Goal: Information Seeking & Learning: Check status

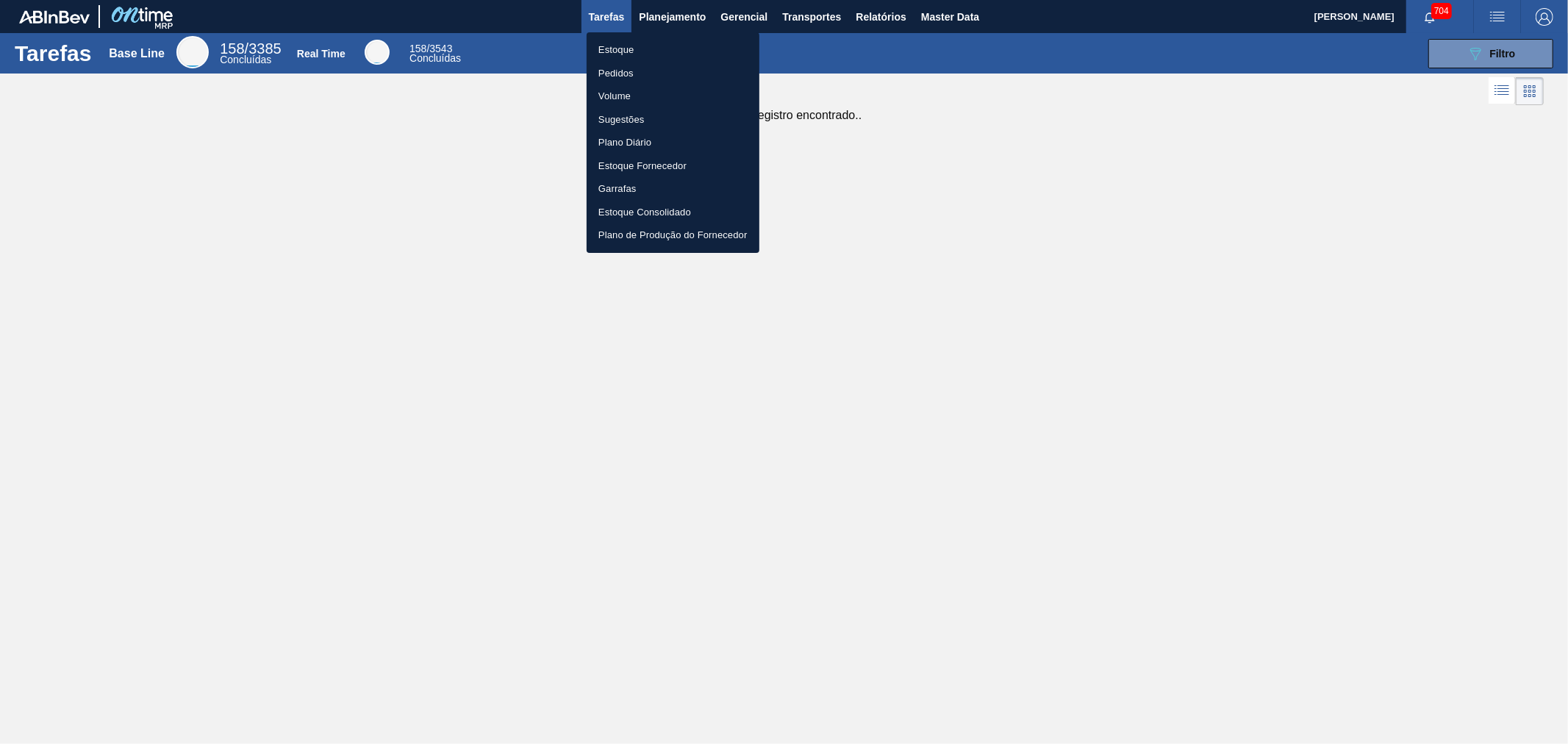
click at [618, 51] on li "Estoque" at bounding box center [673, 50] width 173 height 23
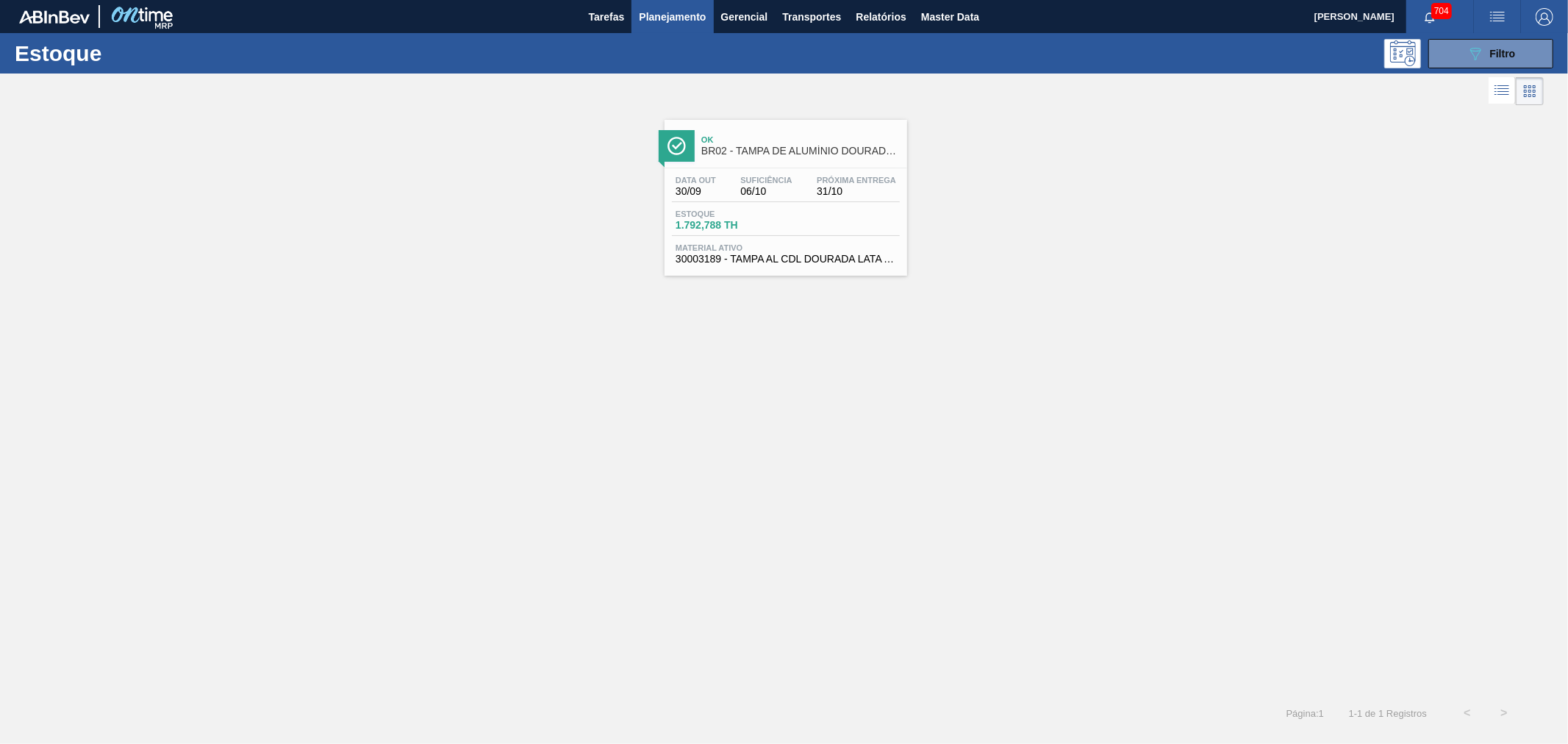
drag, startPoint x: 1459, startPoint y: 50, endPoint x: 1453, endPoint y: 68, distance: 19.0
click at [1459, 50] on button "089F7B8B-B2A5-4AFE-B5C0-19BA573D28AC Filtro" at bounding box center [1491, 54] width 125 height 29
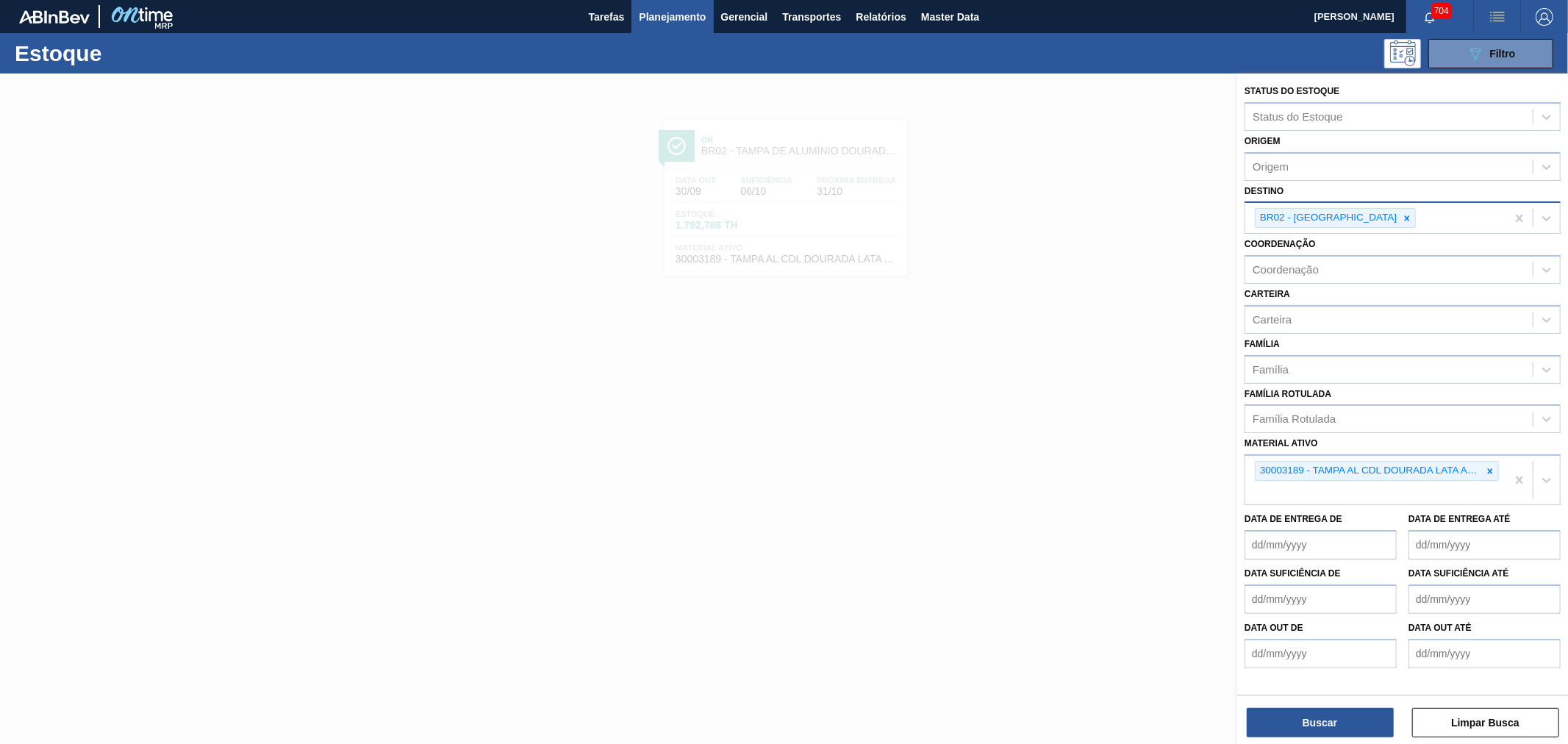
click at [1328, 214] on div "BR02 - Sergipe" at bounding box center [1328, 217] width 144 height 18
click at [1402, 215] on icon at bounding box center [1407, 218] width 10 height 10
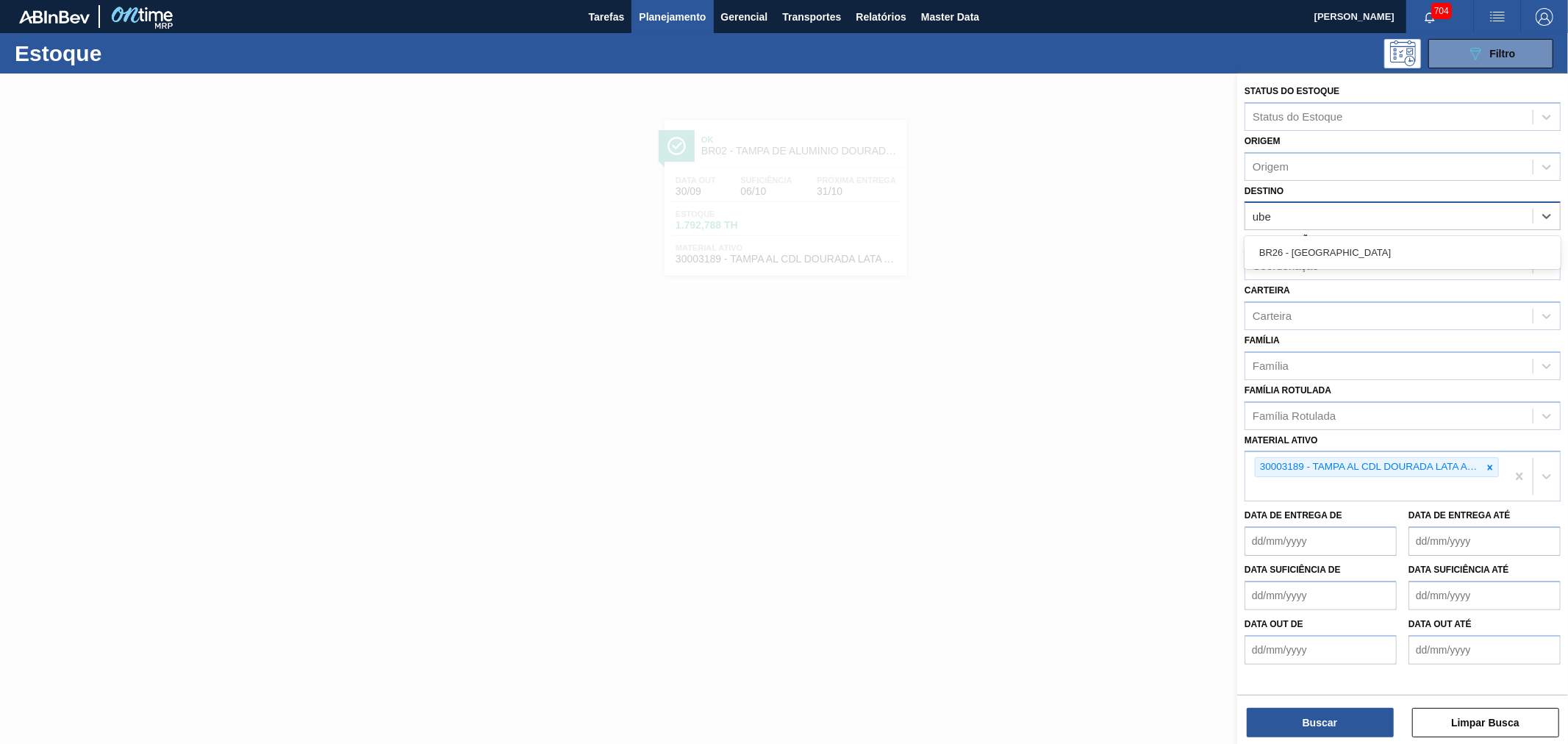
type input "uber"
click at [1320, 245] on div "BR26 - [GEOGRAPHIC_DATA]" at bounding box center [1402, 252] width 316 height 27
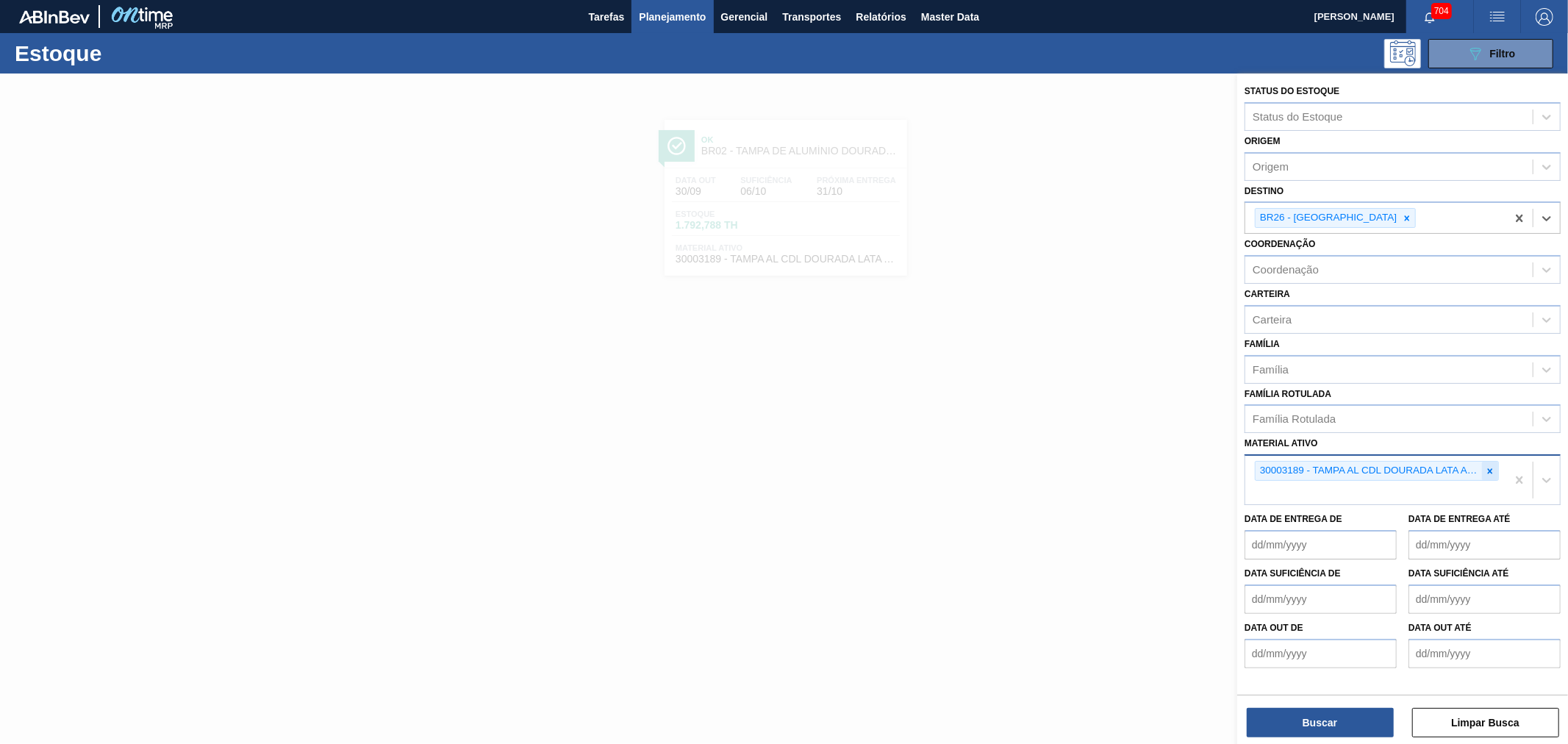
click at [1494, 467] on icon at bounding box center [1490, 471] width 10 height 10
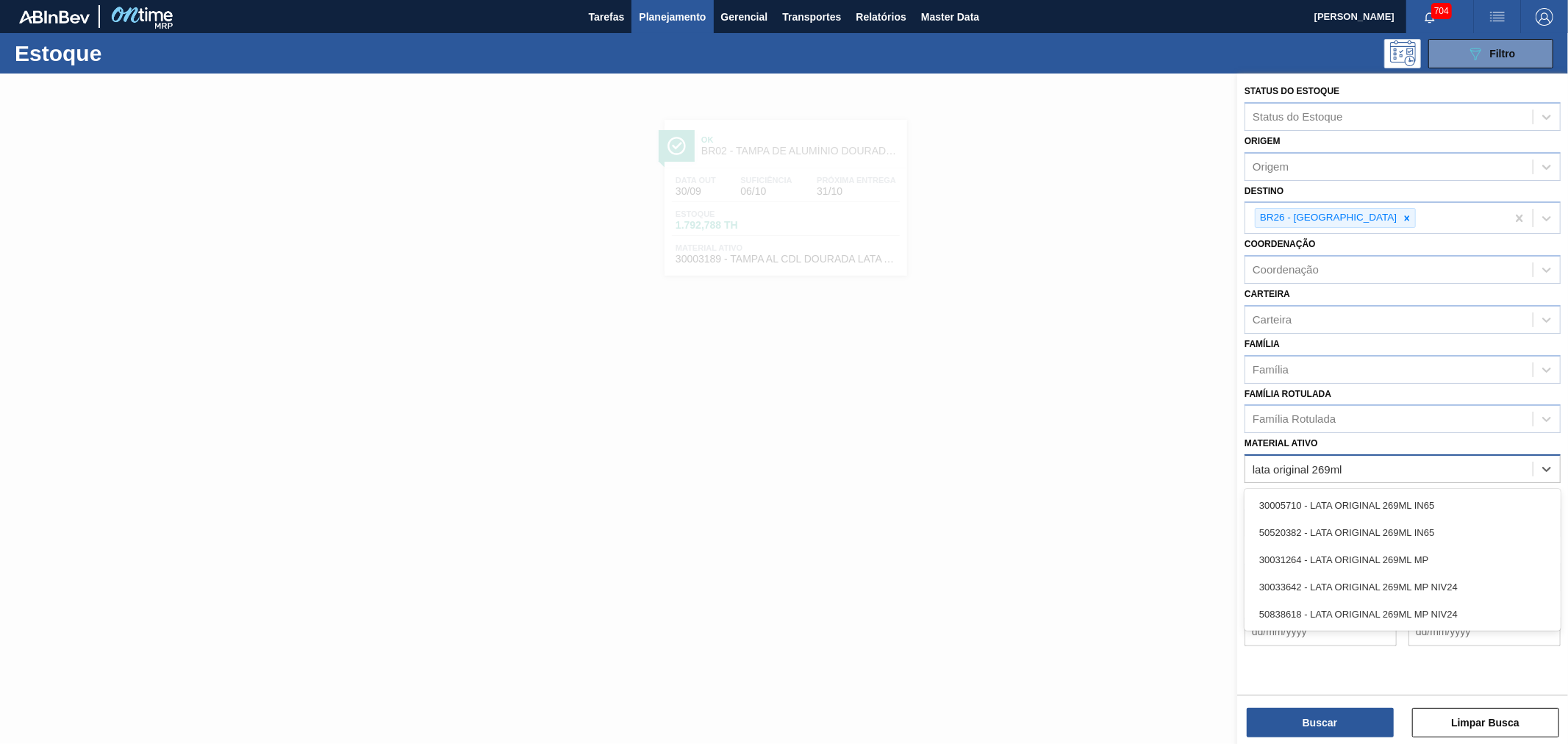
type ativo "lata original 269ml m"
drag, startPoint x: 1402, startPoint y: 459, endPoint x: 1068, endPoint y: 452, distance: 334.1
click at [1237, 452] on div "Status do Estoque Status do Estoque Origem Origem Destino BR26 - Uberlândia Coo…" at bounding box center [1402, 446] width 331 height 744
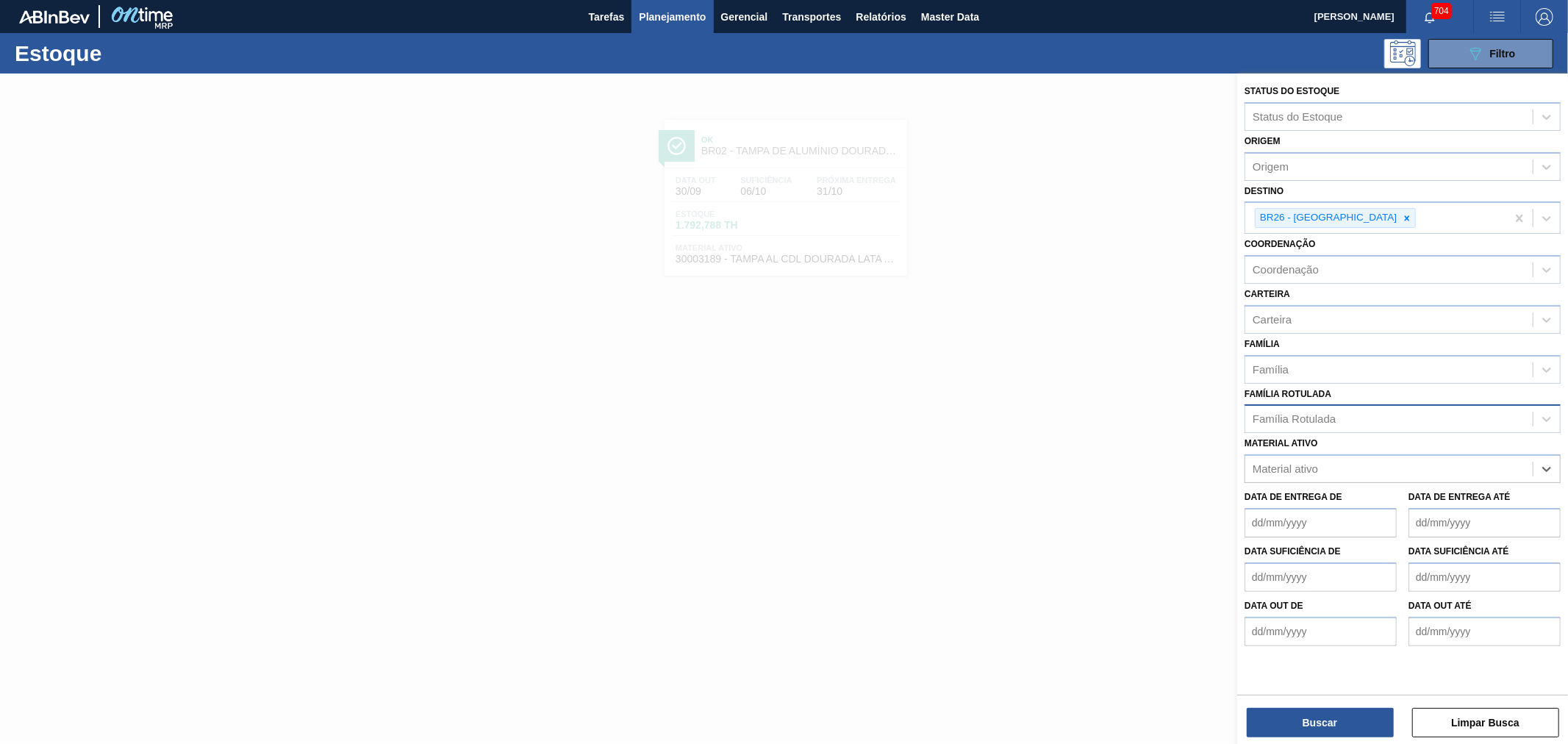
click at [1294, 416] on div "Família Rotulada" at bounding box center [1293, 419] width 83 height 13
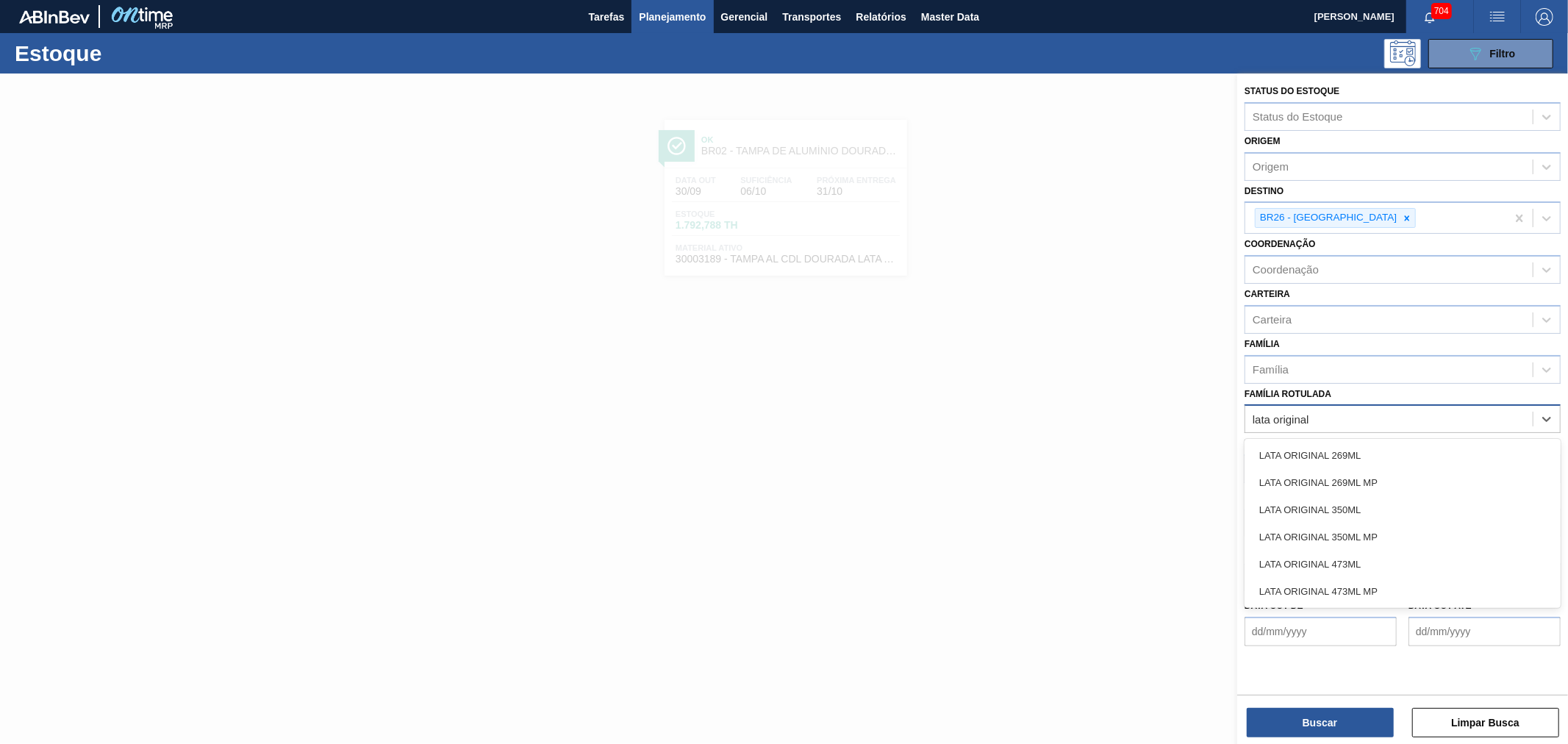
type Rotulada "lata original 2"
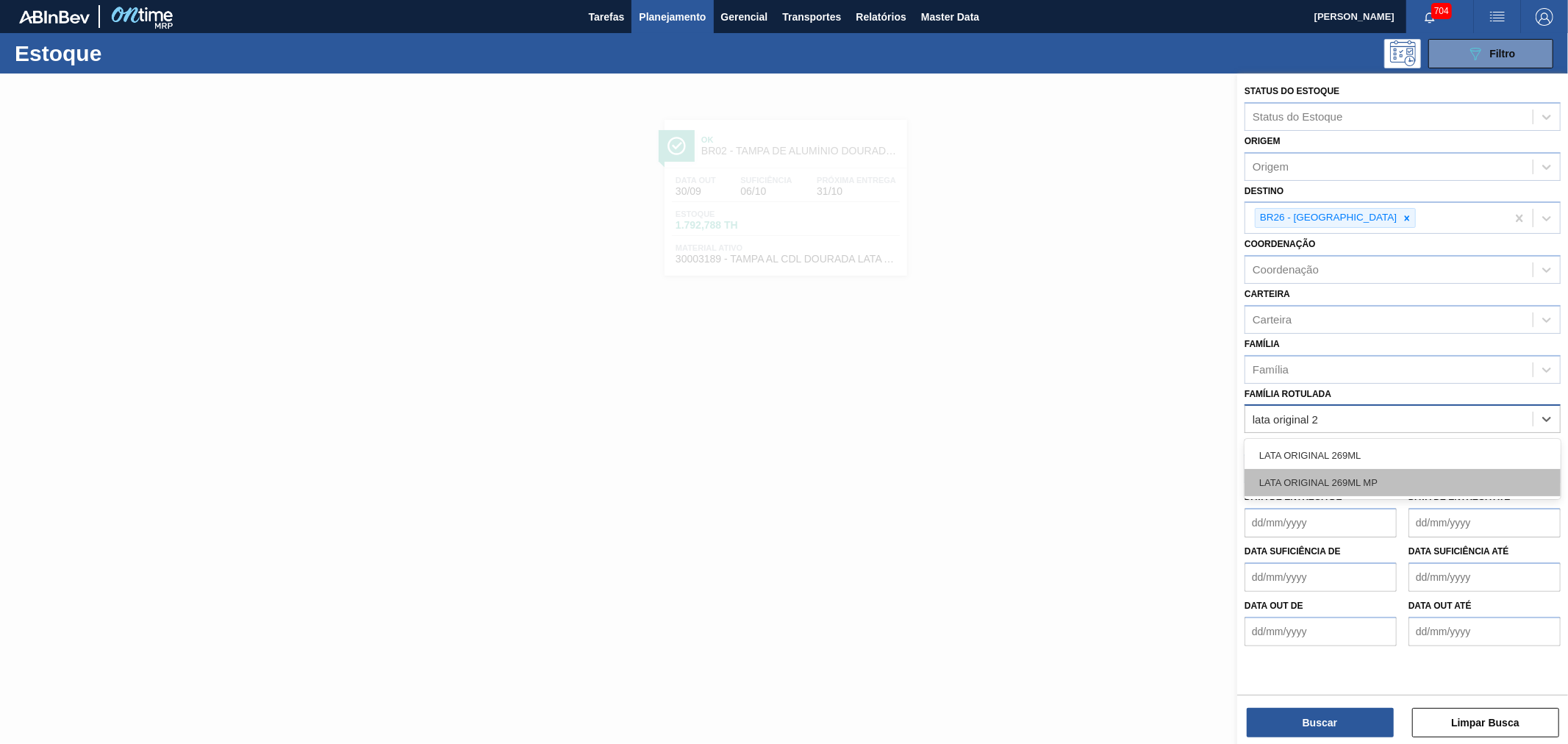
click at [1340, 478] on div "LATA ORIGINAL 269ML MP" at bounding box center [1402, 482] width 316 height 27
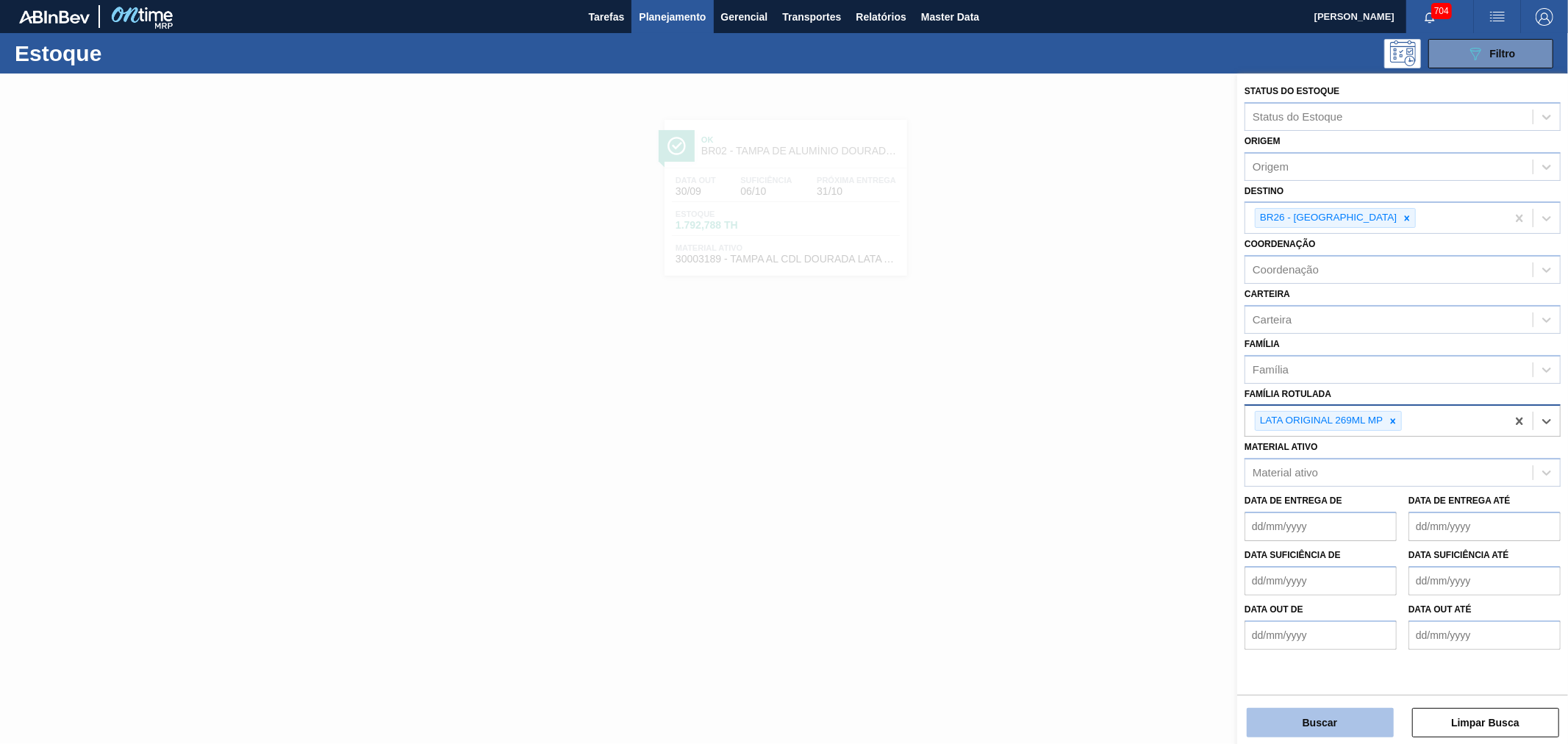
click at [1316, 721] on button "Buscar" at bounding box center [1320, 722] width 147 height 29
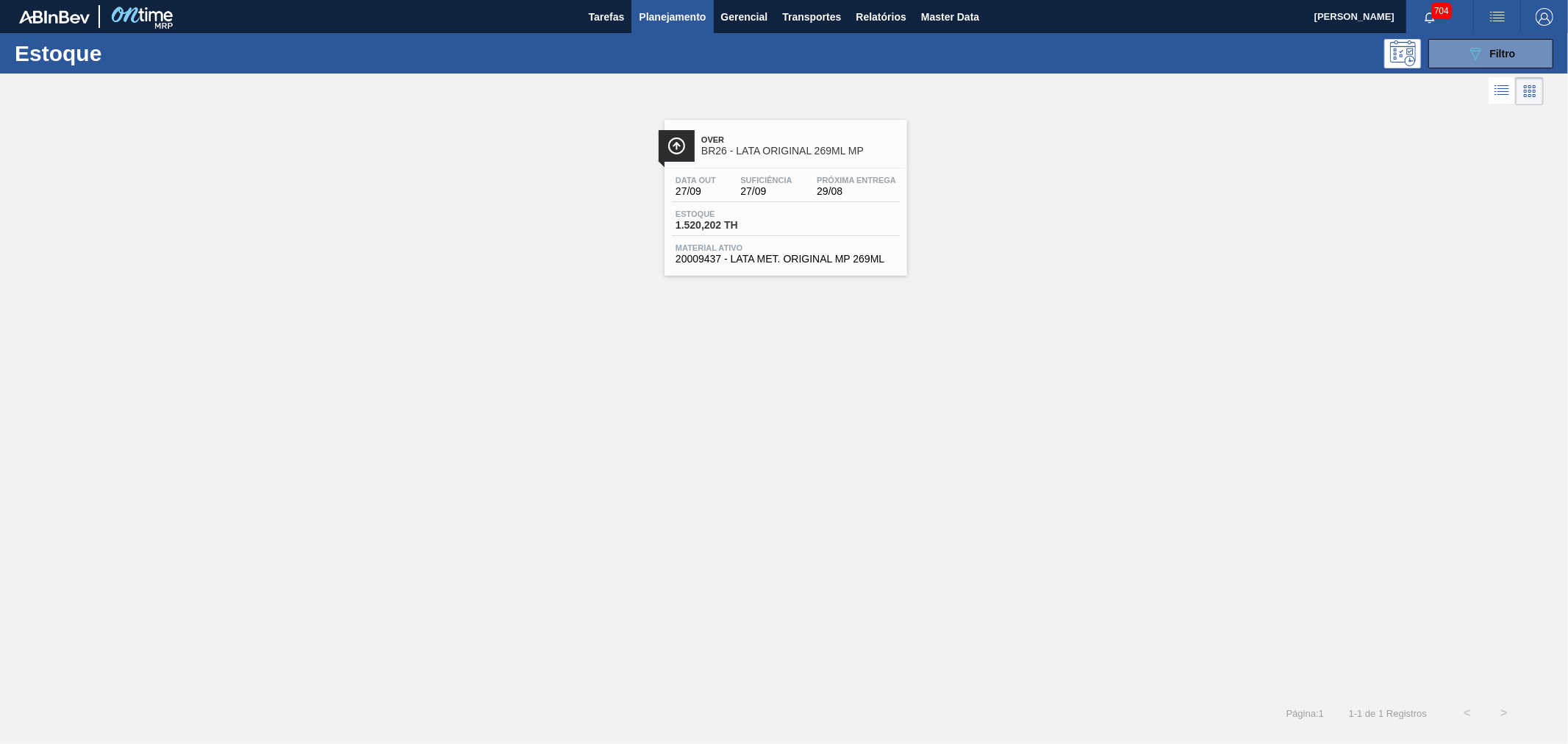
click at [784, 152] on span "BR26 - LATA ORIGINAL 269ML MP" at bounding box center [801, 151] width 198 height 11
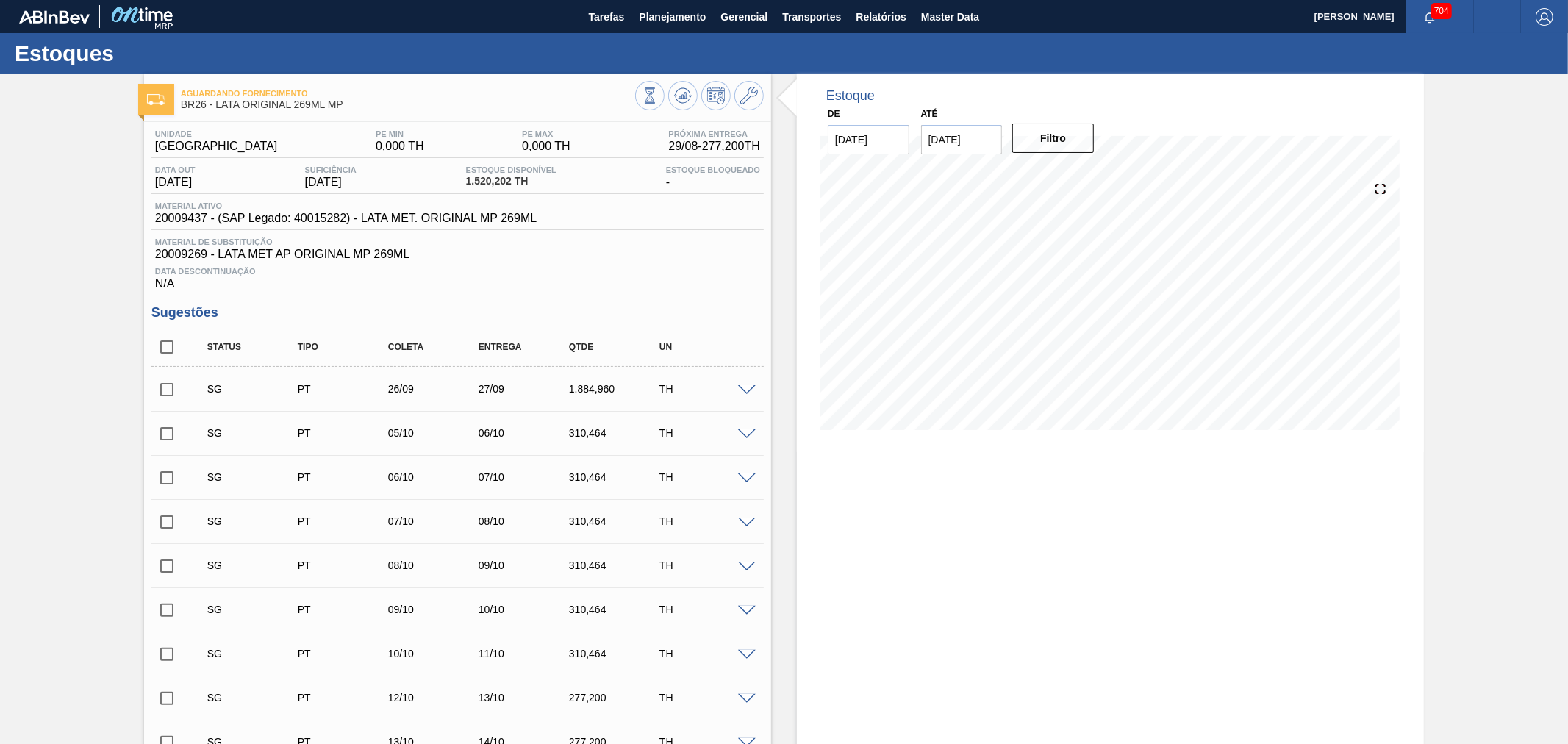
click at [1492, 11] on img "button" at bounding box center [1497, 16] width 18 height 18
click at [1470, 53] on li "Pedido Contingência" at bounding box center [1488, 52] width 134 height 27
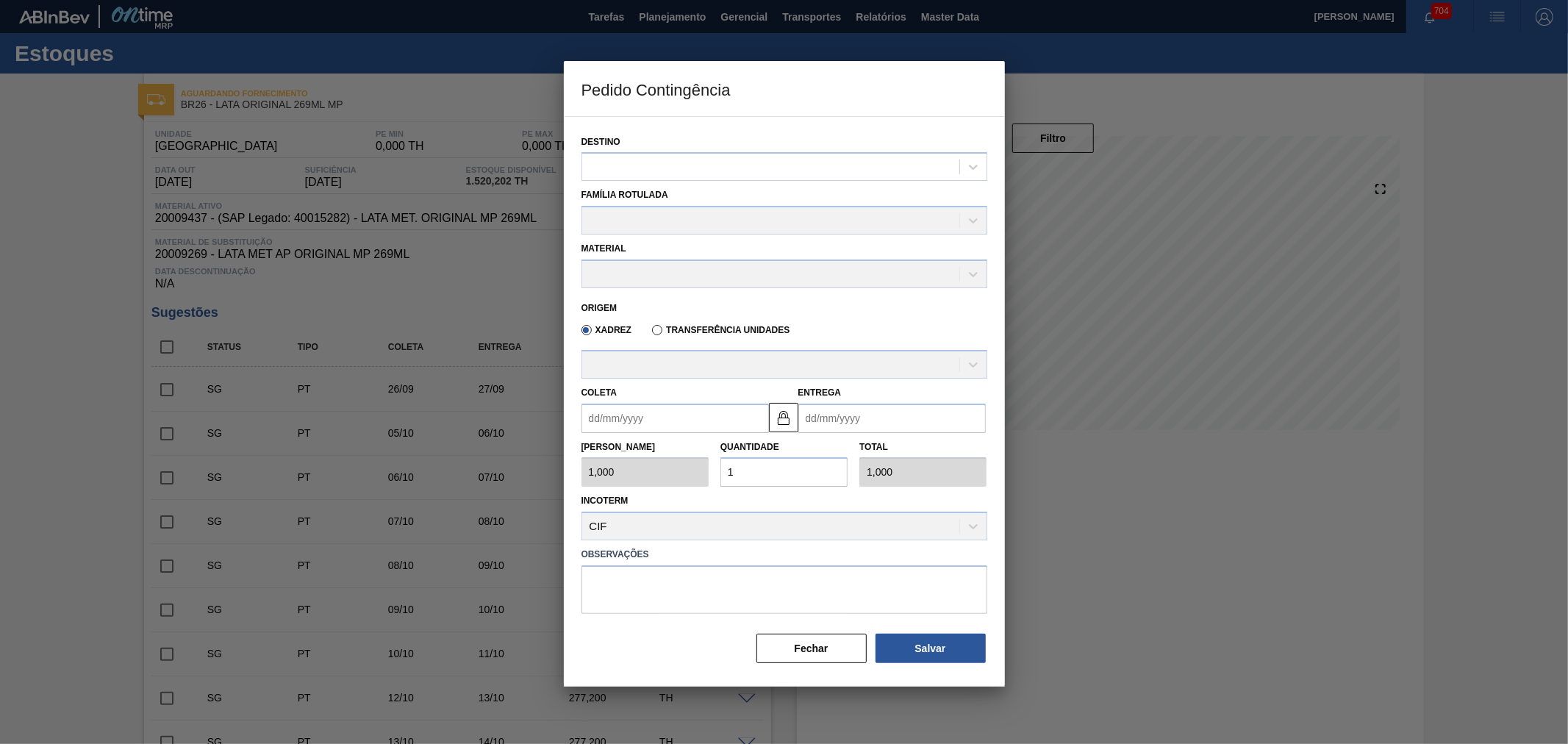
click at [510, 302] on div at bounding box center [784, 372] width 1568 height 744
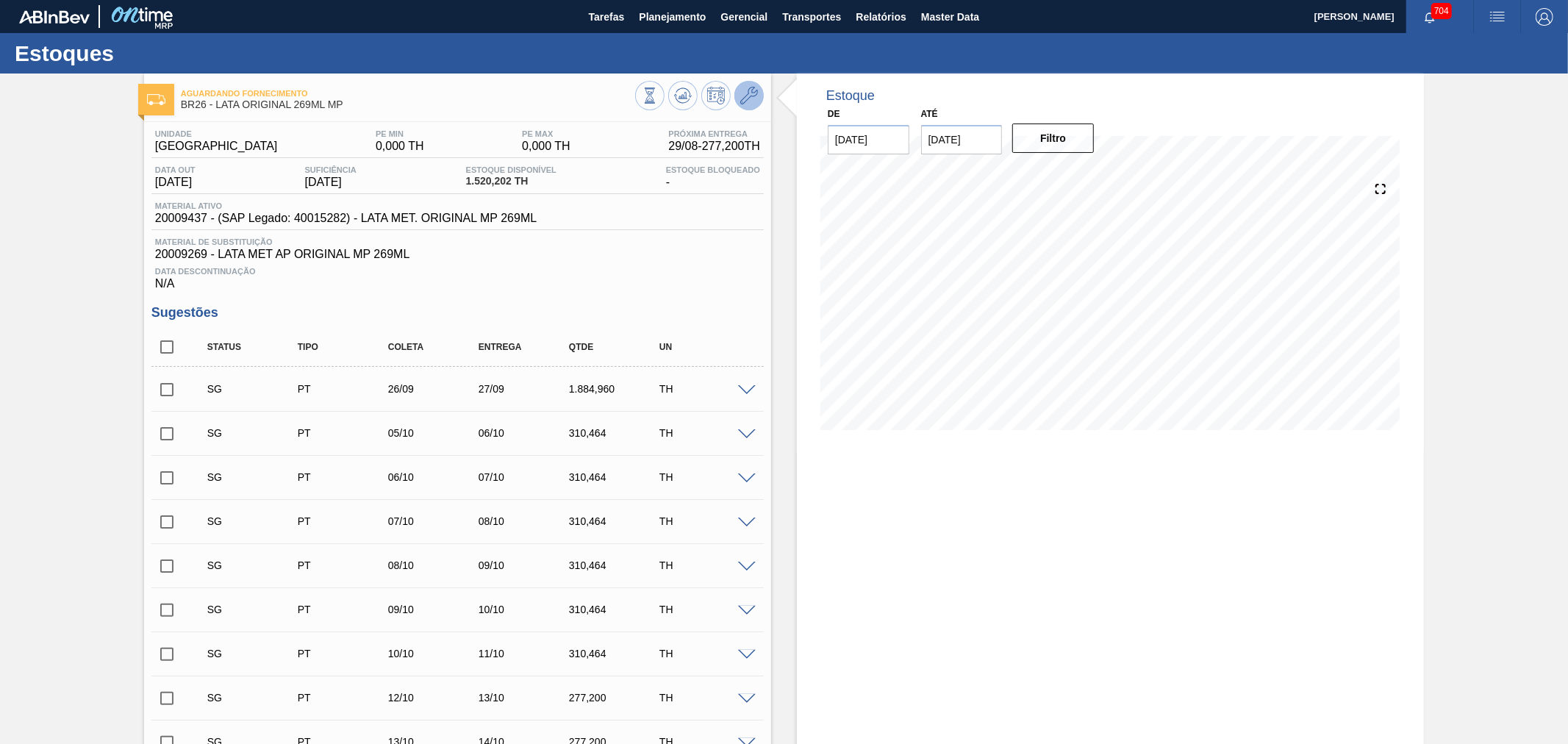
click at [753, 98] on icon at bounding box center [748, 95] width 18 height 18
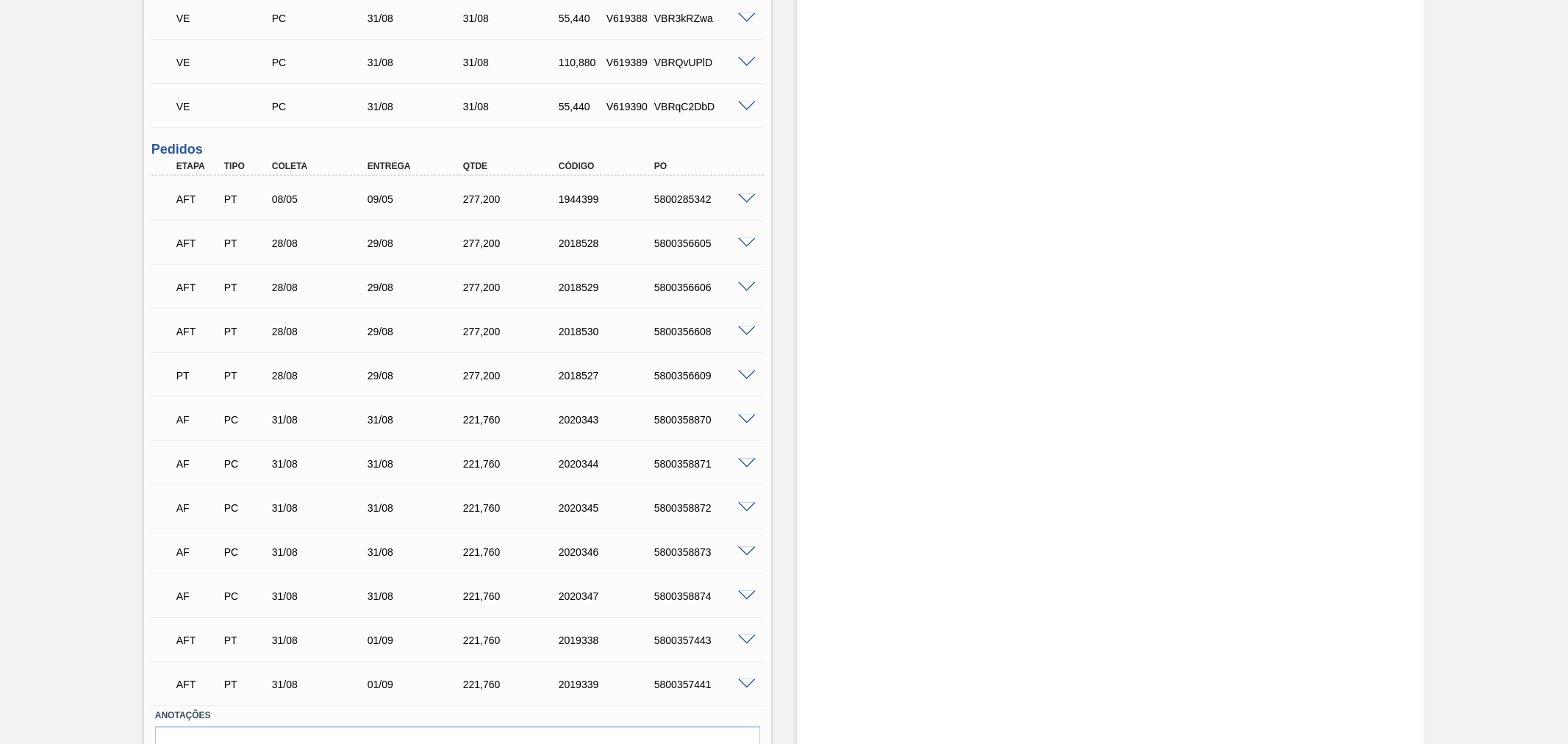
scroll to position [1423, 0]
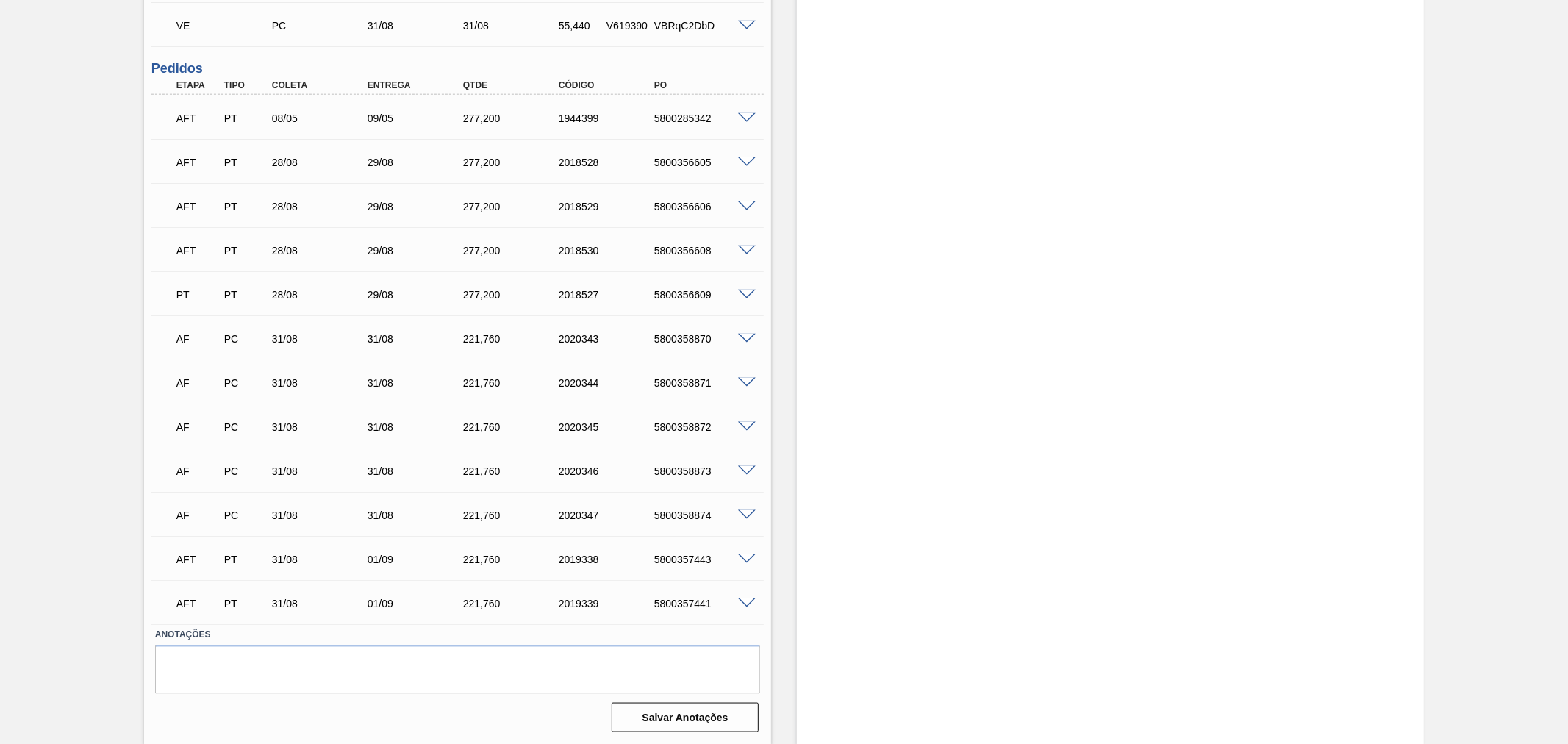
click at [747, 606] on div "5800357441" at bounding box center [704, 604] width 108 height 12
click at [747, 600] on span at bounding box center [747, 603] width 18 height 11
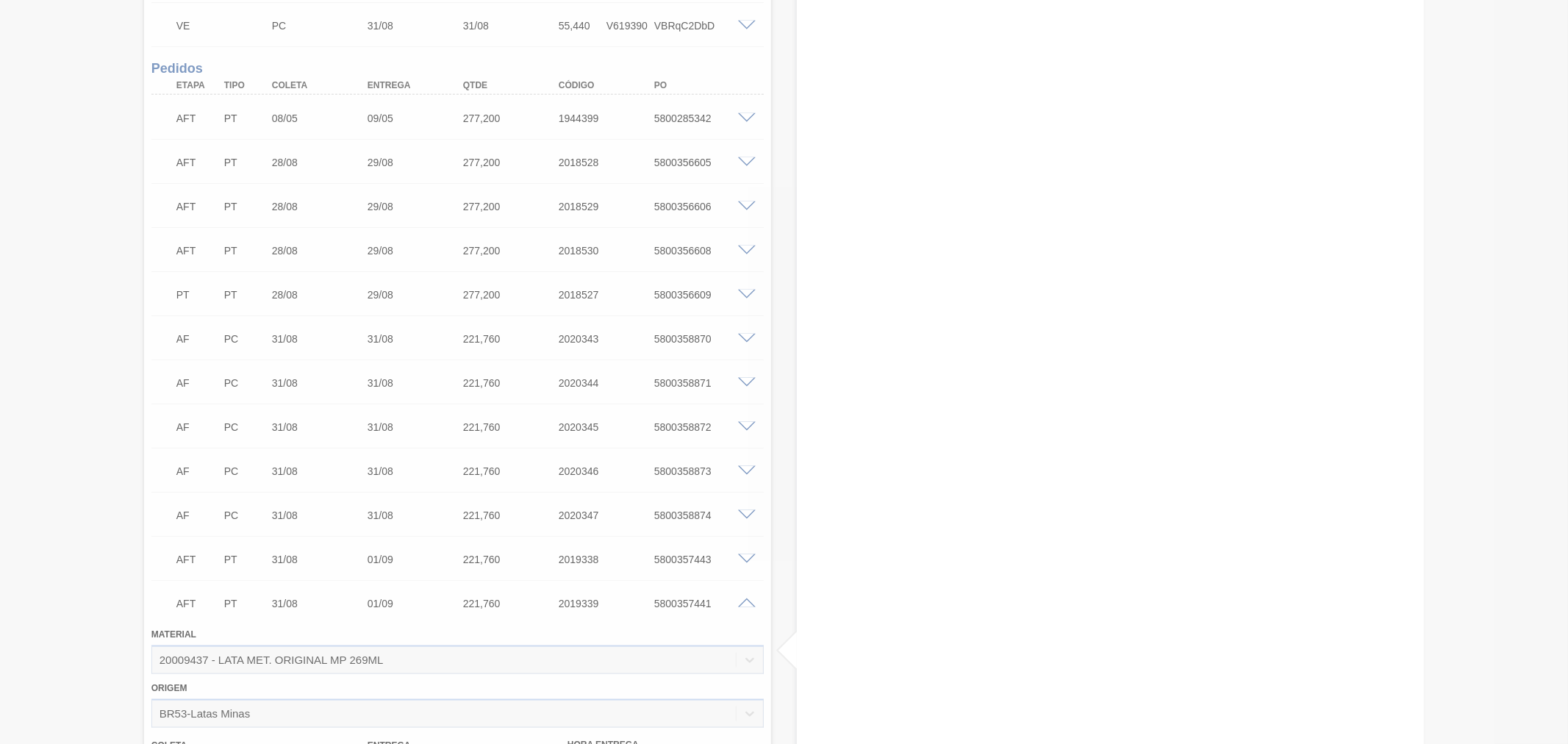
click at [740, 508] on div at bounding box center [784, 372] width 1568 height 744
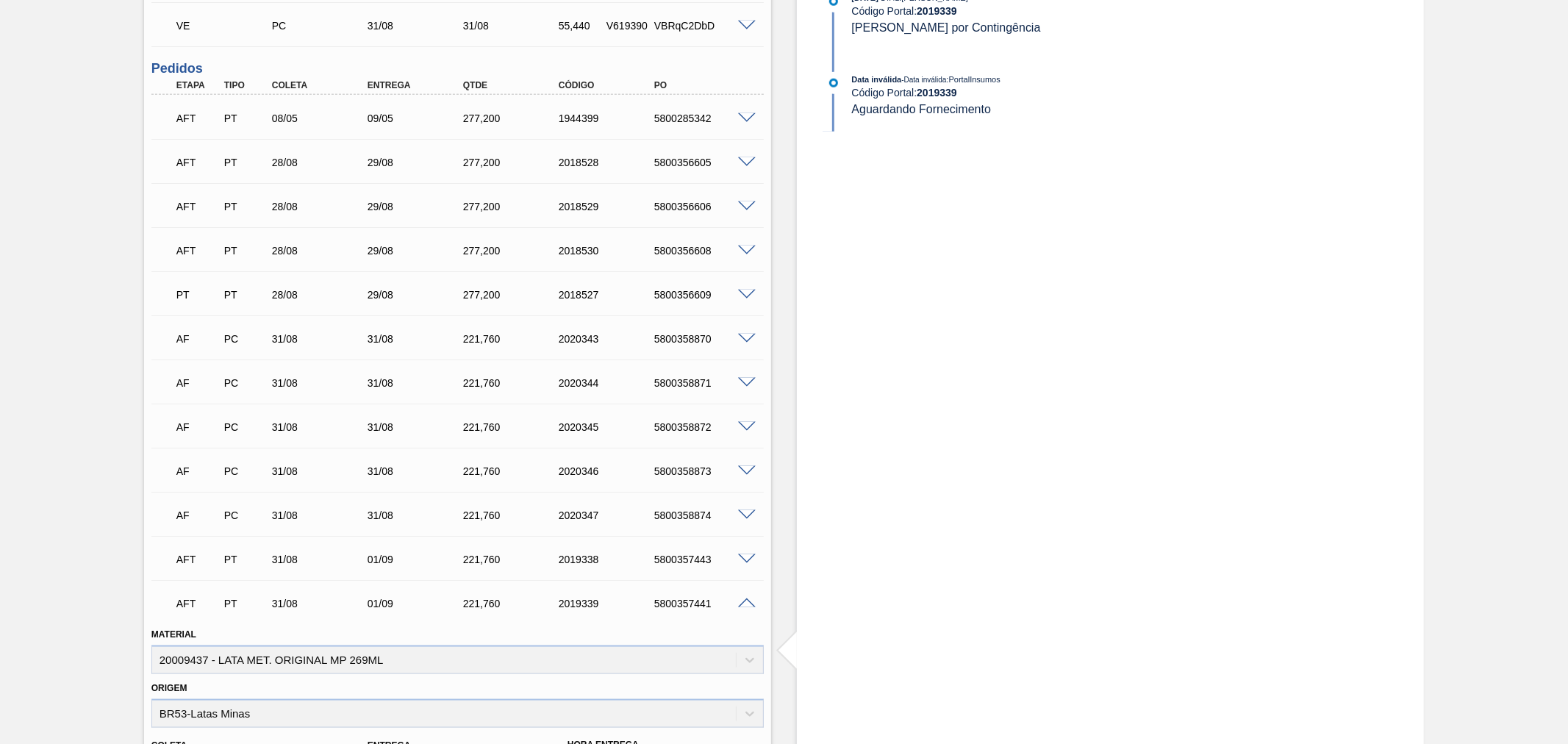
click at [740, 509] on div at bounding box center [748, 514] width 29 height 11
click at [743, 513] on span at bounding box center [747, 515] width 18 height 11
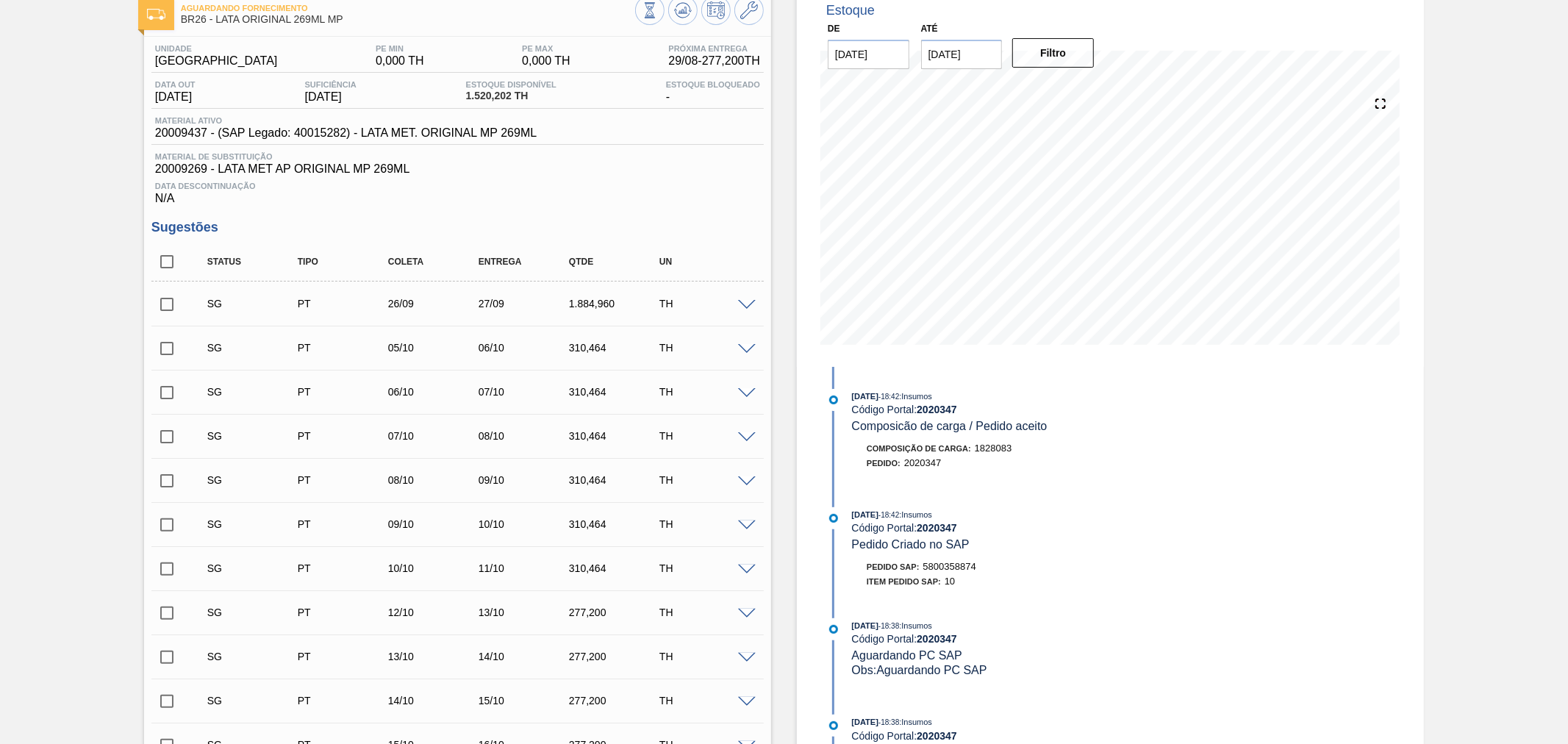
scroll to position [0, 0]
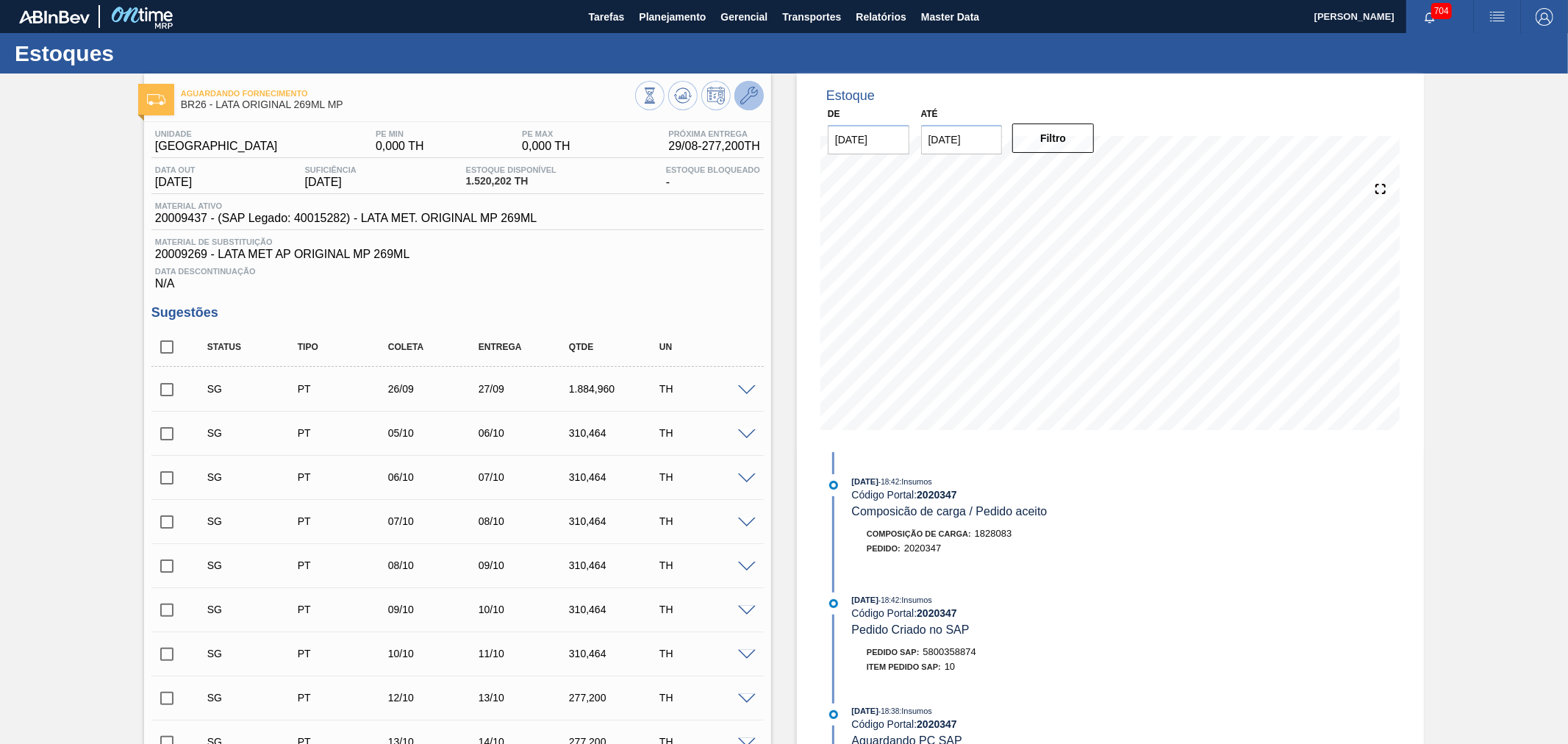
click at [748, 102] on icon at bounding box center [748, 95] width 18 height 18
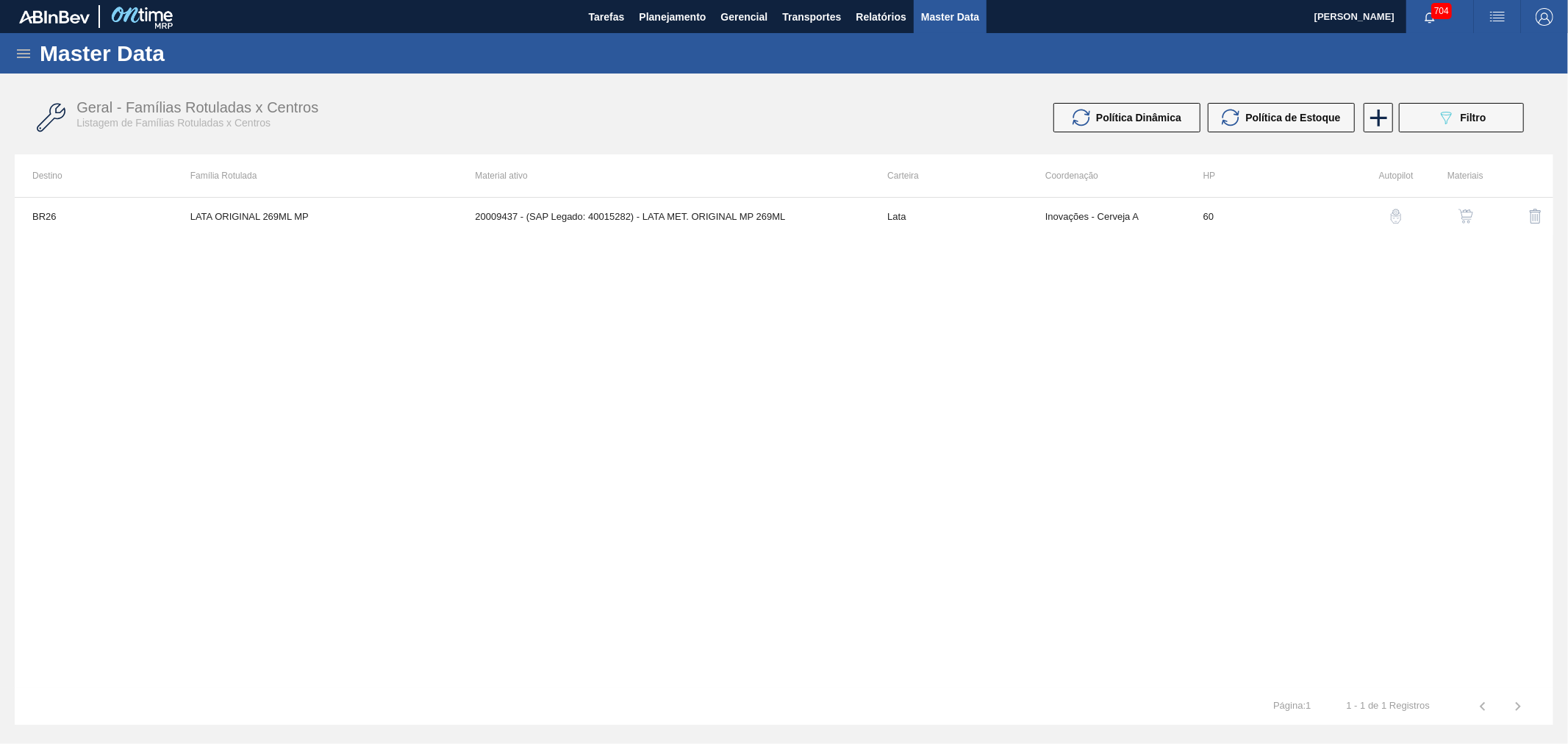
click at [1459, 216] on img "button" at bounding box center [1465, 216] width 15 height 15
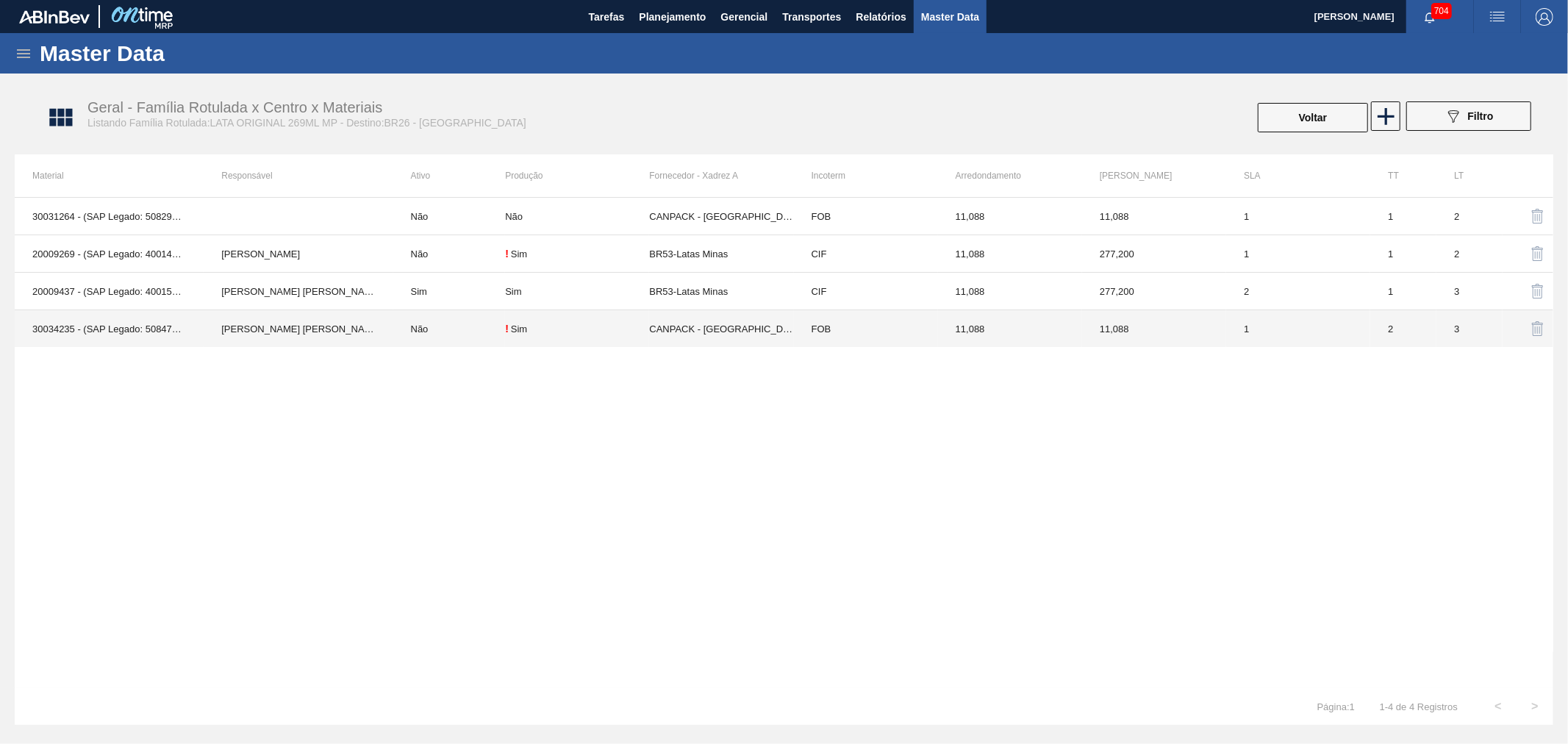
click at [197, 327] on td "30034235 - (SAP Legado: 50847077) - LATA AL ORIGINAL 269ML MP BRILHO" at bounding box center [109, 329] width 189 height 38
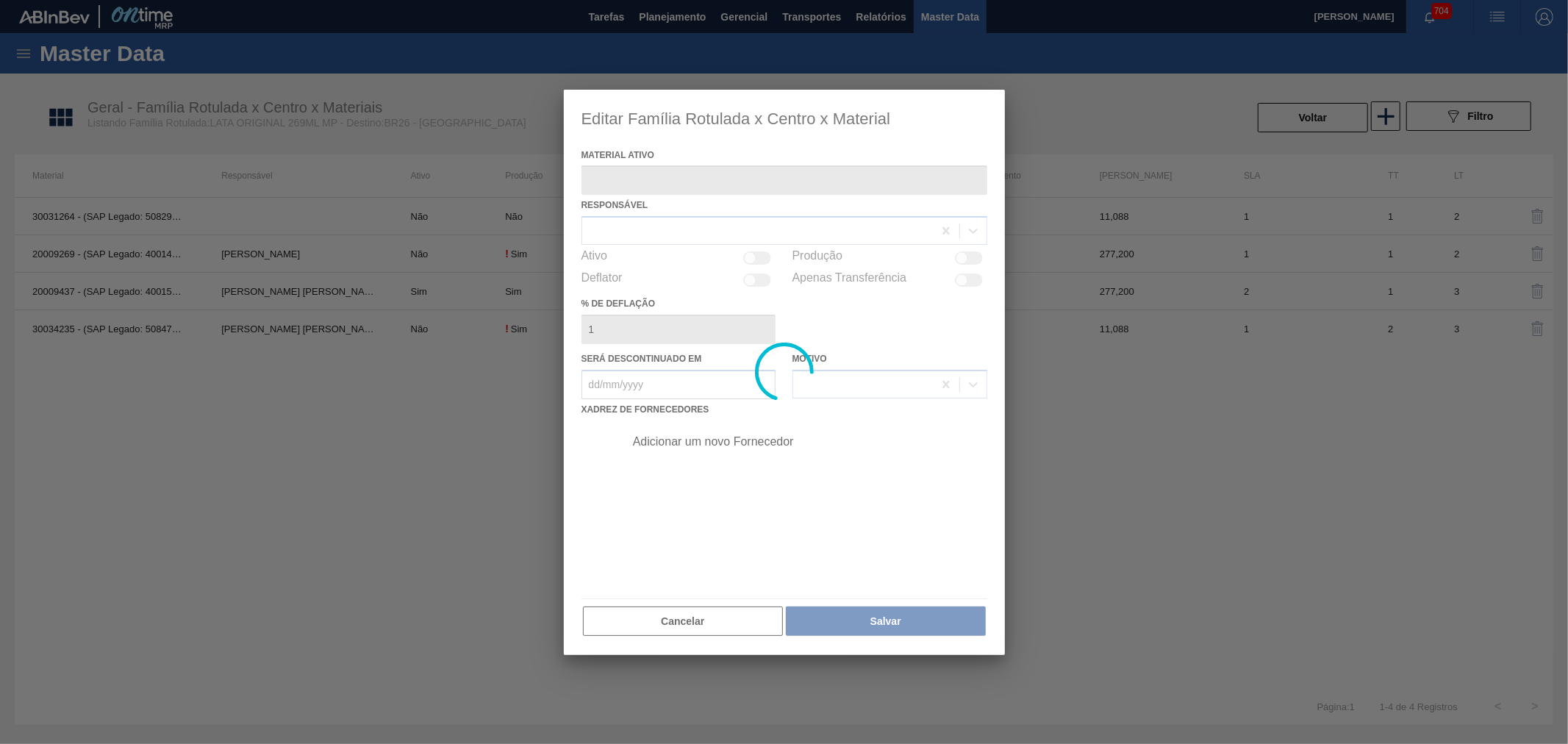
type ativo "30034235 - (SAP Legado: 50847077) - LATA AL ORIGINAL 269ML MP BRILHO"
checkbox input "true"
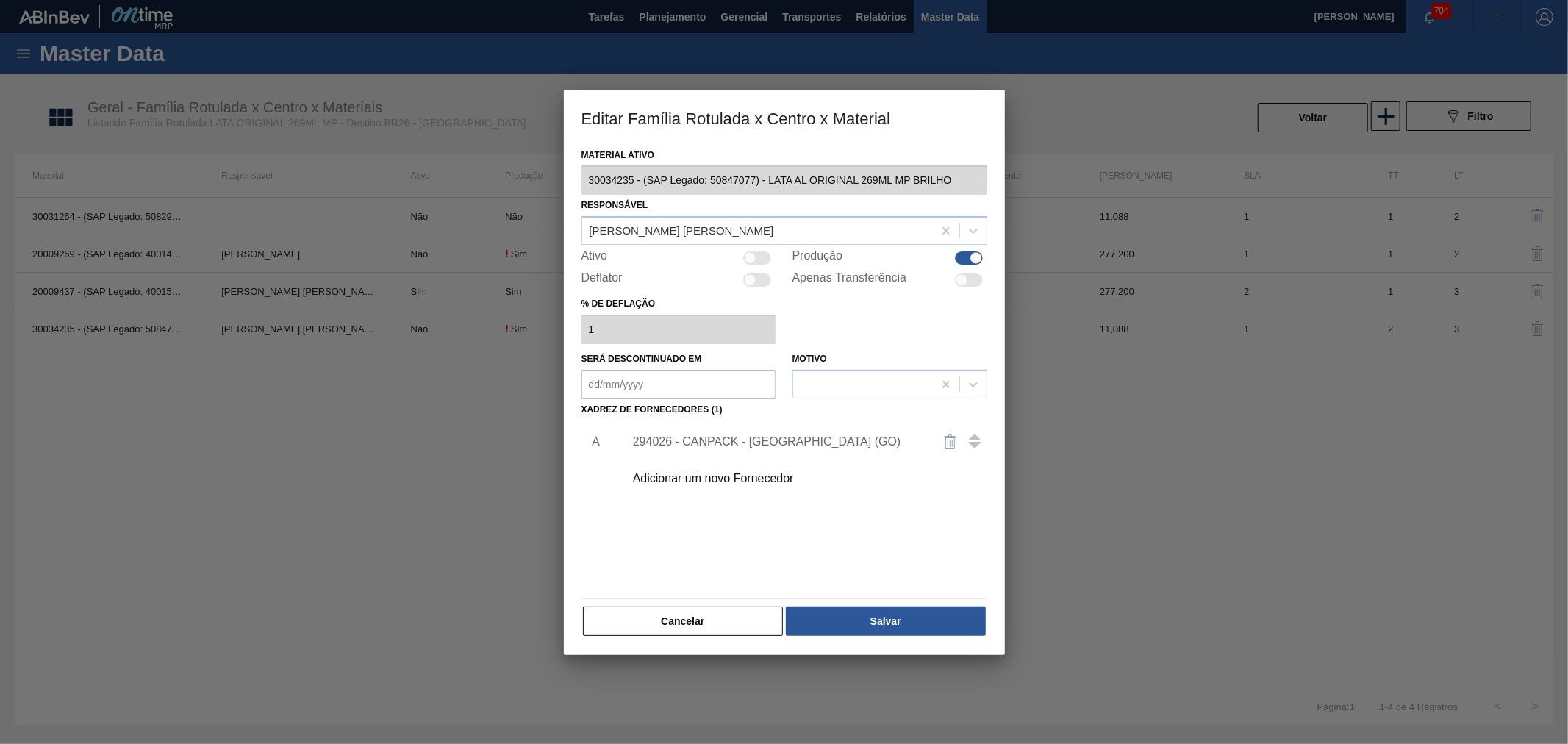
click at [559, 180] on div "Editar Família Rotulada x Centro x Material Material ativo 30034235 - (SAP Lega…" at bounding box center [784, 372] width 1568 height 744
click at [698, 629] on button "Cancelar" at bounding box center [683, 621] width 201 height 29
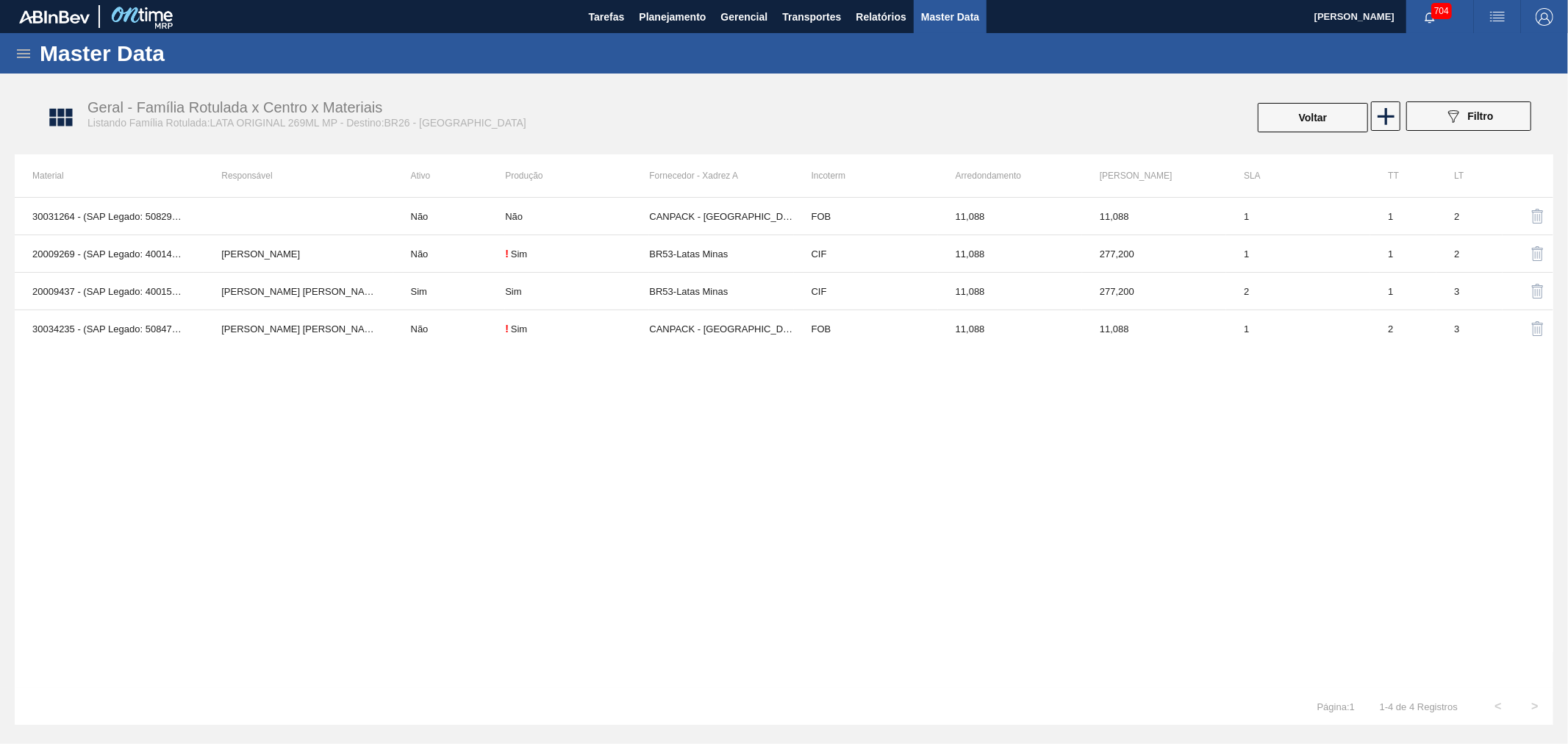
click at [718, 493] on div "30031264 - (SAP Legado: 50829483) - LATA ORIGINAL 269ML MP Não Não CANPACK - IT…" at bounding box center [784, 442] width 1538 height 491
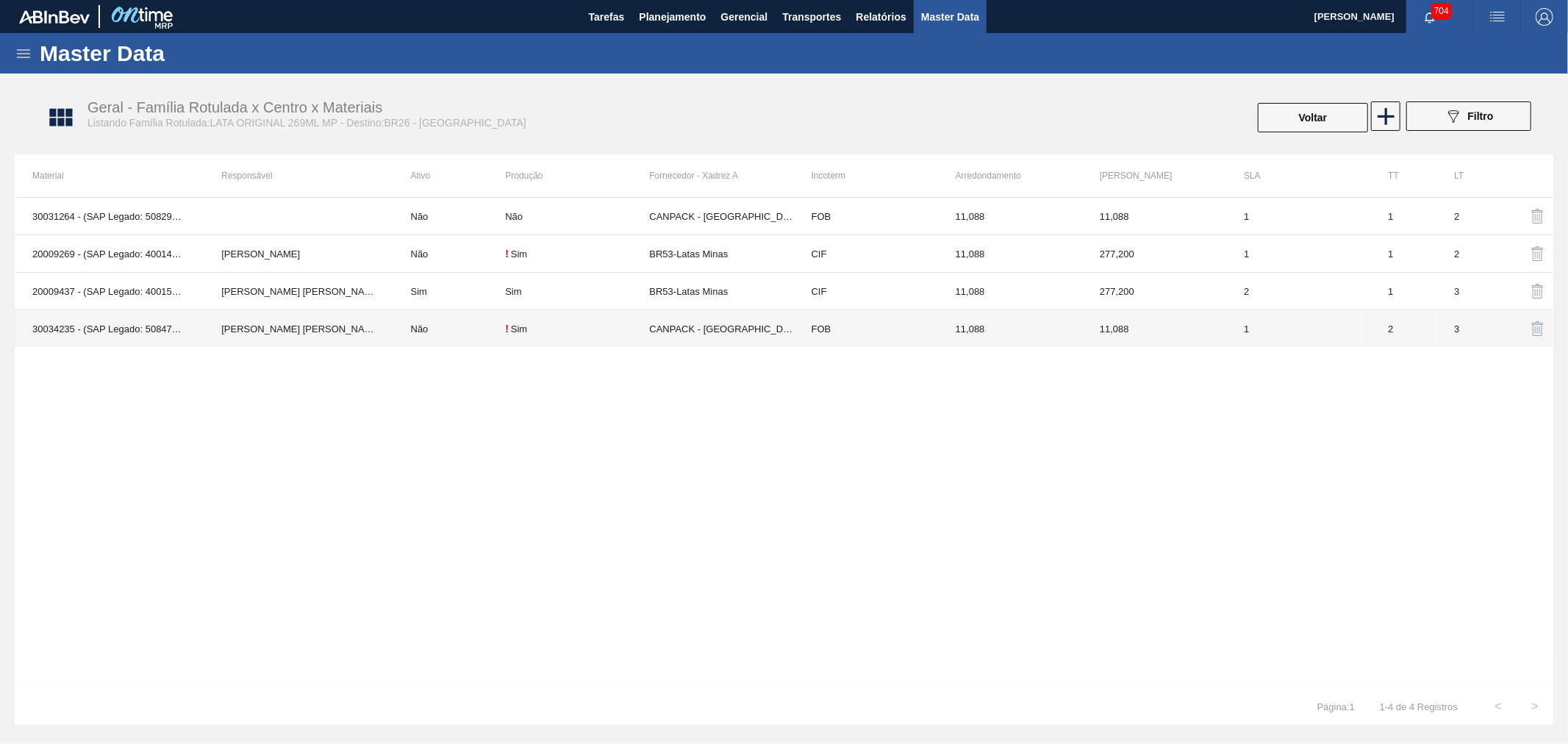
click at [537, 335] on td "! Sim" at bounding box center [577, 329] width 144 height 38
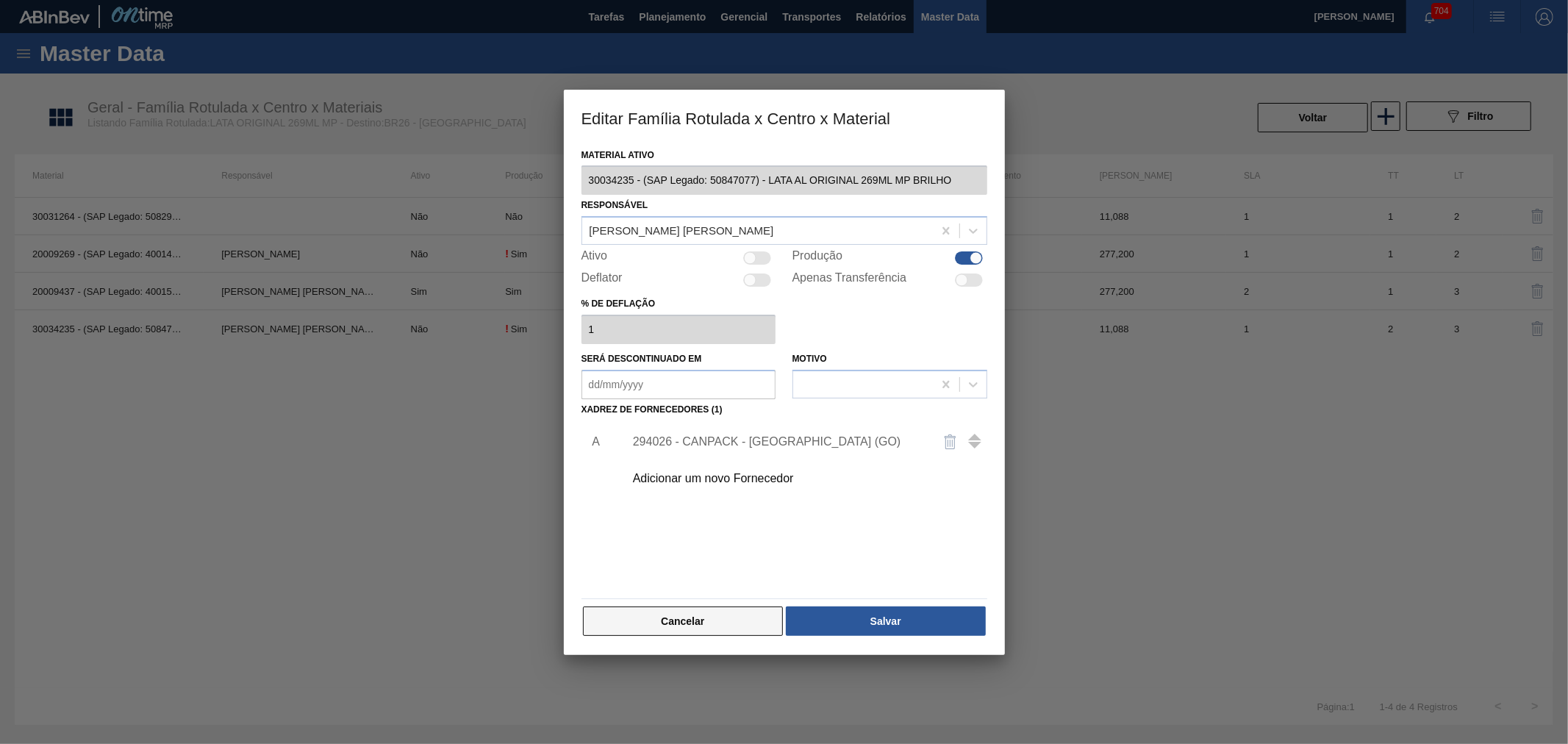
click at [666, 622] on button "Cancelar" at bounding box center [683, 621] width 201 height 29
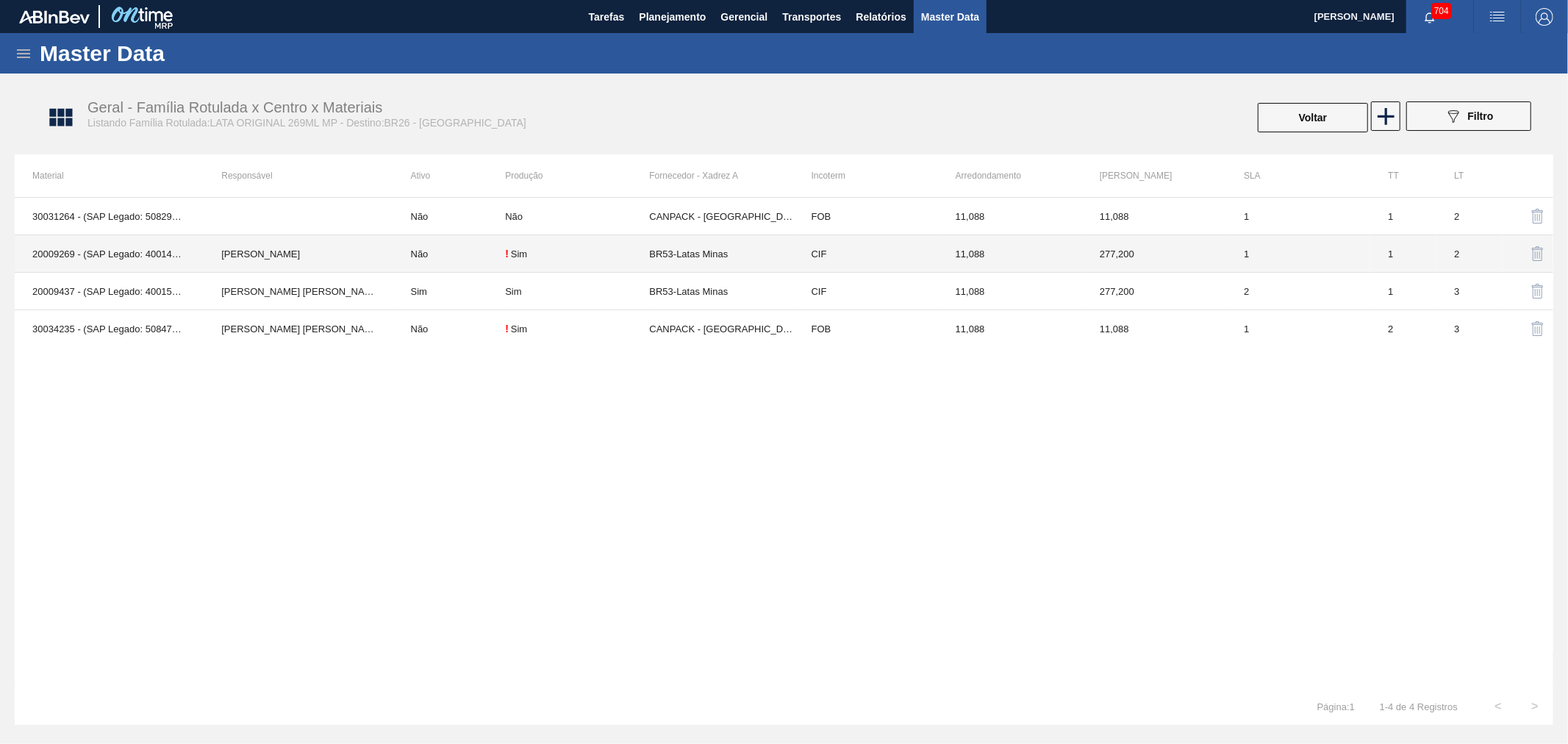
drag, startPoint x: 315, startPoint y: 326, endPoint x: 344, endPoint y: 280, distance: 54.4
click at [346, 253] on tbody "30031264 - (SAP Legado: 50829483) - LATA ORIGINAL 269ML MP Não Não CANPACK - IT…" at bounding box center [784, 272] width 1538 height 149
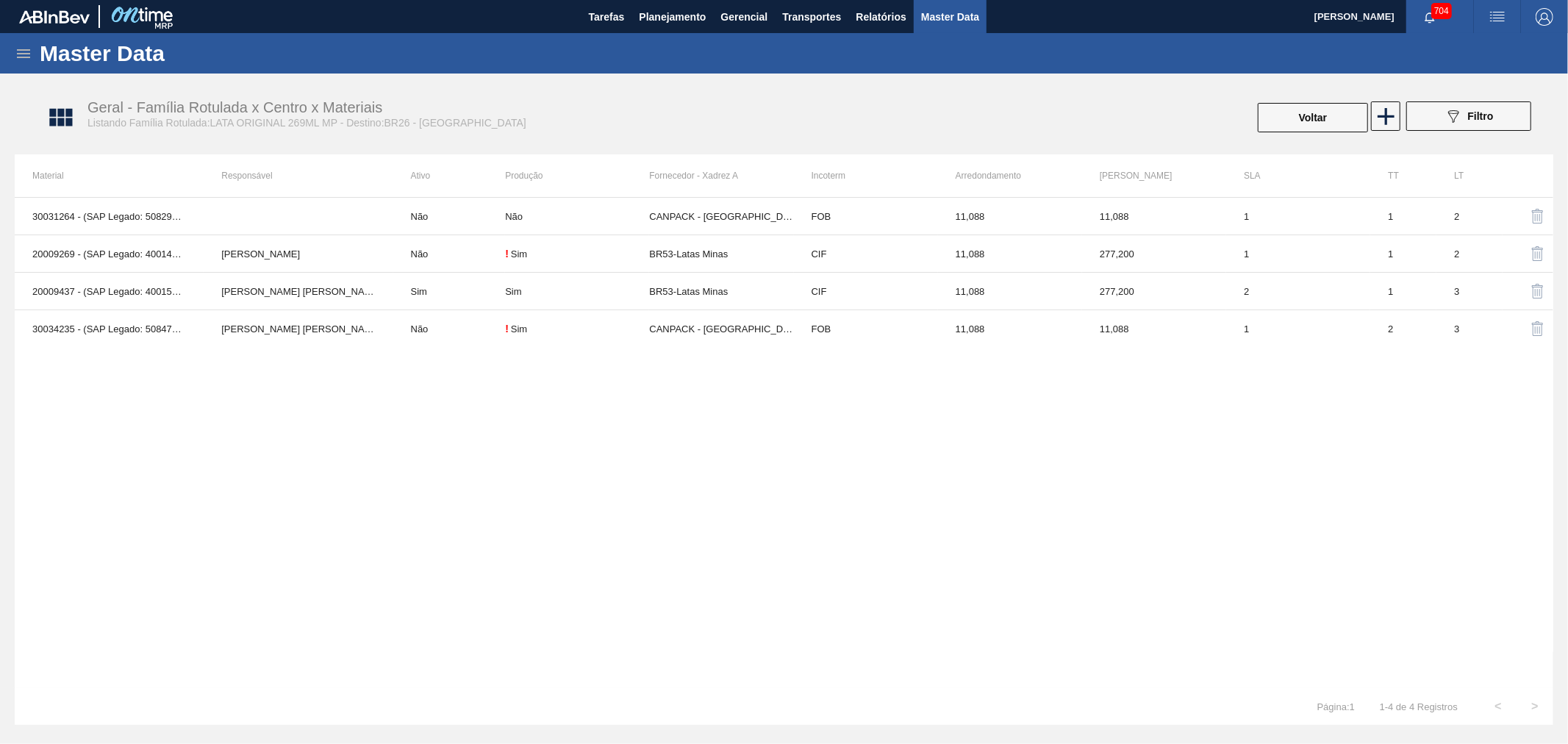
click at [352, 400] on div "30031264 - (SAP Legado: 50829483) - LATA ORIGINAL 269ML MP Não Não CANPACK - IT…" at bounding box center [784, 442] width 1538 height 491
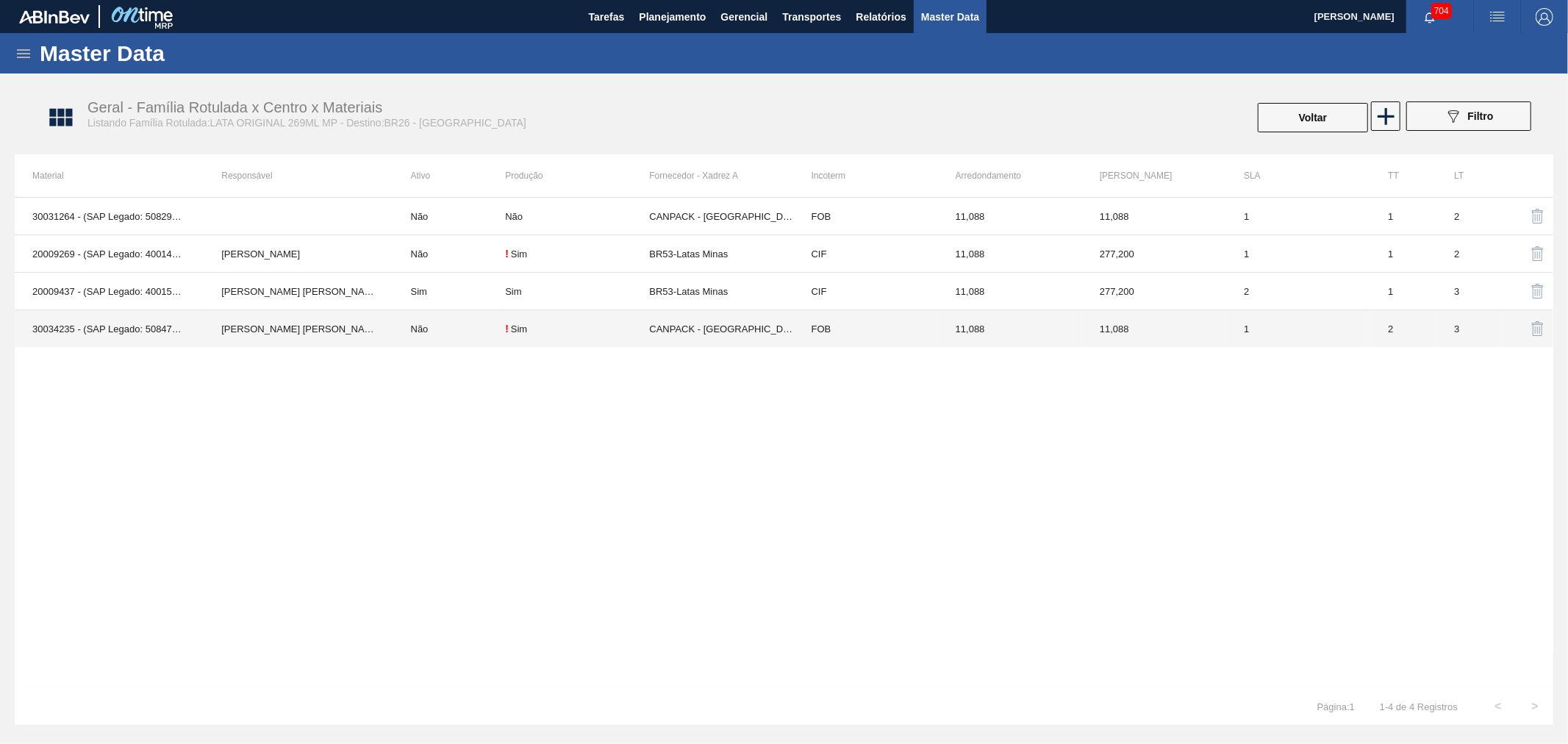
click at [358, 332] on td "BRUNO DE MELLO DUARTE" at bounding box center [298, 329] width 189 height 38
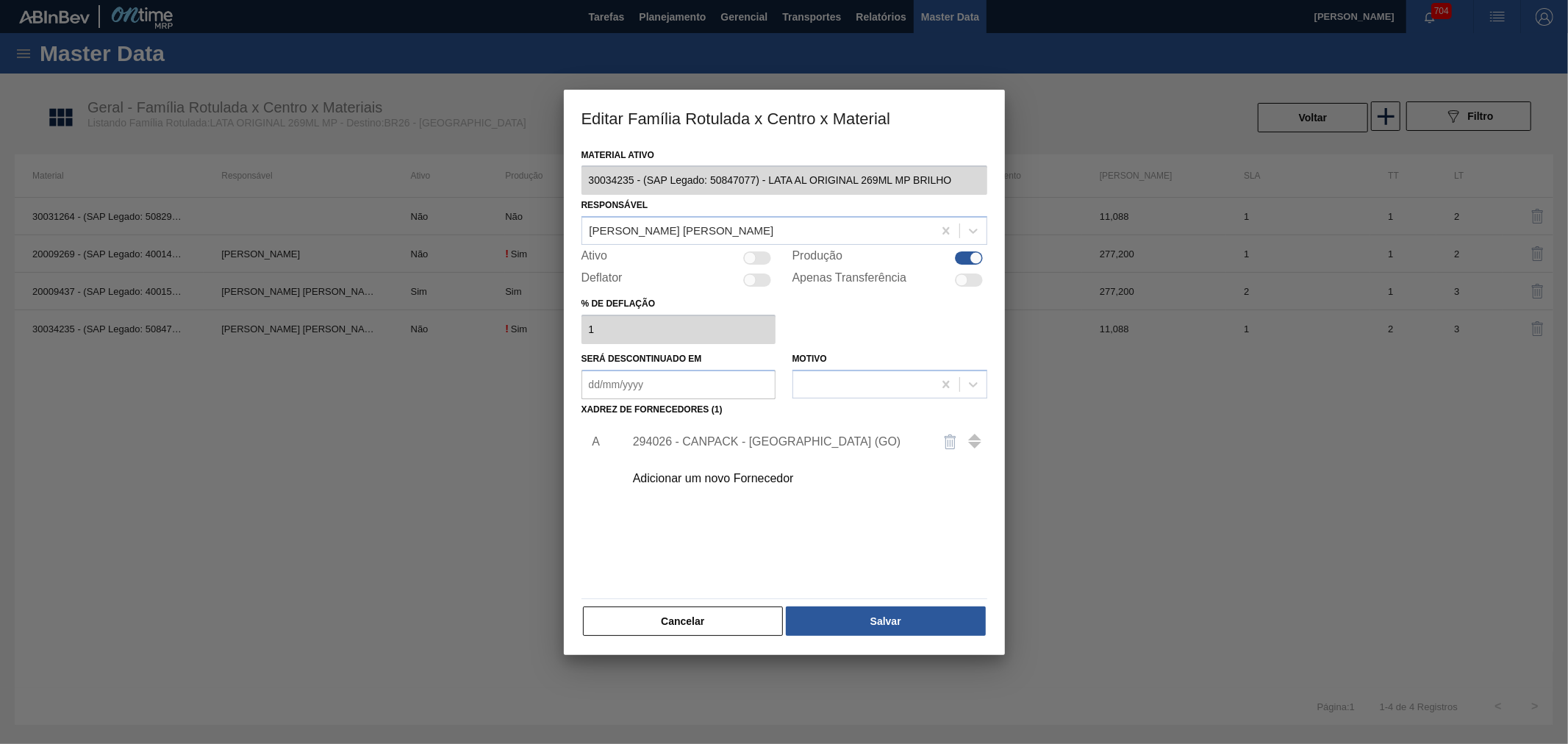
click at [713, 437] on div "294026 - CANPACK - ITUMBIARA (GO)" at bounding box center [777, 441] width 288 height 13
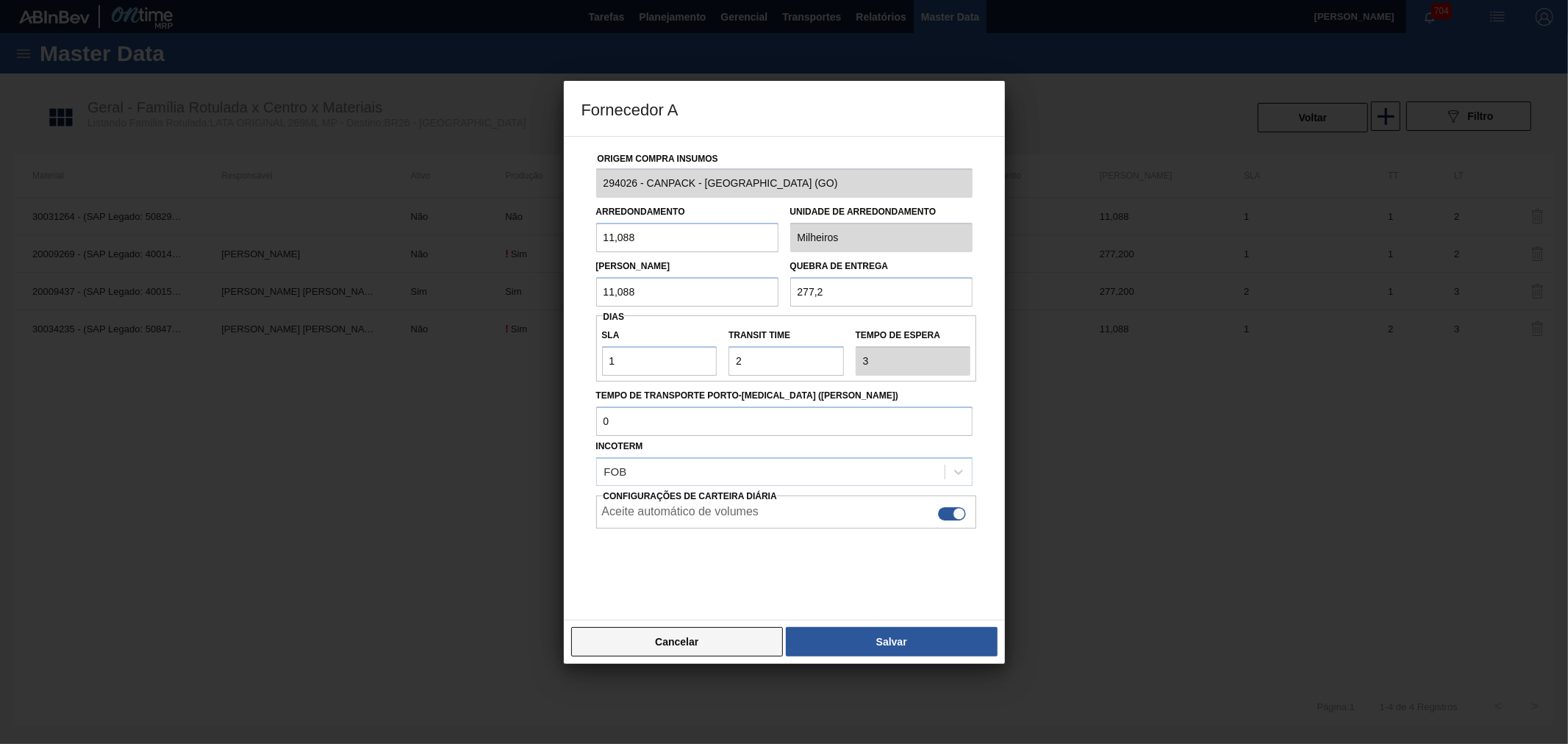
click at [675, 640] on button "Cancelar" at bounding box center [677, 641] width 212 height 29
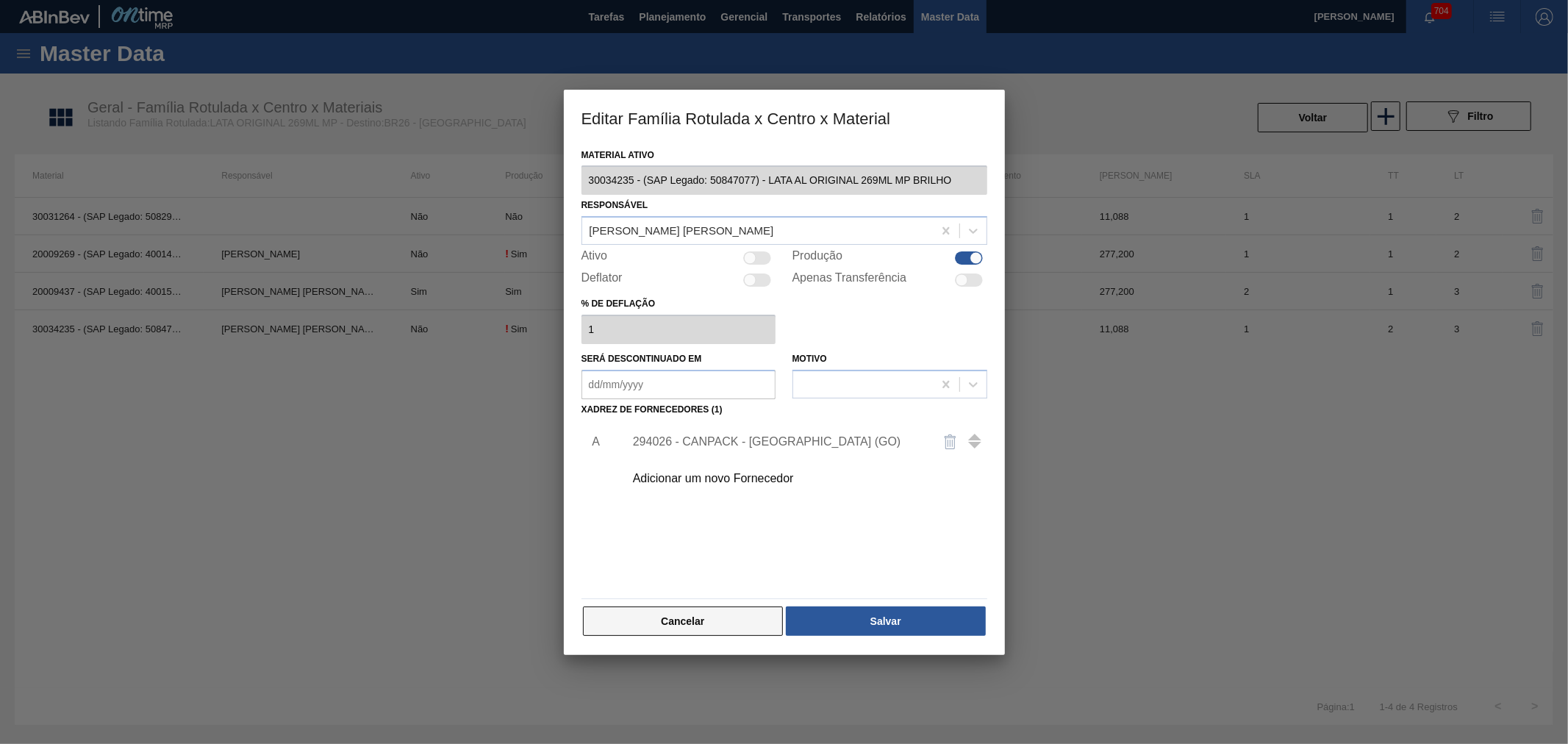
click at [677, 632] on button "Cancelar" at bounding box center [683, 621] width 201 height 29
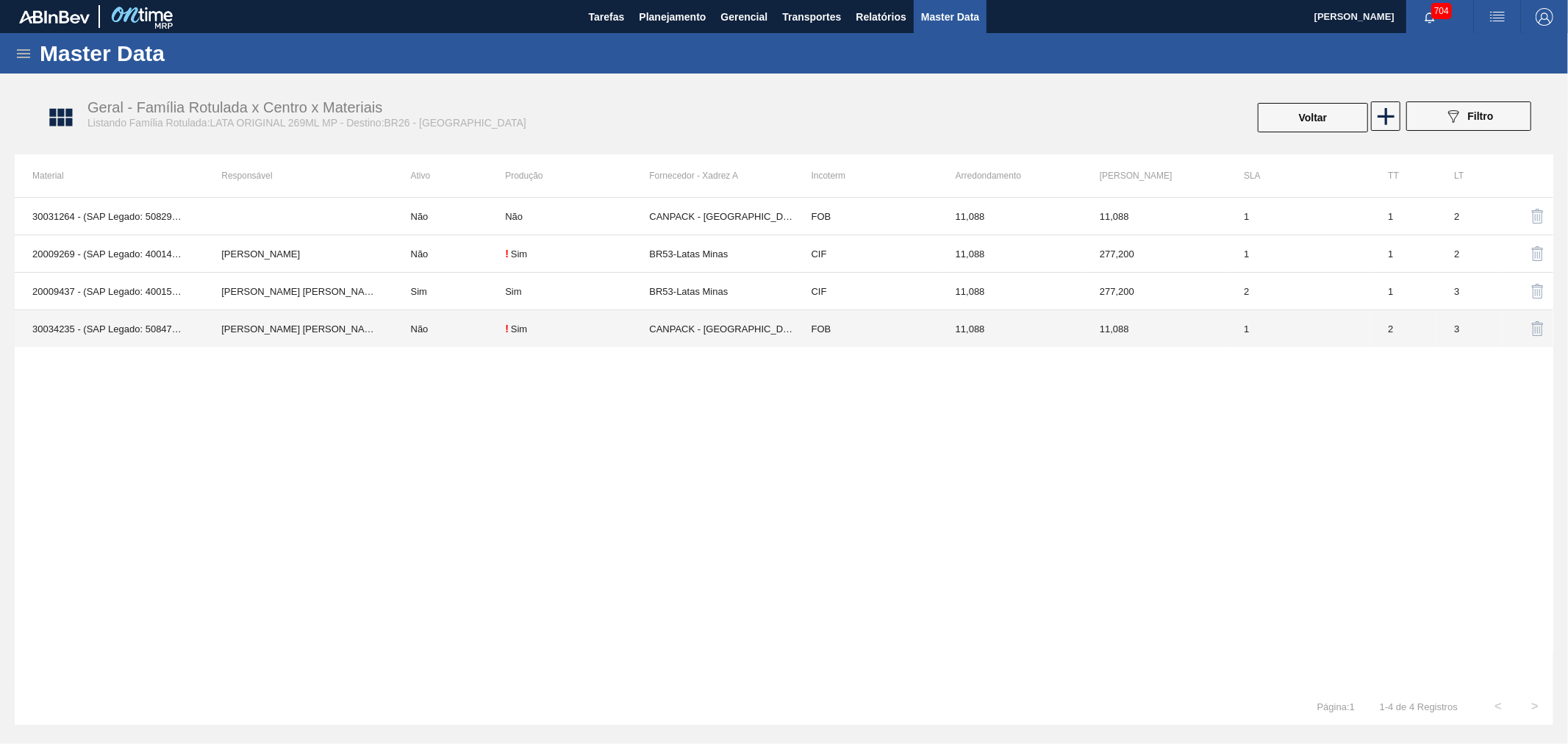
click at [531, 327] on div "! Sim" at bounding box center [577, 328] width 144 height 12
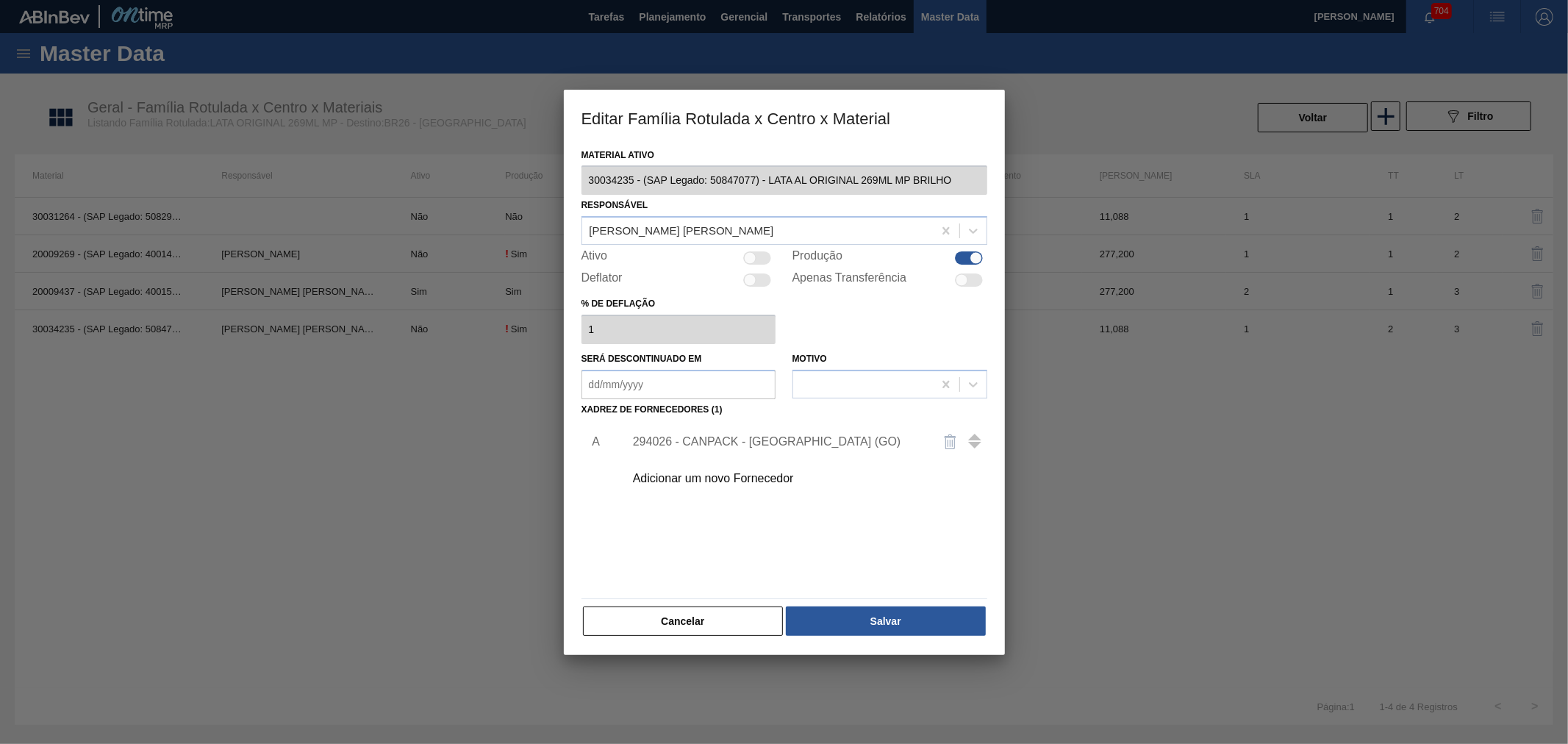
click at [692, 439] on div "294026 - CANPACK - ITUMBIARA (GO)" at bounding box center [777, 441] width 288 height 13
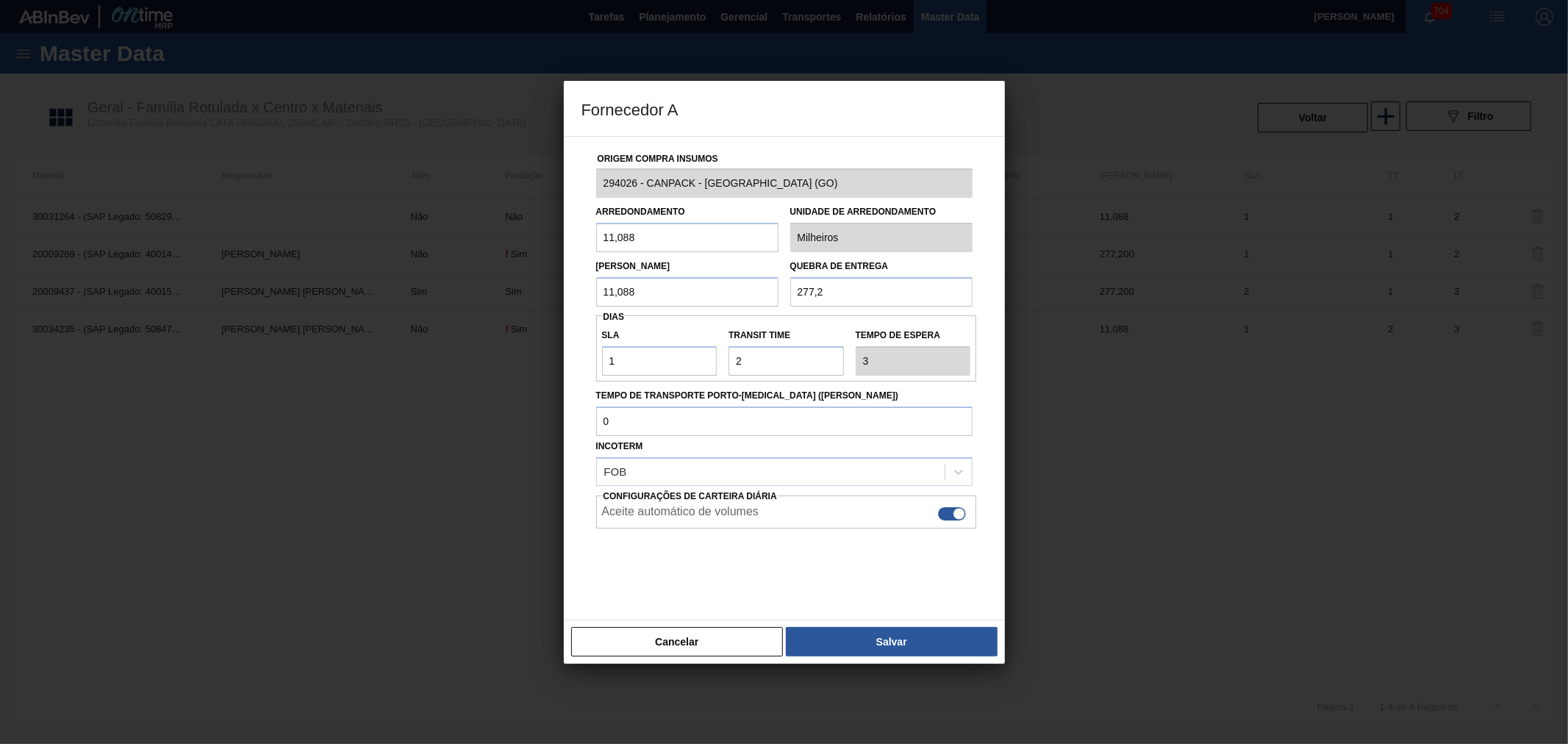
click at [589, 180] on div "Origem Compra Insumos 294026 - CANPACK - ITUMBIARA (GO) Arredondamento 11,088 U…" at bounding box center [784, 369] width 405 height 465
click at [644, 199] on div "Arredondamento 11,088 Unidade de arredondamento Milheiros" at bounding box center [784, 225] width 388 height 55
click at [576, 186] on div "Origem Compra Insumos 294026 - CANPACK - ITUMBIARA (GO) Arredondamento 11,088 U…" at bounding box center [784, 378] width 441 height 484
click at [669, 640] on button "Cancelar" at bounding box center [677, 641] width 212 height 29
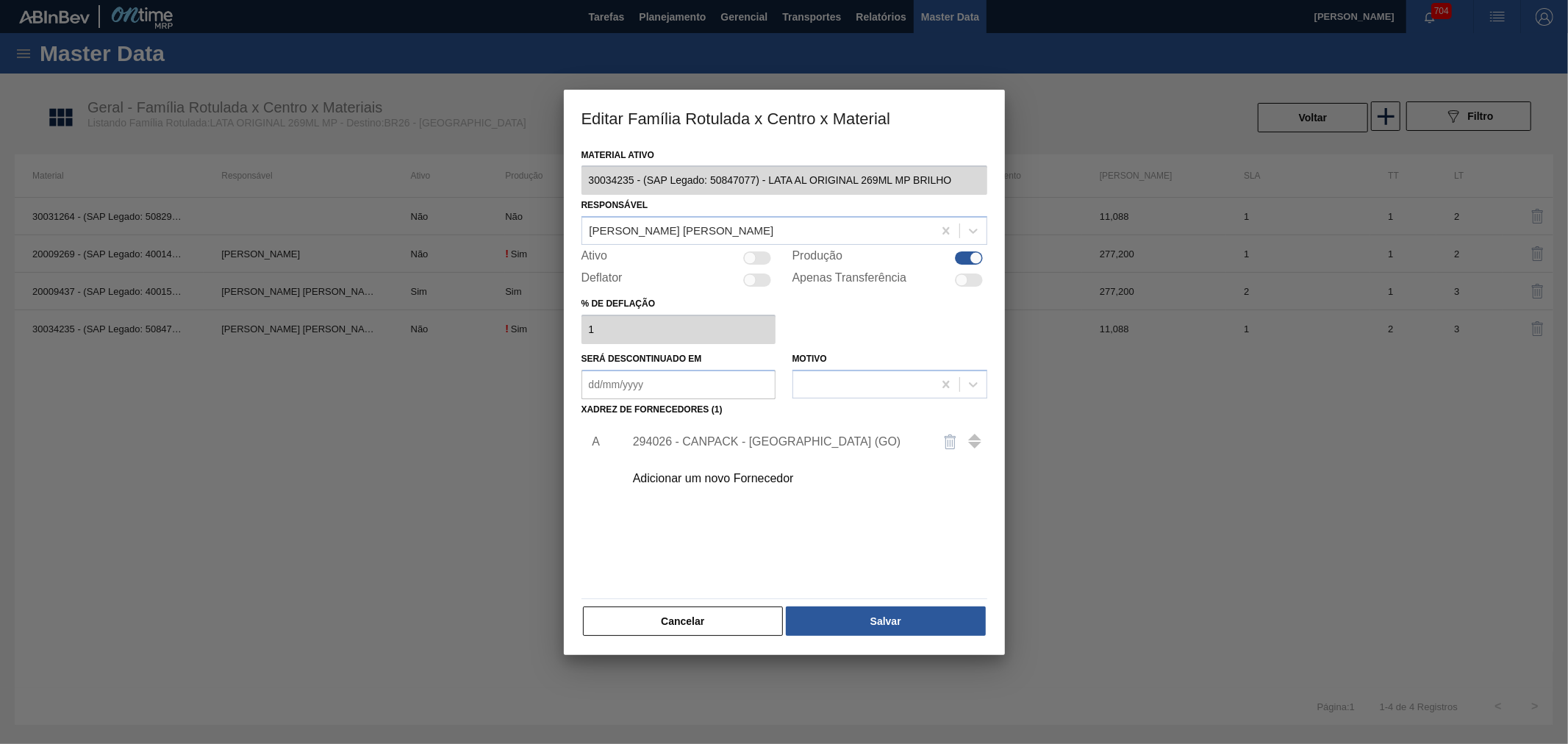
click at [663, 644] on div "Material ativo 30034235 - (SAP Legado: 50847077) - LATA AL ORIGINAL 269ML MP BR…" at bounding box center [784, 399] width 441 height 511
click at [662, 635] on button "Cancelar" at bounding box center [683, 621] width 201 height 29
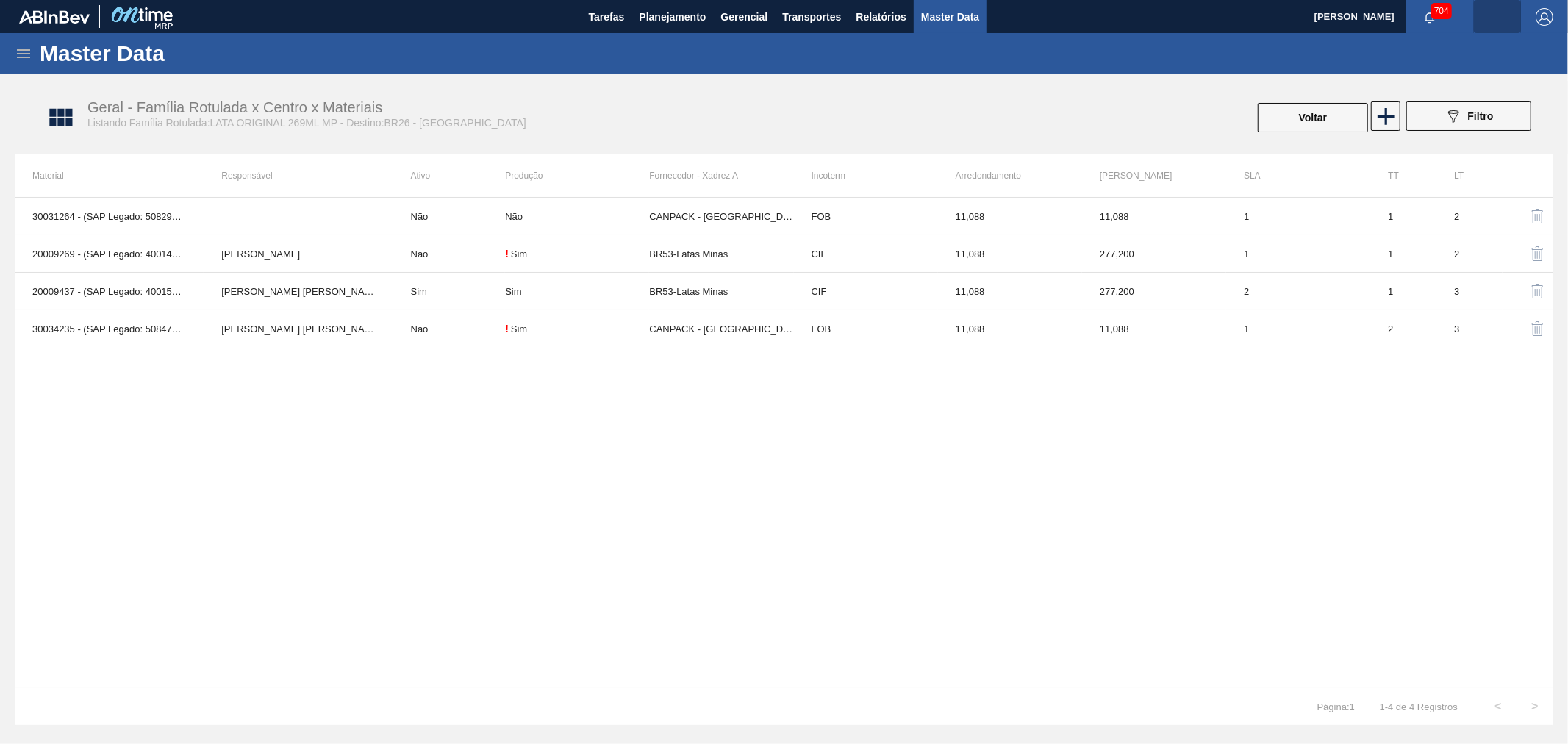
click at [1489, 22] on img "button" at bounding box center [1497, 16] width 18 height 18
click at [1481, 83] on li "Upload de Volumes" at bounding box center [1488, 78] width 134 height 27
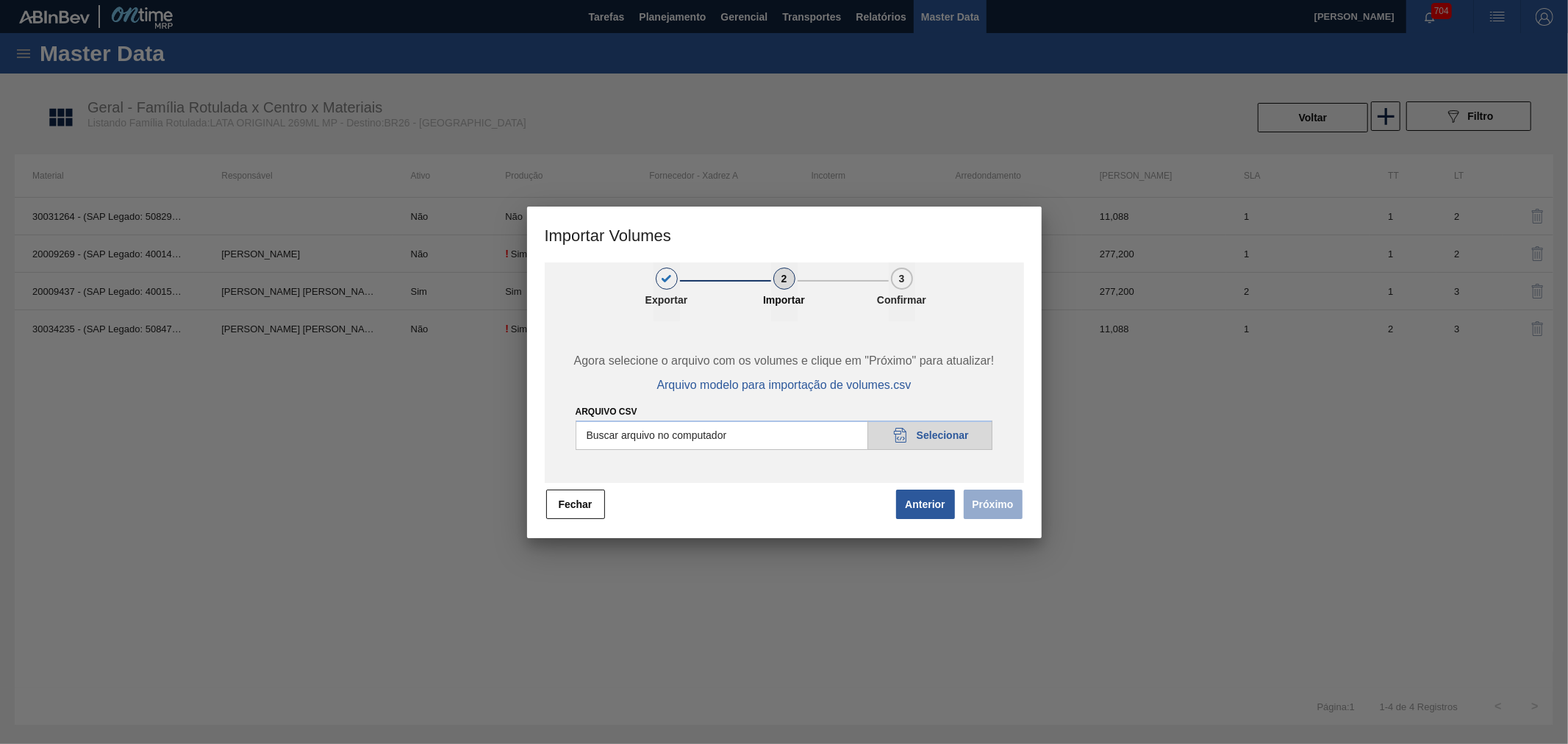
click at [904, 419] on div "Arquivo csv Buscar arquivo no computador 20DAD902-3625-4257-8FDA-0C0CB19E2A3D S…" at bounding box center [784, 426] width 417 height 47
click at [910, 432] on input "Arquivo csv" at bounding box center [784, 435] width 417 height 29
type input "C:\fakepath\Subida Portal Urgente.csv"
click at [1007, 523] on div "1 Exportar 2 Importar 3 Confirmar Agora selecione o arquivo com os volumes e cl…" at bounding box center [784, 400] width 514 height 275
click at [997, 505] on button "Próximo" at bounding box center [993, 504] width 59 height 29
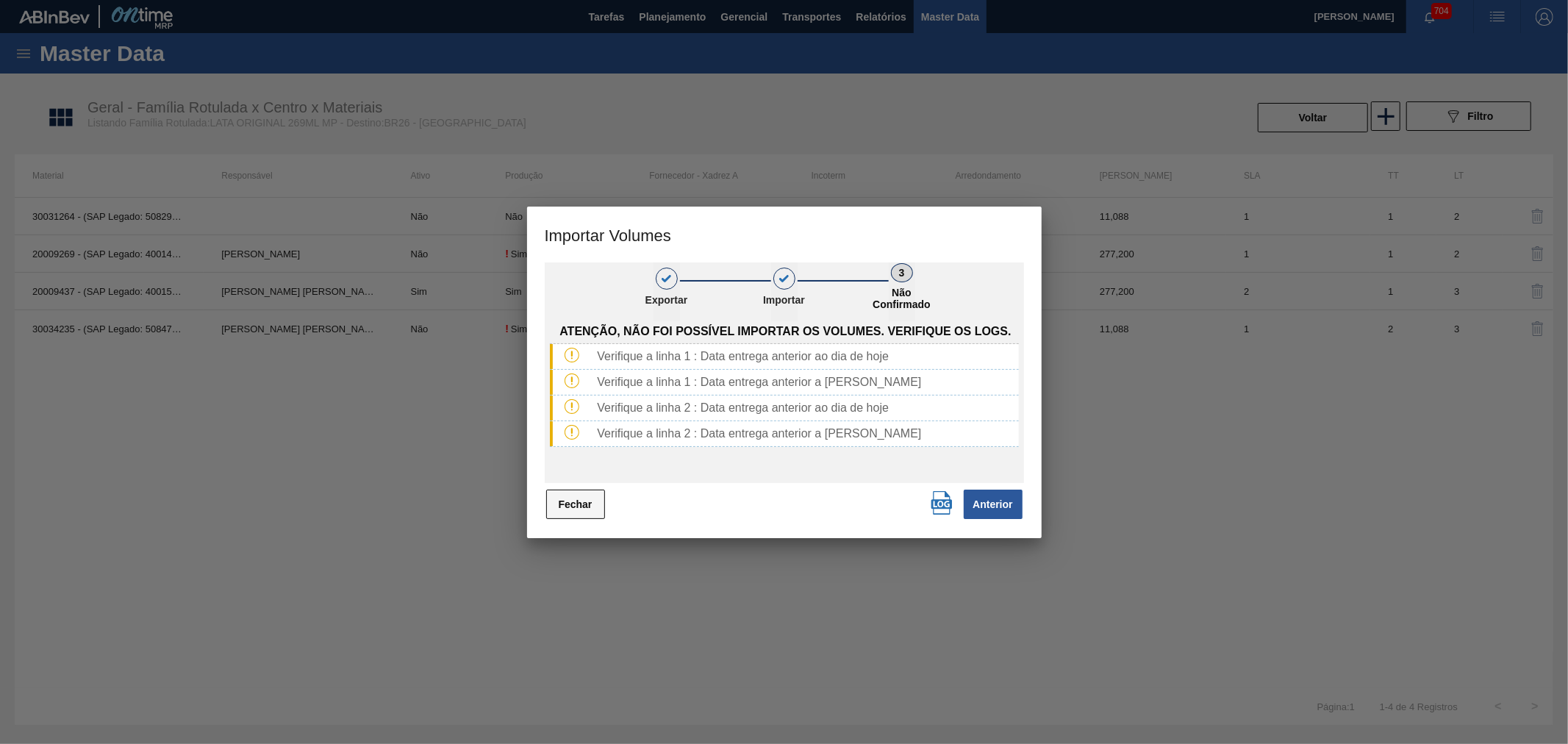
click at [569, 495] on button "Fechar" at bounding box center [575, 504] width 59 height 29
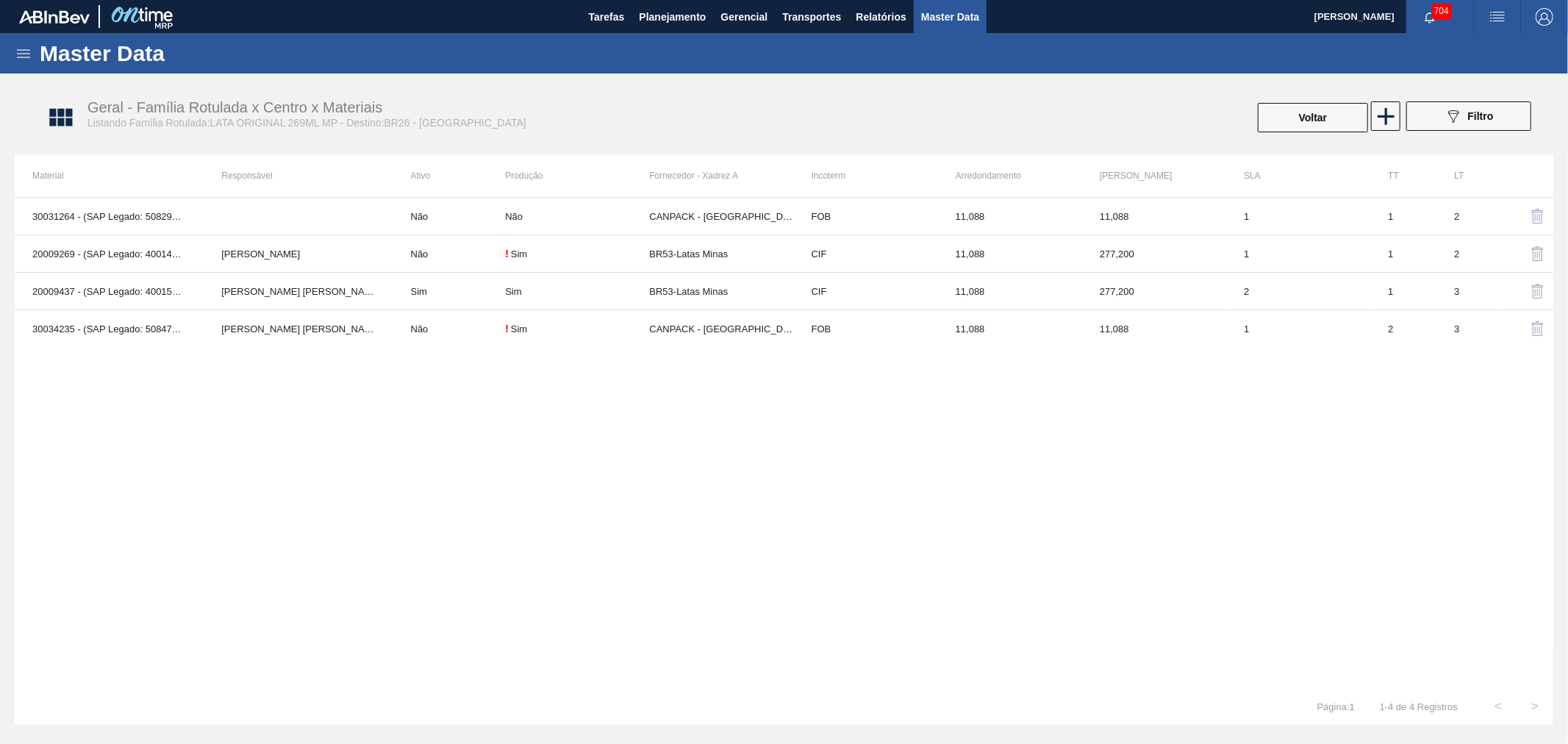
drag, startPoint x: 1508, startPoint y: 13, endPoint x: 1479, endPoint y: 68, distance: 62.2
click at [1507, 18] on span "button" at bounding box center [1497, 16] width 35 height 18
drag, startPoint x: 1463, startPoint y: 75, endPoint x: 1459, endPoint y: 84, distance: 9.8
click at [1463, 74] on li "Upload de Volumes" at bounding box center [1488, 78] width 134 height 27
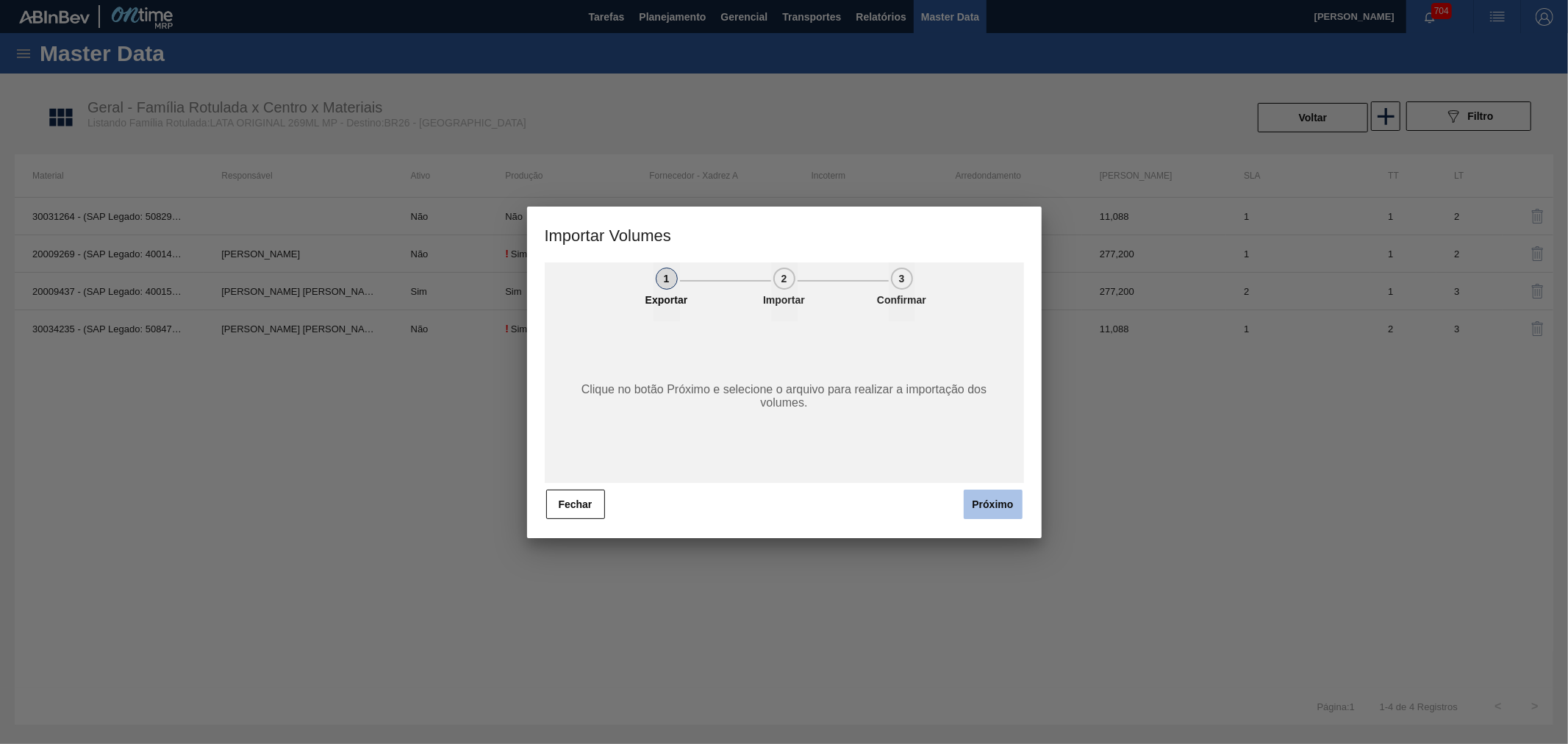
click at [1010, 513] on button "Próximo" at bounding box center [993, 504] width 59 height 29
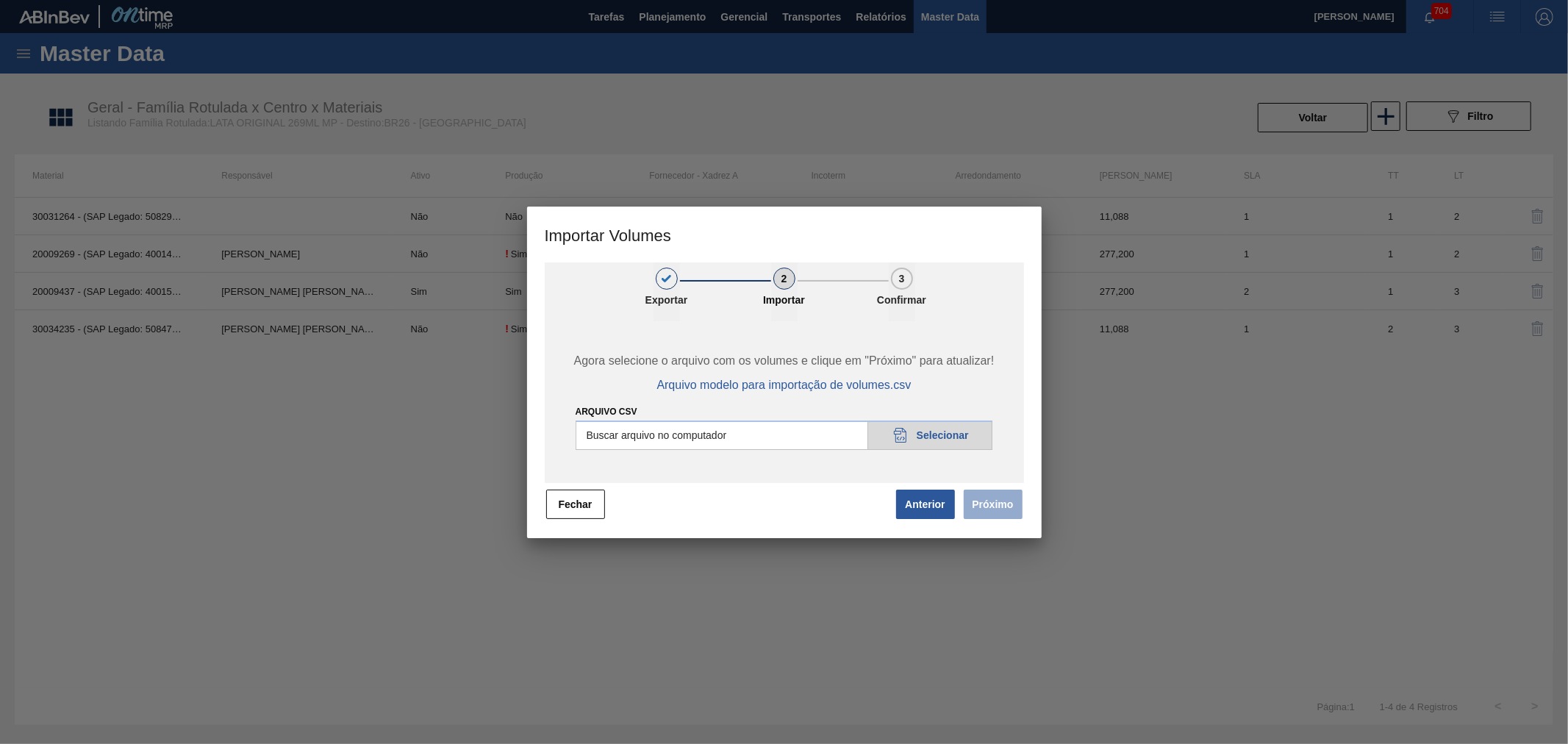
click at [920, 437] on input "Arquivo csv" at bounding box center [784, 435] width 417 height 29
type input "C:\fakepath\Subida Portal Urgente.csv"
click at [1003, 507] on button "Próximo" at bounding box center [993, 504] width 59 height 29
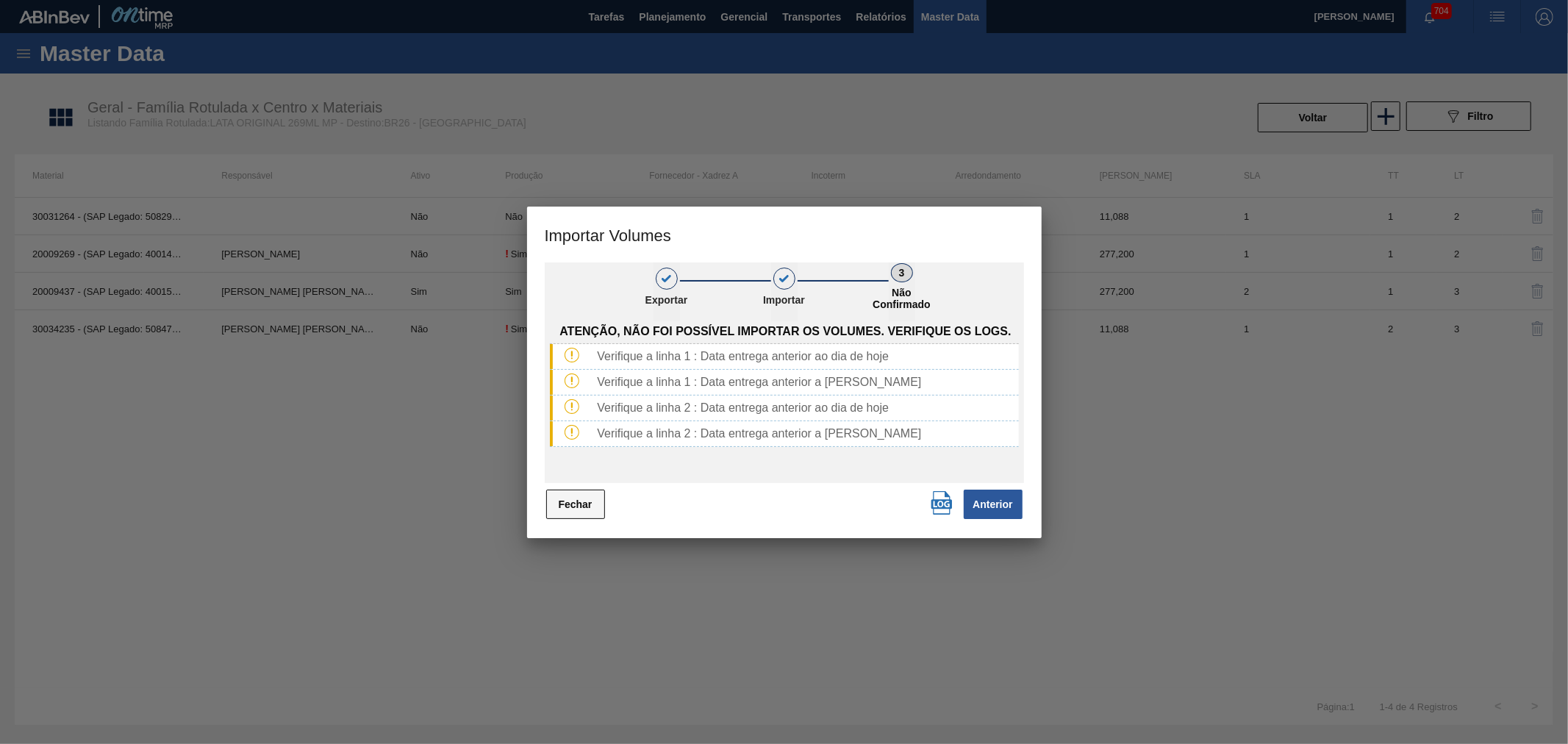
click at [583, 511] on button "Fechar" at bounding box center [575, 504] width 59 height 29
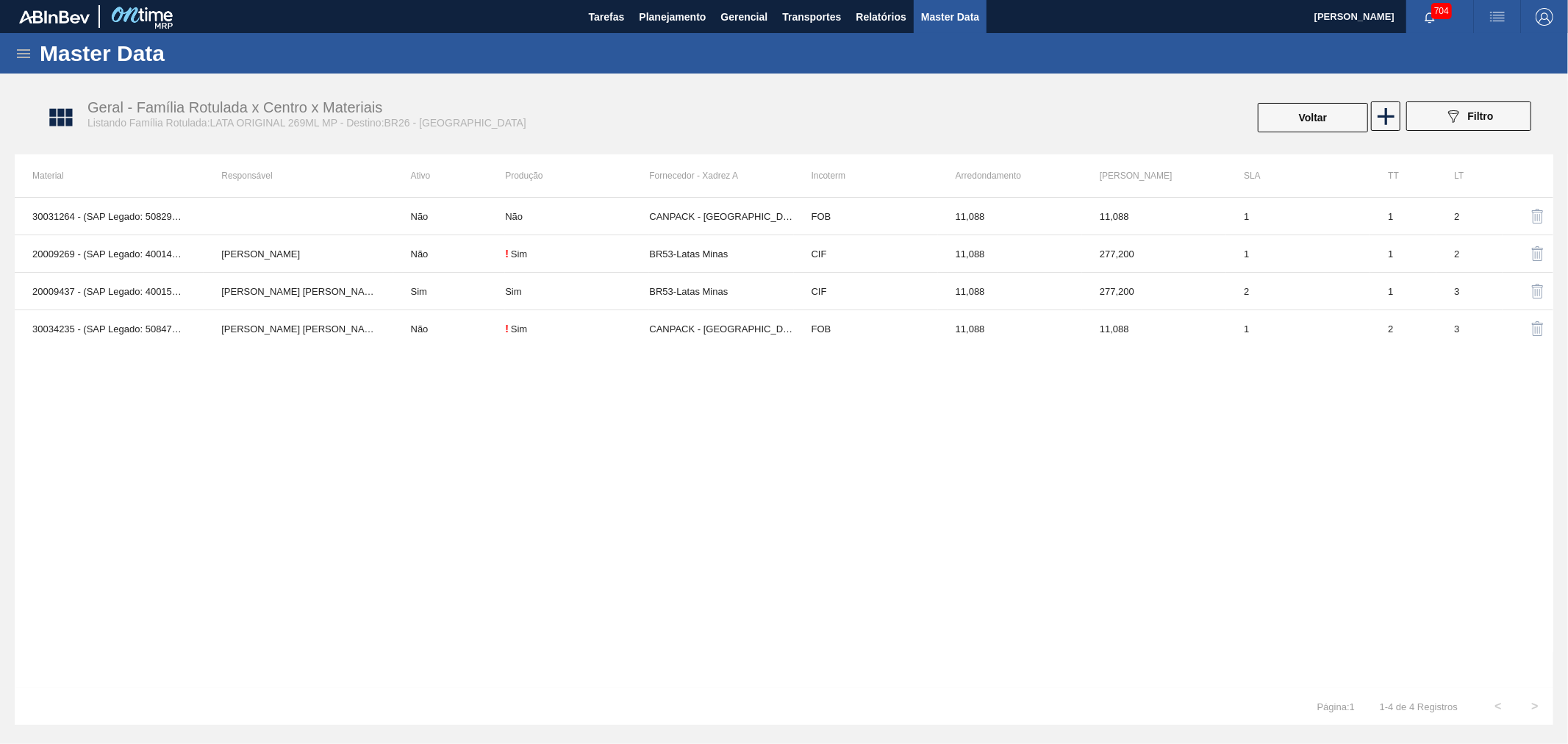
click at [1504, 18] on img "button" at bounding box center [1497, 16] width 18 height 18
click at [1491, 72] on li "Upload de Volumes" at bounding box center [1488, 78] width 134 height 27
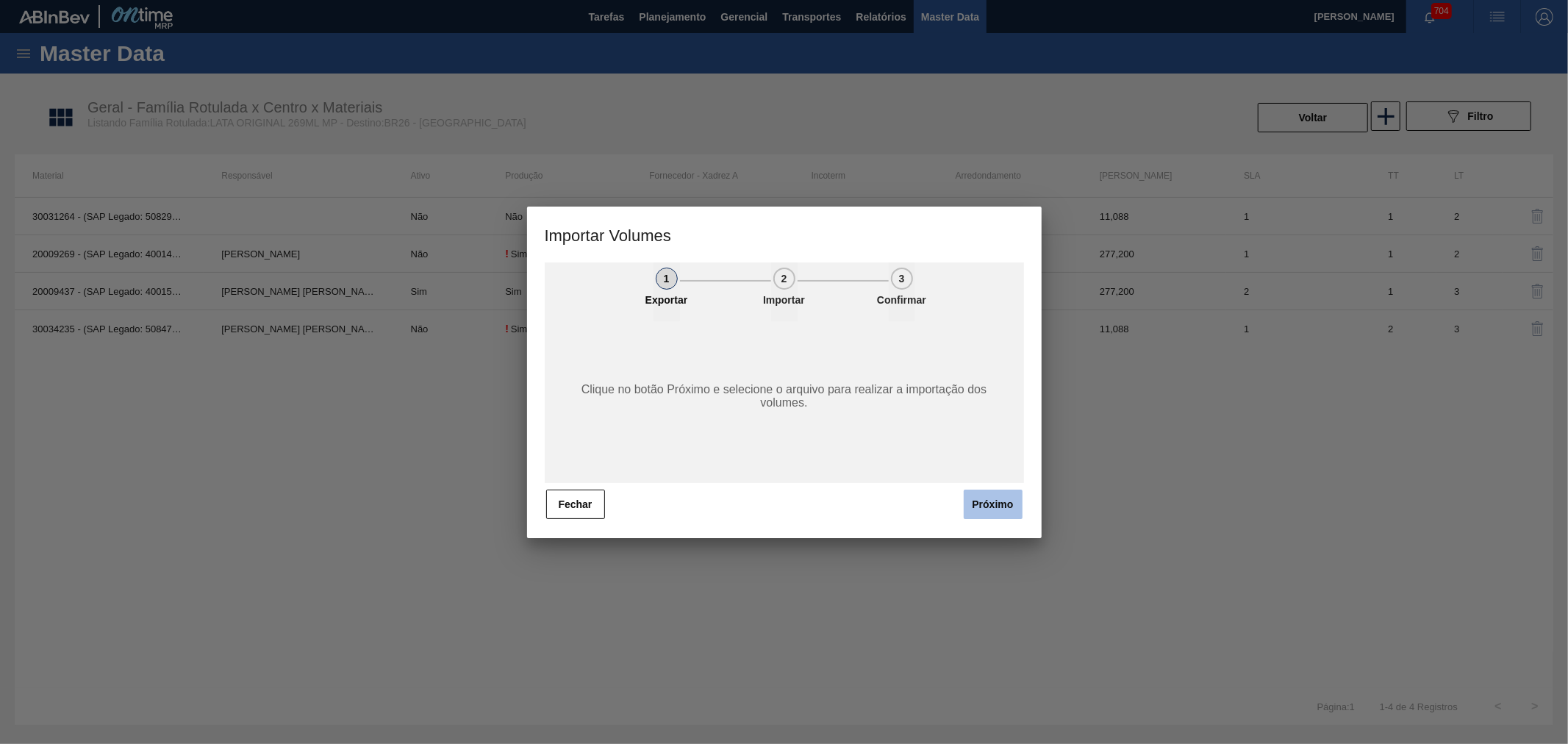
click at [994, 504] on button "Próximo" at bounding box center [993, 504] width 59 height 29
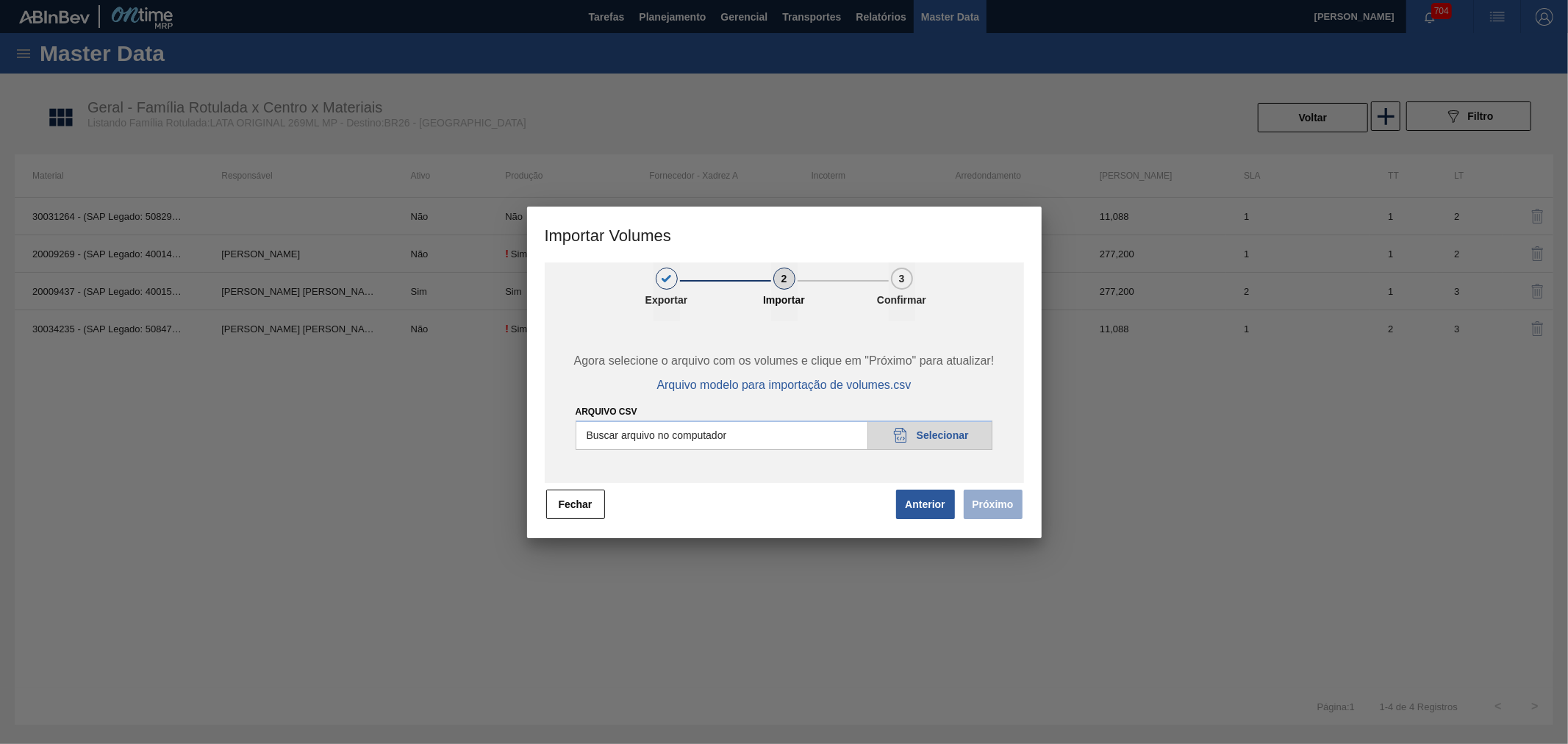
click at [850, 434] on input "Arquivo csv" at bounding box center [784, 435] width 417 height 29
type input "C:\fakepath\Subida Portal Urgente.csv"
click at [989, 510] on button "Próximo" at bounding box center [993, 504] width 59 height 29
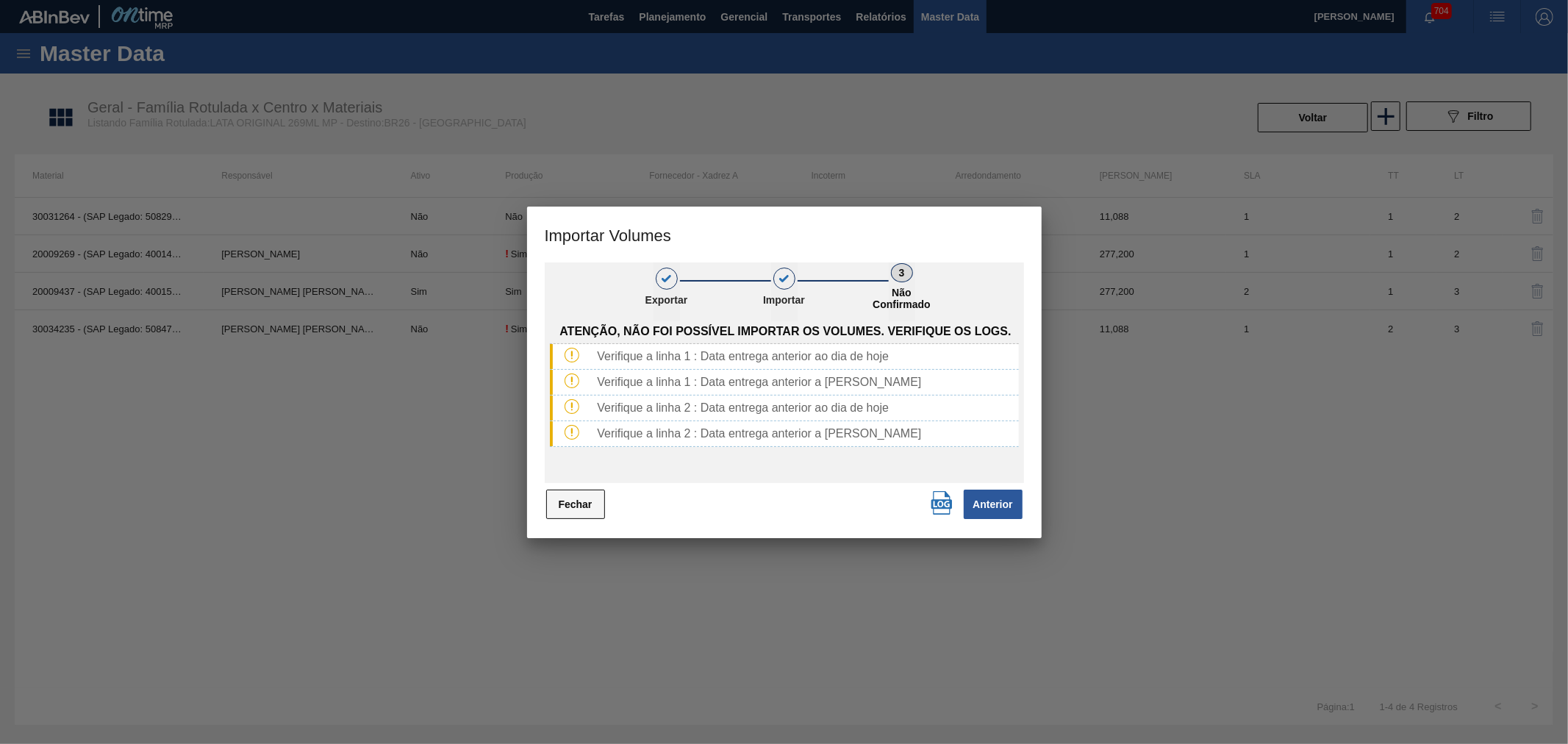
click at [589, 501] on button "Fechar" at bounding box center [575, 504] width 59 height 29
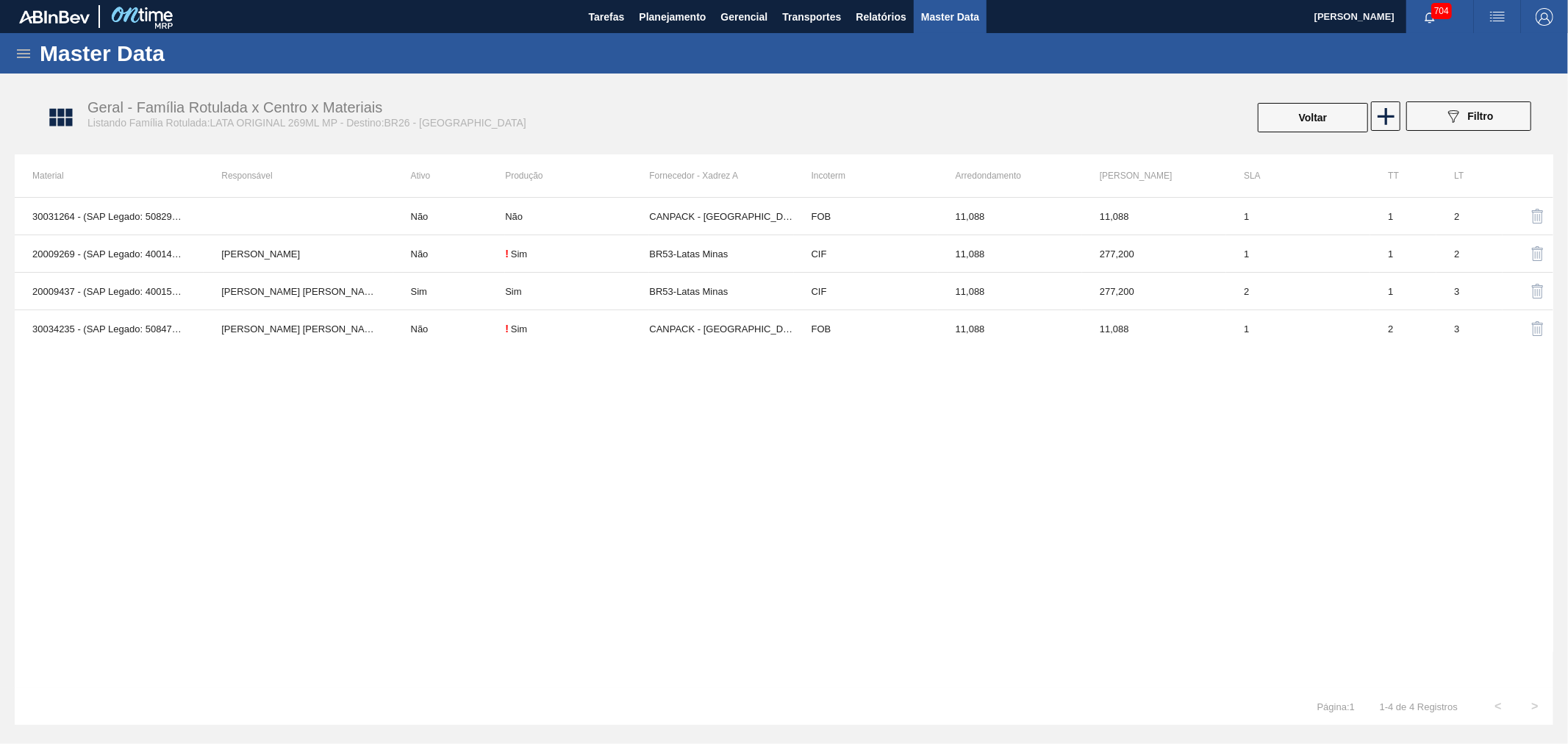
click at [1507, 18] on span "button" at bounding box center [1497, 16] width 35 height 18
click at [1479, 79] on li "Upload de Volumes" at bounding box center [1488, 78] width 134 height 27
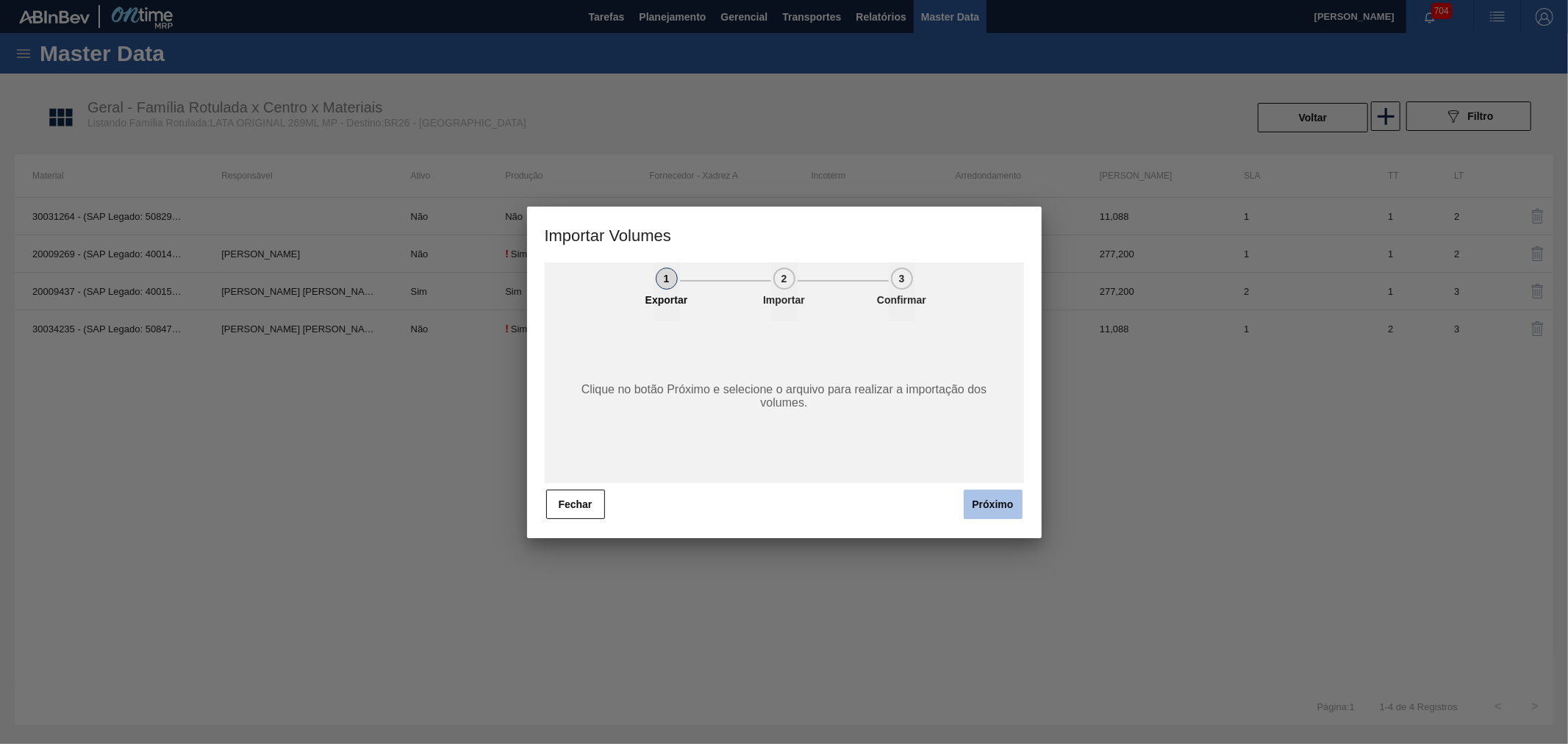
click at [1020, 502] on button "Próximo" at bounding box center [993, 504] width 59 height 29
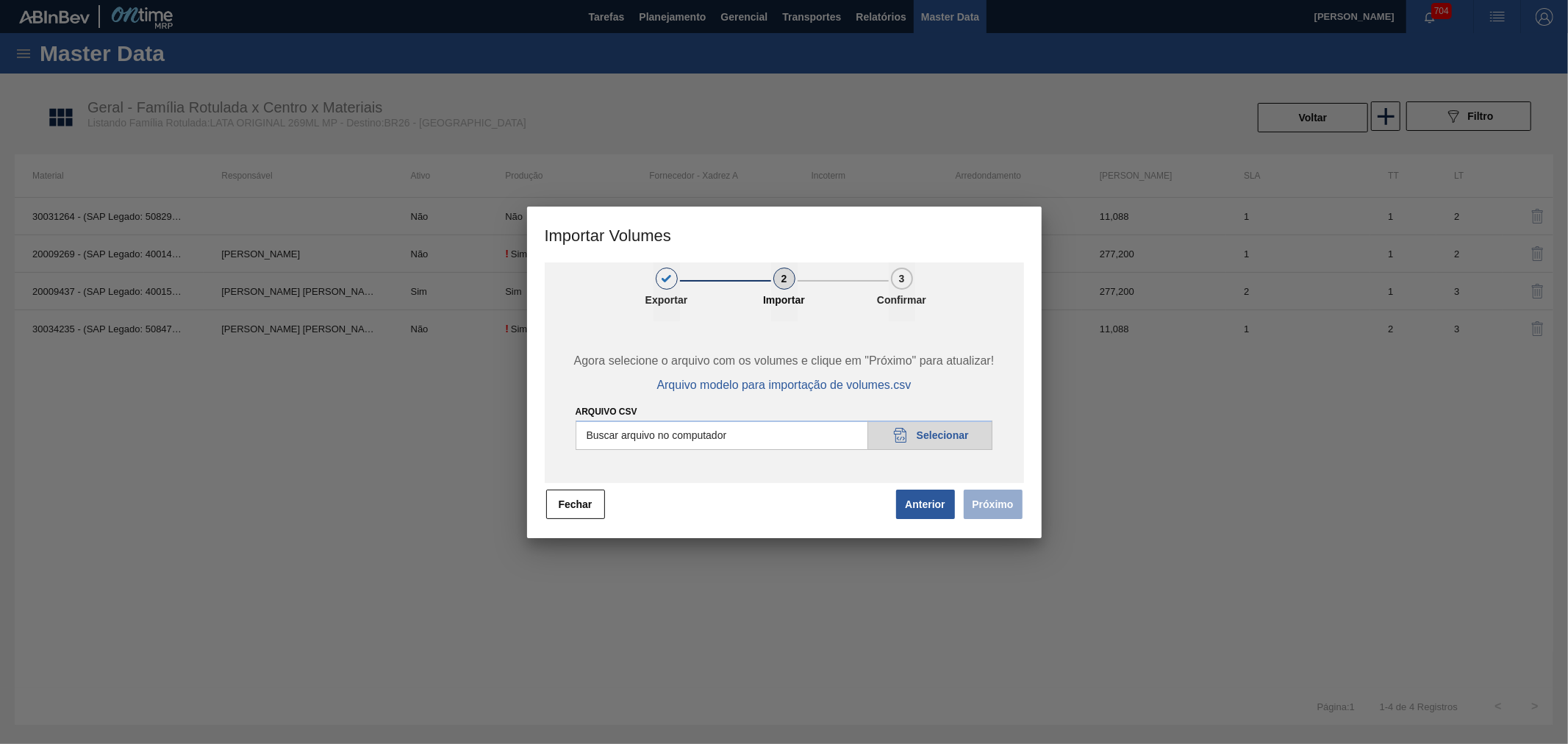
click at [950, 435] on input "Arquivo csv" at bounding box center [784, 435] width 417 height 29
type input "C:\fakepath\Subida Portal Urgente.csv"
click at [1005, 517] on button "Próximo" at bounding box center [993, 504] width 59 height 29
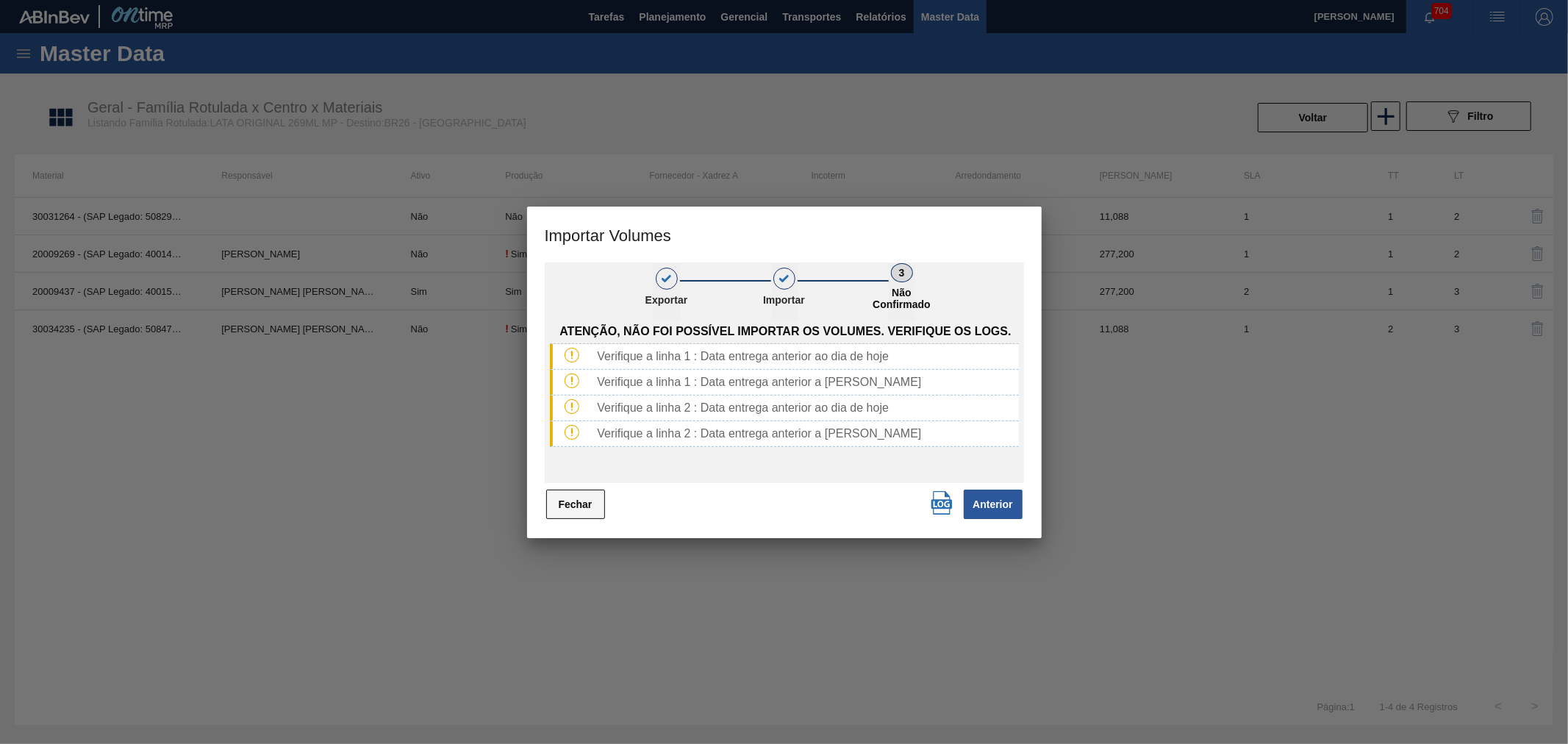
click at [559, 500] on button "Fechar" at bounding box center [575, 504] width 59 height 29
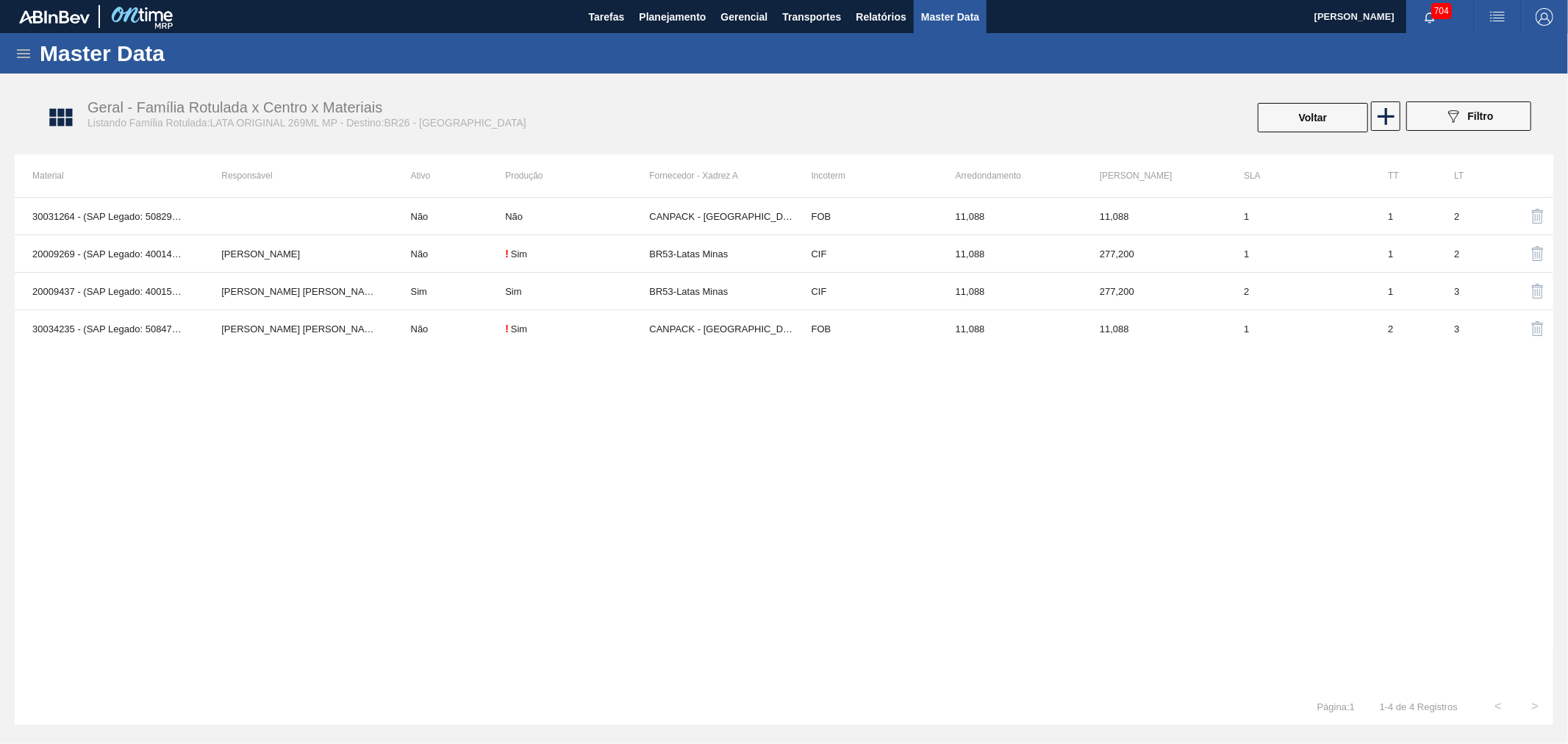
click at [1505, 20] on img "button" at bounding box center [1497, 16] width 18 height 18
click at [1474, 79] on li "Upload de Volumes" at bounding box center [1488, 78] width 134 height 27
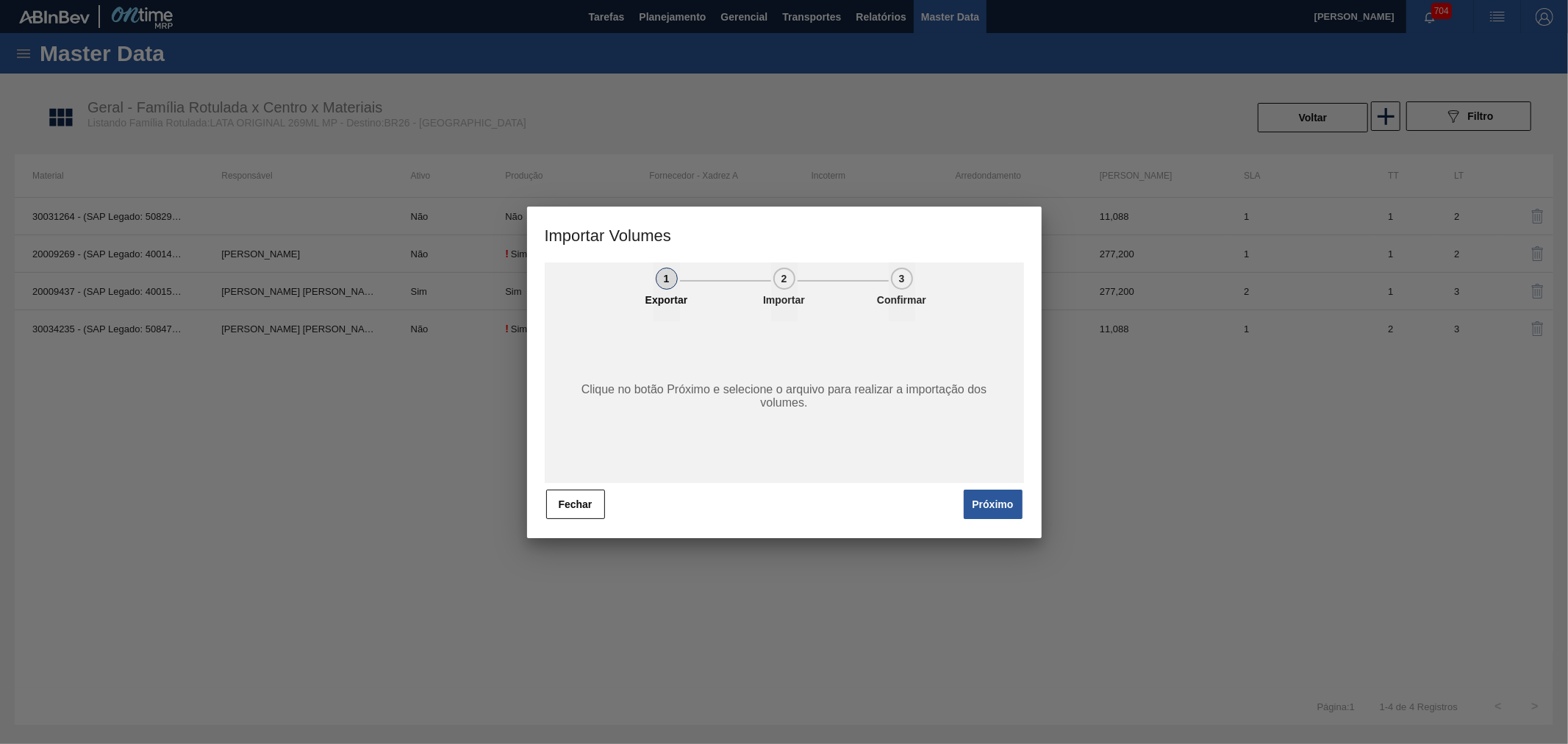
click at [992, 504] on button "Próximo" at bounding box center [993, 504] width 59 height 29
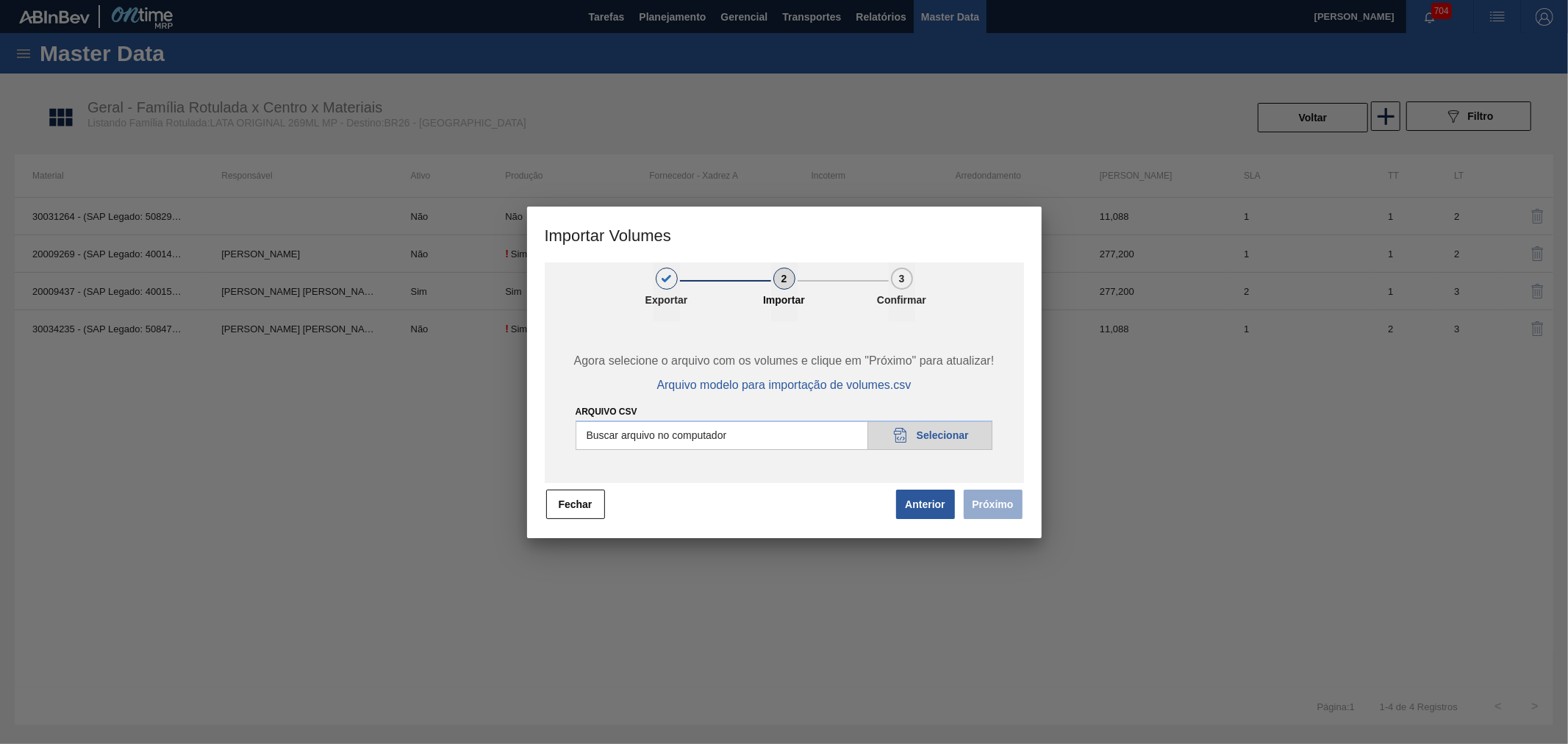
click at [954, 436] on input "Arquivo csv" at bounding box center [784, 435] width 417 height 29
type input "C:\fakepath\Subida Portal Urgente.csv"
click at [979, 512] on button "Próximo" at bounding box center [993, 504] width 59 height 29
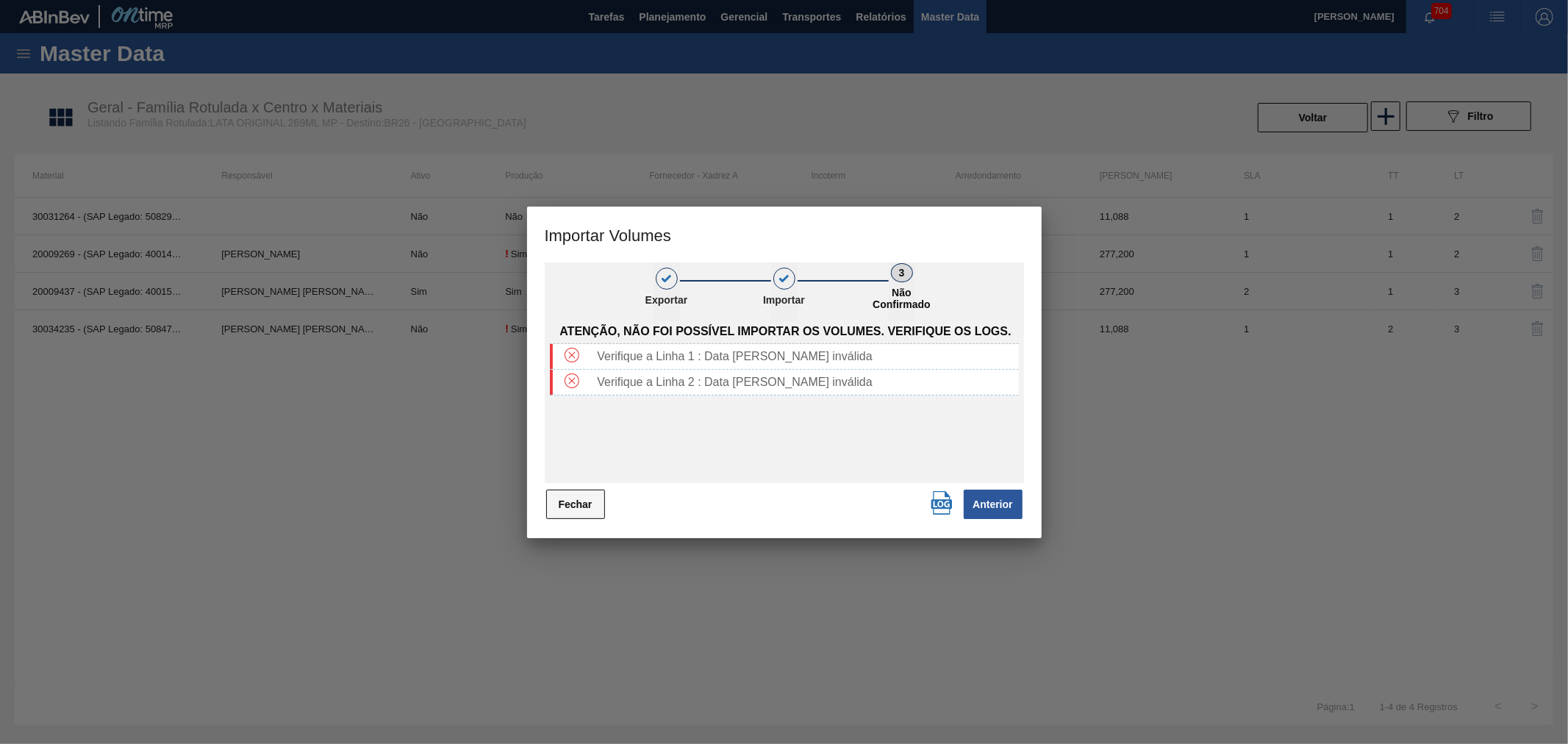
click at [583, 509] on button "Fechar" at bounding box center [575, 504] width 59 height 29
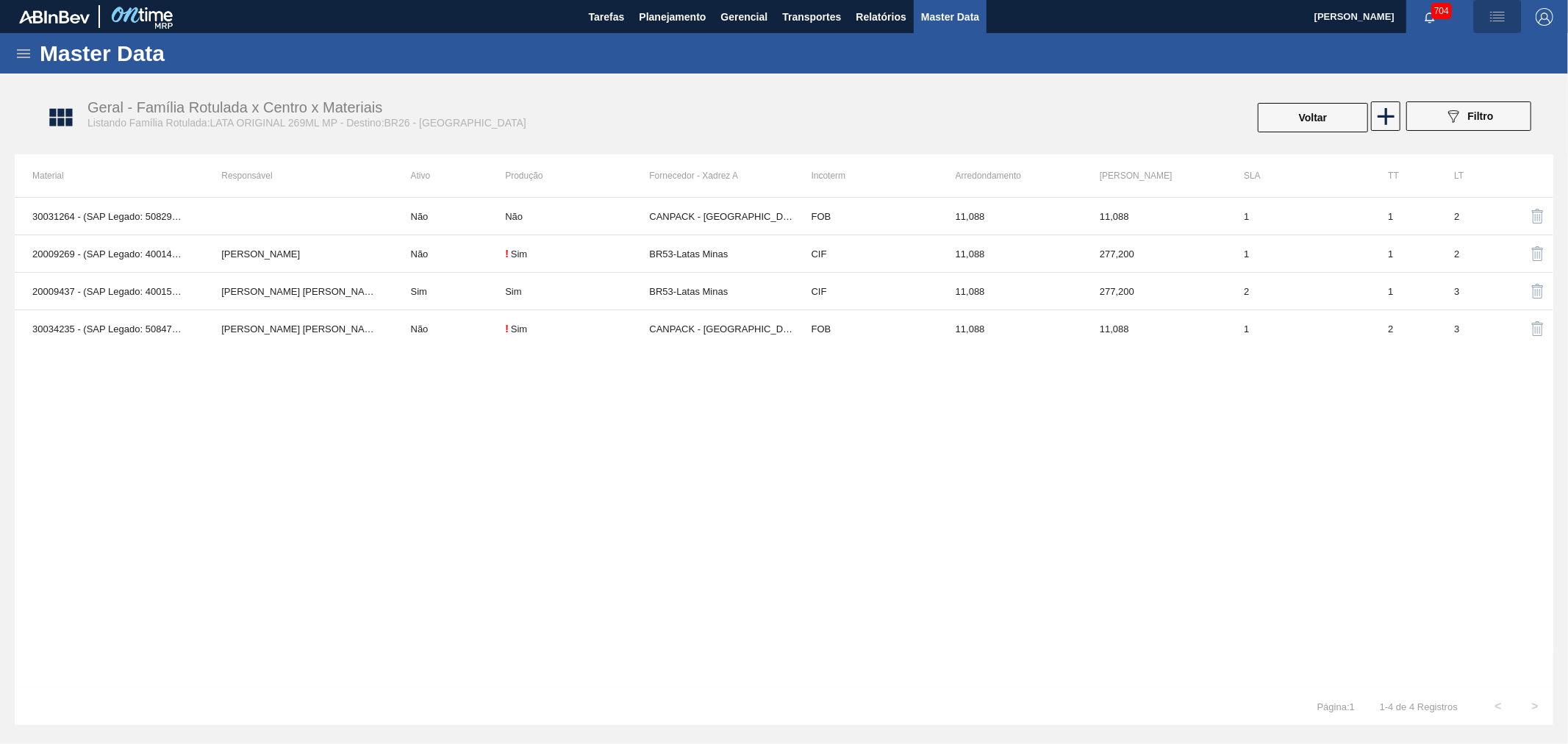
click at [1497, 21] on img "button" at bounding box center [1497, 16] width 18 height 18
click at [1451, 82] on li "Upload de Volumes" at bounding box center [1488, 78] width 134 height 27
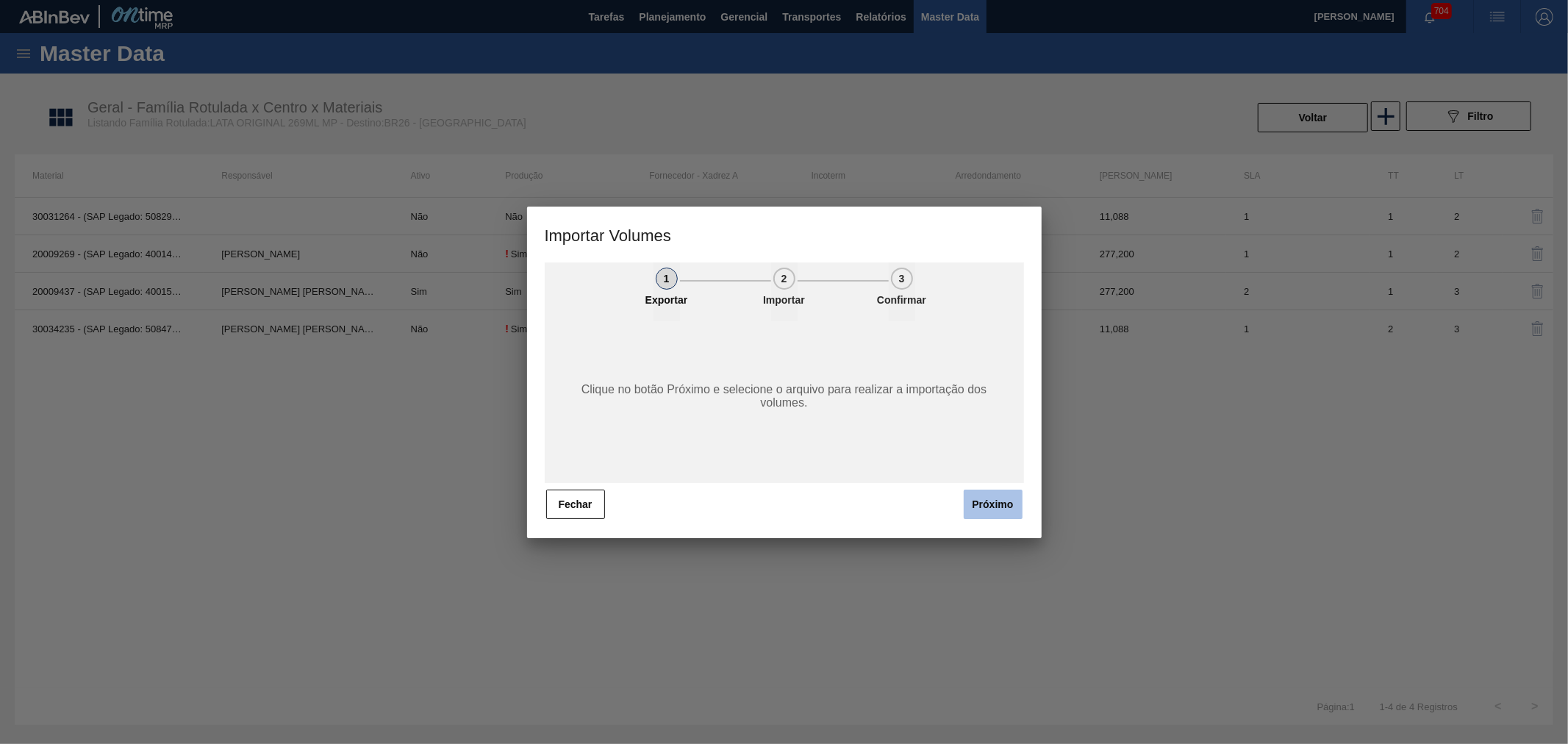
click at [982, 505] on button "Próximo" at bounding box center [993, 504] width 59 height 29
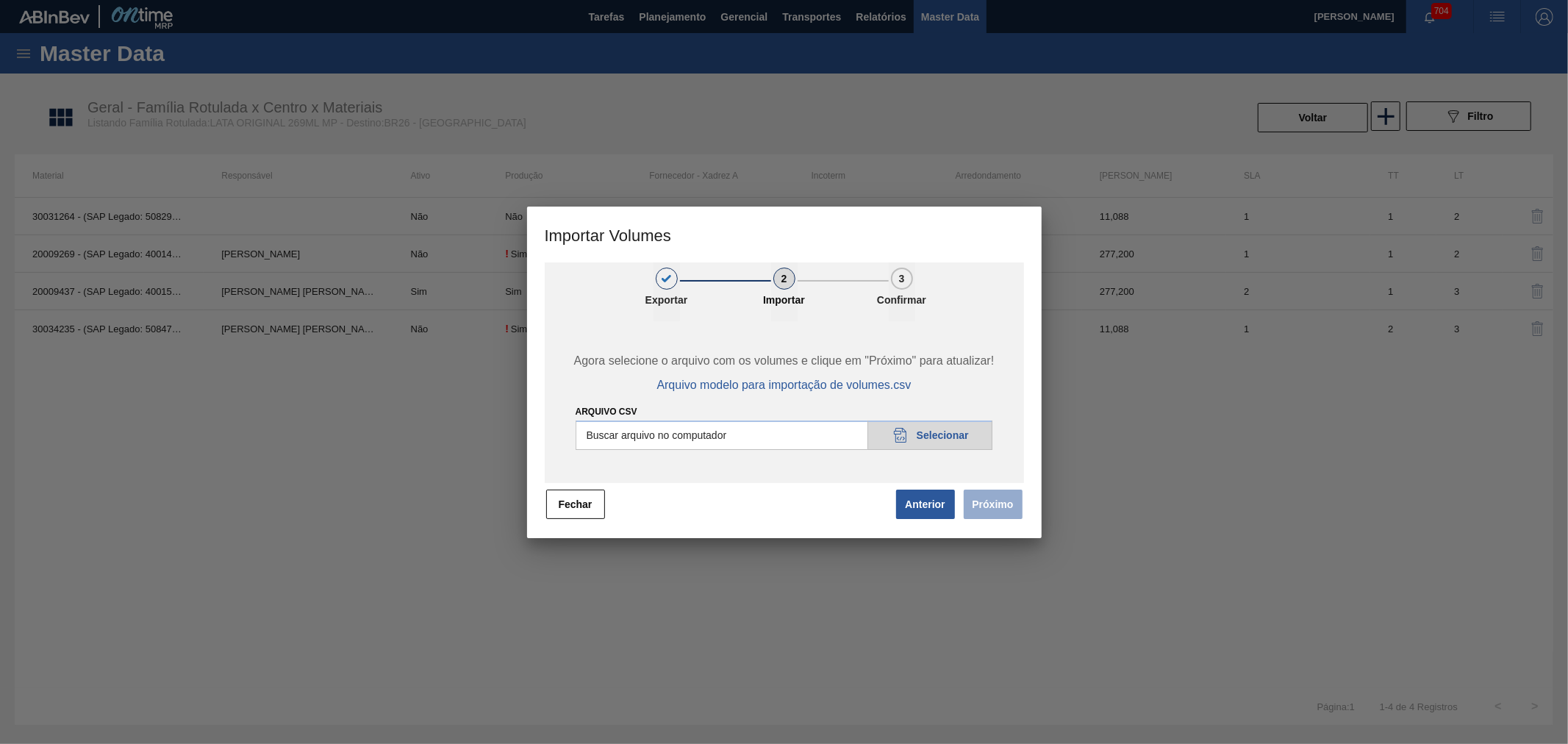
click at [914, 441] on input "Arquivo csv" at bounding box center [784, 435] width 417 height 29
type input "C:\fakepath\Subida Portal Urgente.csv"
click at [981, 510] on button "Próximo" at bounding box center [993, 504] width 59 height 29
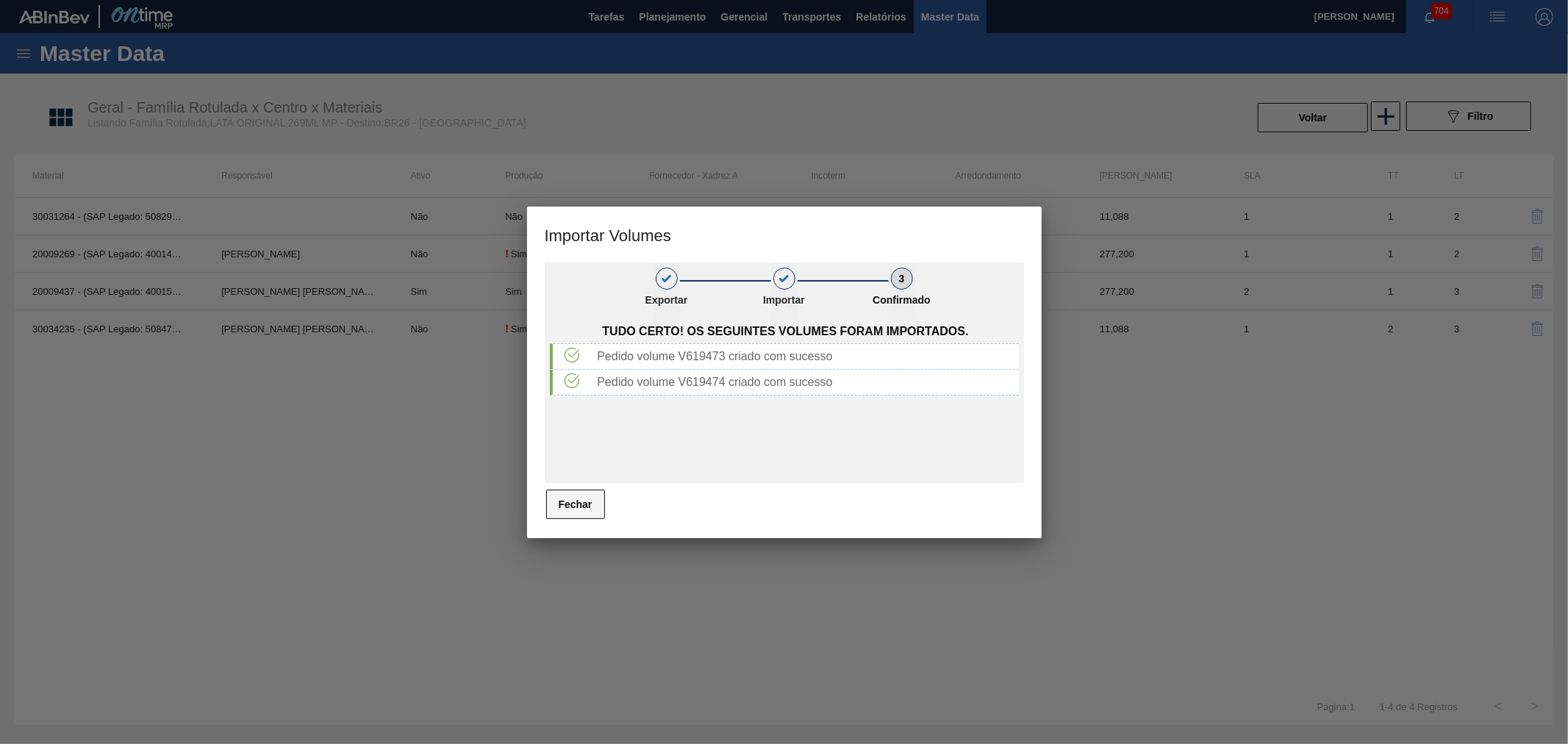
click at [579, 504] on button "Fechar" at bounding box center [575, 504] width 59 height 29
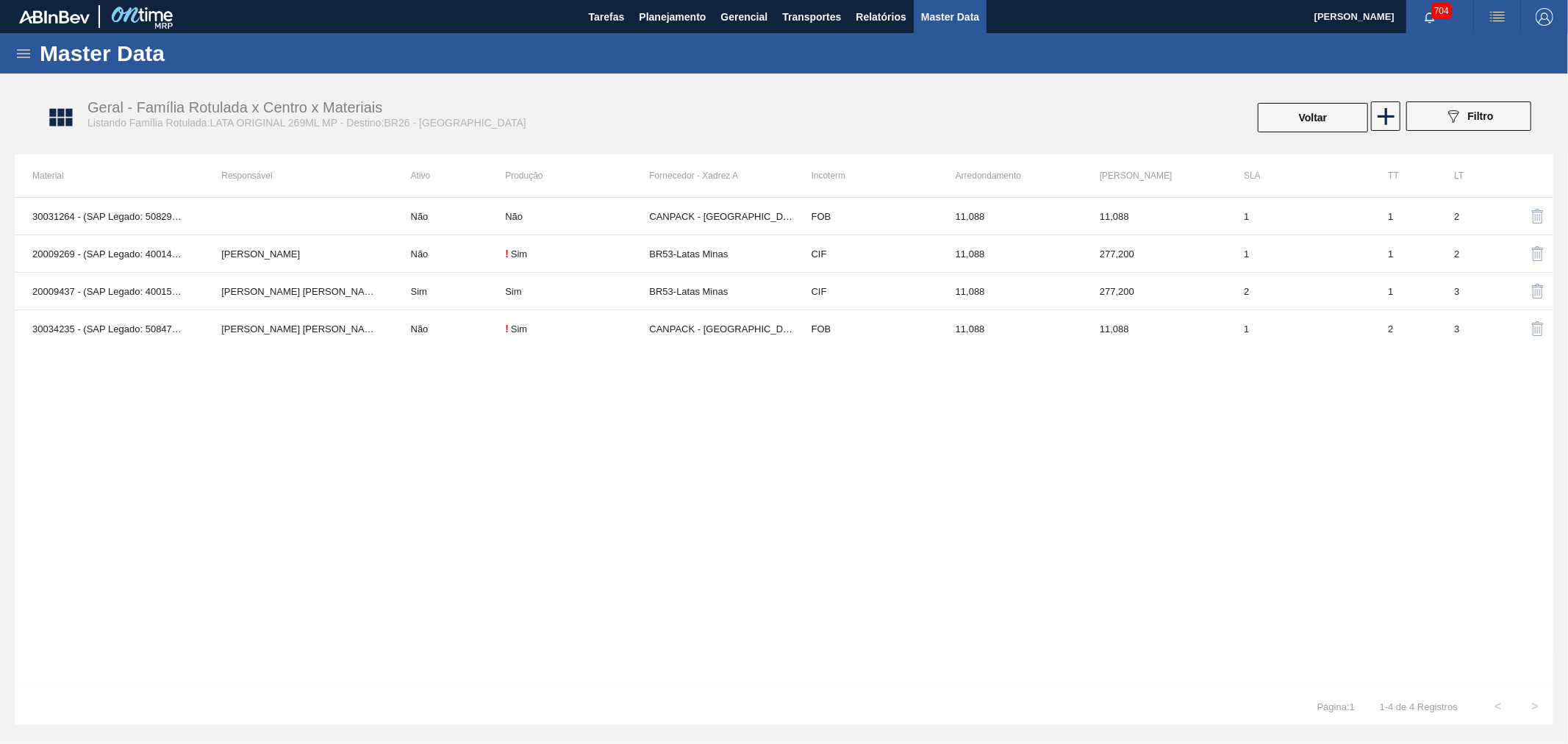
click at [1478, 26] on button "button" at bounding box center [1497, 16] width 47 height 33
drag, startPoint x: 1055, startPoint y: 52, endPoint x: 1037, endPoint y: 50, distance: 18.1
click at [1048, 50] on div at bounding box center [784, 372] width 1568 height 744
click at [776, 9] on button "Transportes" at bounding box center [812, 16] width 74 height 33
click at [789, 64] on li "Otimização de Carga" at bounding box center [812, 73] width 121 height 23
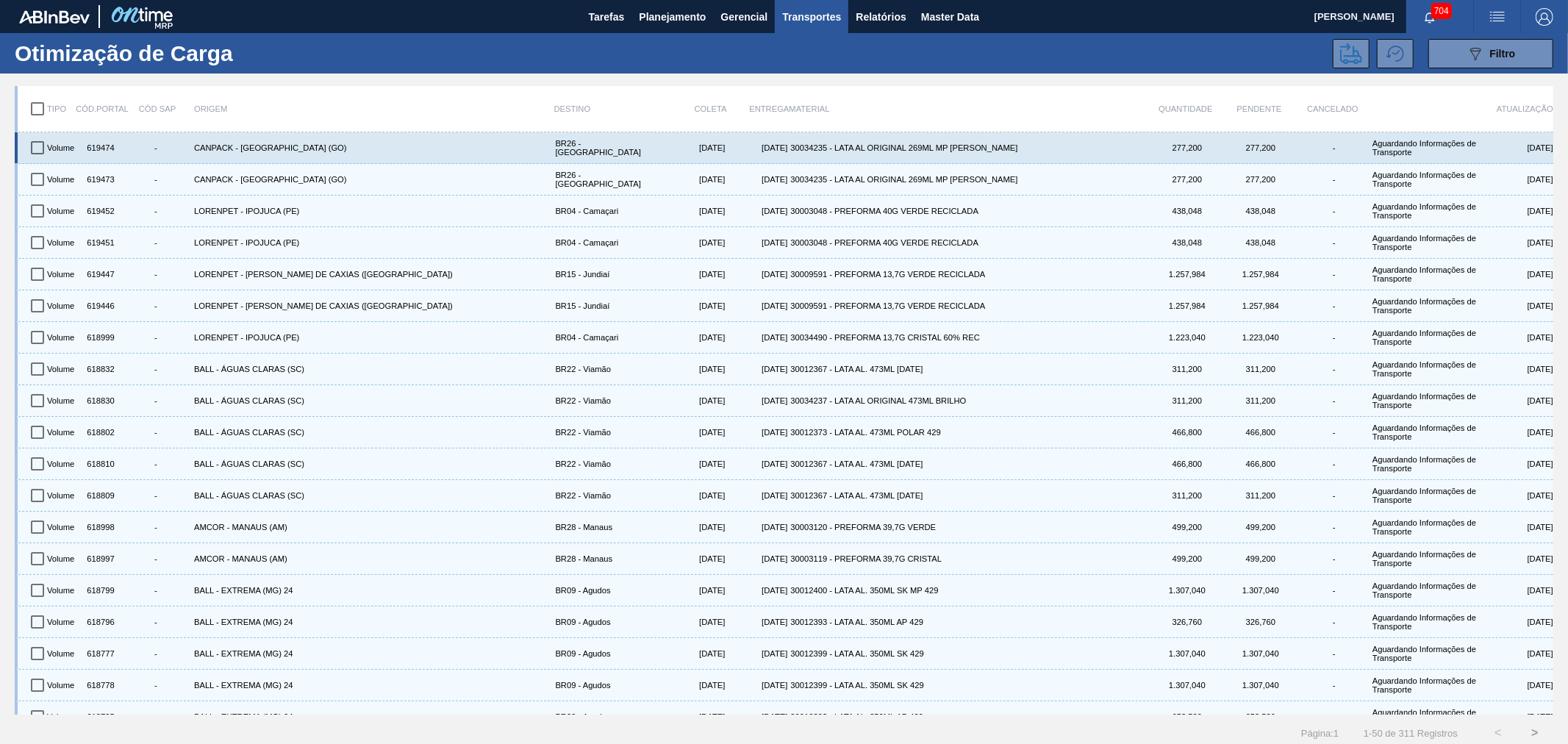
click at [39, 145] on input "checkbox" at bounding box center [38, 148] width 31 height 31
checkbox input "true"
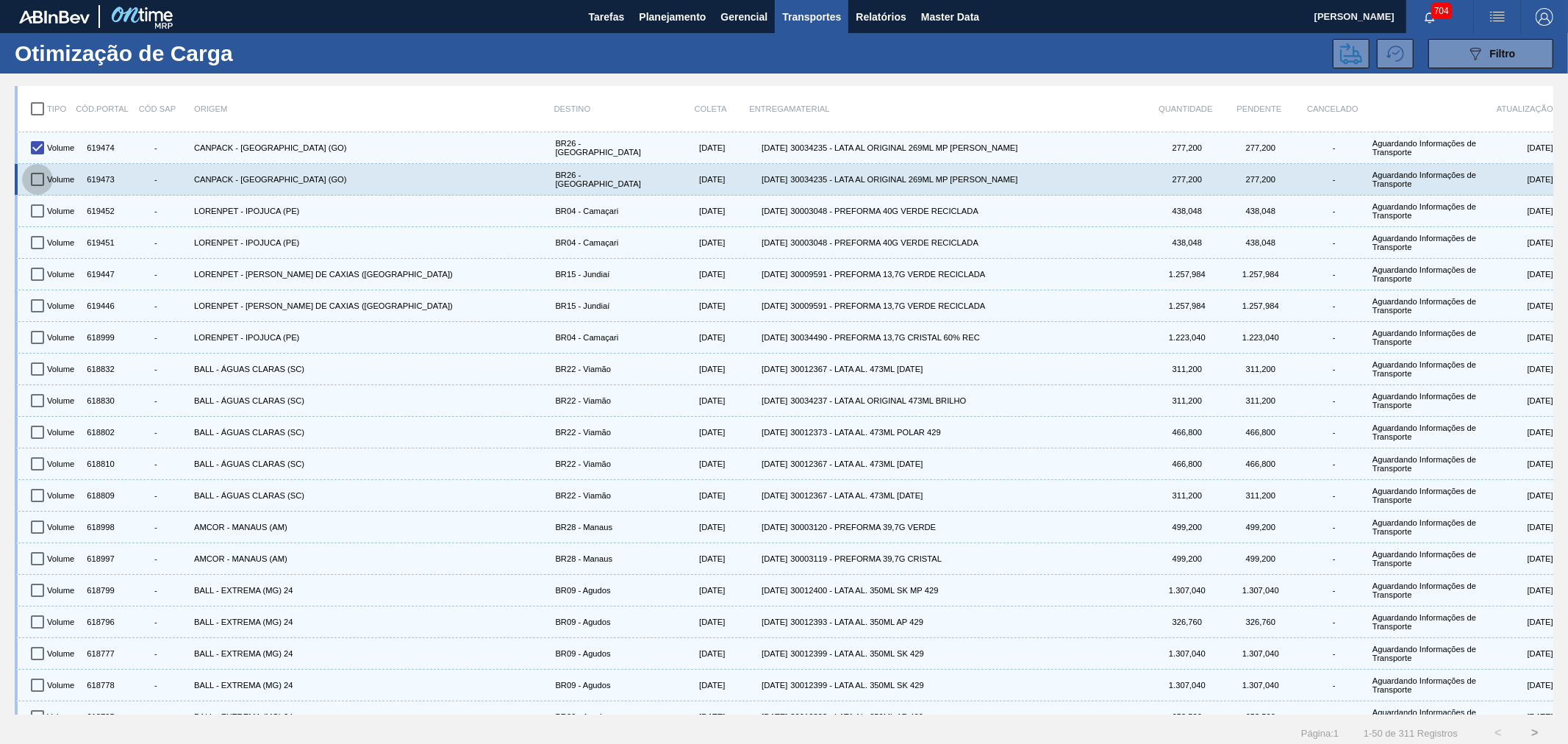
click at [34, 176] on input "checkbox" at bounding box center [38, 180] width 31 height 31
checkbox input "true"
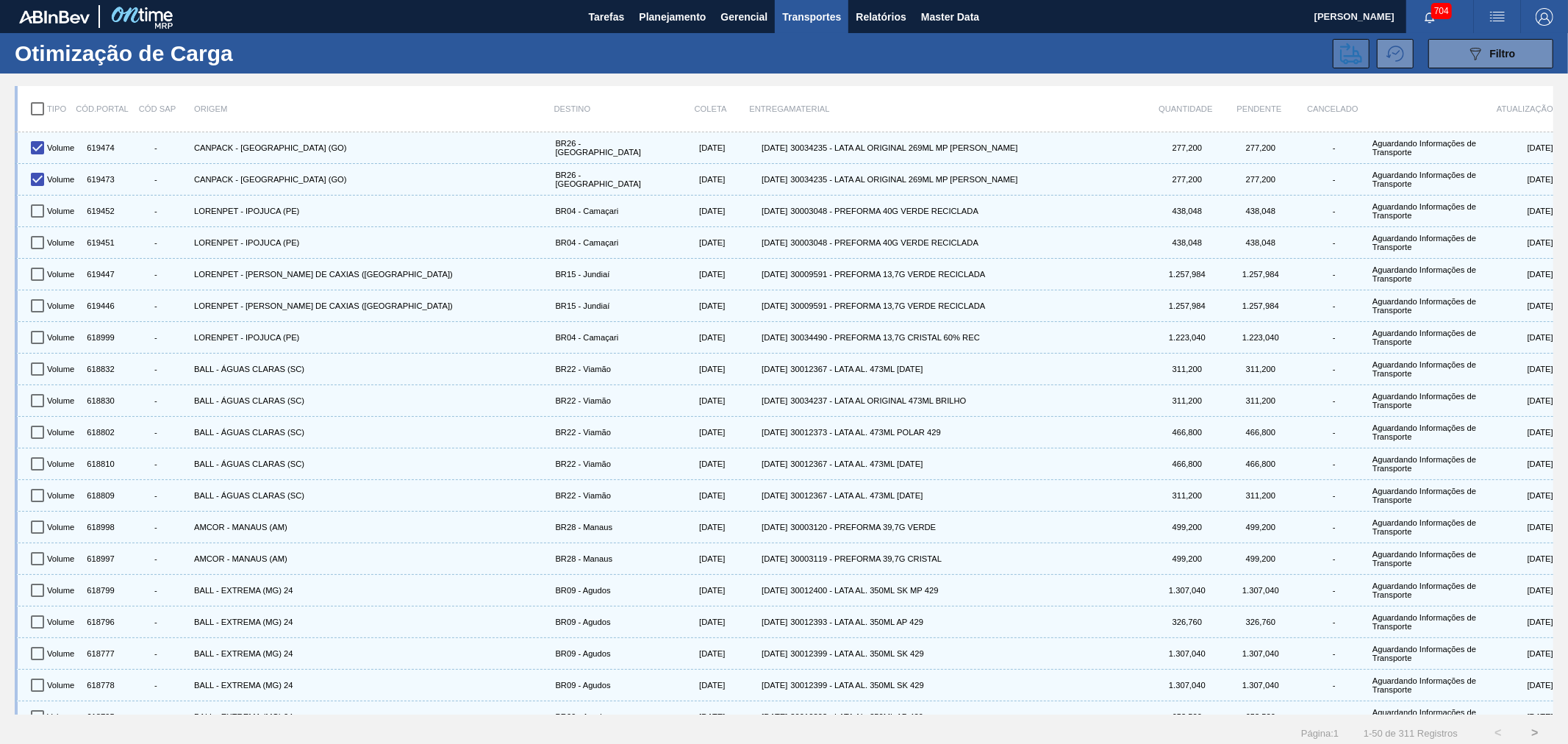
click at [1346, 56] on icon at bounding box center [1351, 54] width 22 height 22
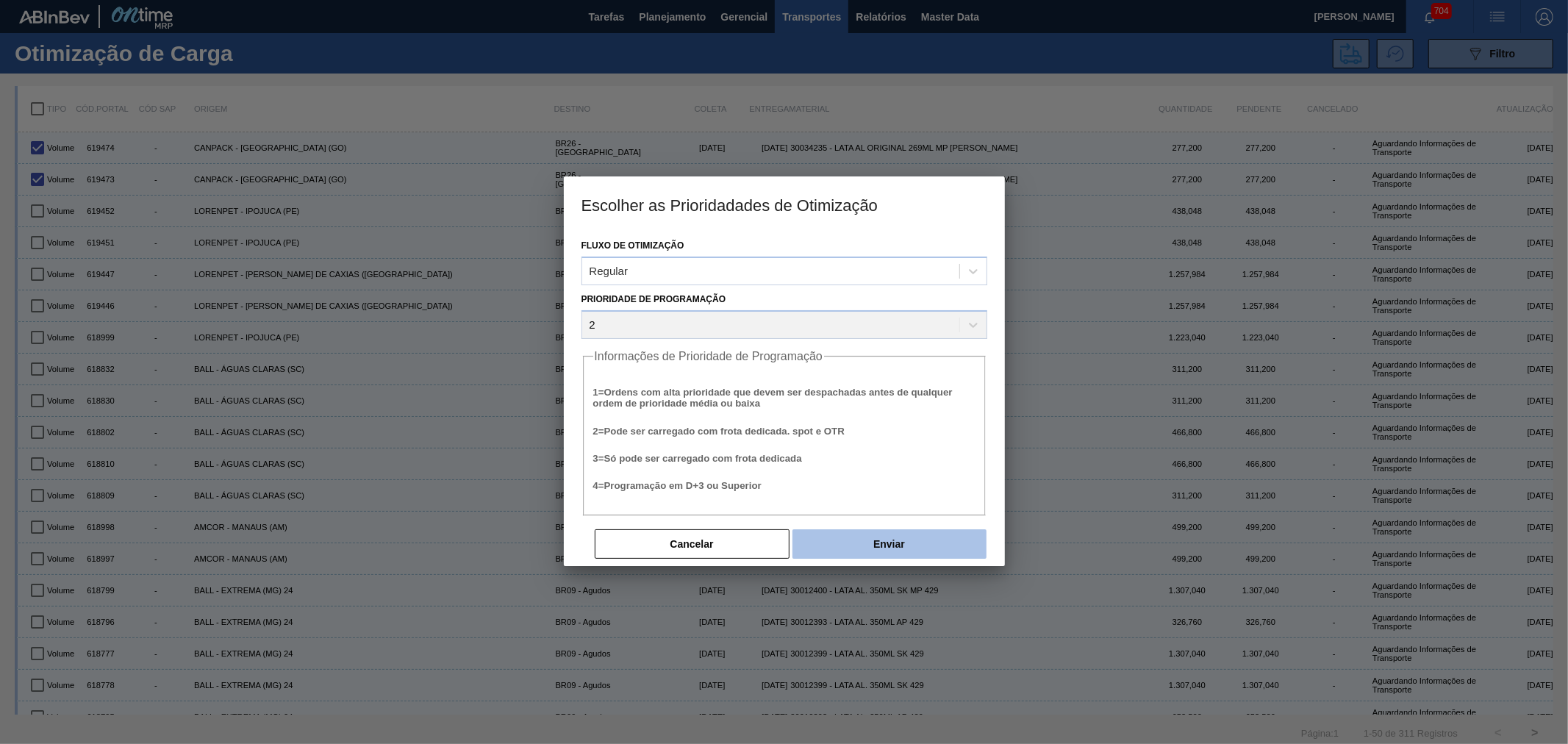
click at [890, 544] on button "Enviar" at bounding box center [889, 544] width 194 height 29
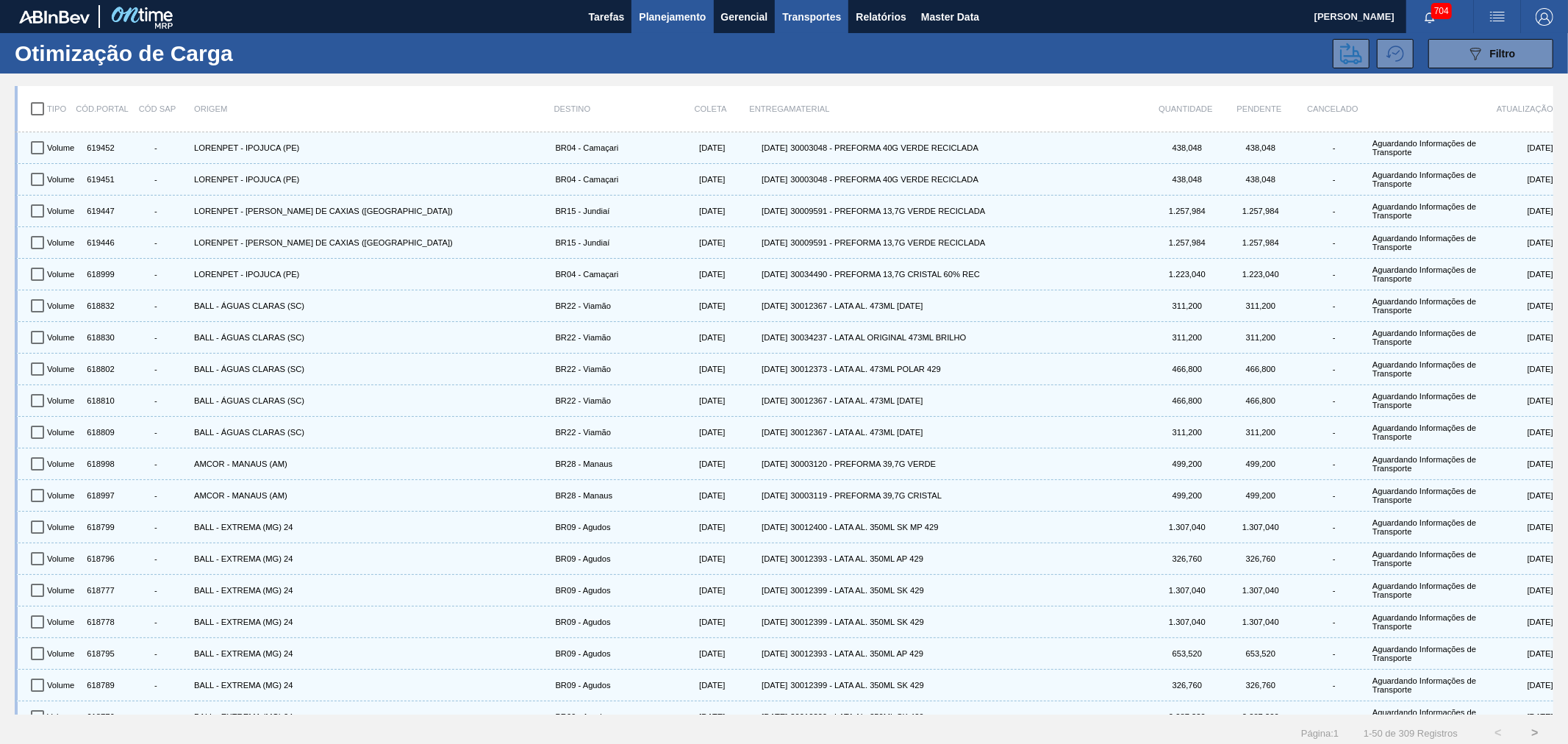
click at [665, 19] on span "Planejamento" at bounding box center [672, 16] width 67 height 18
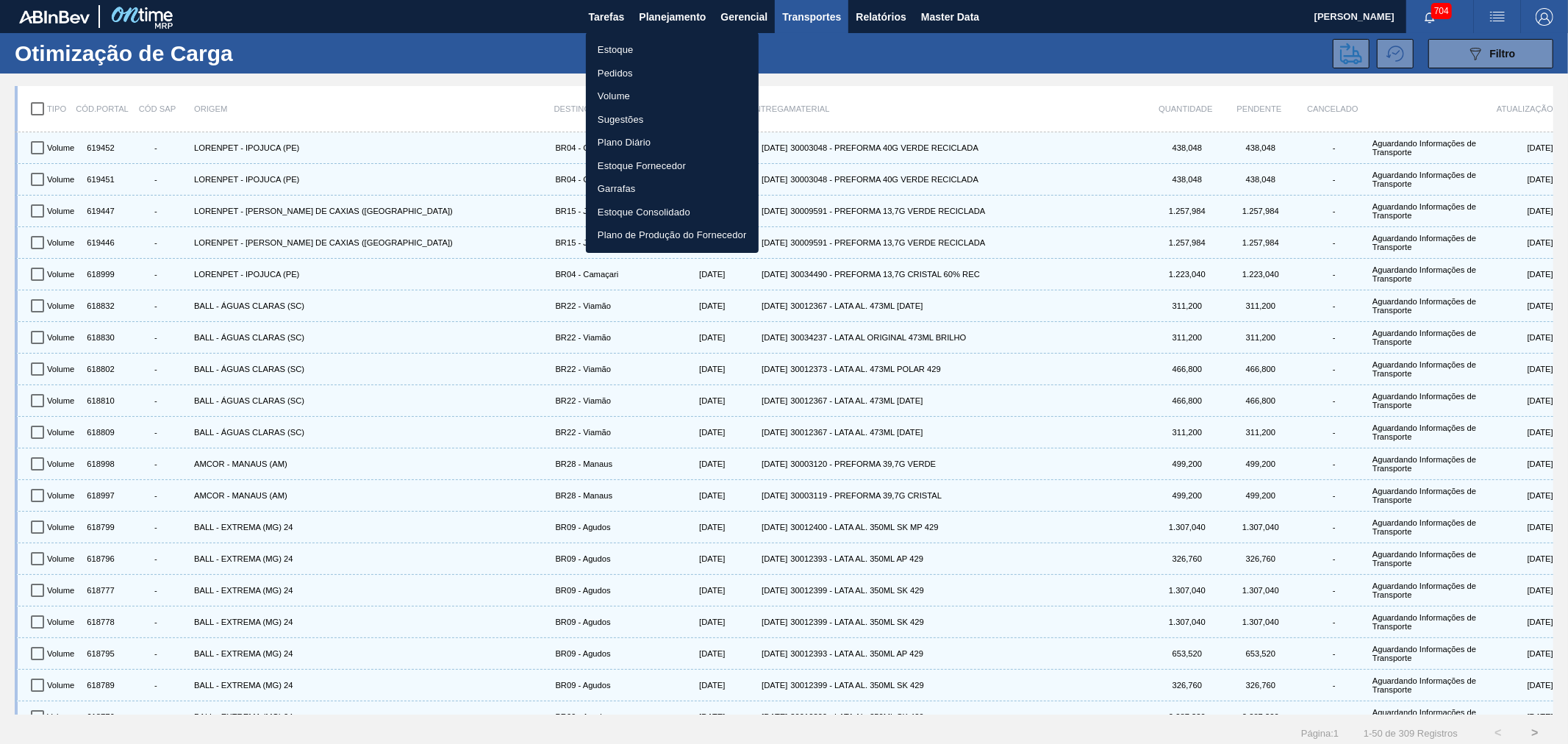
click at [628, 50] on li "Estoque" at bounding box center [672, 50] width 173 height 23
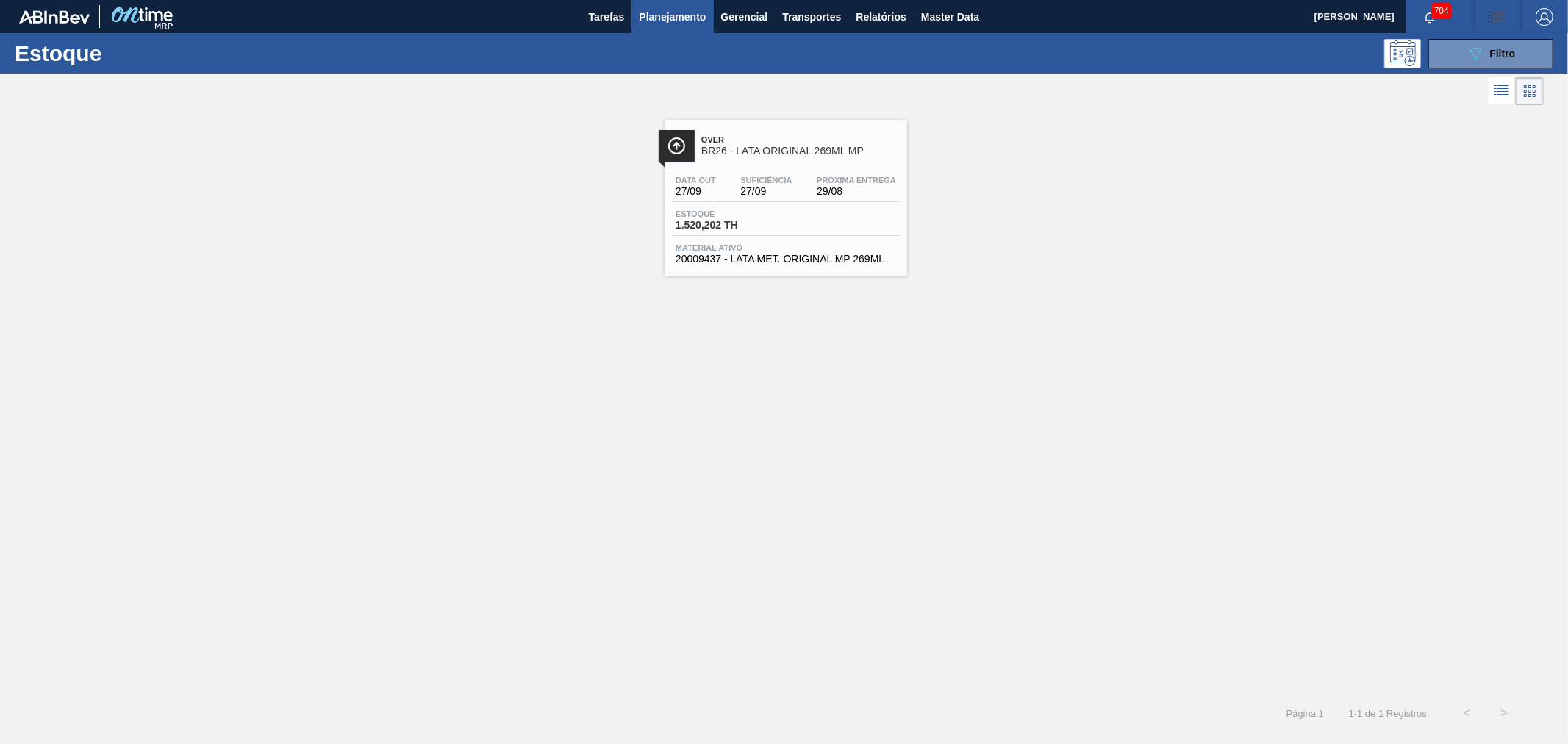
click at [766, 150] on span "BR26 - LATA ORIGINAL 269ML MP" at bounding box center [801, 151] width 198 height 11
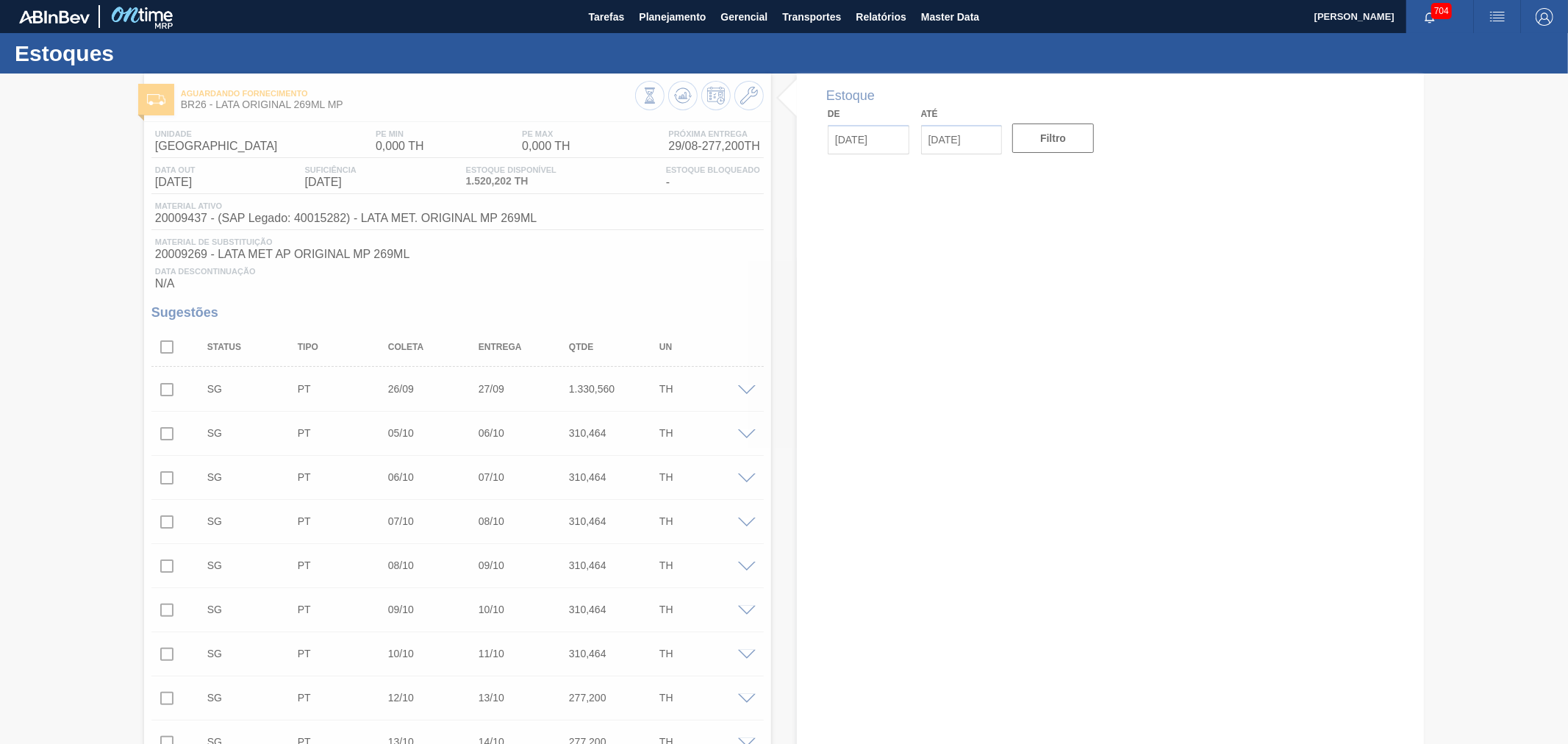
type input "[DATE]"
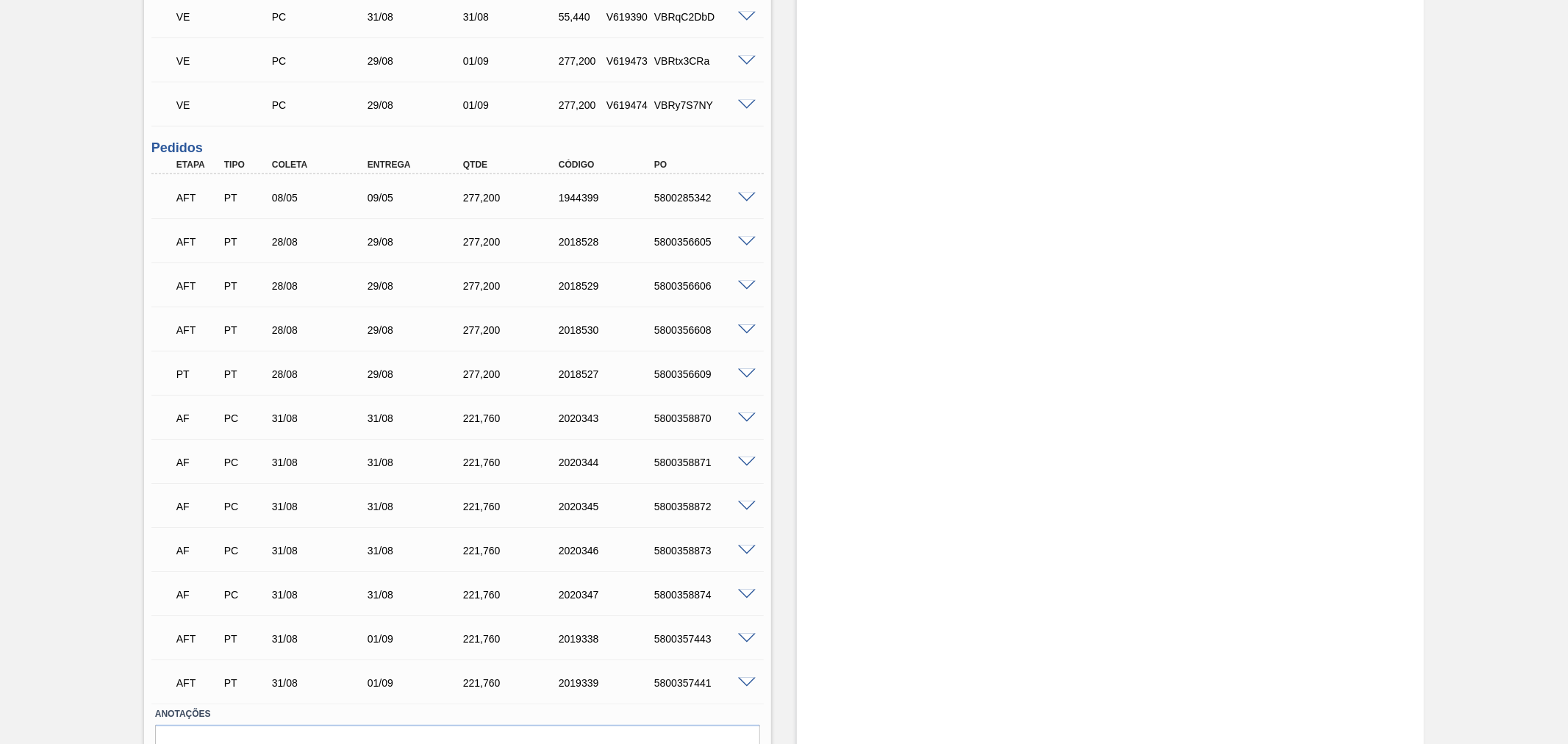
scroll to position [1419, 0]
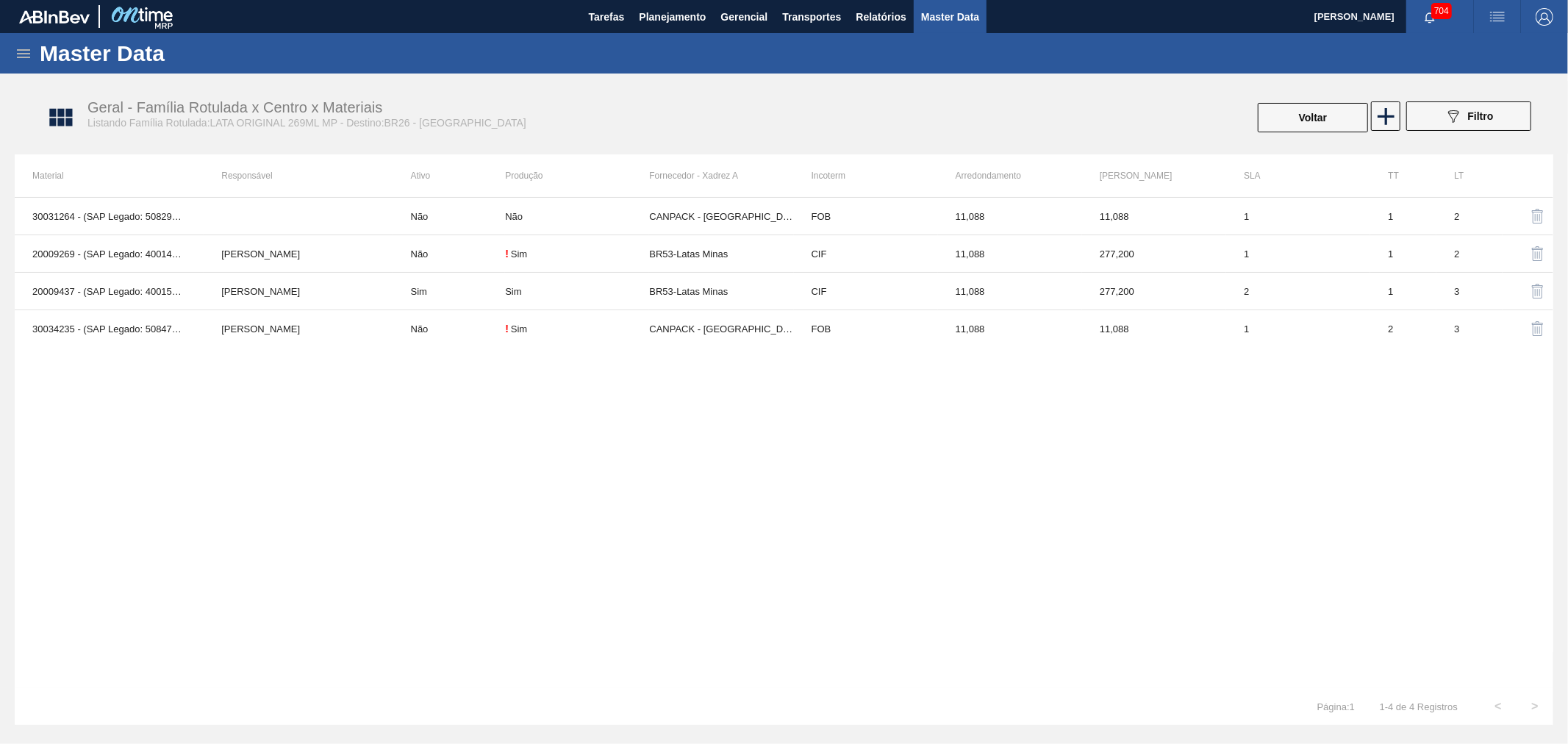
click at [17, 50] on icon at bounding box center [23, 54] width 13 height 9
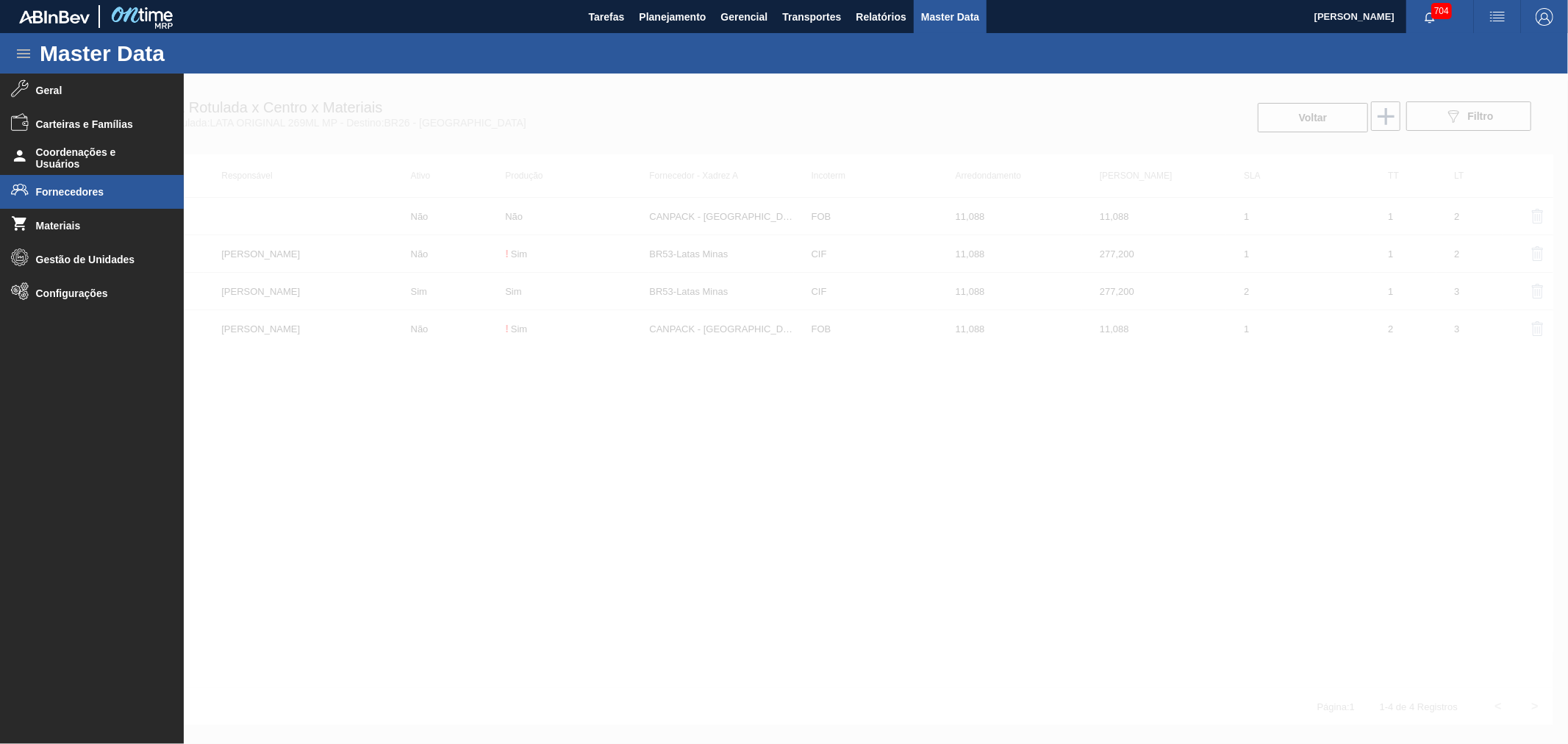
click at [63, 195] on span "Fornecedores" at bounding box center [97, 192] width 121 height 12
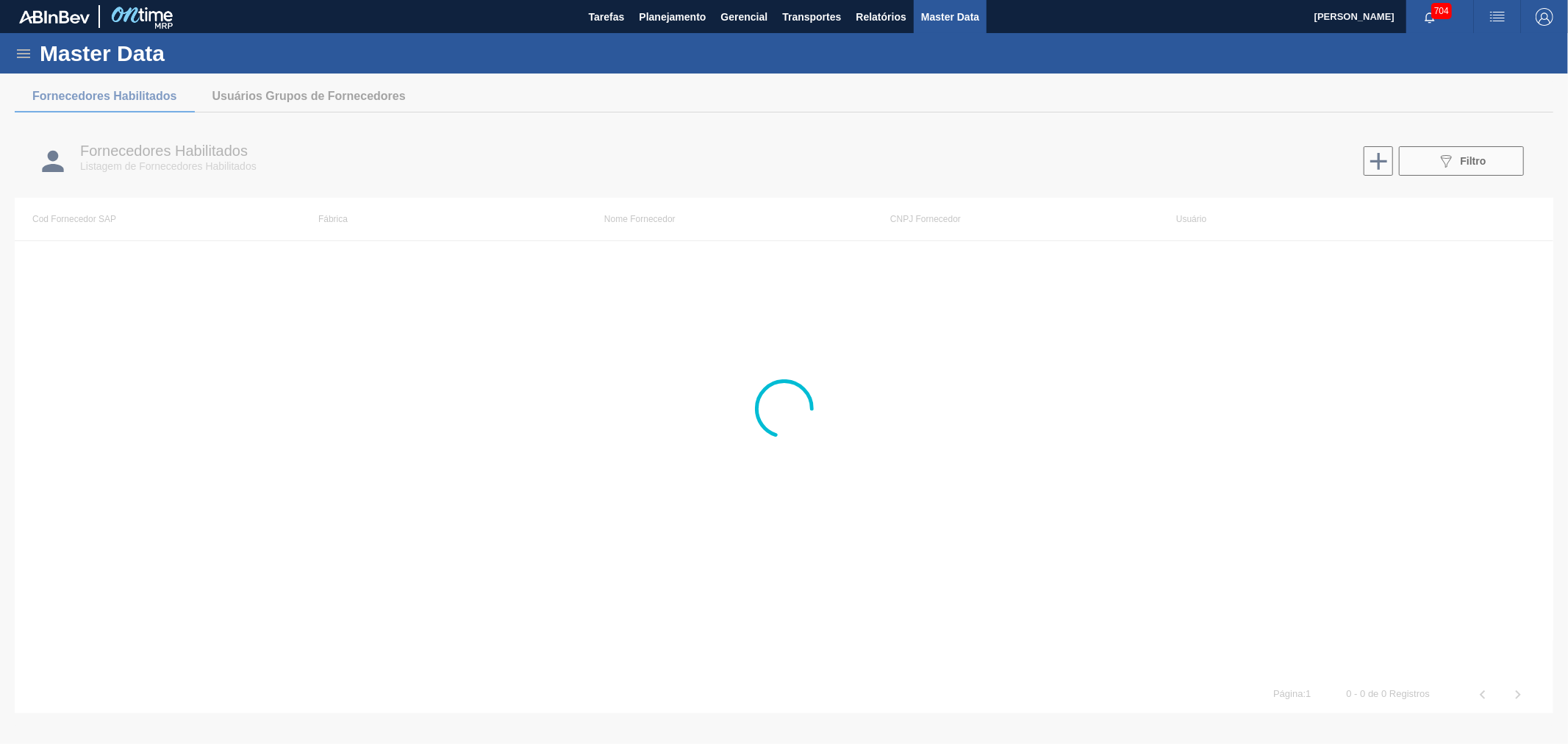
click at [1475, 163] on div at bounding box center [784, 409] width 1568 height 670
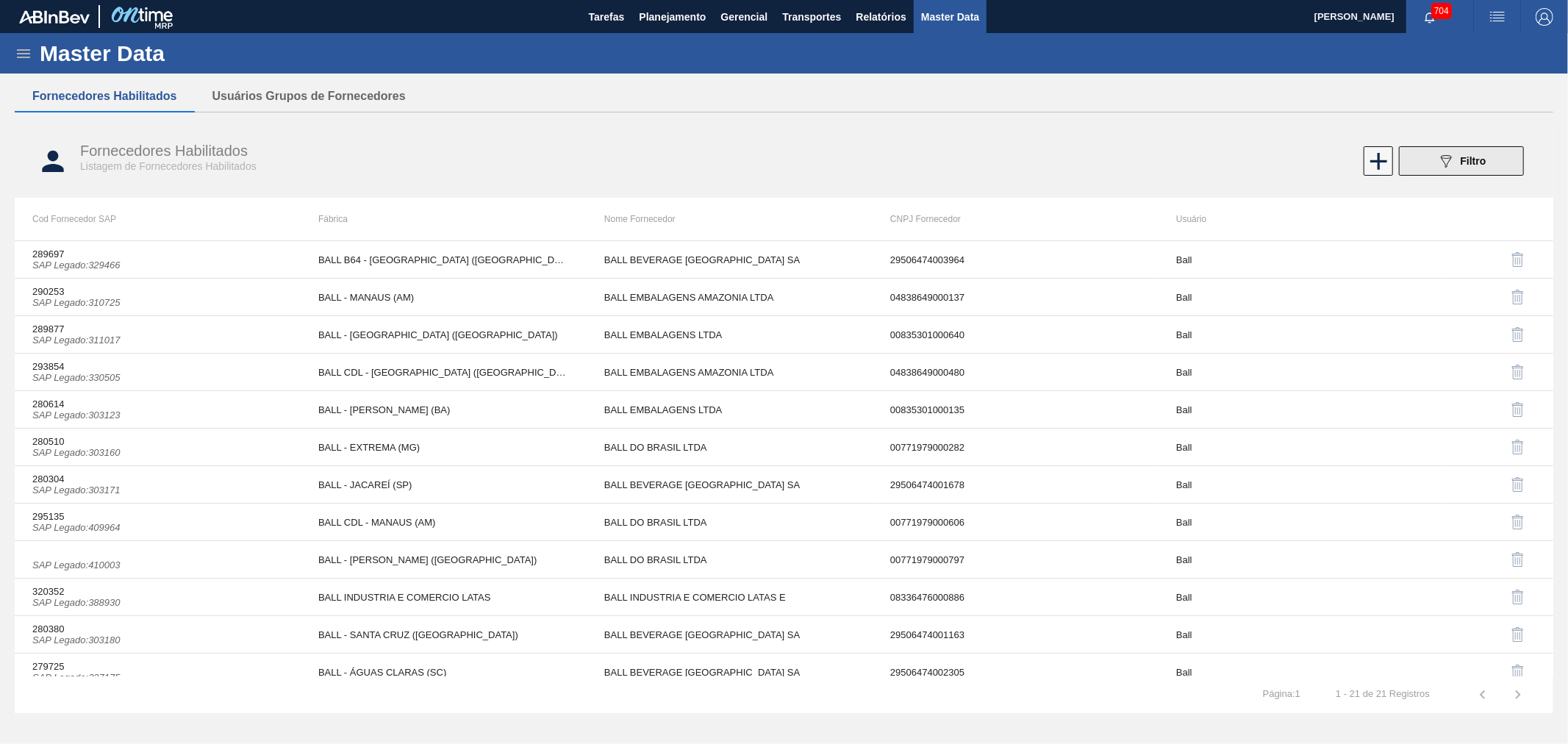
click at [1458, 159] on div "089F7B8B-B2A5-4AFE-B5C0-19BA573D28AC Filtro" at bounding box center [1462, 161] width 50 height 18
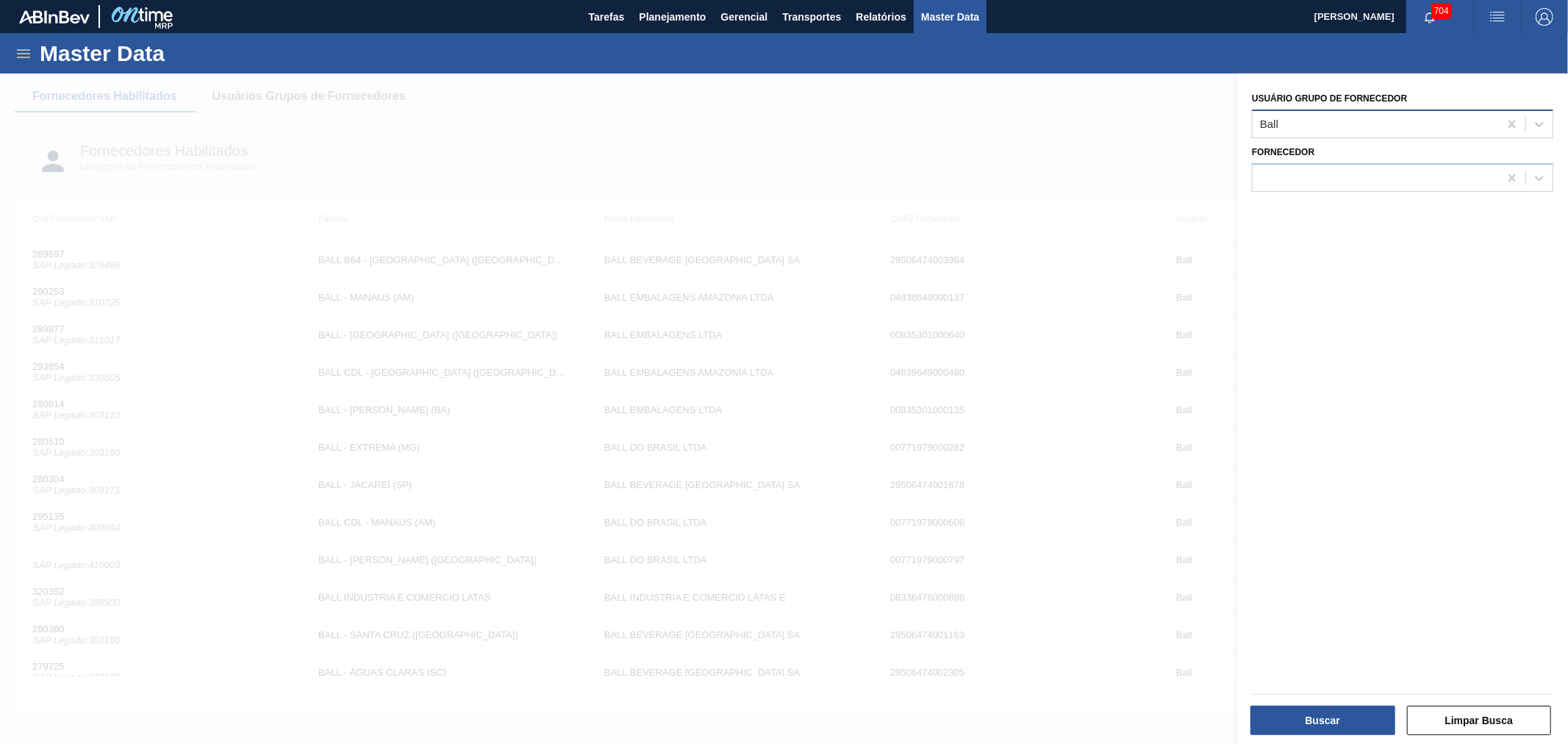
drag, startPoint x: 1378, startPoint y: 133, endPoint x: 1386, endPoint y: 128, distance: 9.4
click at [1378, 131] on div "Ball" at bounding box center [1376, 123] width 246 height 21
type Fornecedor "CA"
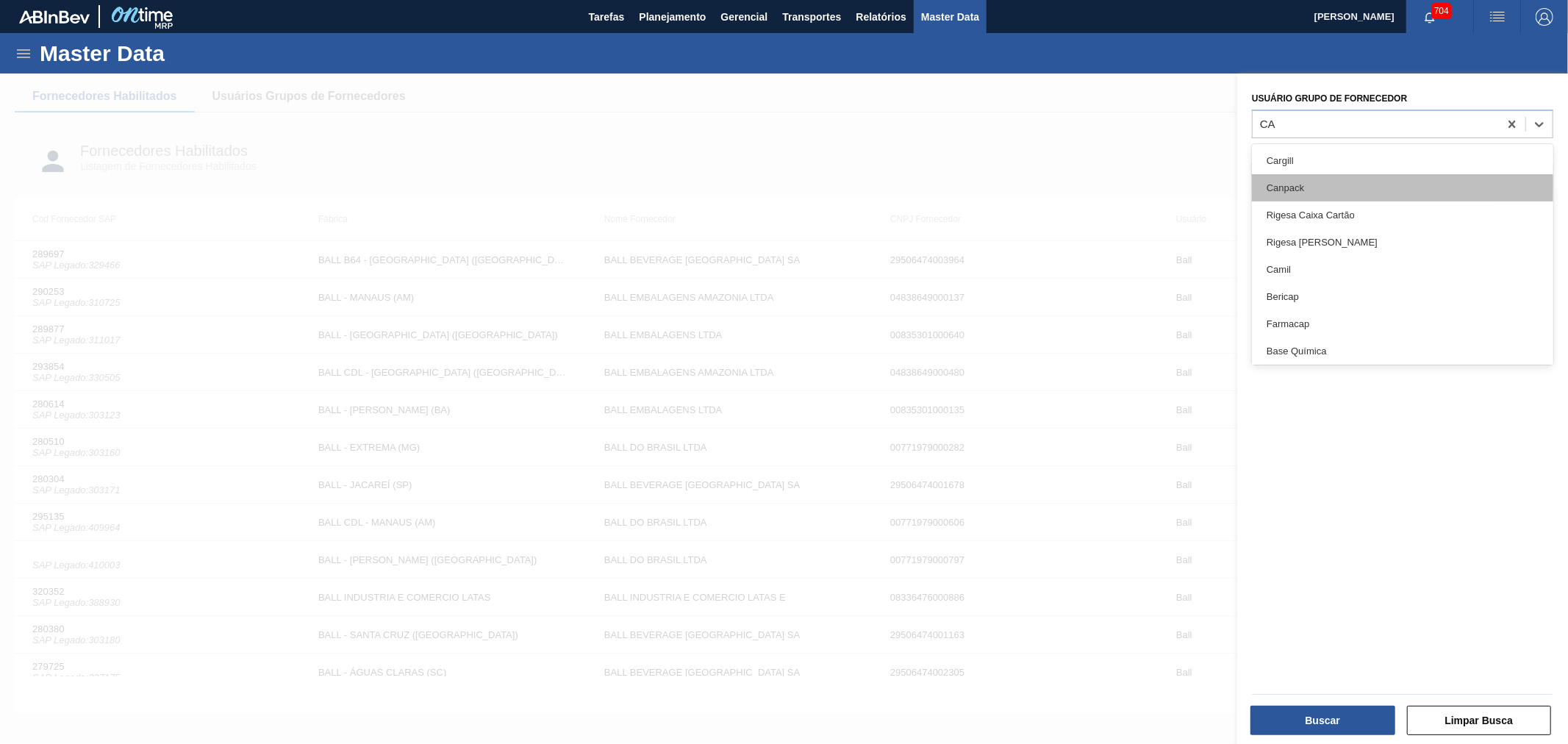
click at [1314, 184] on div "Canpack" at bounding box center [1402, 188] width 301 height 27
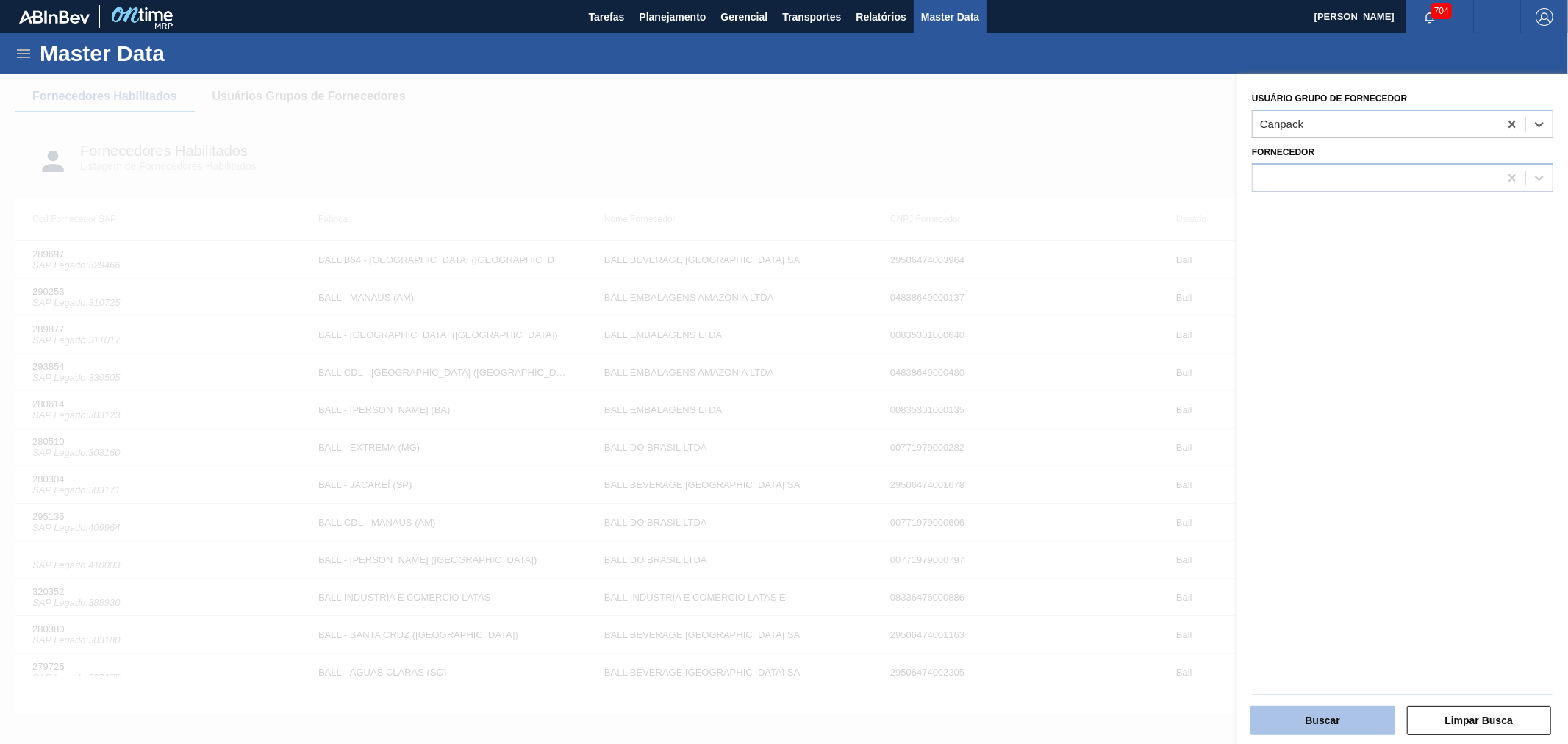
click at [1334, 723] on button "Buscar" at bounding box center [1322, 720] width 145 height 29
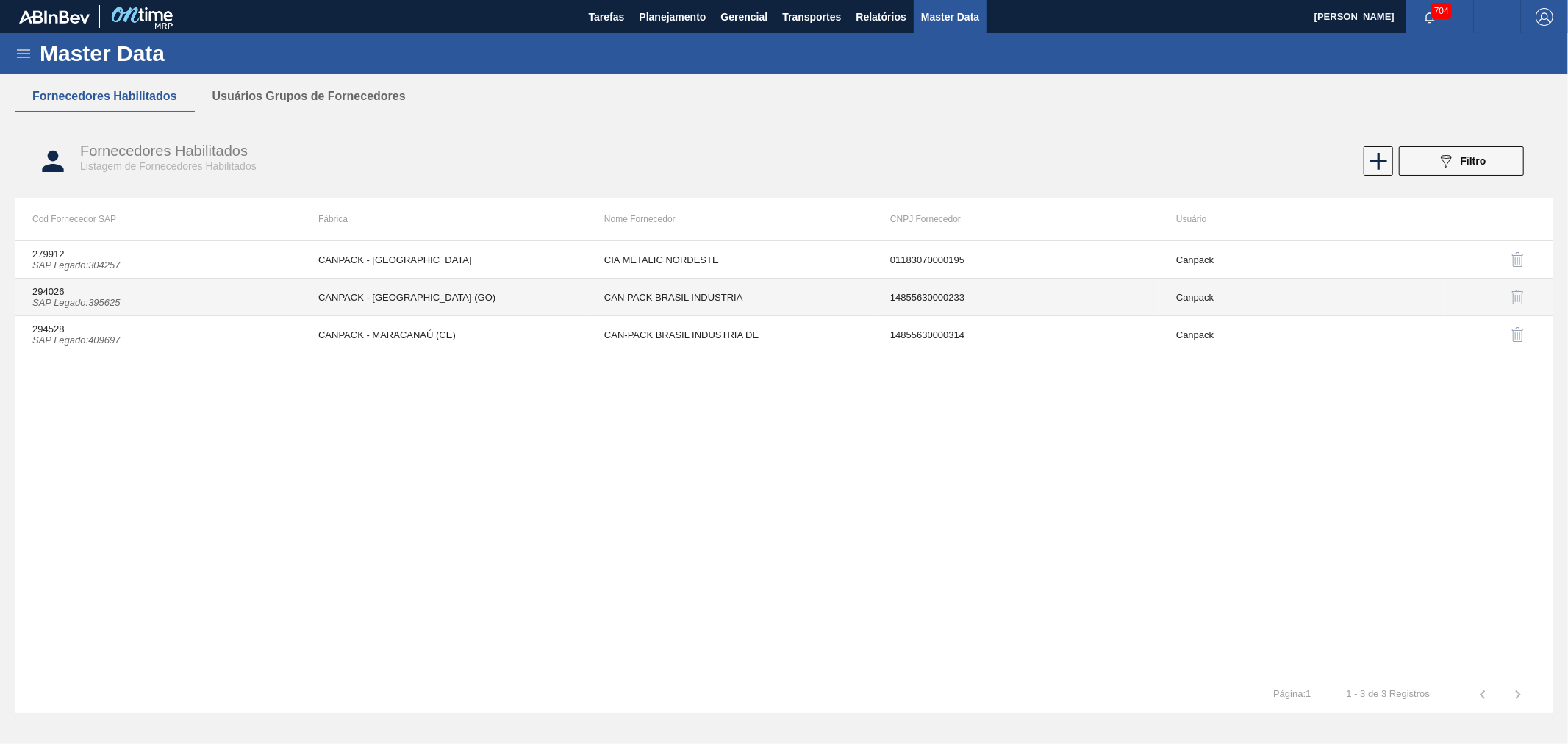
click at [388, 311] on td "CANPACK - [GEOGRAPHIC_DATA] (GO)" at bounding box center [443, 298] width 286 height 38
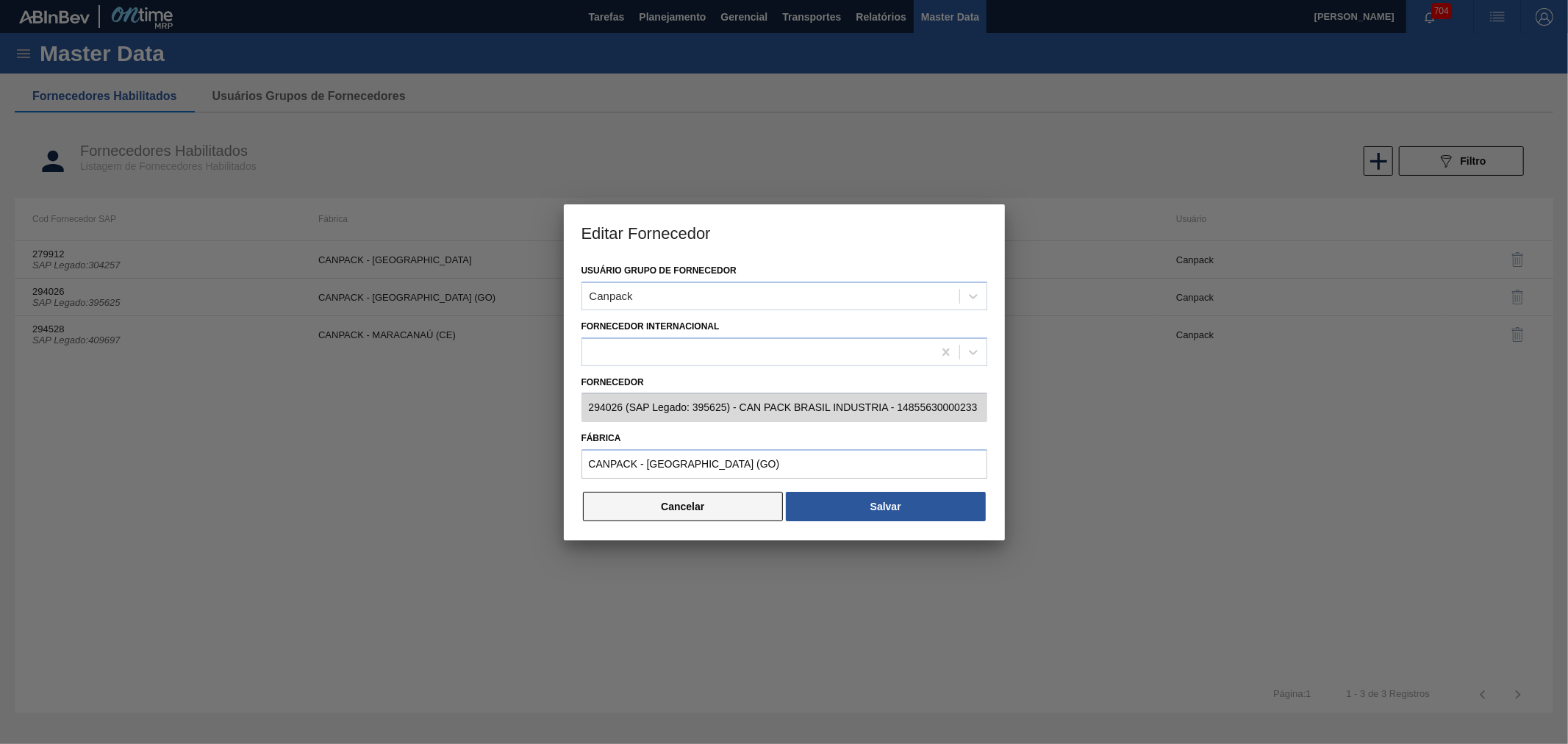
click at [687, 505] on button "Cancelar" at bounding box center [683, 506] width 201 height 29
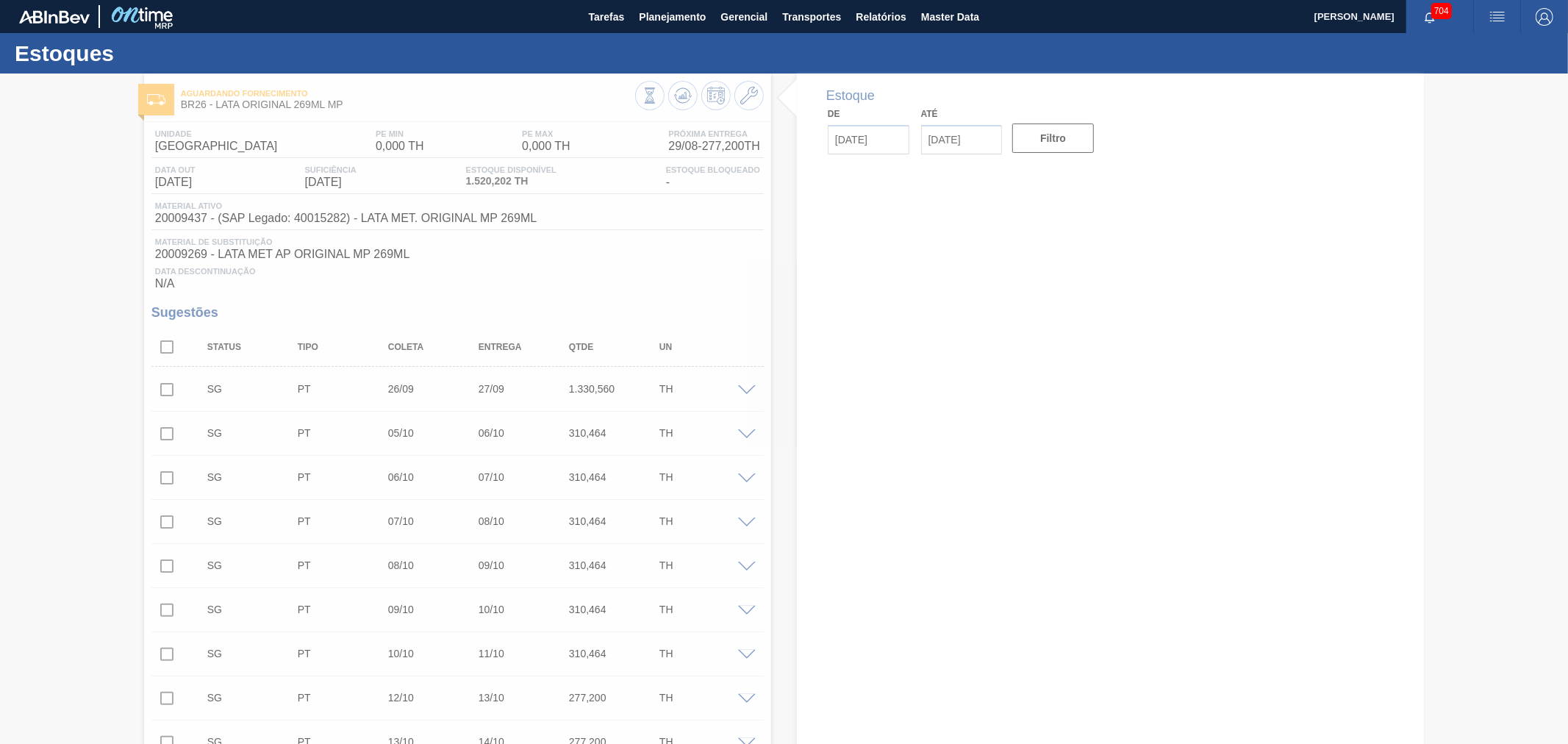
type input "[DATE]"
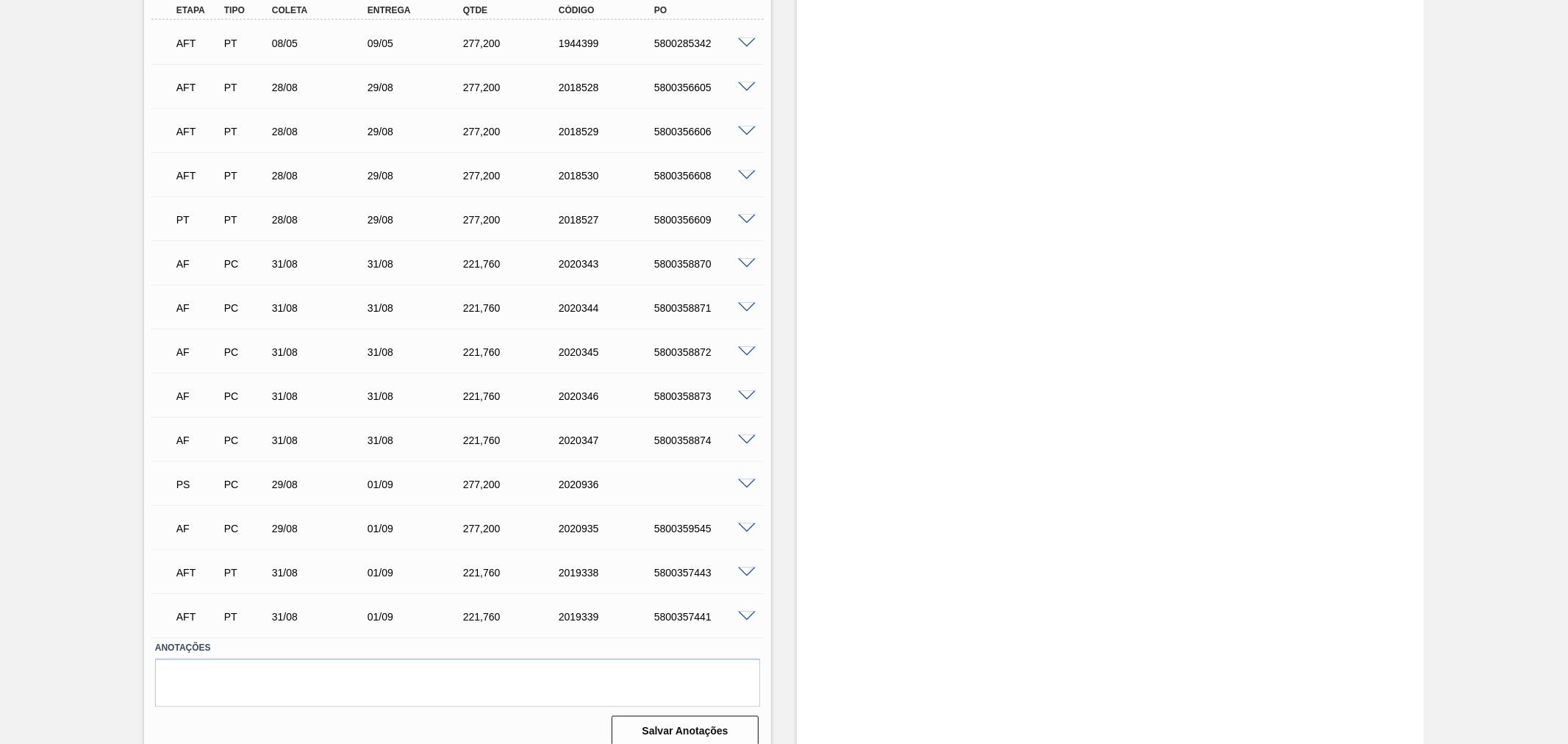
scroll to position [1555, 0]
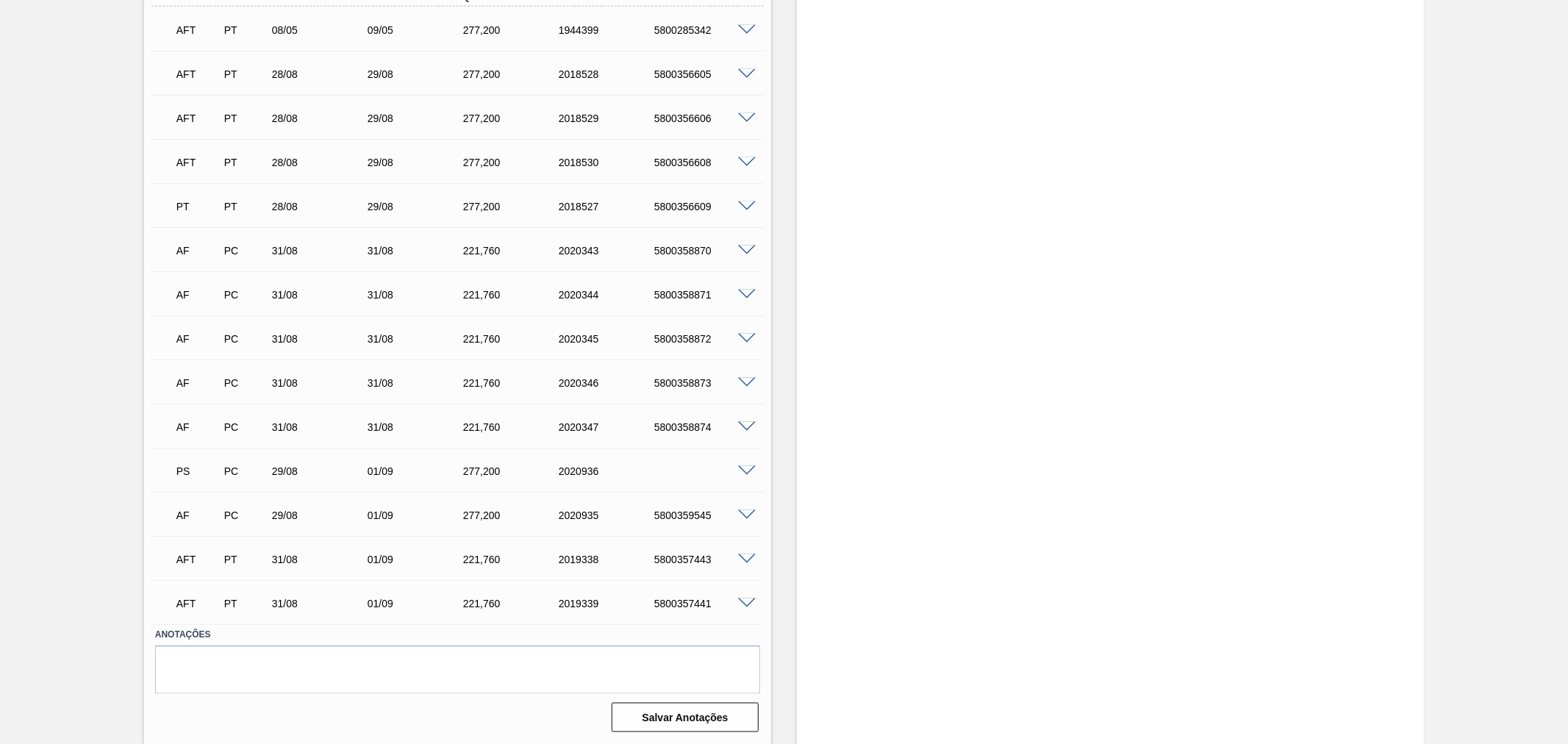
click at [749, 473] on span at bounding box center [747, 471] width 18 height 11
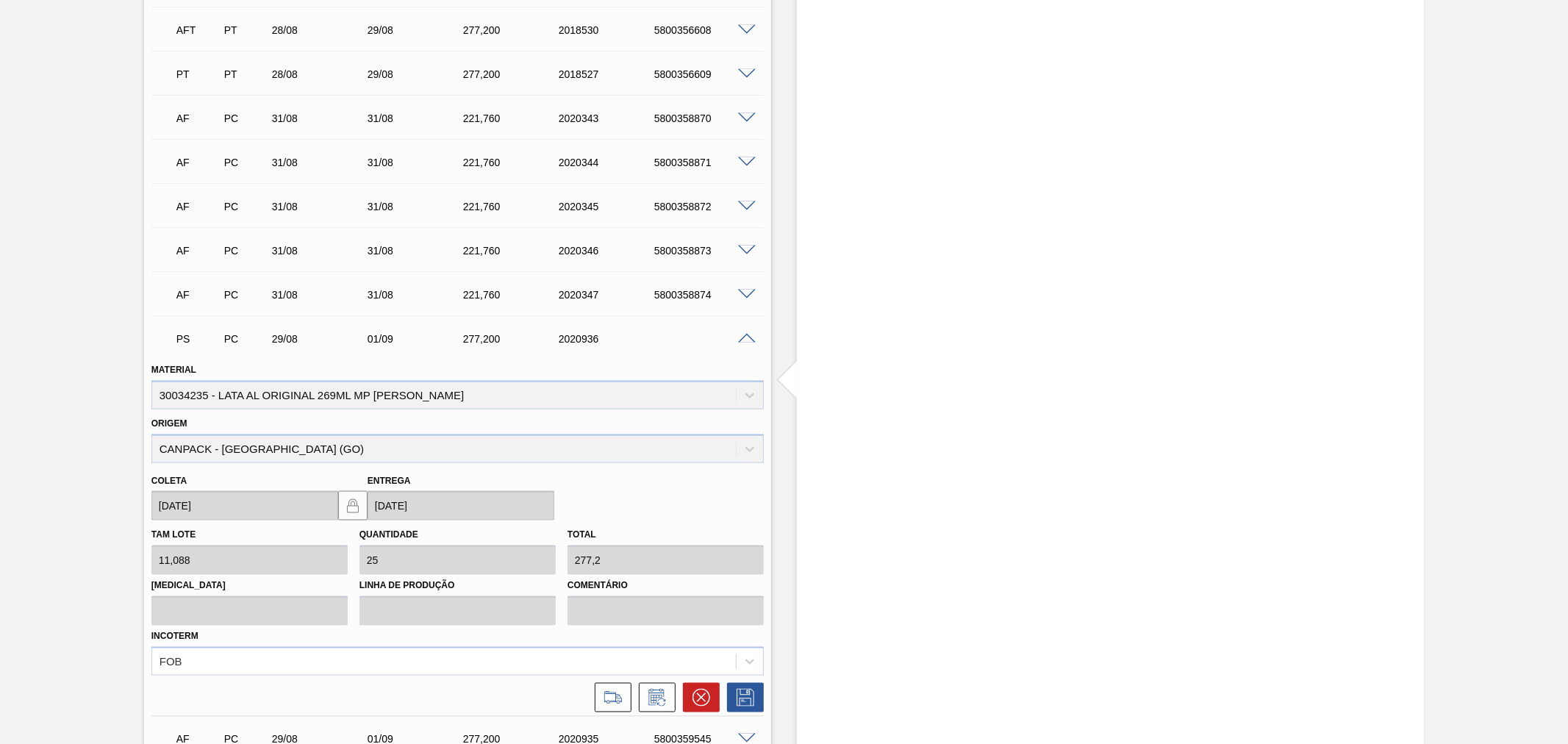
scroll to position [1692, 0]
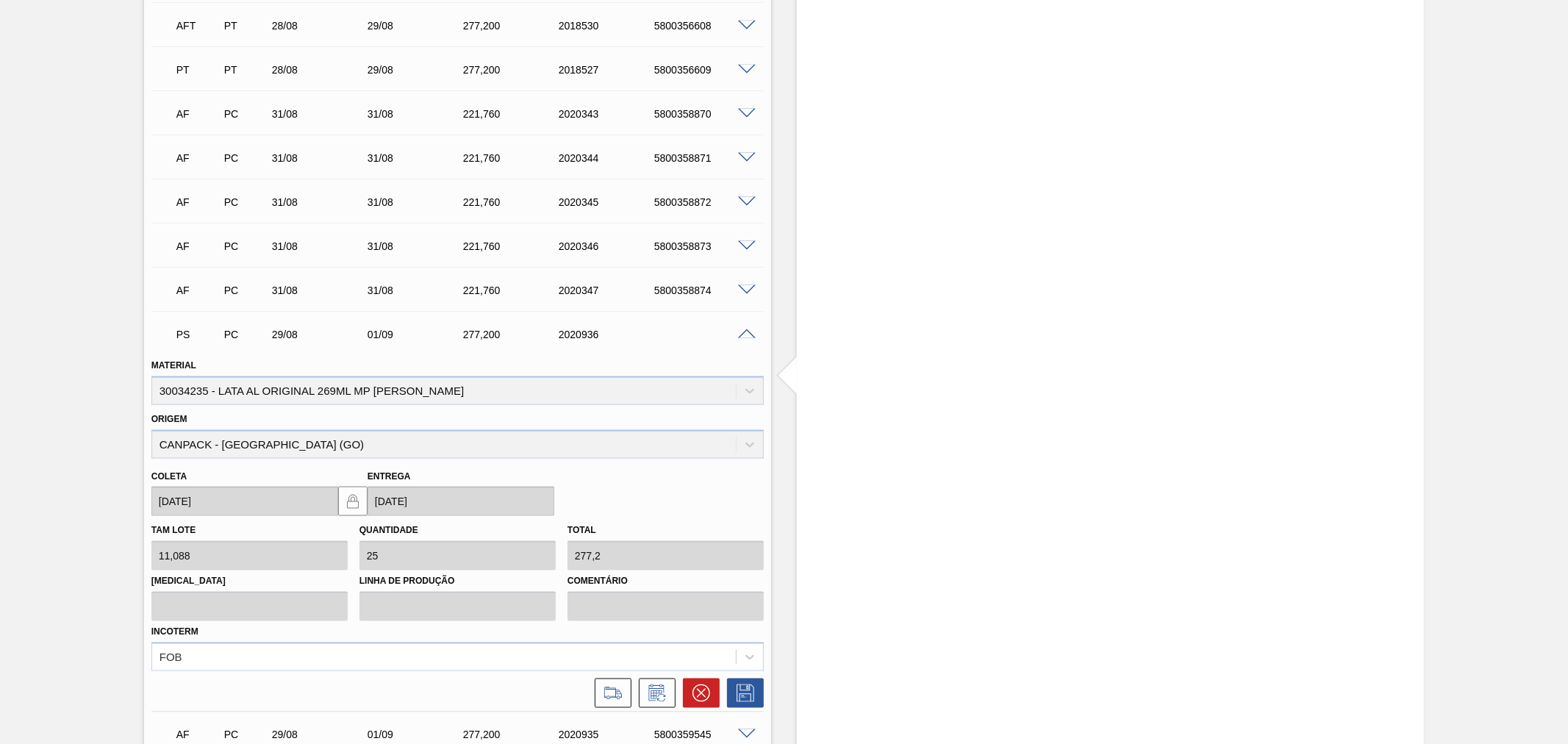
click at [748, 326] on div "PS PC 29/08 01/09 277,200 2020936" at bounding box center [458, 333] width 612 height 37
click at [748, 334] on span at bounding box center [747, 334] width 18 height 11
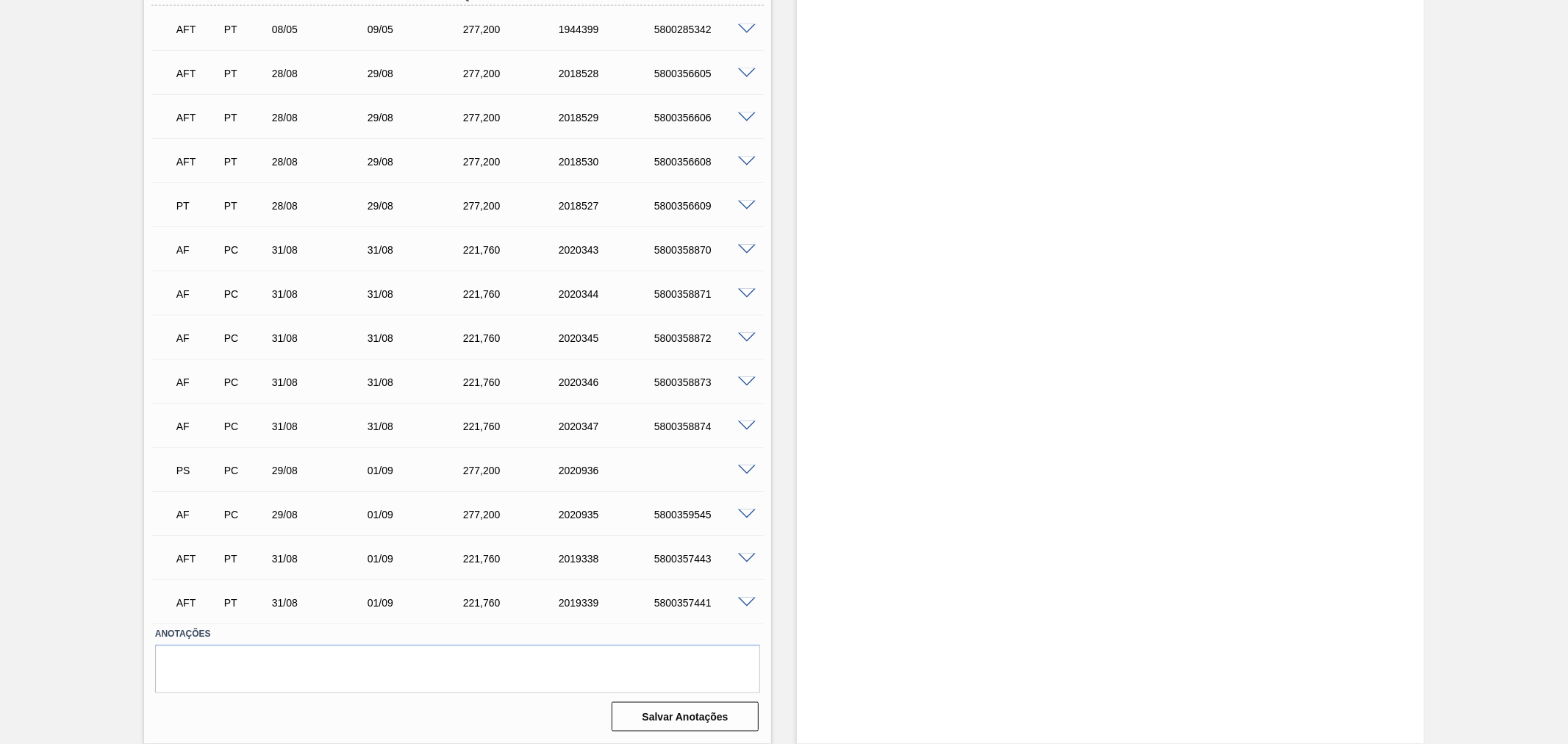
scroll to position [1555, 0]
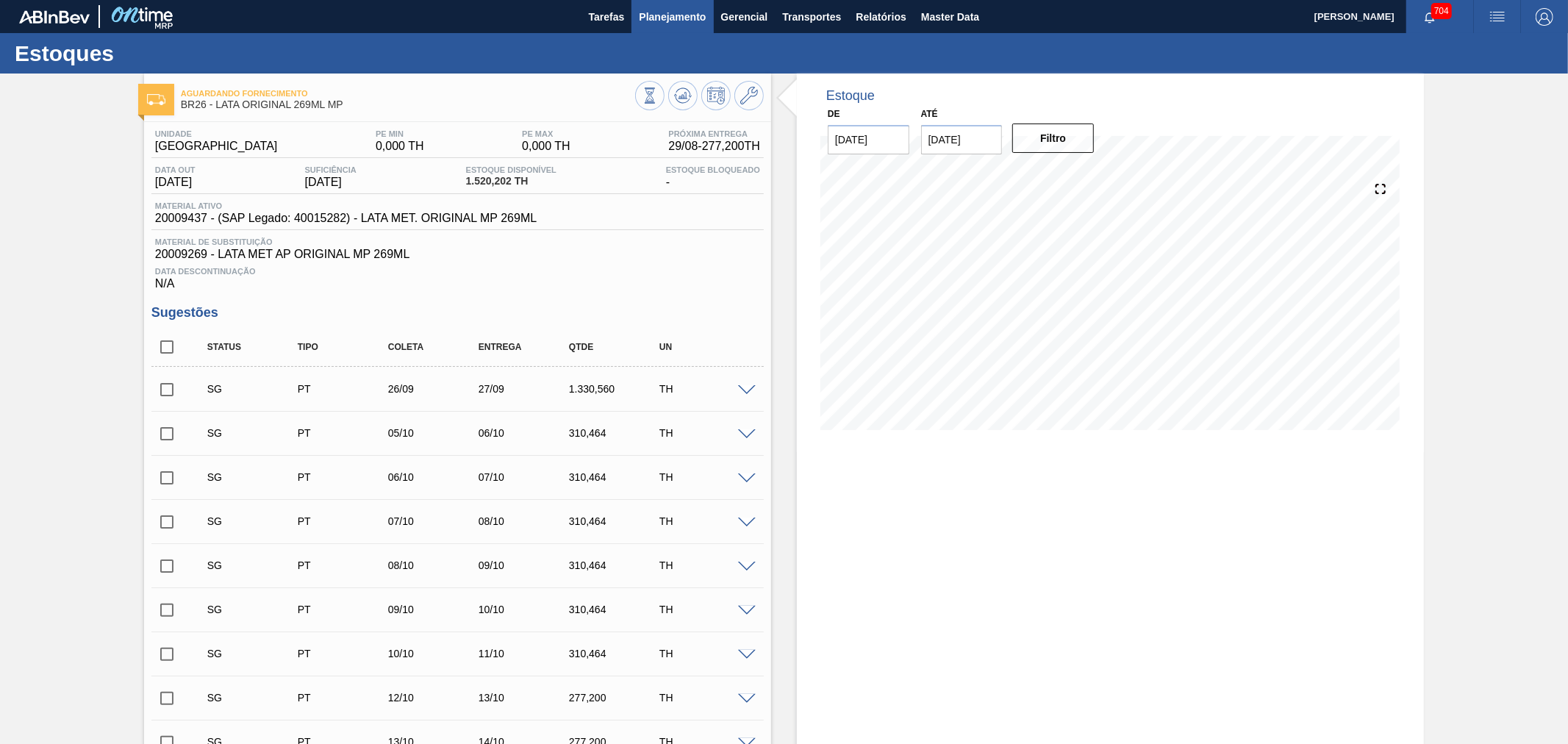
drag, startPoint x: 606, startPoint y: 13, endPoint x: 664, endPoint y: 13, distance: 58.0
click at [606, 13] on span "Tarefas" at bounding box center [606, 16] width 36 height 18
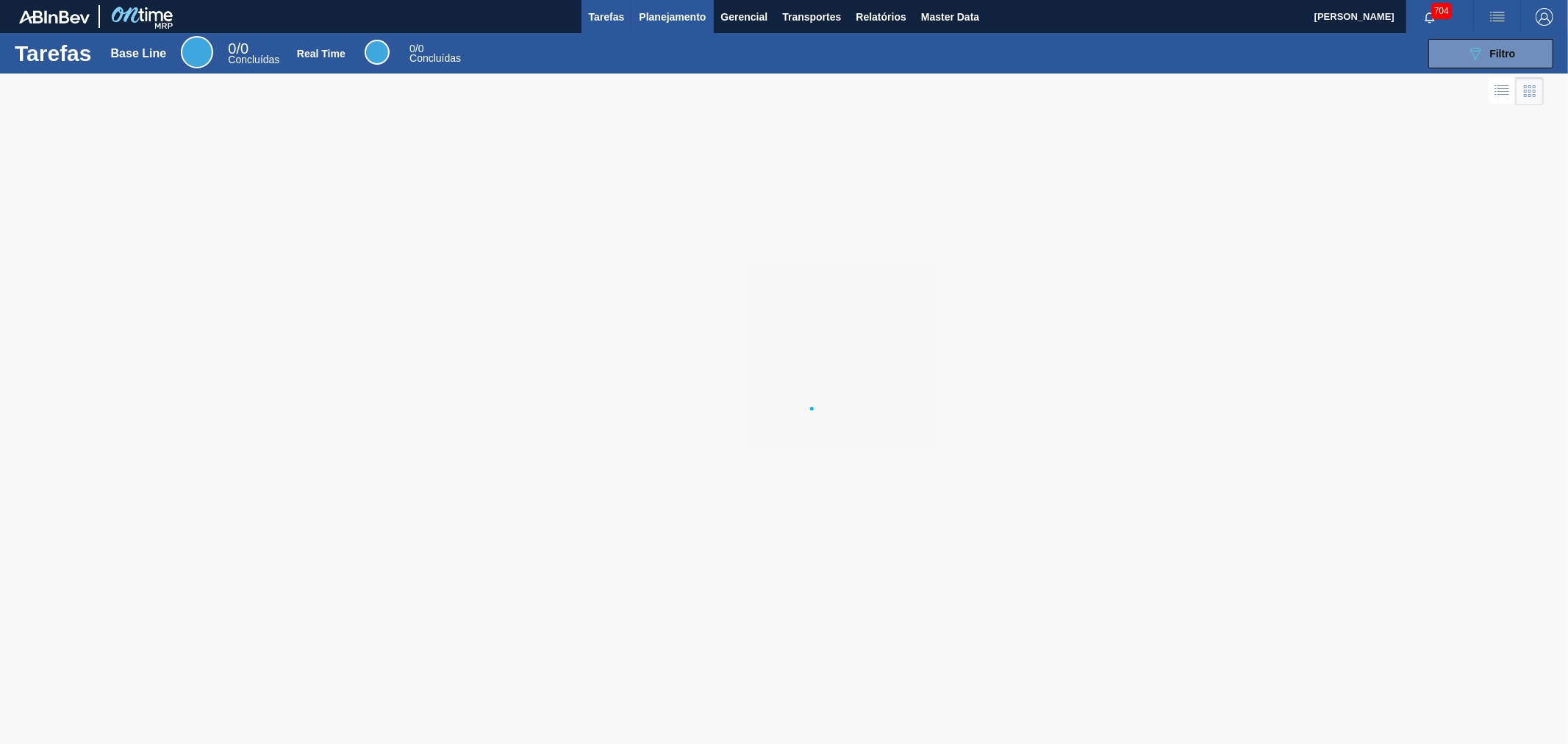
click at [665, 13] on span "Planejamento" at bounding box center [672, 16] width 67 height 18
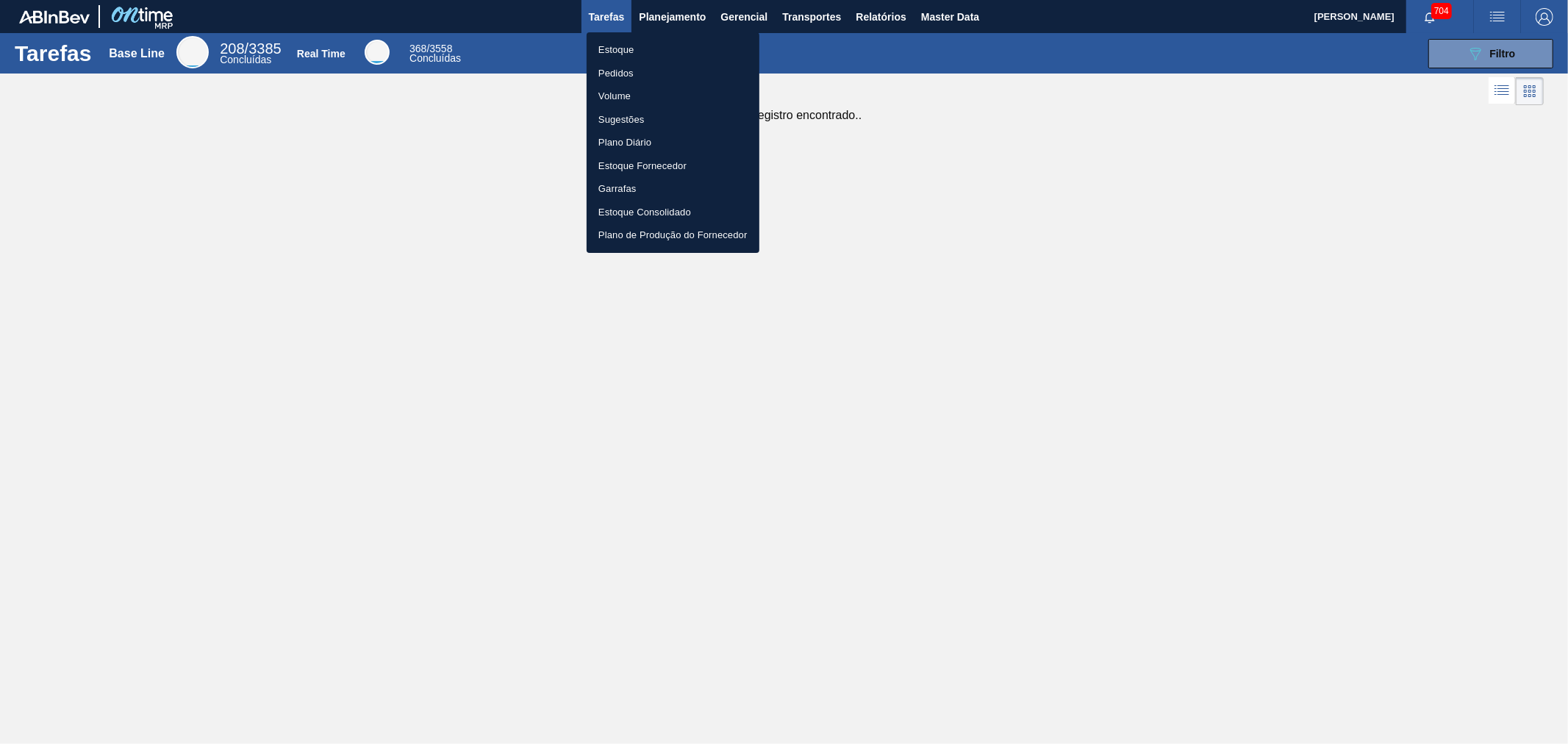
click at [911, 225] on div at bounding box center [784, 372] width 1568 height 744
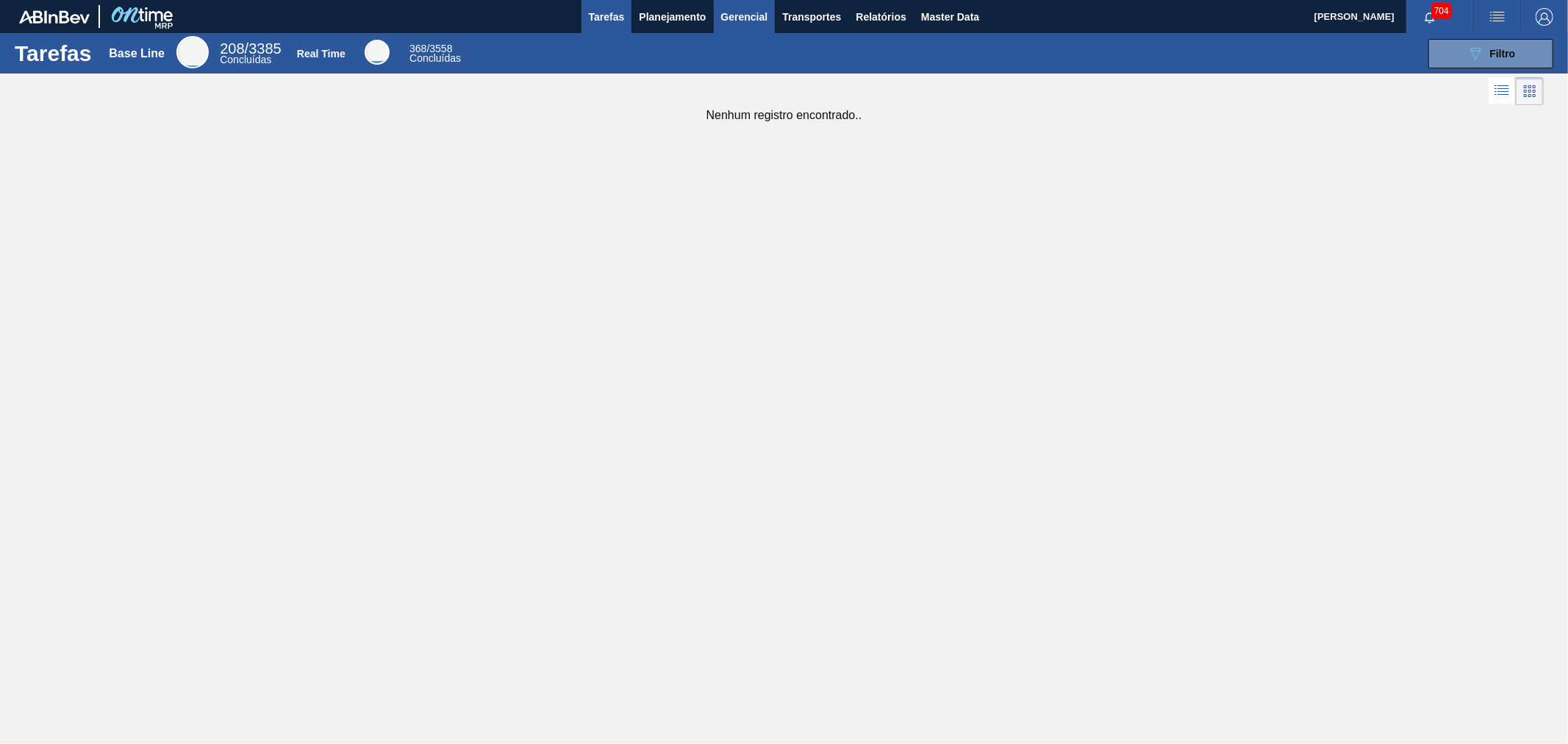
click at [737, 20] on span "Gerencial" at bounding box center [744, 16] width 47 height 18
click at [800, 19] on div at bounding box center [784, 372] width 1568 height 744
click at [809, 17] on span "Transportes" at bounding box center [811, 16] width 59 height 18
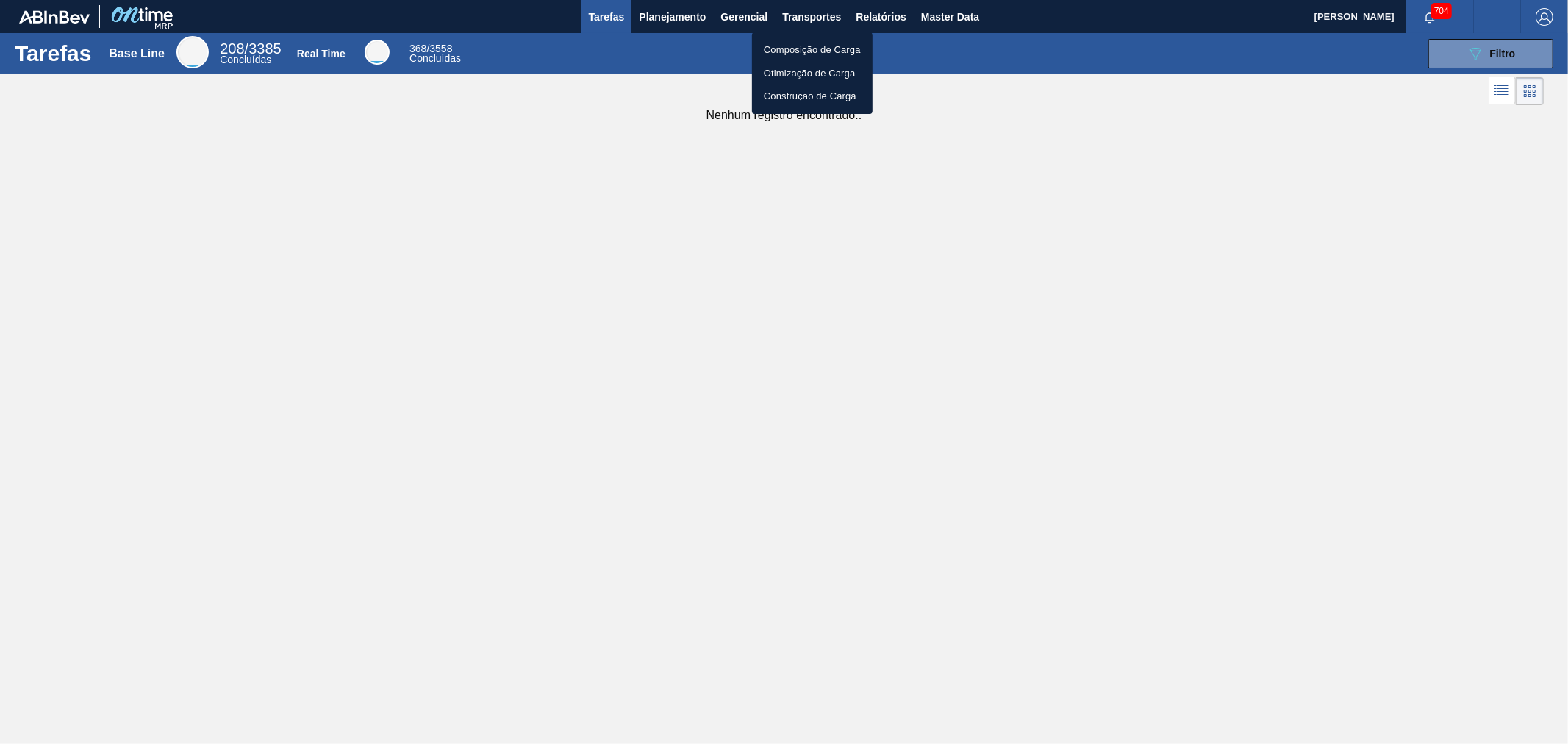
click at [867, 20] on div at bounding box center [784, 372] width 1568 height 744
click at [880, 0] on body "Tarefas Planejamento Gerencial Transportes Relatórios Master Data [PERSON_NAME]…" at bounding box center [784, 0] width 1568 height 0
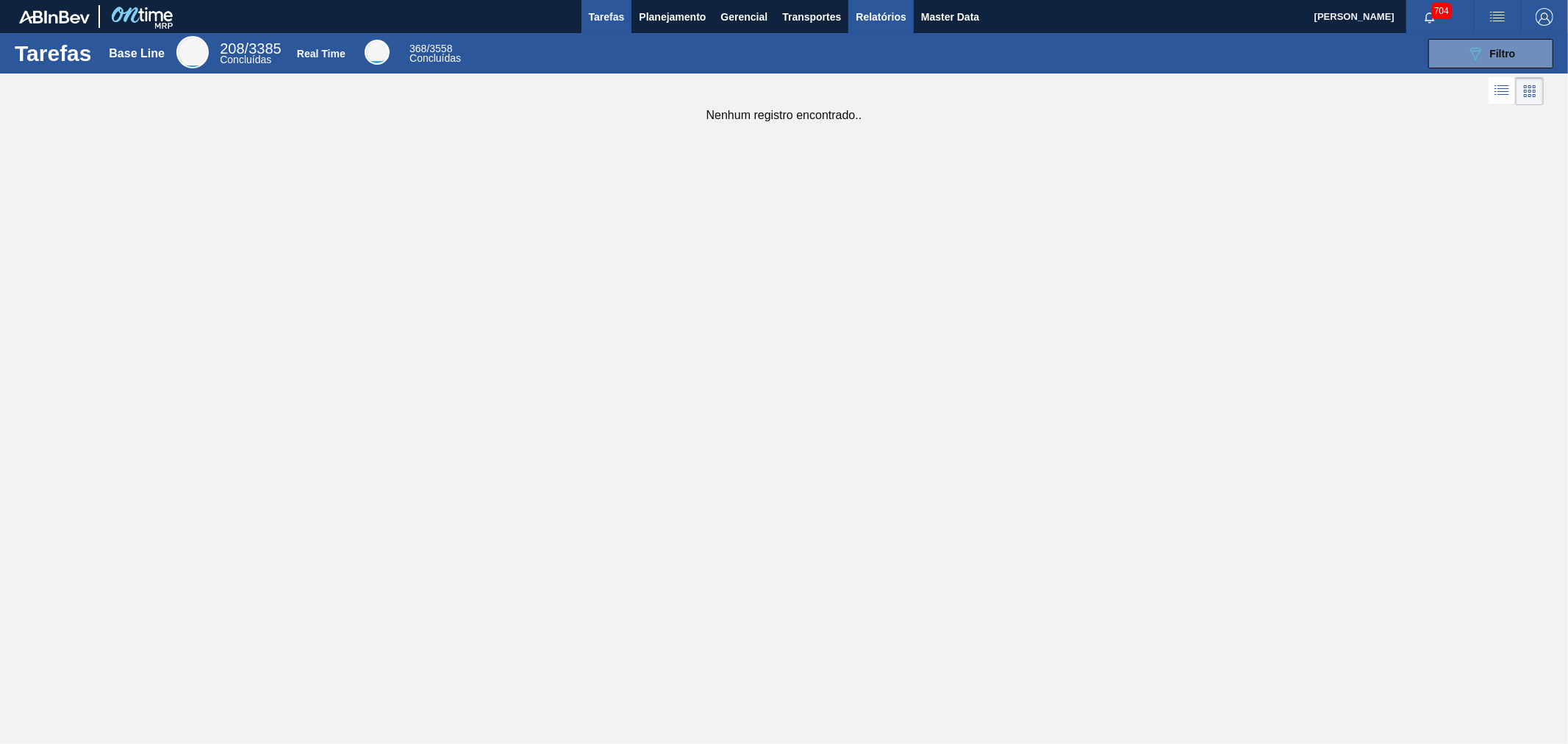
click at [880, 16] on span "Relatórios" at bounding box center [880, 16] width 50 height 18
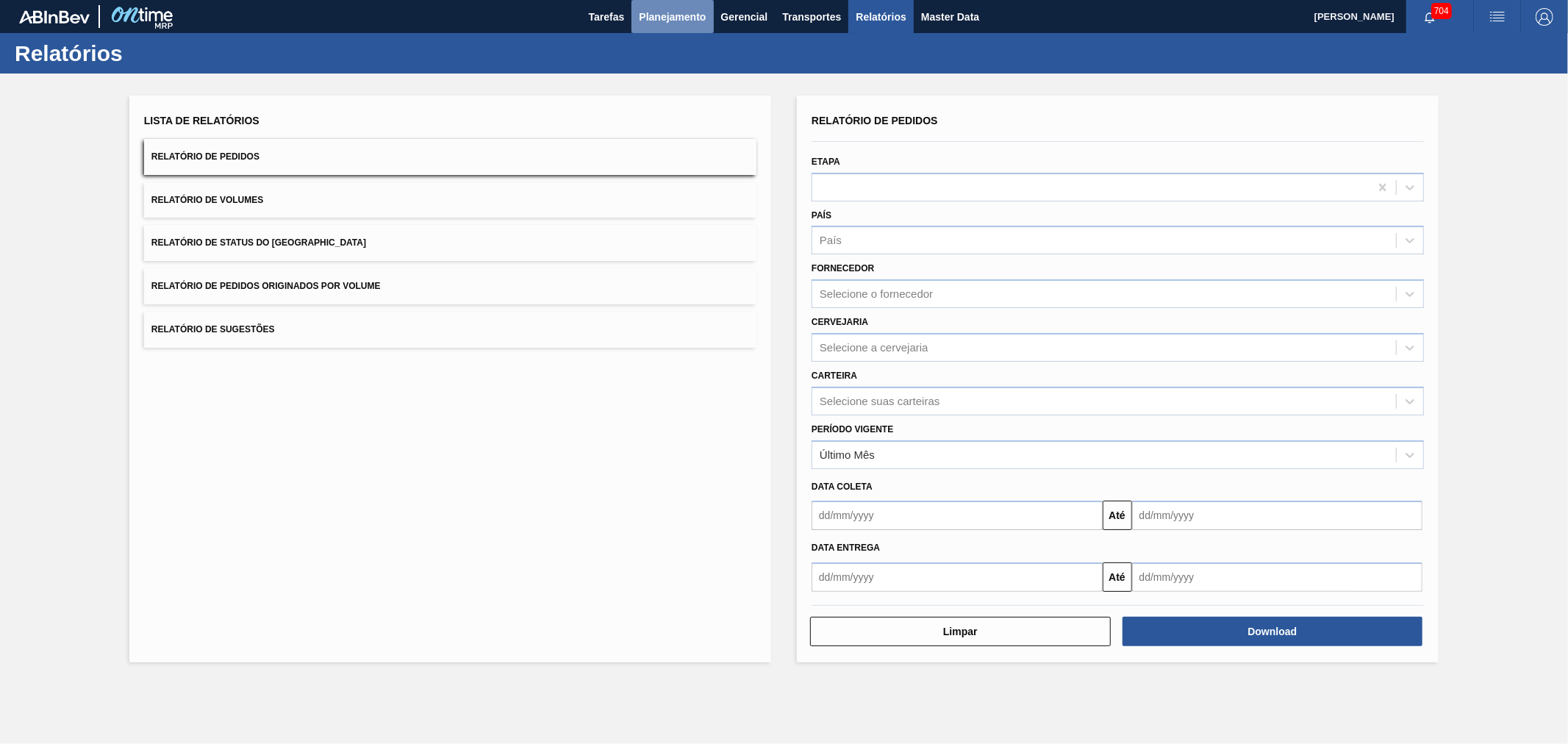
drag, startPoint x: 701, startPoint y: 12, endPoint x: 689, endPoint y: 11, distance: 12.0
click at [689, 11] on span "Planejamento" at bounding box center [672, 16] width 67 height 18
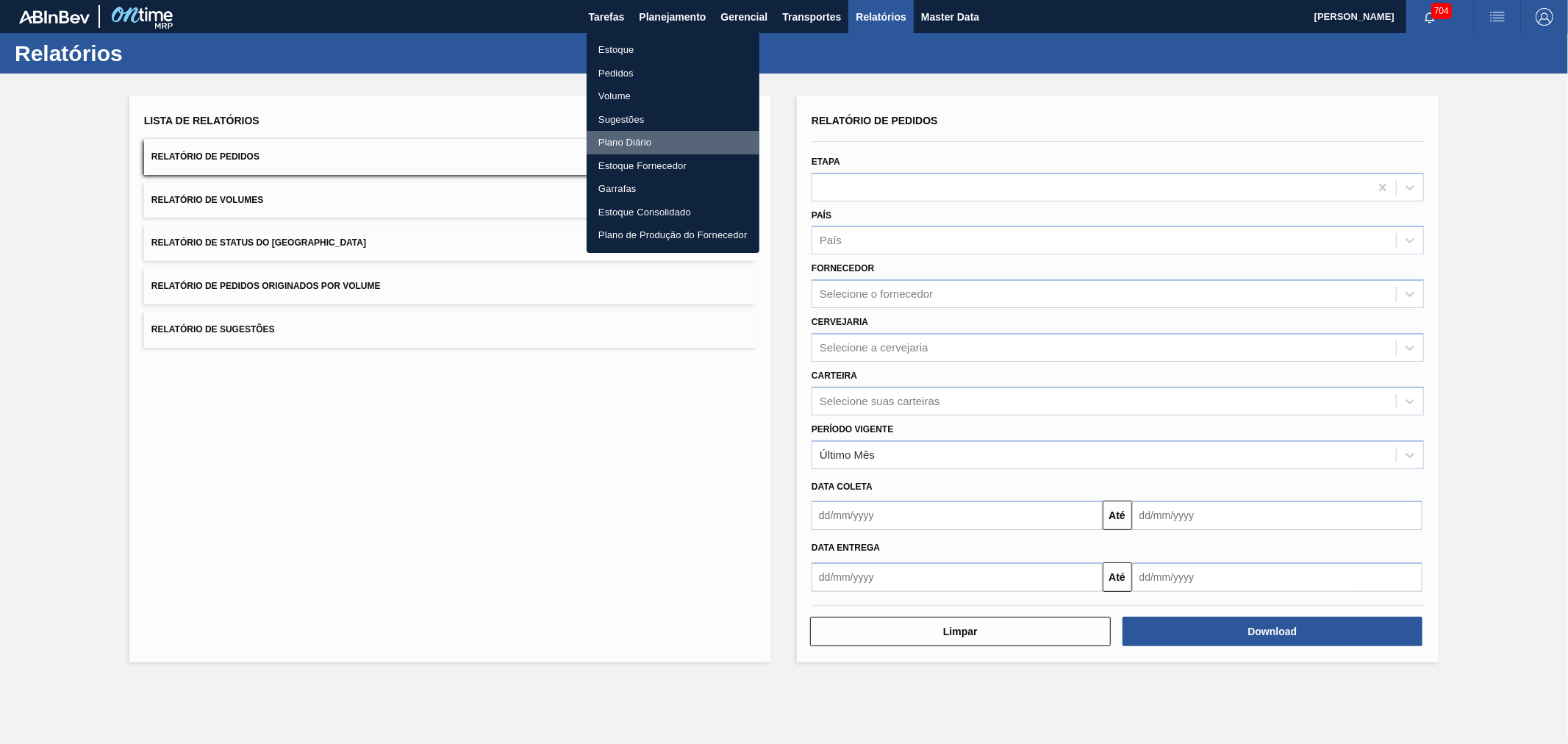
click at [630, 144] on li "Plano Diário" at bounding box center [673, 142] width 173 height 23
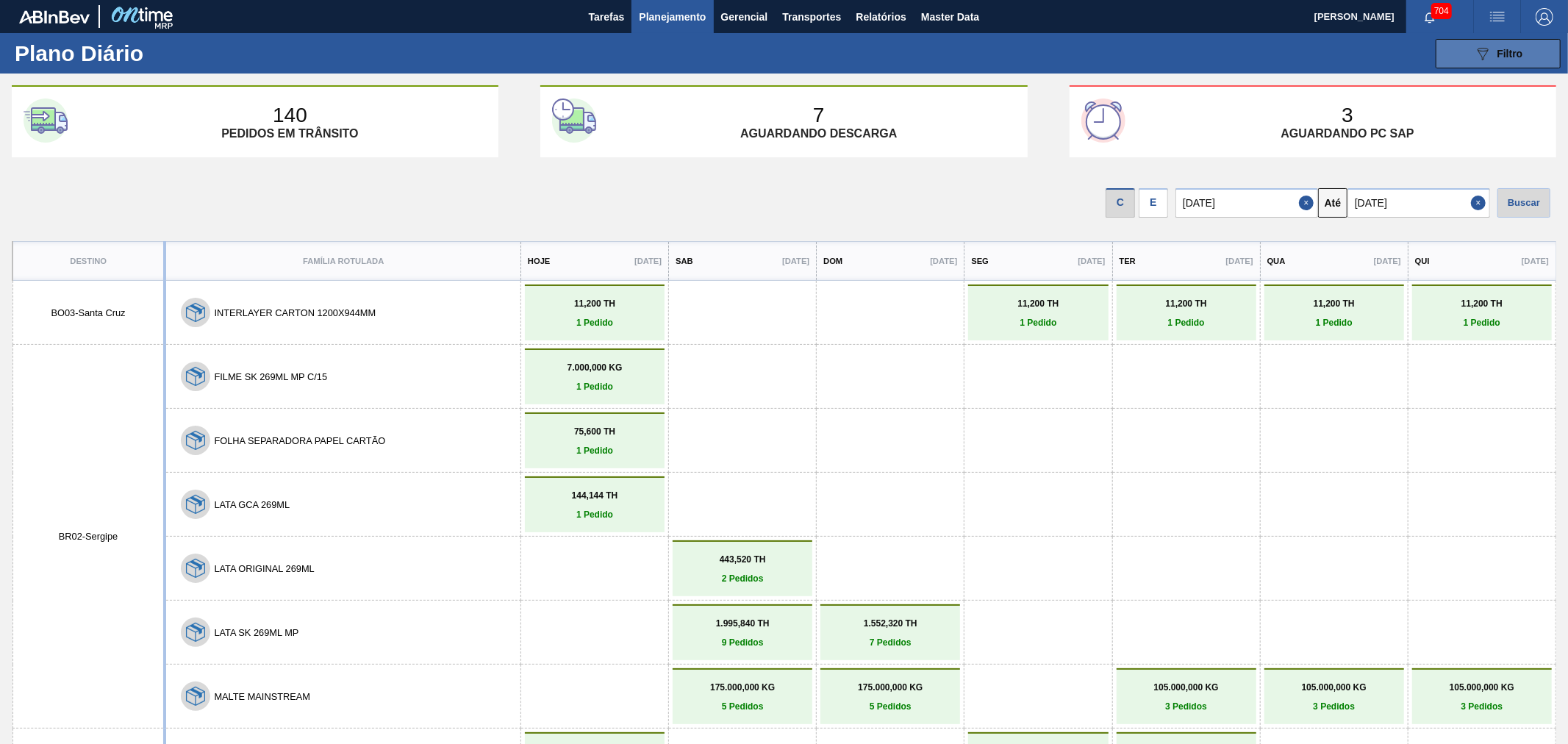
click at [1489, 55] on div "089F7B8B-B2A5-4AFE-B5C0-19BA573D28AC Filtro" at bounding box center [1499, 53] width 50 height 18
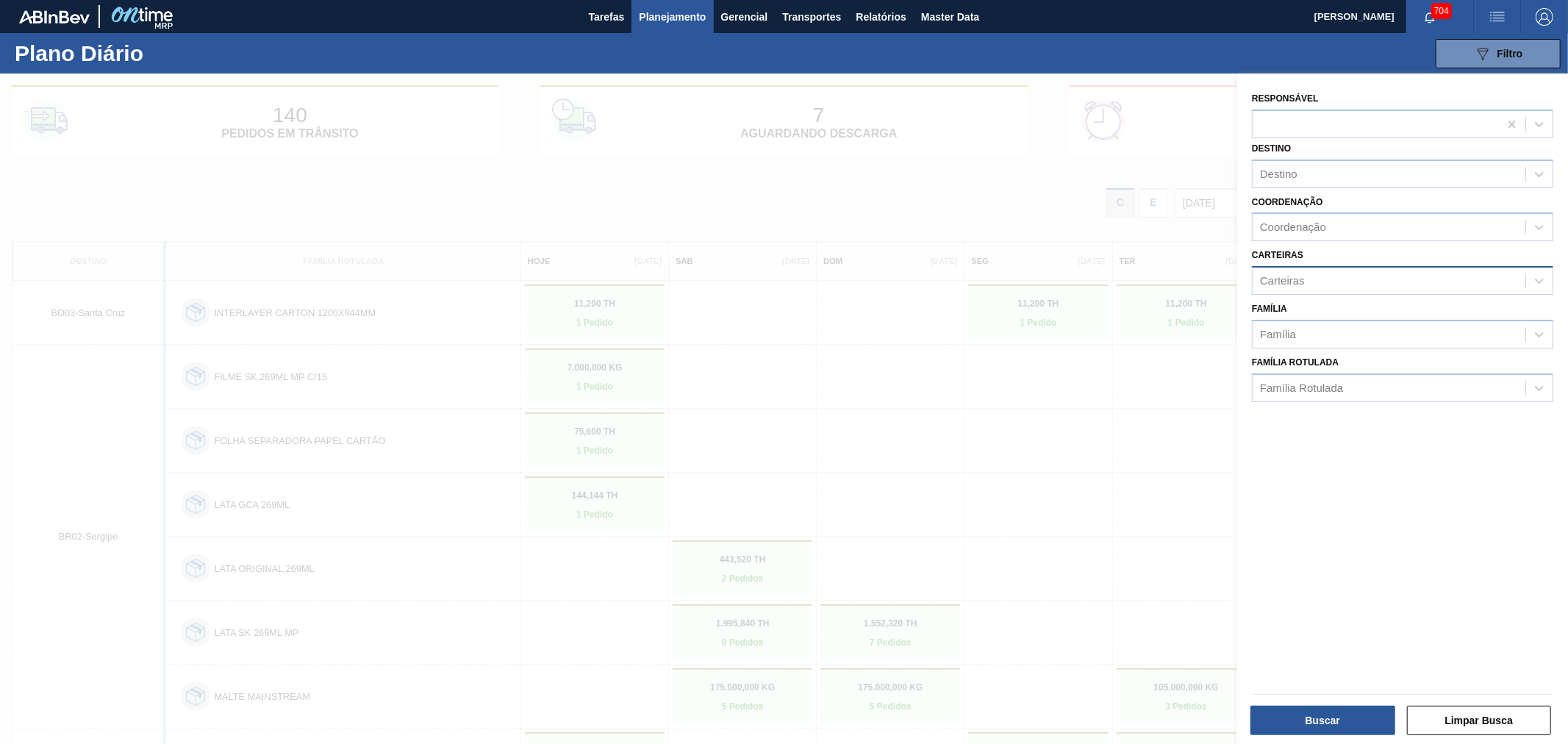
click at [1302, 275] on div "Carteiras" at bounding box center [1282, 280] width 44 height 13
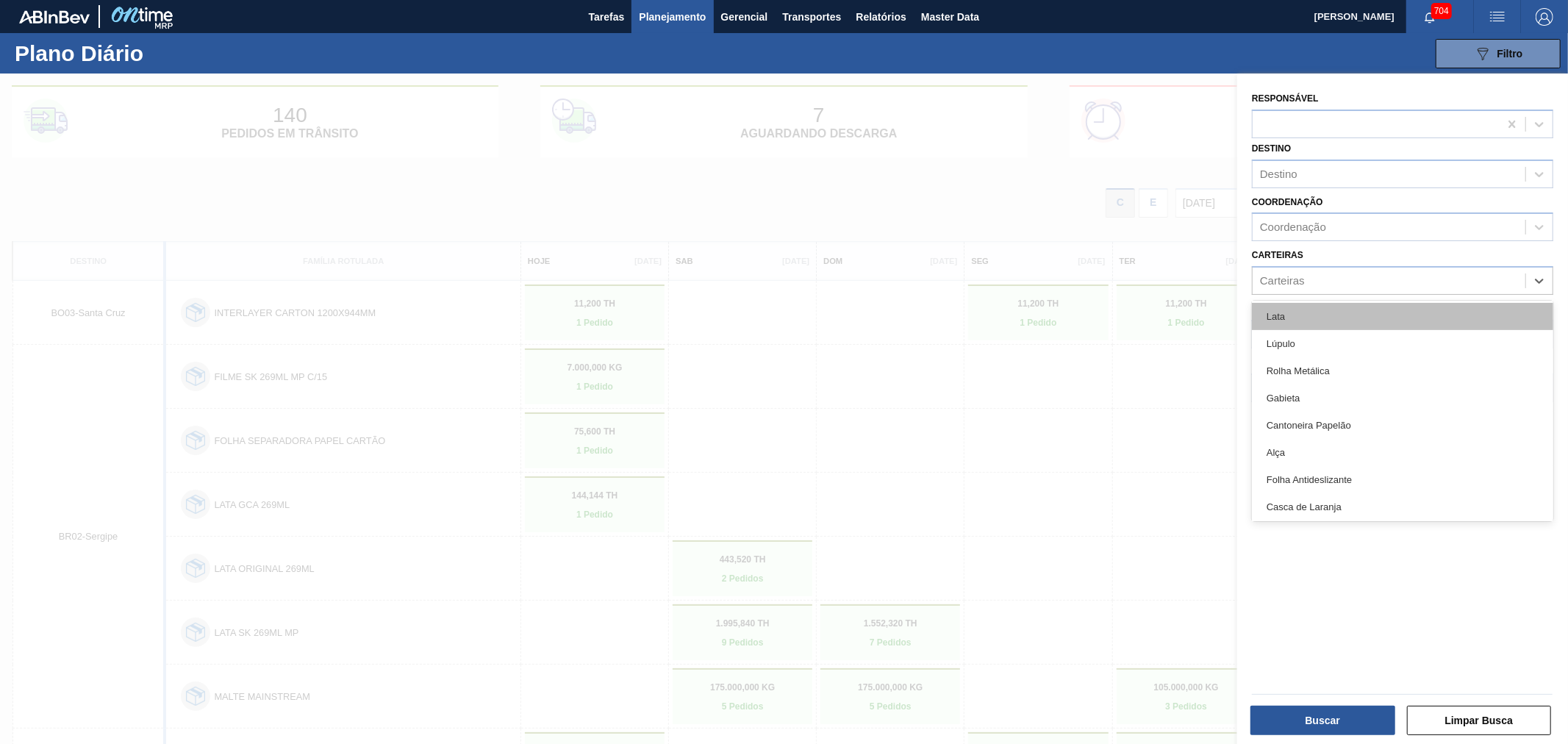
click at [1304, 314] on div "Lata" at bounding box center [1402, 316] width 301 height 27
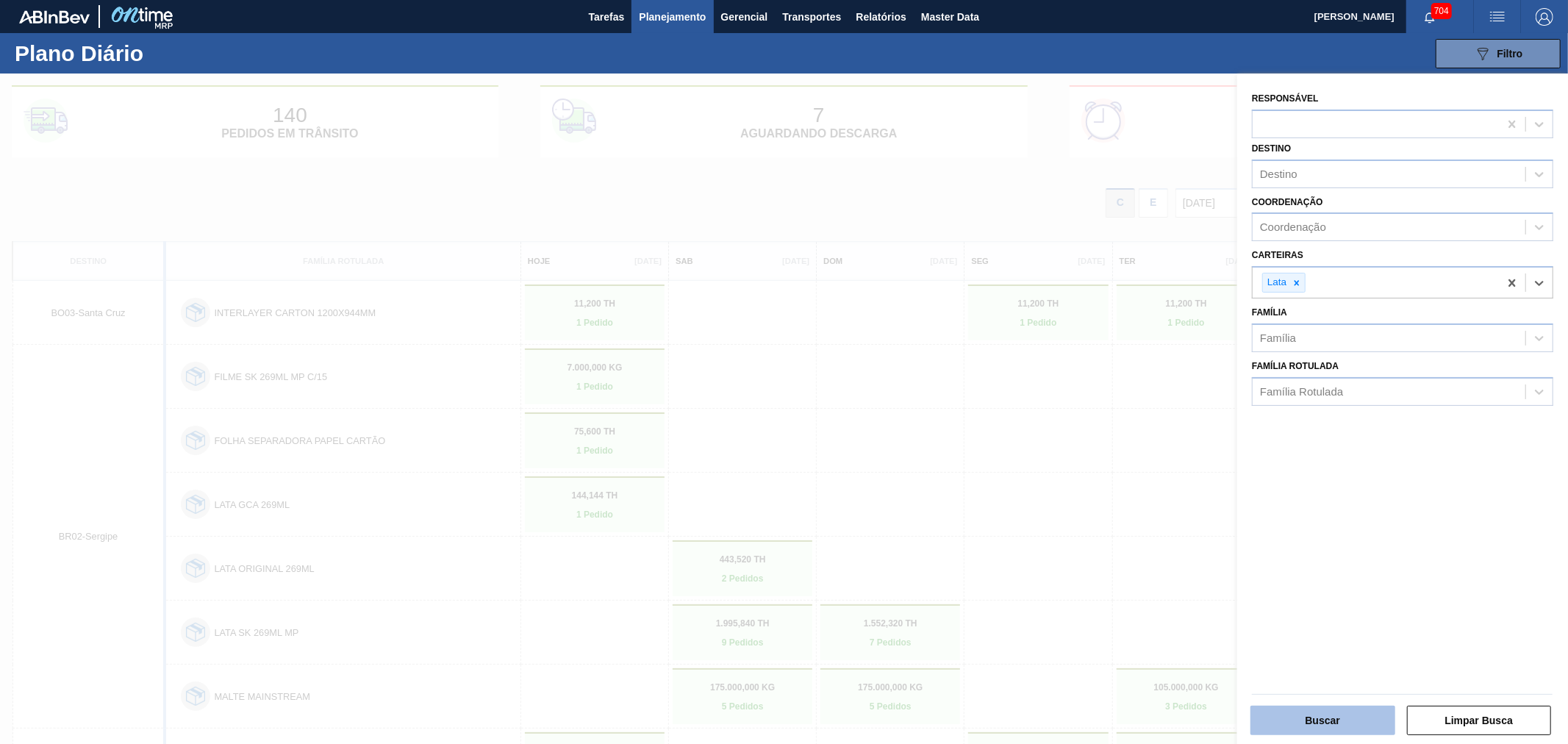
click at [1343, 707] on button "Buscar" at bounding box center [1322, 720] width 145 height 29
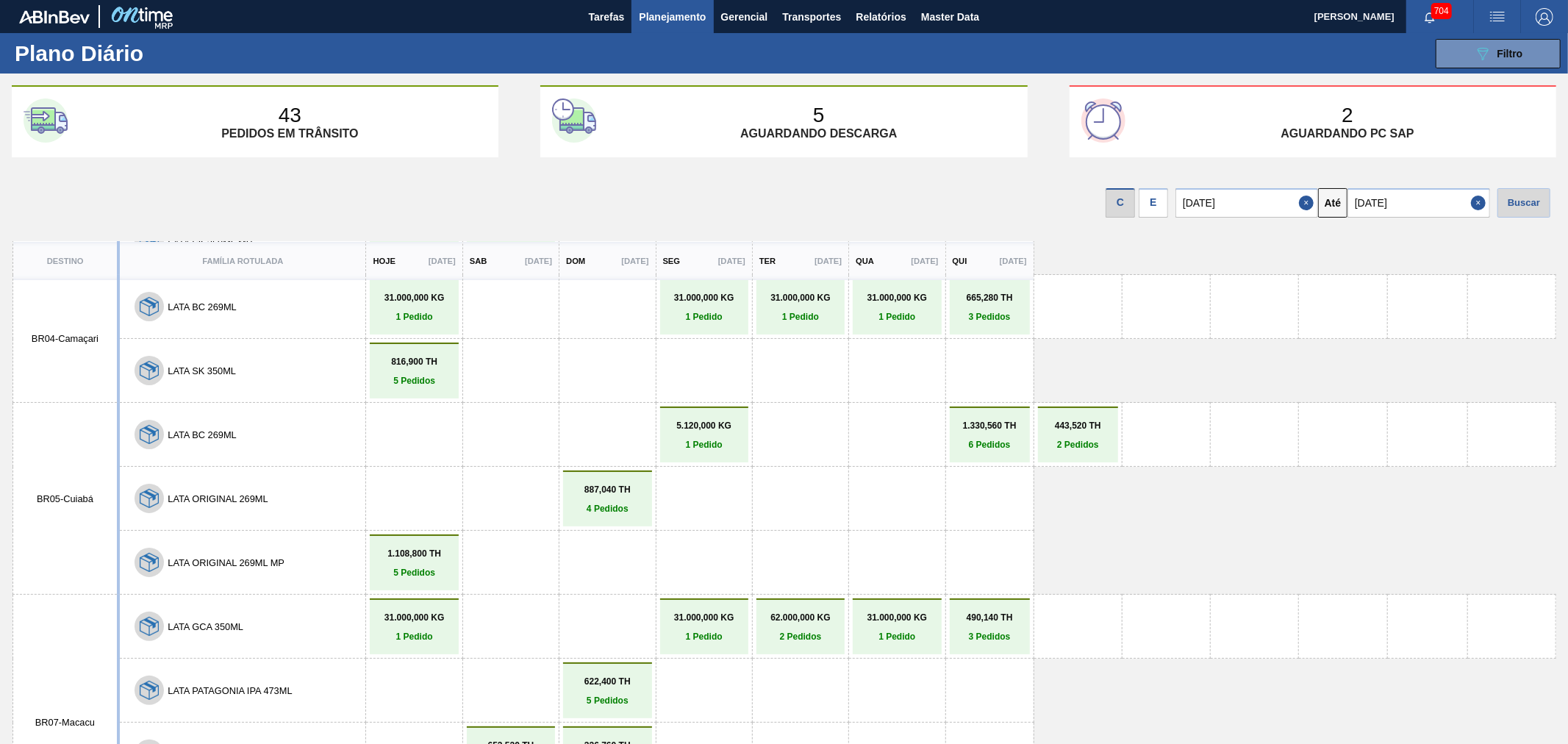
scroll to position [0, 0]
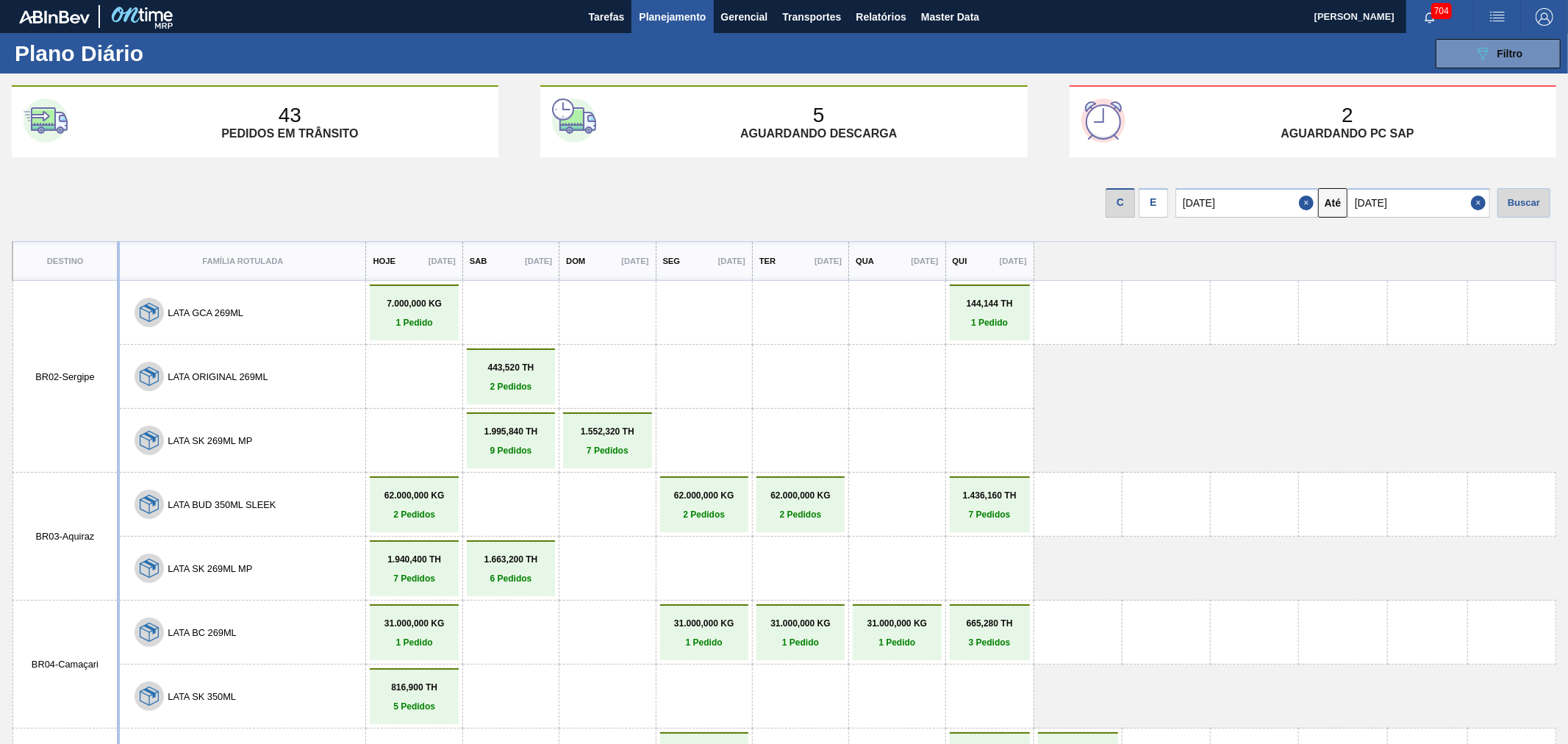
click at [1474, 201] on button "Close" at bounding box center [1480, 203] width 19 height 29
click at [1401, 210] on input "text" at bounding box center [1418, 203] width 143 height 29
click at [1488, 379] on div "29" at bounding box center [1483, 380] width 20 height 20
type input "[DATE]"
click at [1525, 207] on div "Buscar" at bounding box center [1524, 203] width 53 height 29
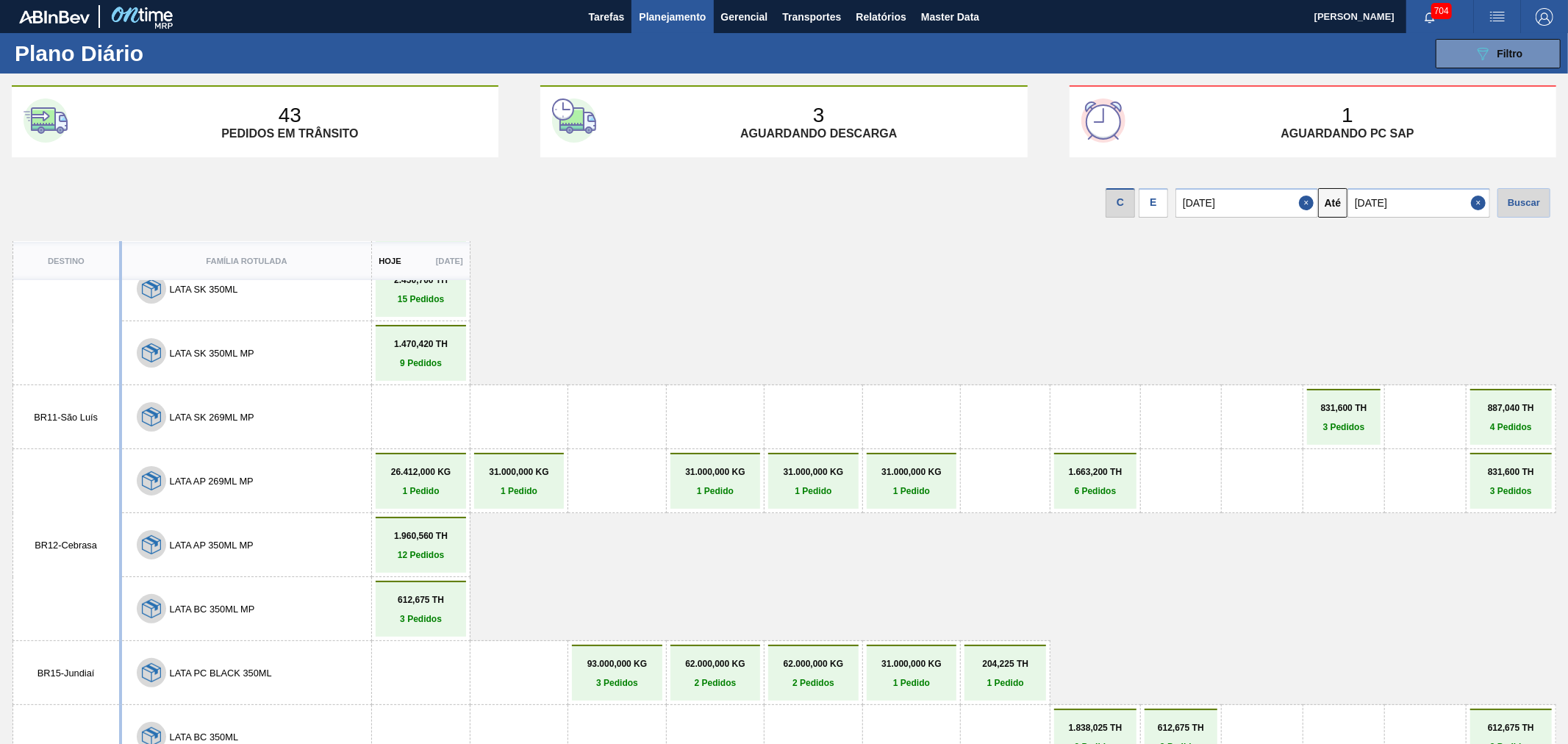
scroll to position [817, 0]
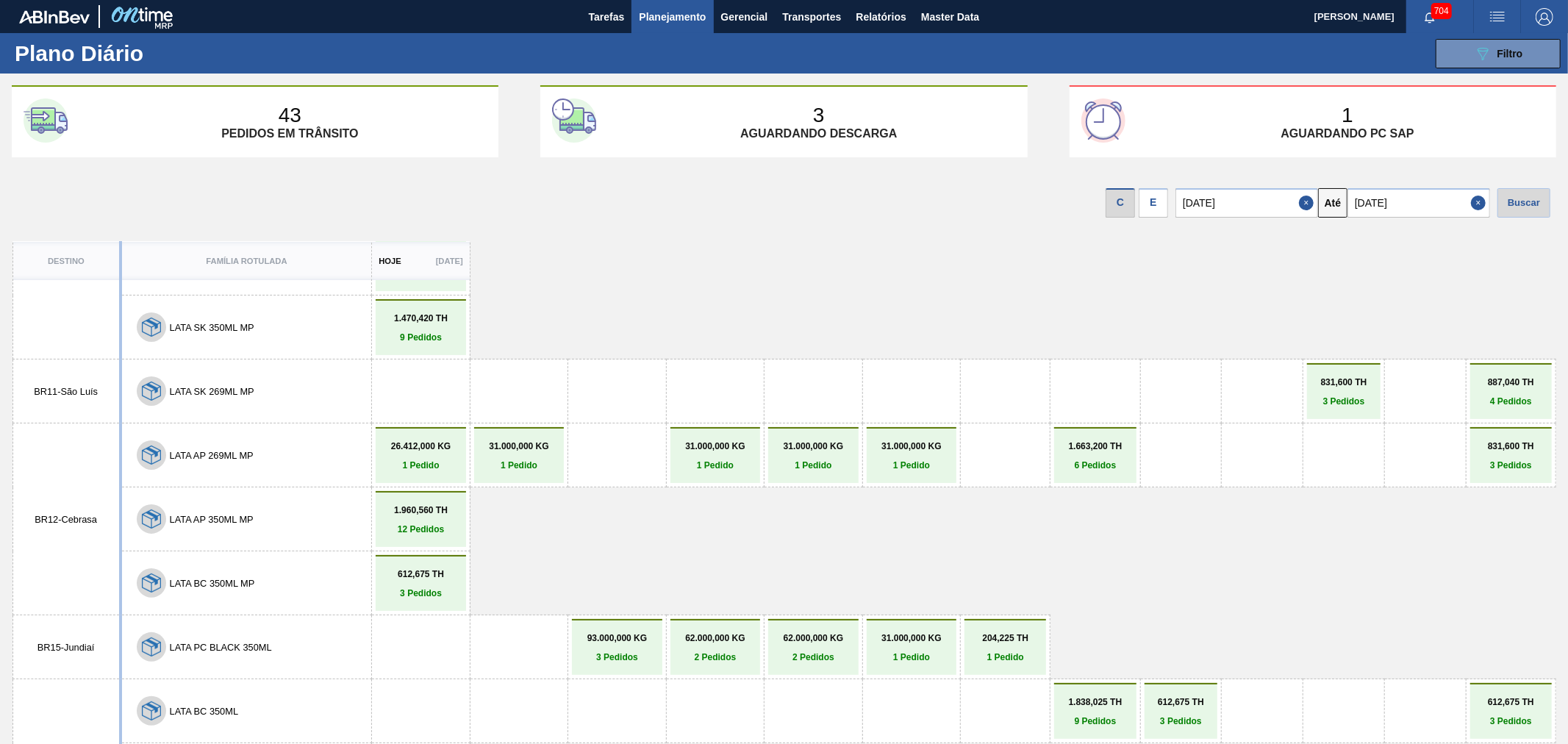
drag, startPoint x: 818, startPoint y: 534, endPoint x: 945, endPoint y: 550, distance: 128.0
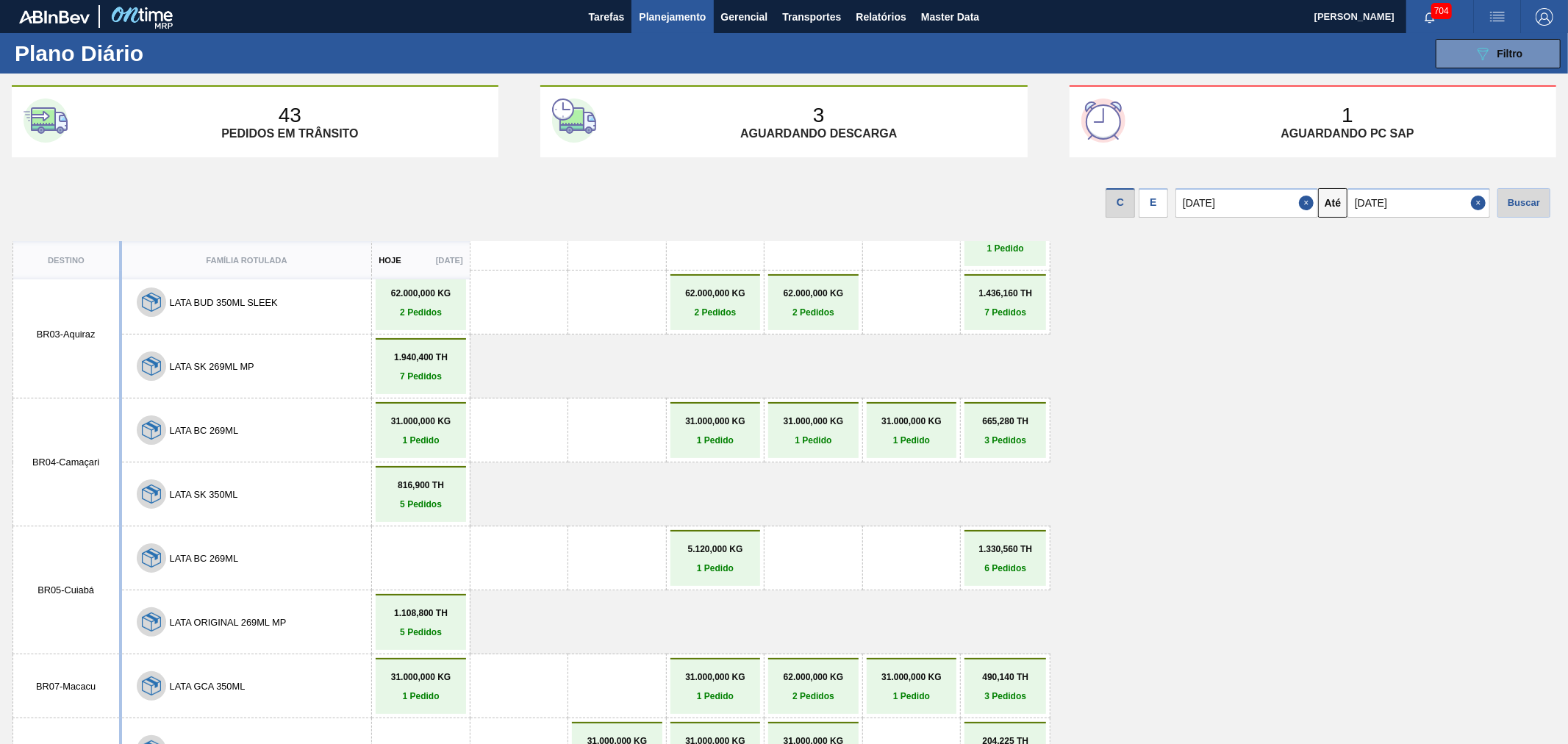
scroll to position [0, 0]
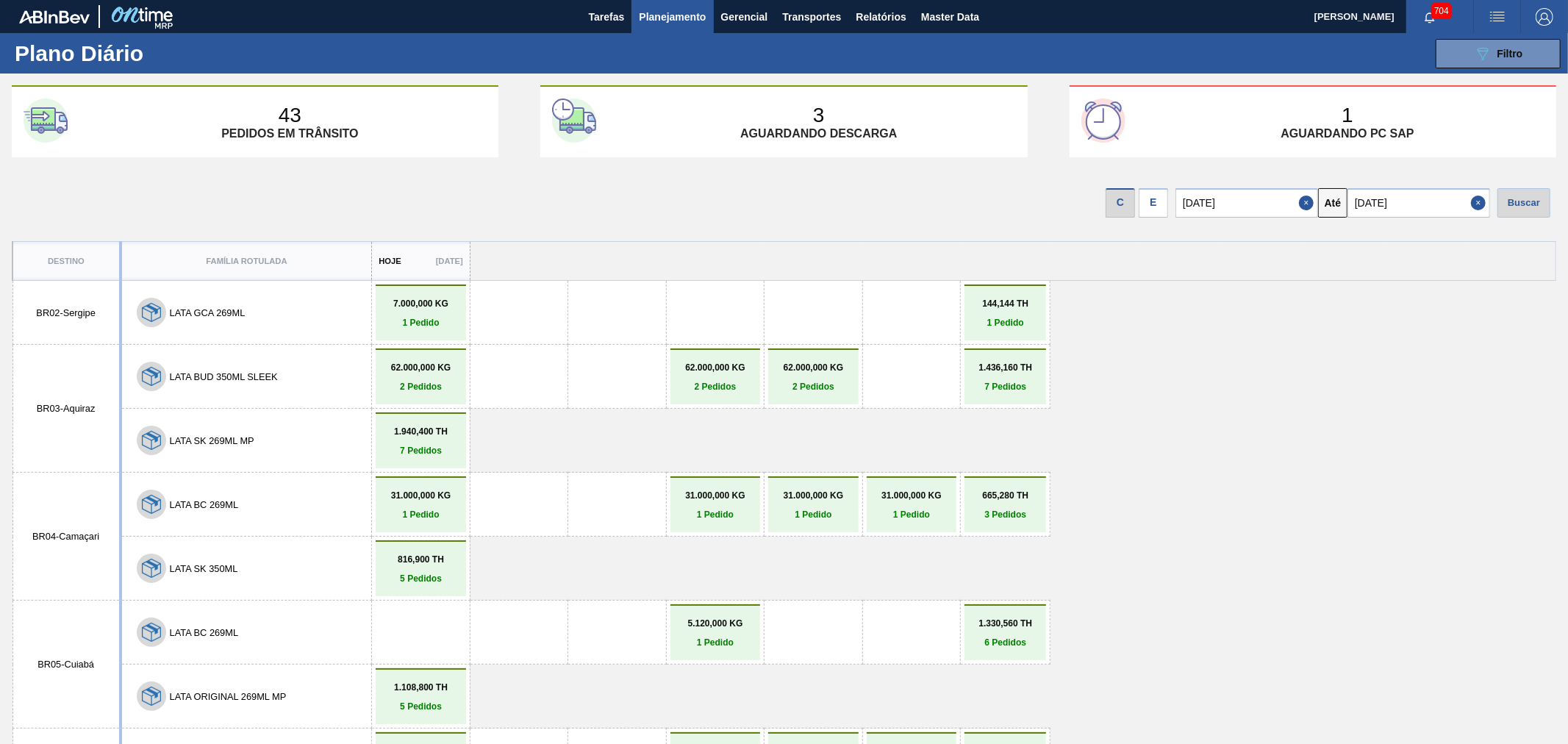
click at [300, 120] on p "43" at bounding box center [290, 115] width 23 height 23
click at [1008, 381] on p "7 Pedidos" at bounding box center [1005, 387] width 74 height 10
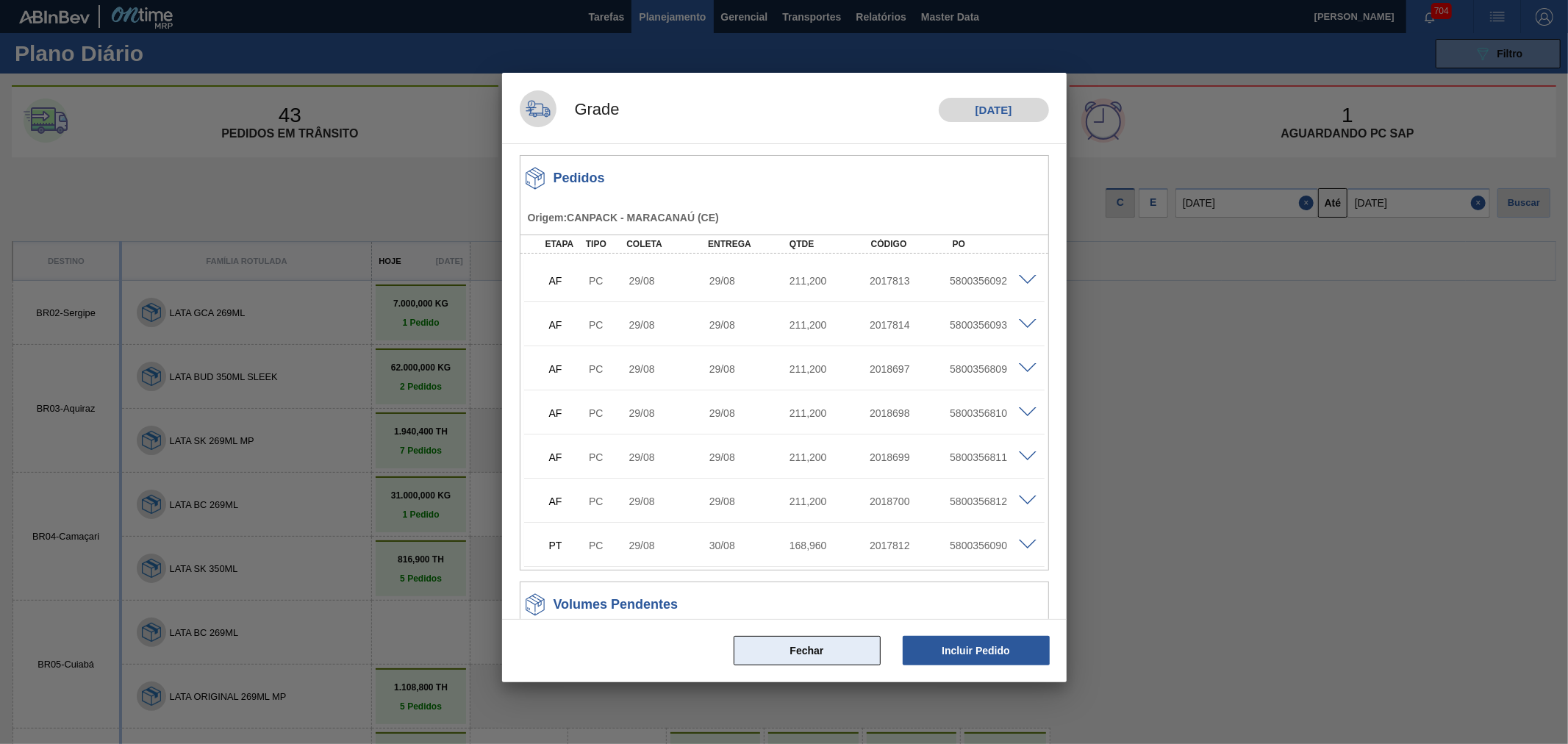
click at [805, 645] on button "Fechar" at bounding box center [808, 650] width 147 height 29
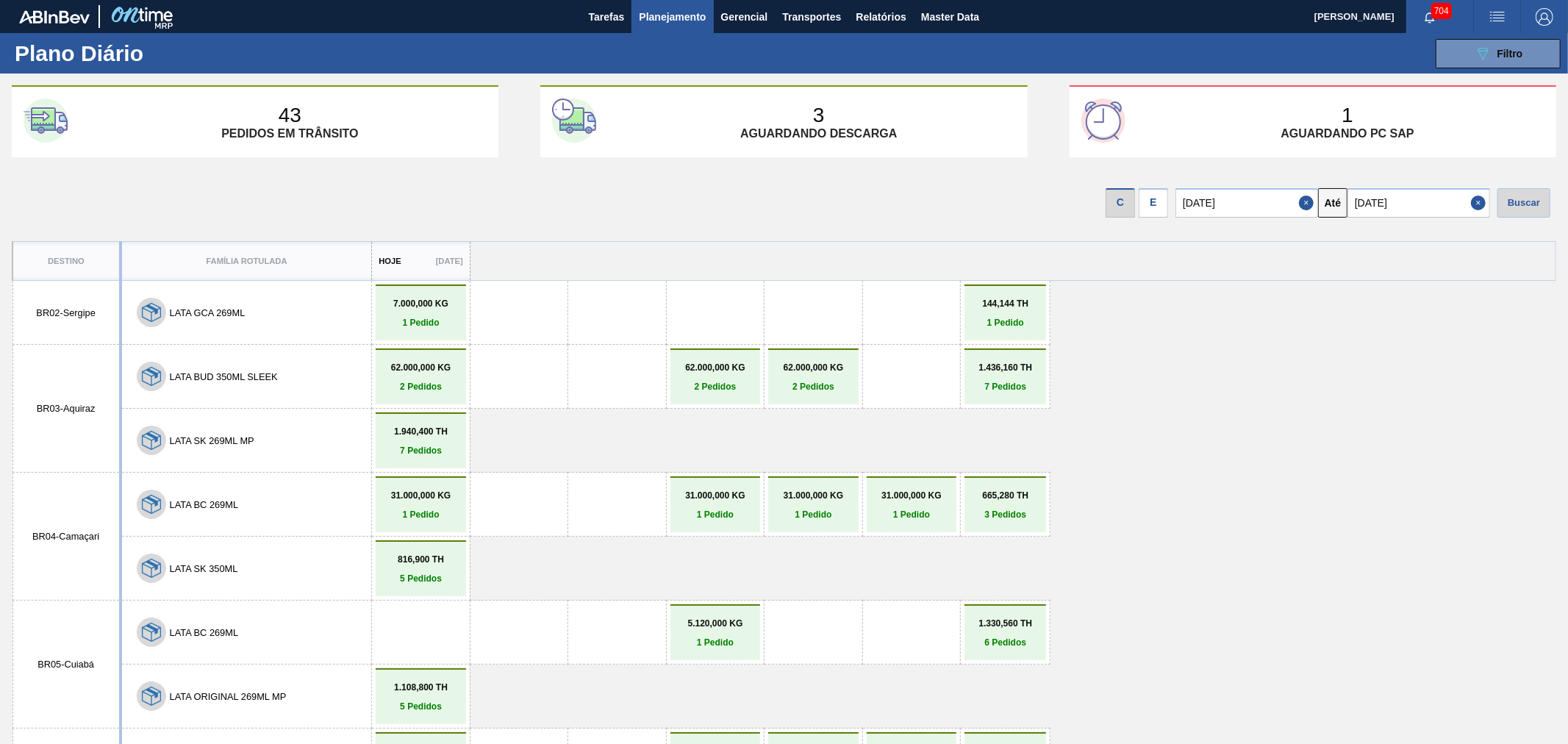
click at [405, 309] on link "7.000,000 KG 1 Pedido" at bounding box center [420, 313] width 82 height 29
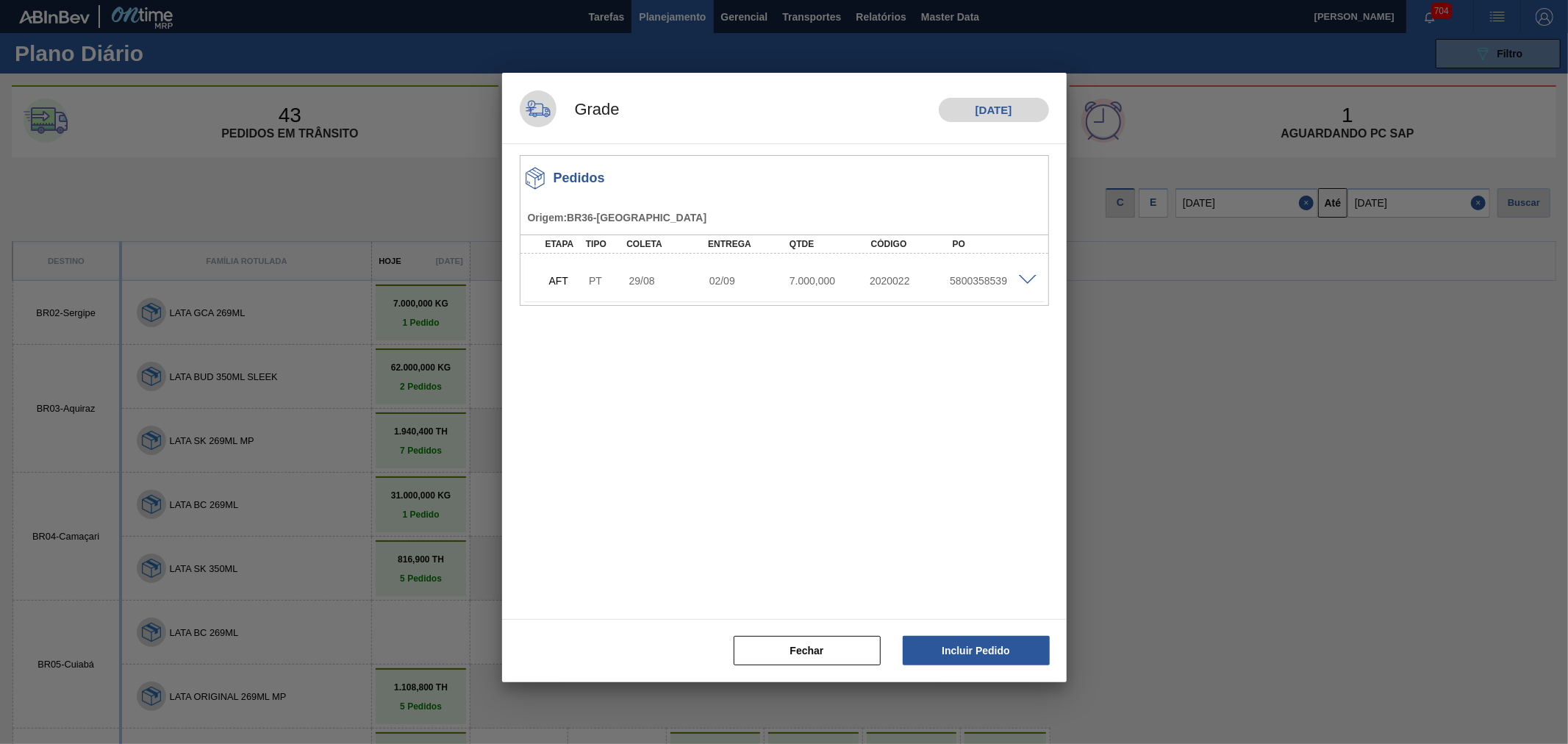
click at [1020, 277] on span at bounding box center [1027, 280] width 18 height 11
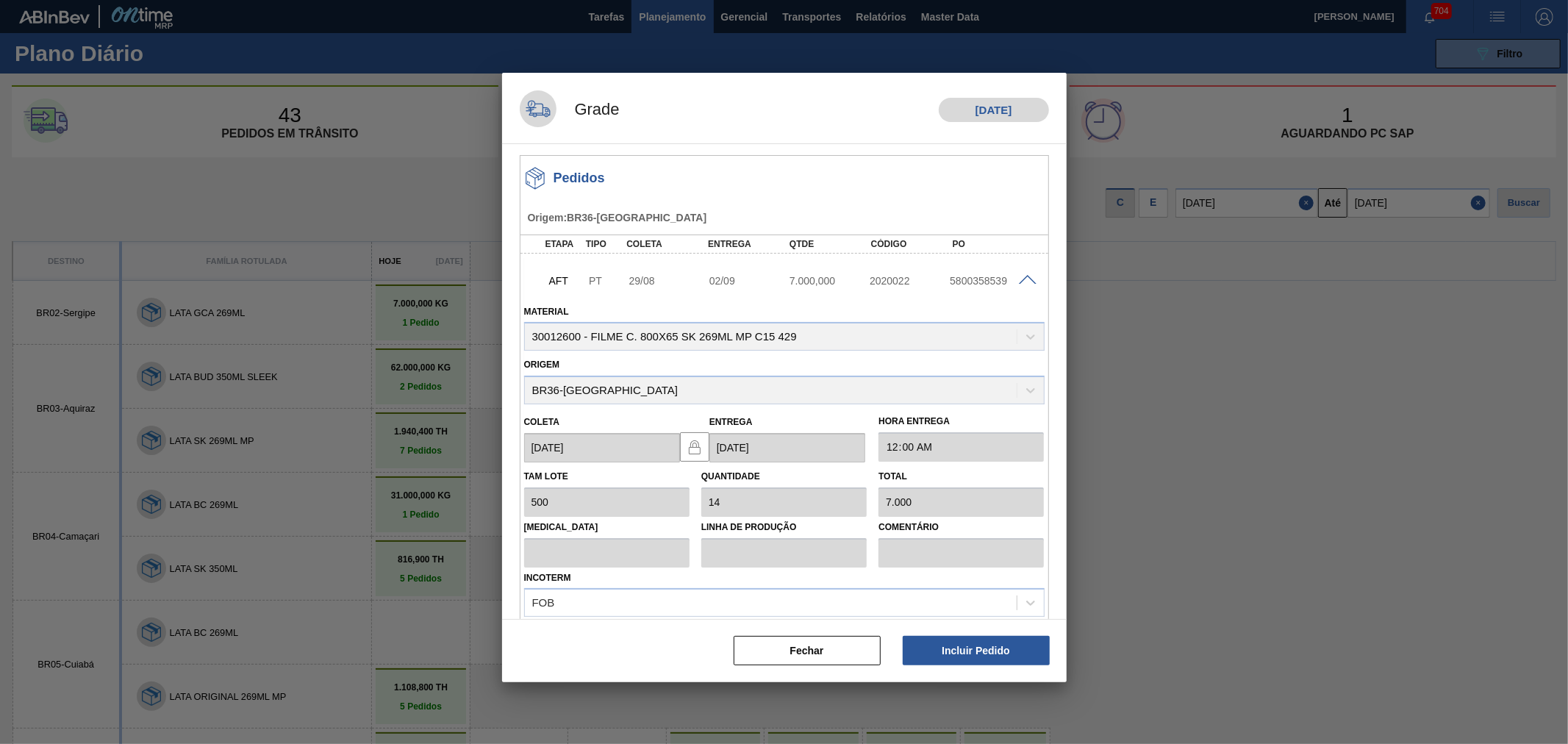
click at [1021, 277] on span at bounding box center [1027, 280] width 18 height 11
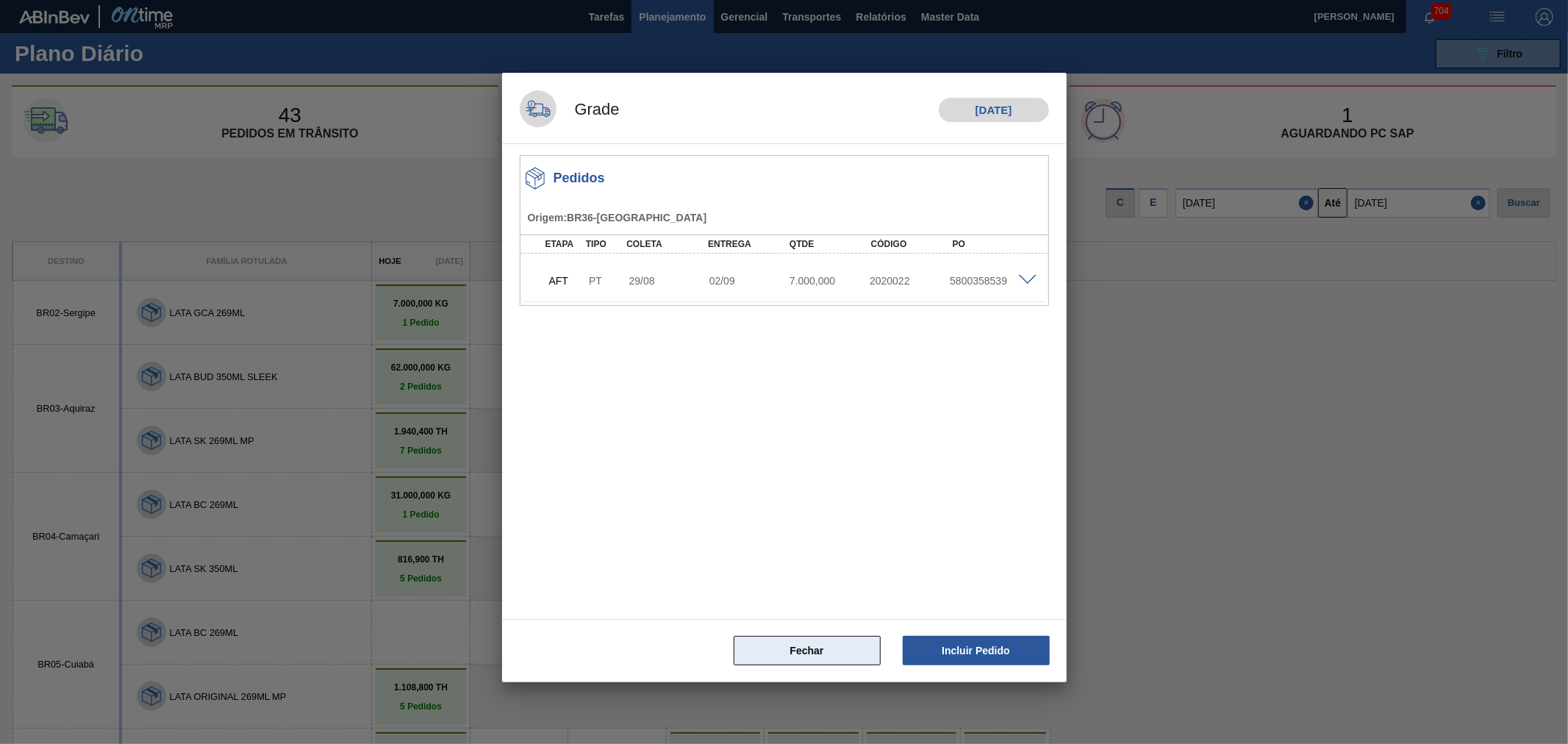
click at [818, 647] on button "Fechar" at bounding box center [808, 650] width 147 height 29
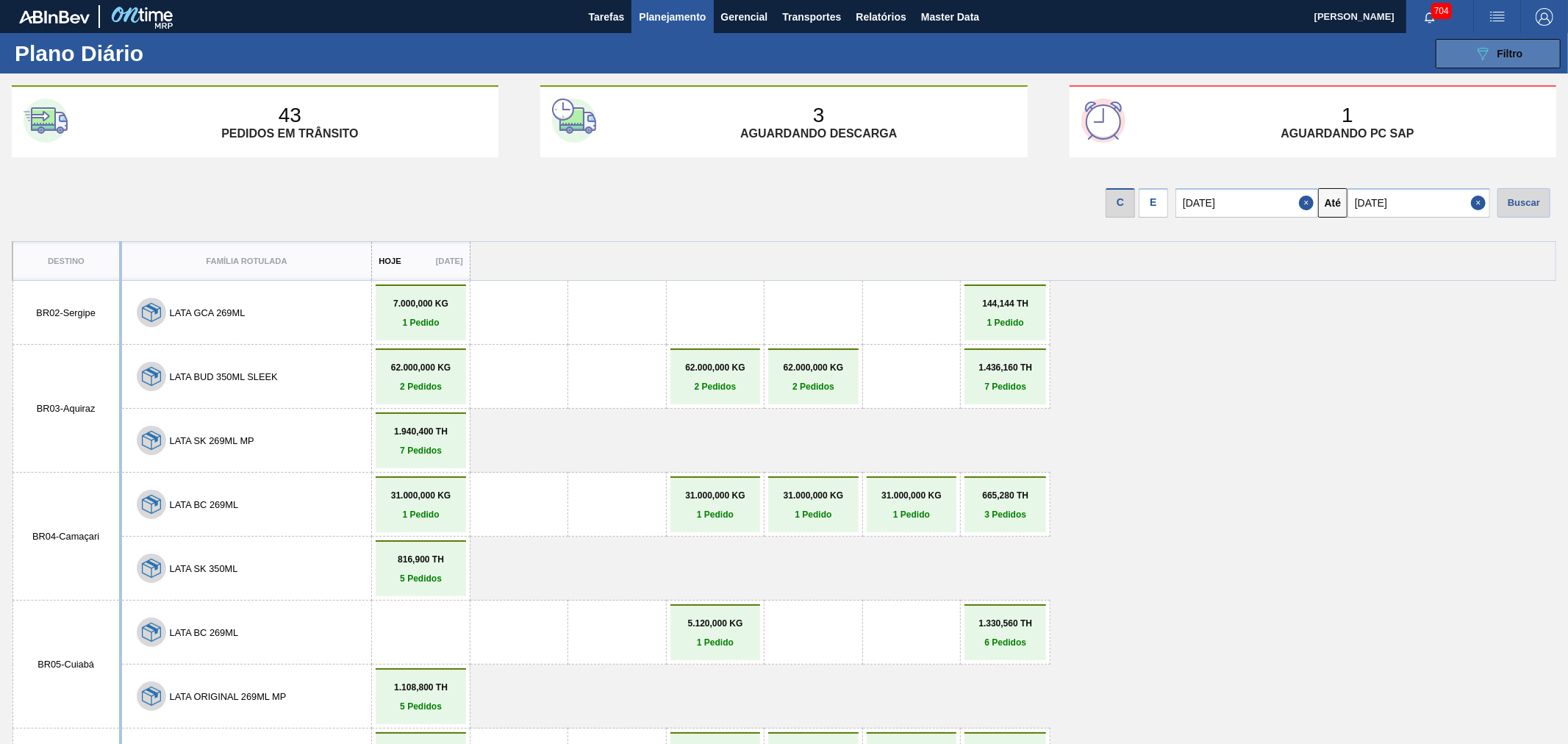
click at [1487, 40] on button "089F7B8B-B2A5-4AFE-B5C0-19BA573D28AC Filtro" at bounding box center [1498, 54] width 125 height 29
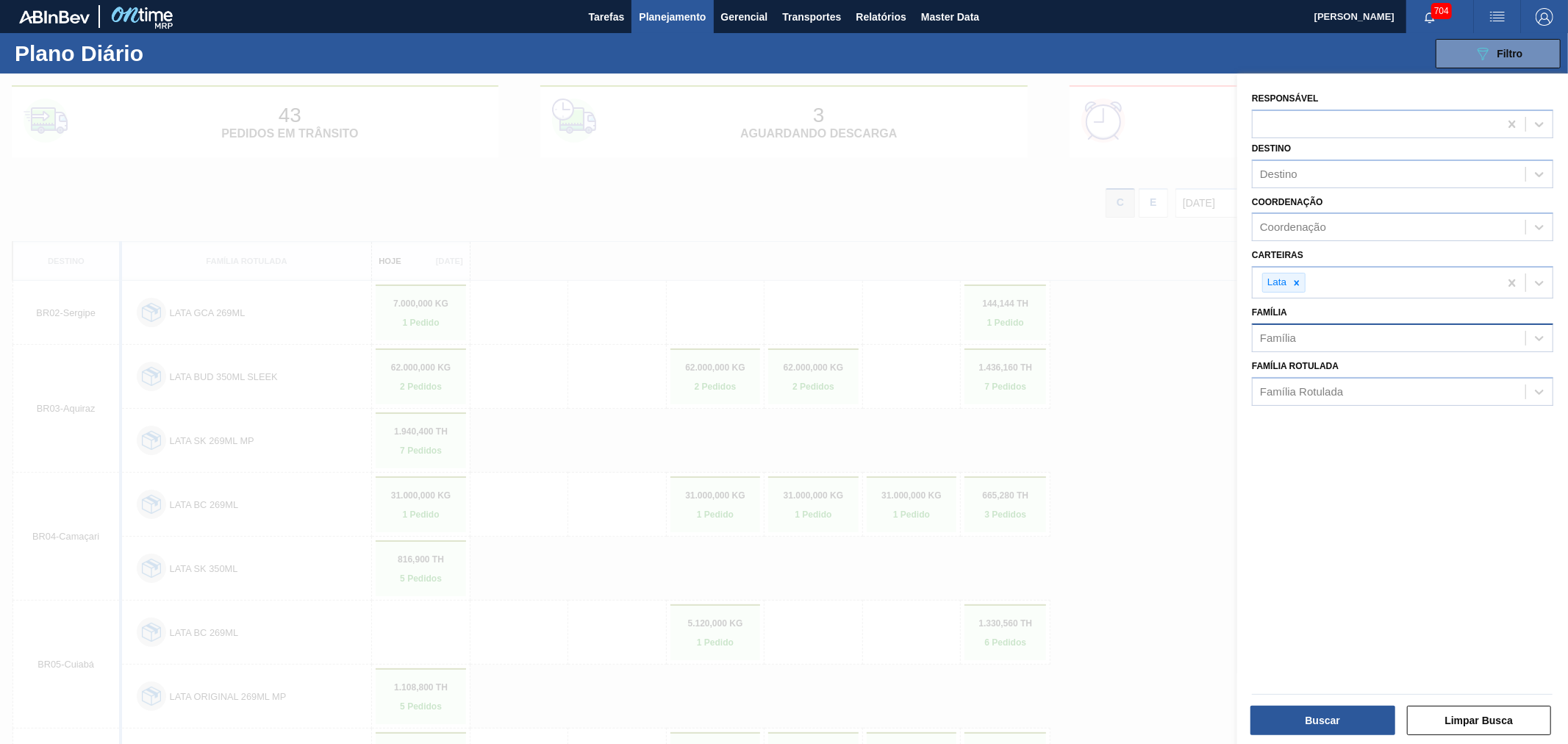
click at [1335, 327] on div "Família" at bounding box center [1388, 337] width 273 height 21
type input "lata"
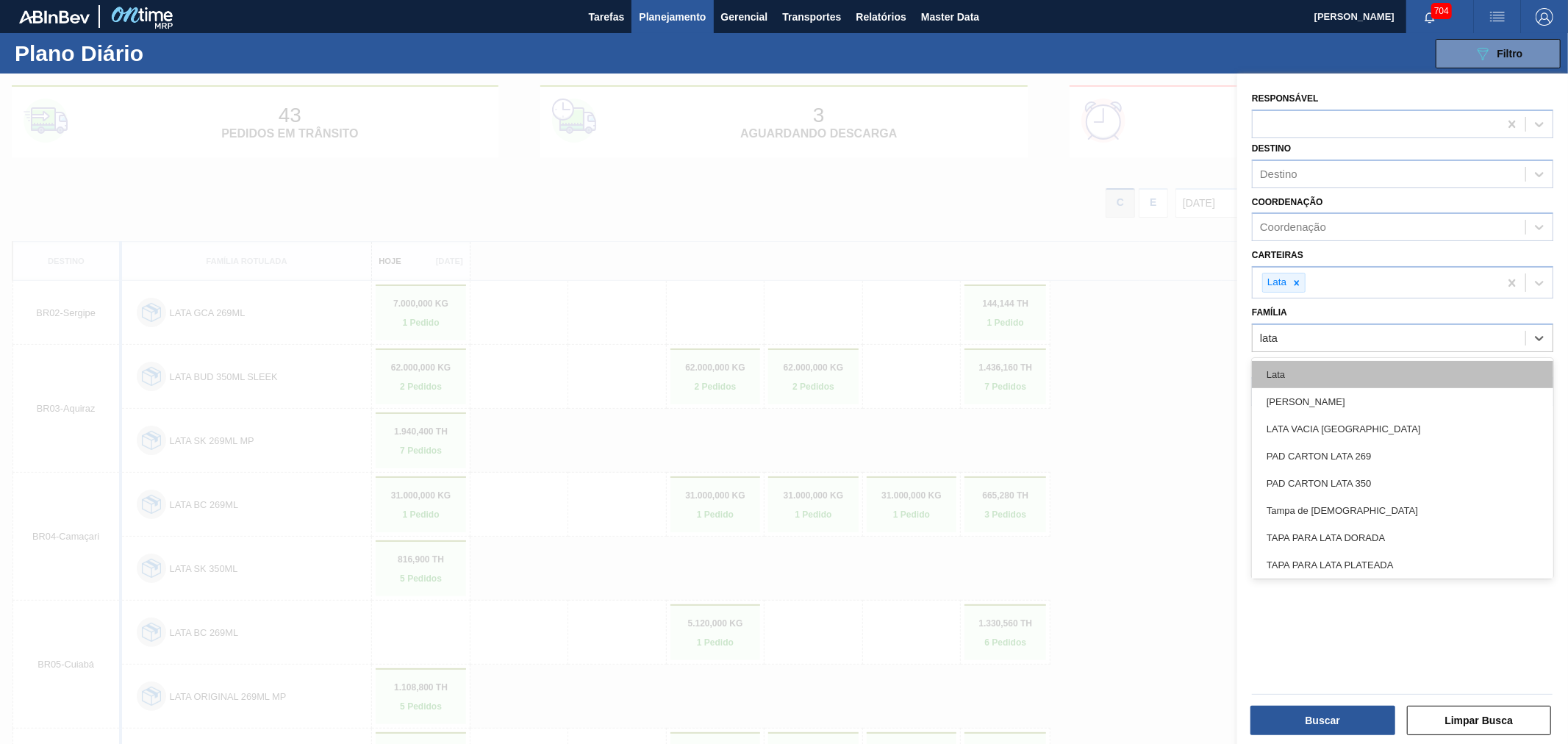
click at [1311, 368] on div "Lata" at bounding box center [1402, 375] width 301 height 27
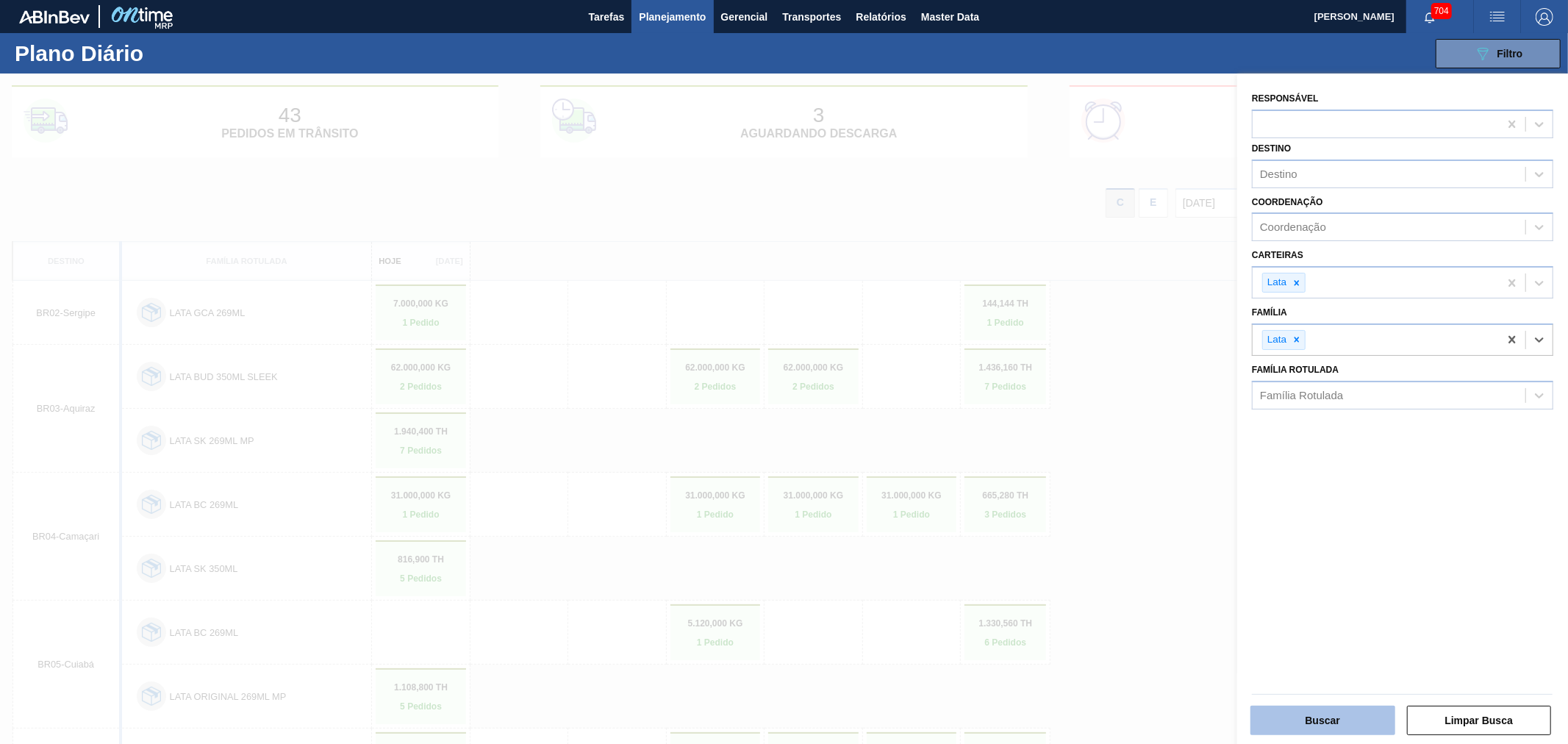
click at [1328, 716] on button "Buscar" at bounding box center [1322, 720] width 145 height 29
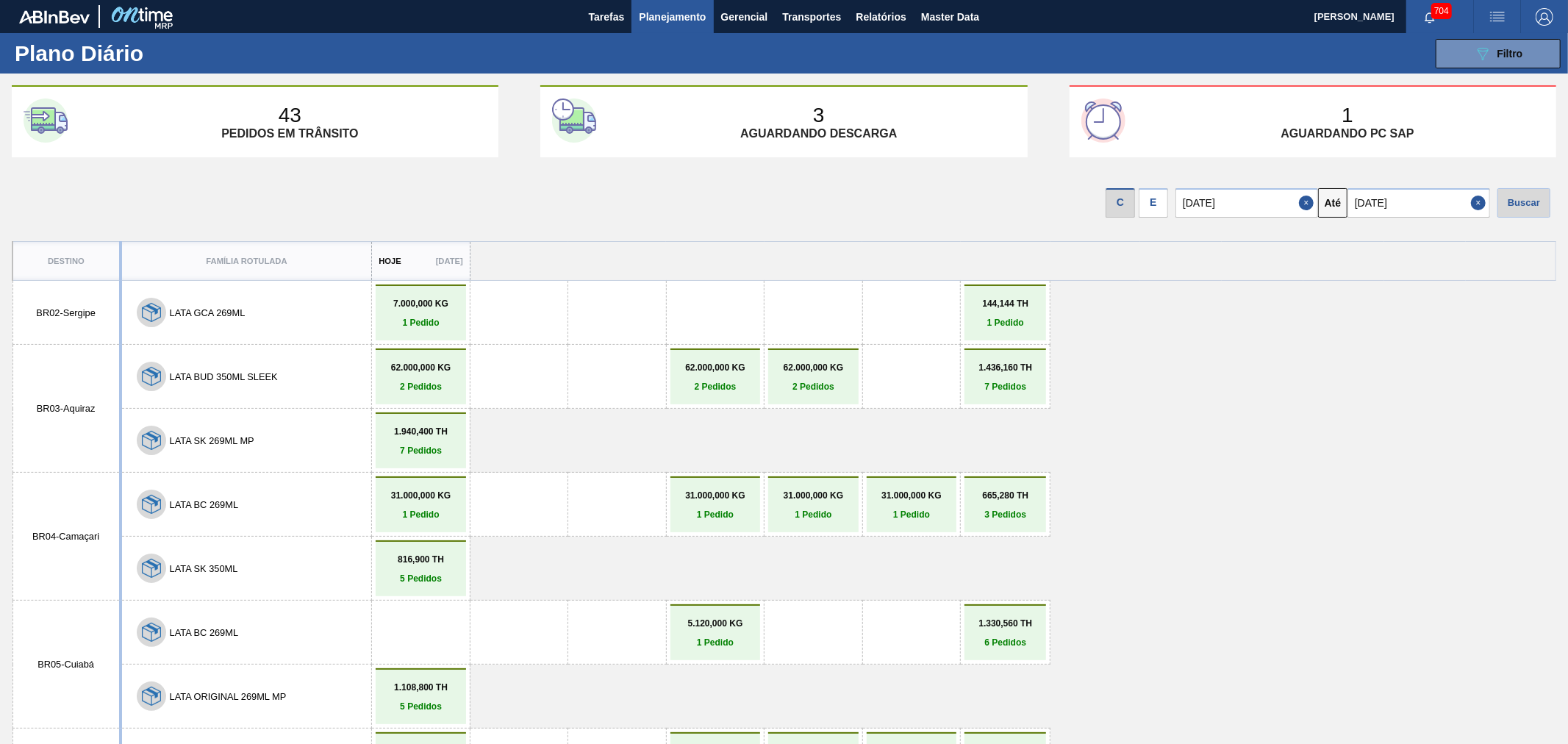
click at [442, 322] on p "1 Pedido" at bounding box center [420, 322] width 82 height 10
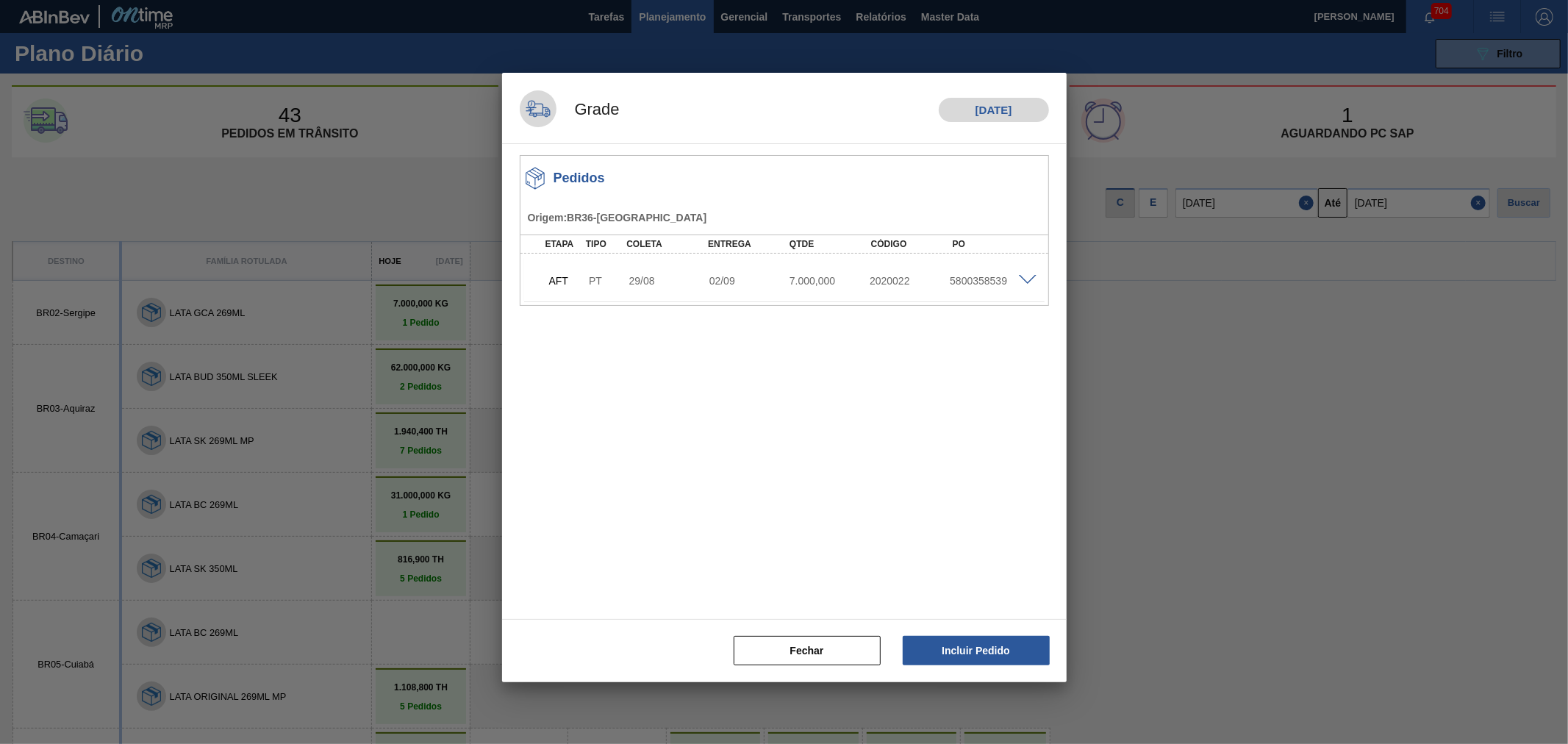
click at [1027, 283] on span at bounding box center [1027, 280] width 18 height 11
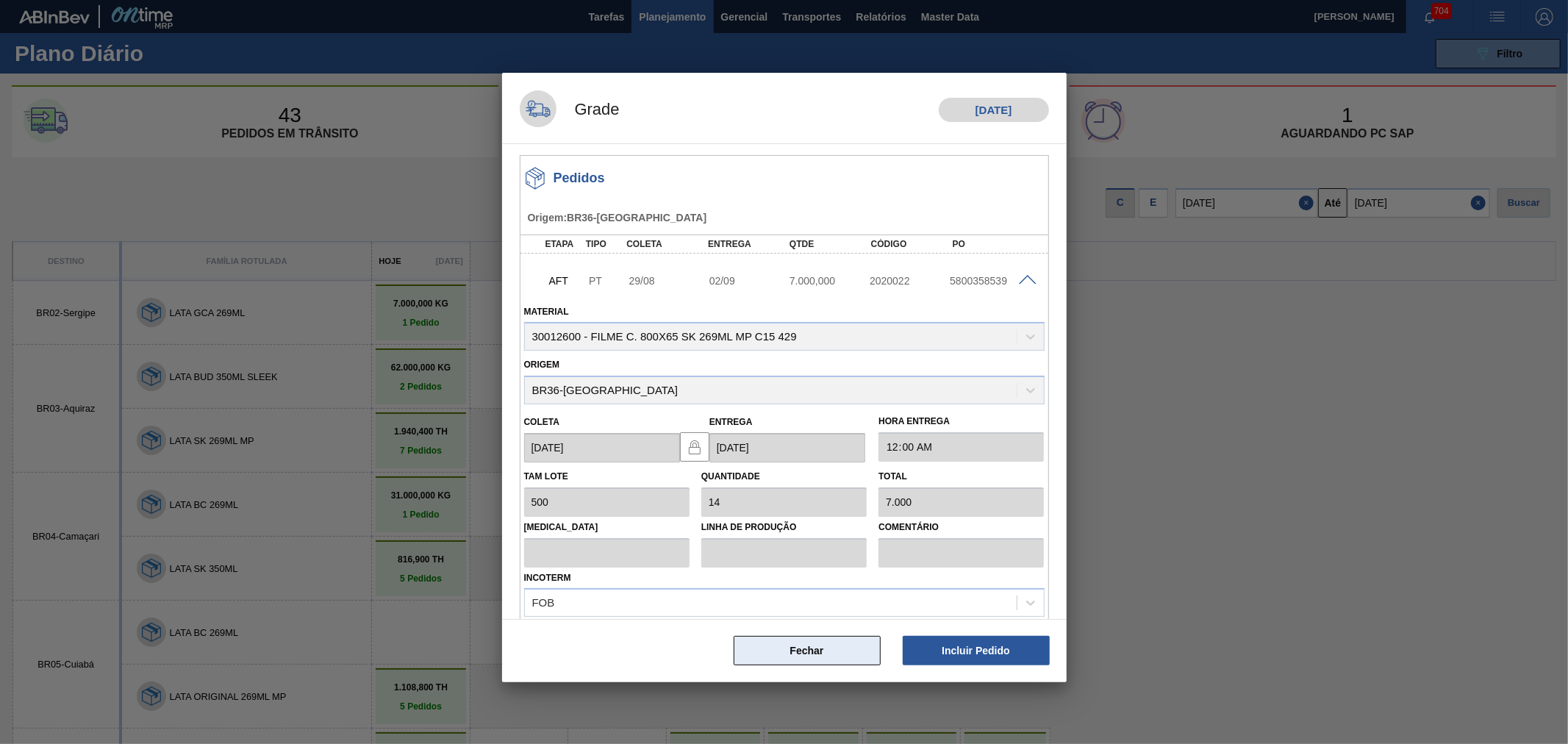
click at [797, 643] on button "Fechar" at bounding box center [808, 650] width 147 height 29
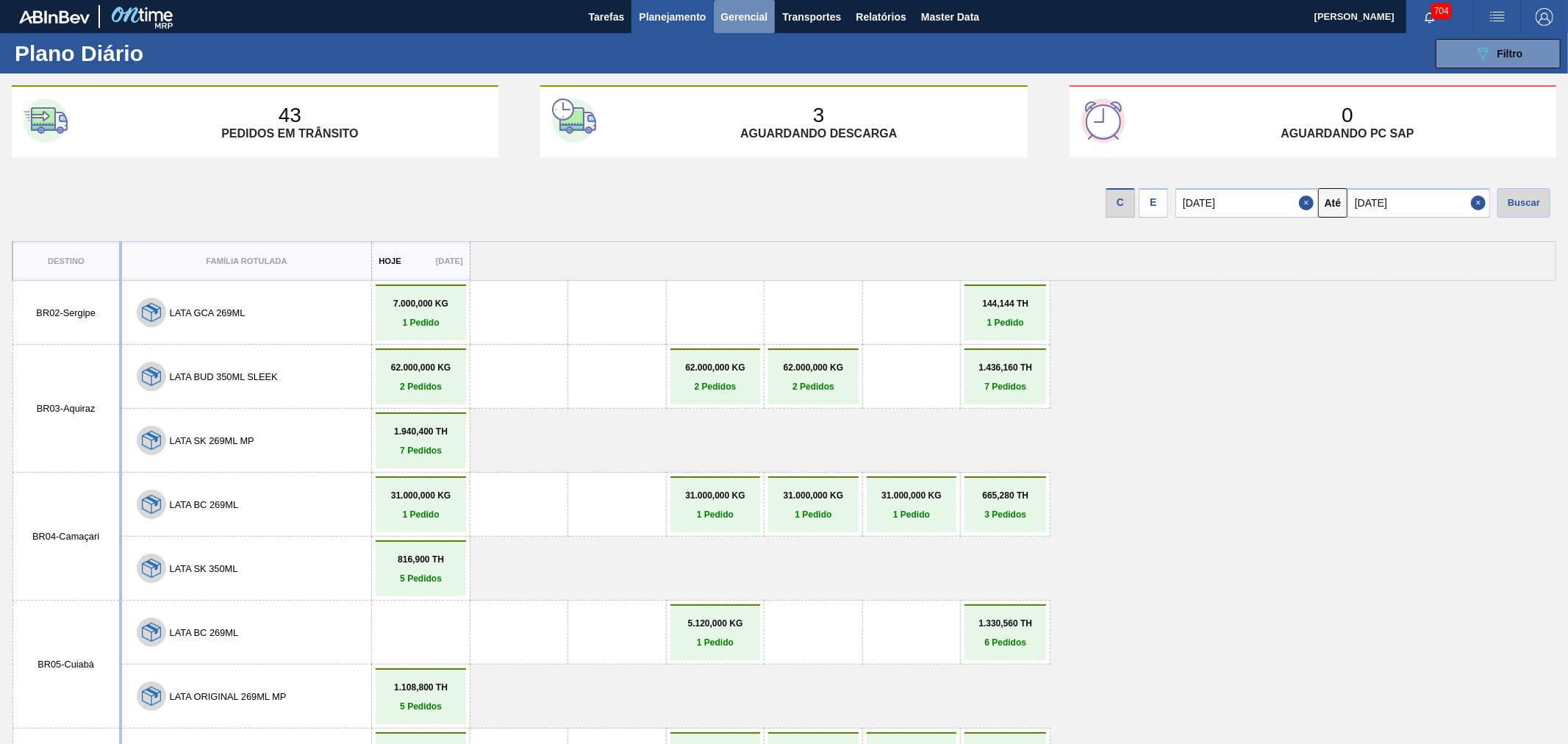
click at [735, 8] on span "Gerencial" at bounding box center [744, 16] width 47 height 18
click at [679, 15] on div at bounding box center [784, 372] width 1568 height 744
click at [659, 12] on span "Planejamento" at bounding box center [672, 16] width 67 height 18
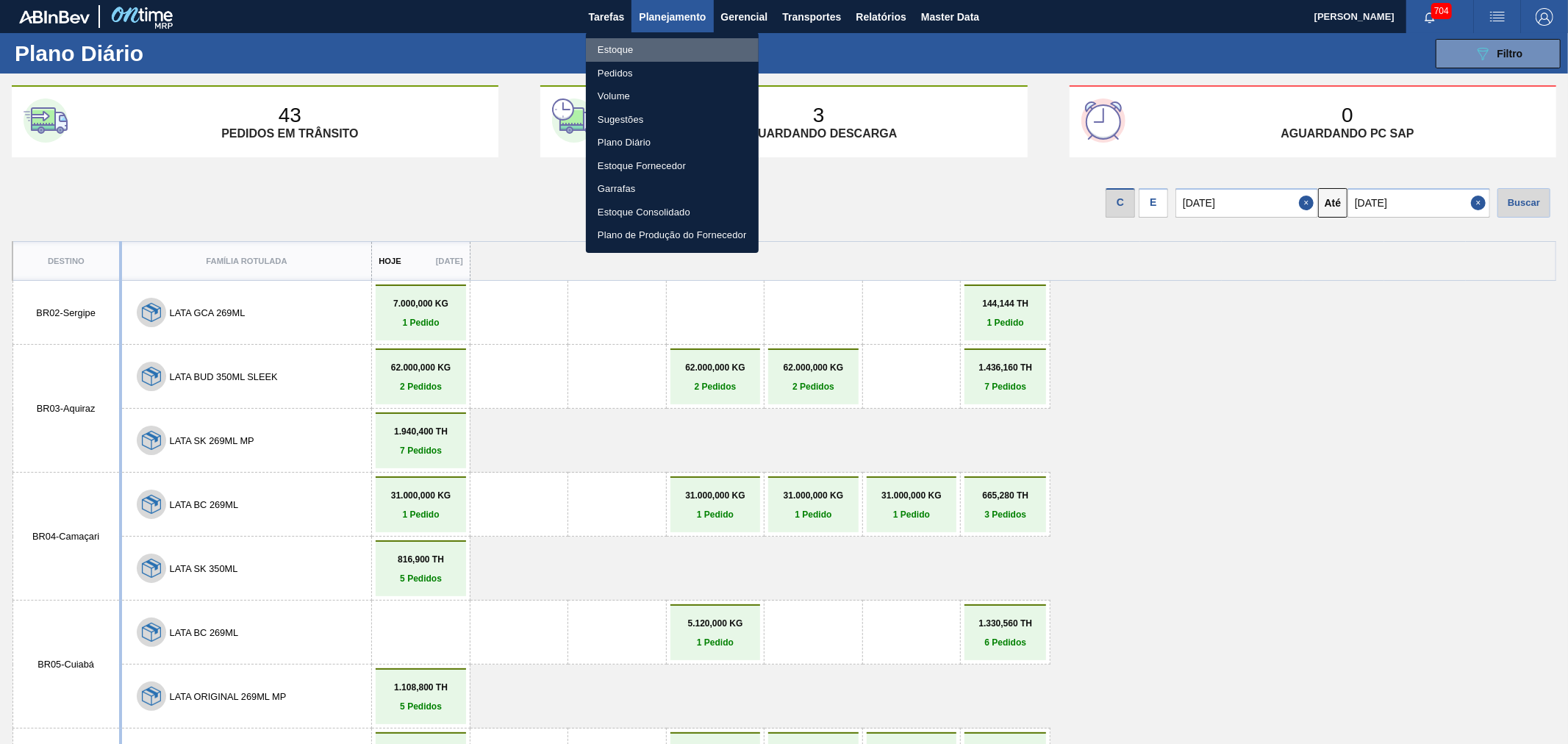
click at [608, 45] on li "Estoque" at bounding box center [672, 50] width 173 height 23
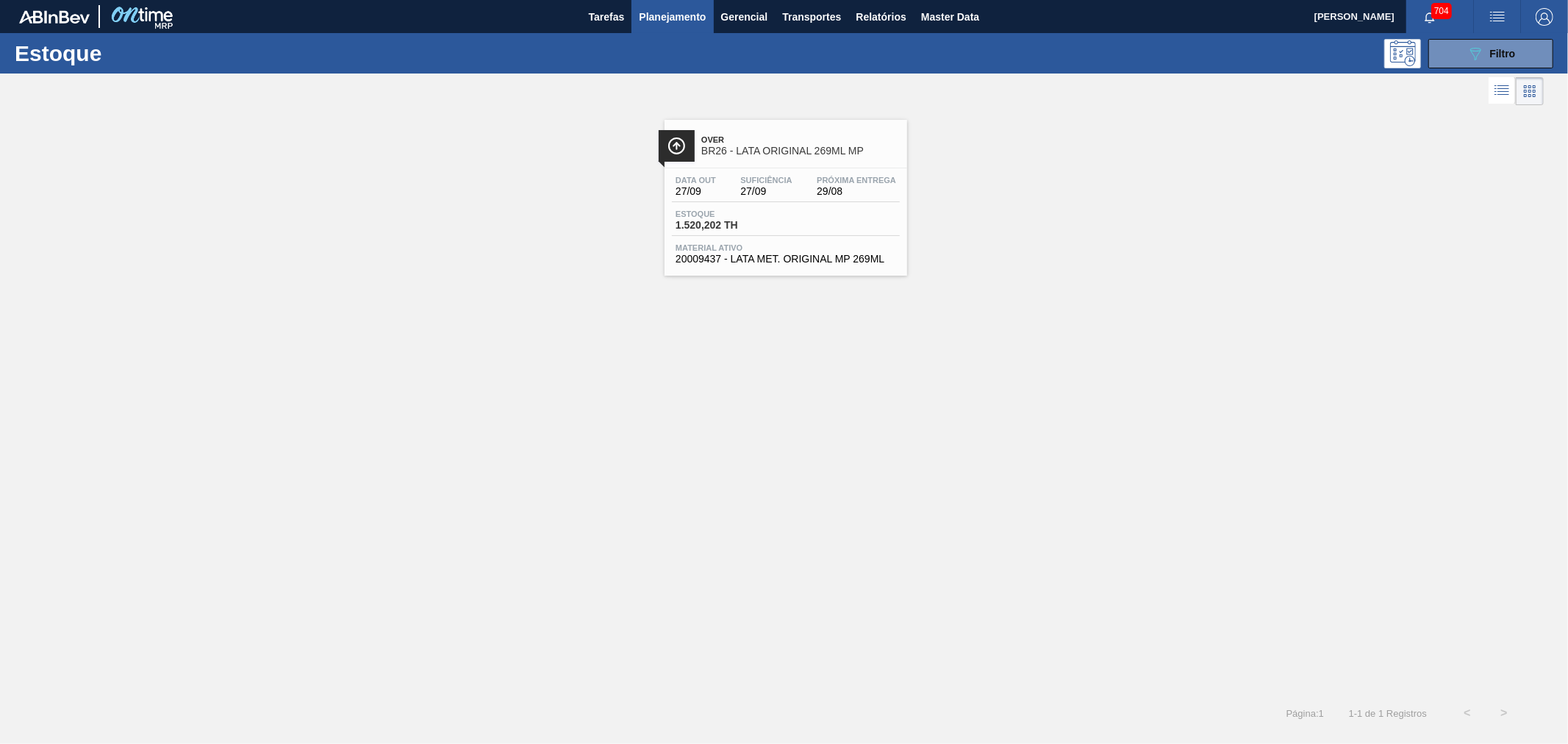
click at [728, 158] on div "Over BR26 - LATA ORIGINAL 269ML MP" at bounding box center [801, 145] width 198 height 33
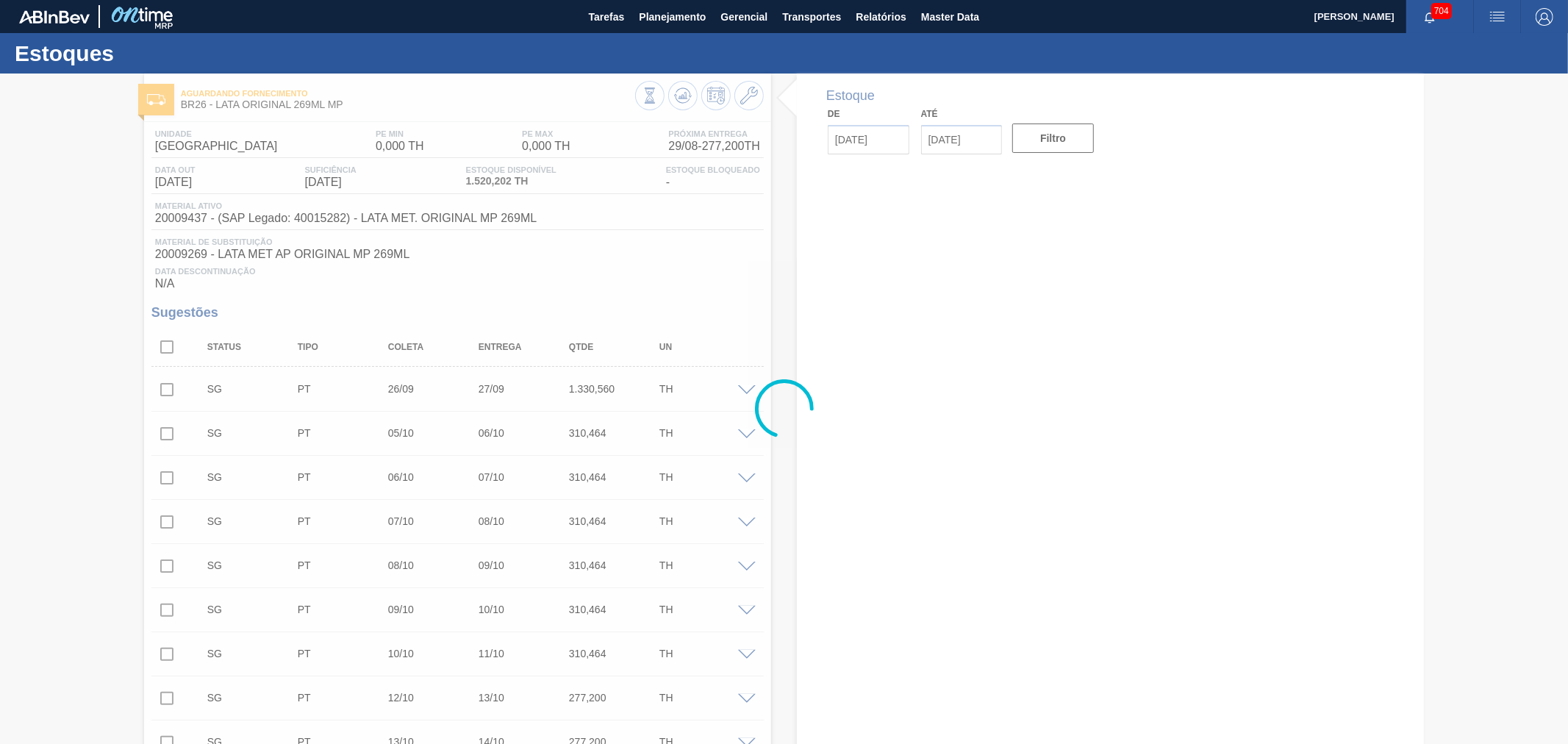
type input "[DATE]"
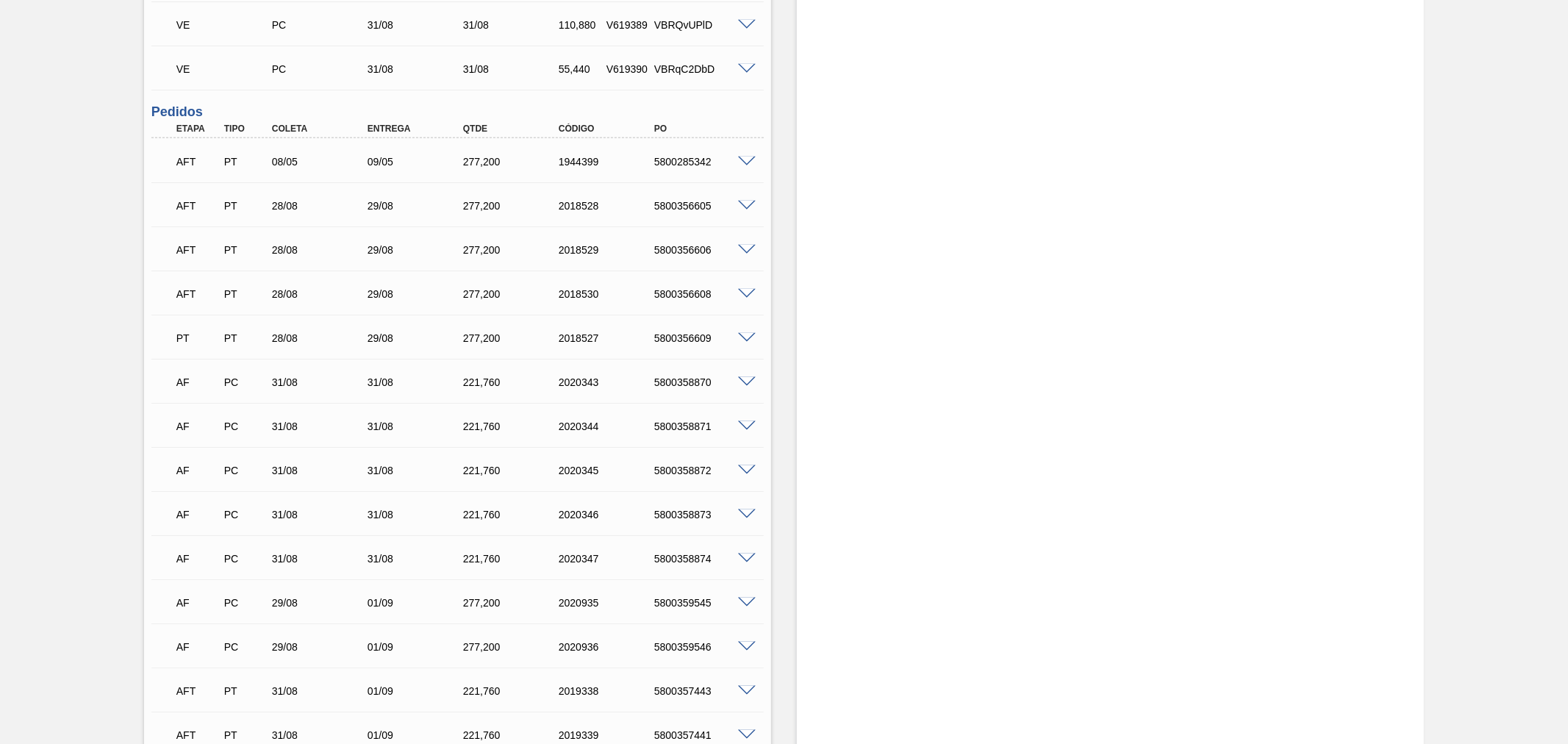
scroll to position [1555, 0]
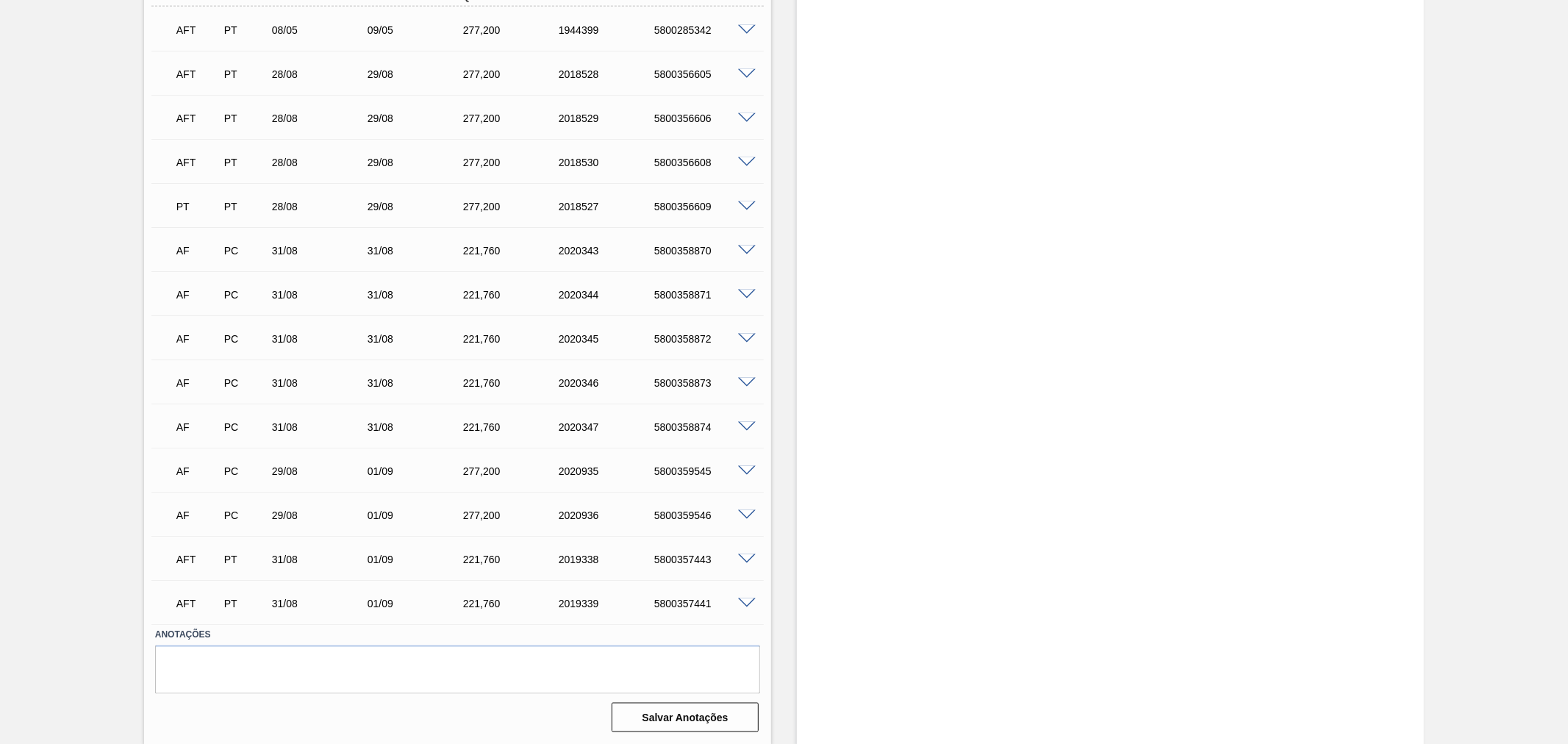
click at [687, 467] on div "5800359545" at bounding box center [704, 471] width 108 height 12
copy div "5800359545"
click at [680, 517] on div "5800359546" at bounding box center [704, 515] width 108 height 12
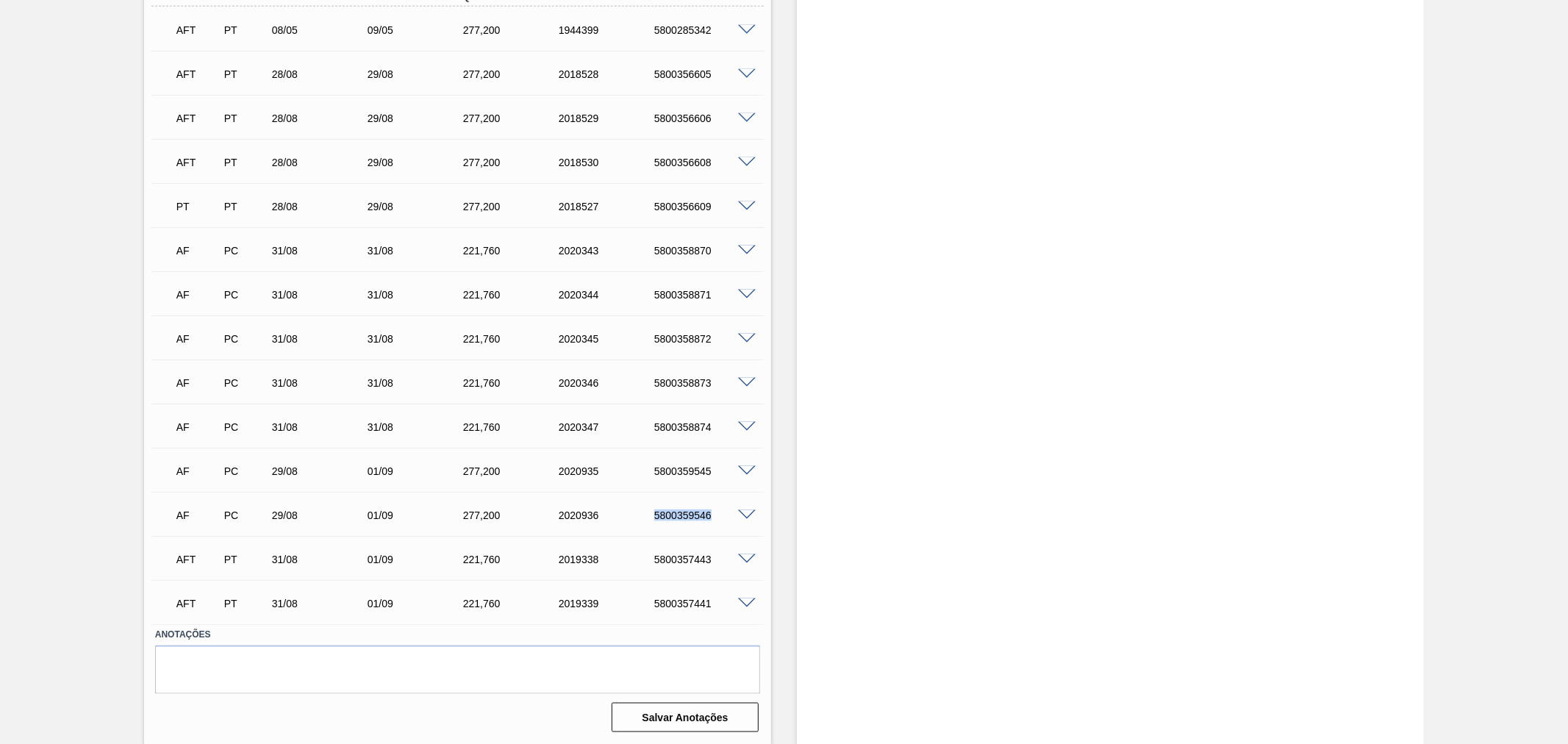
copy div "5800359546"
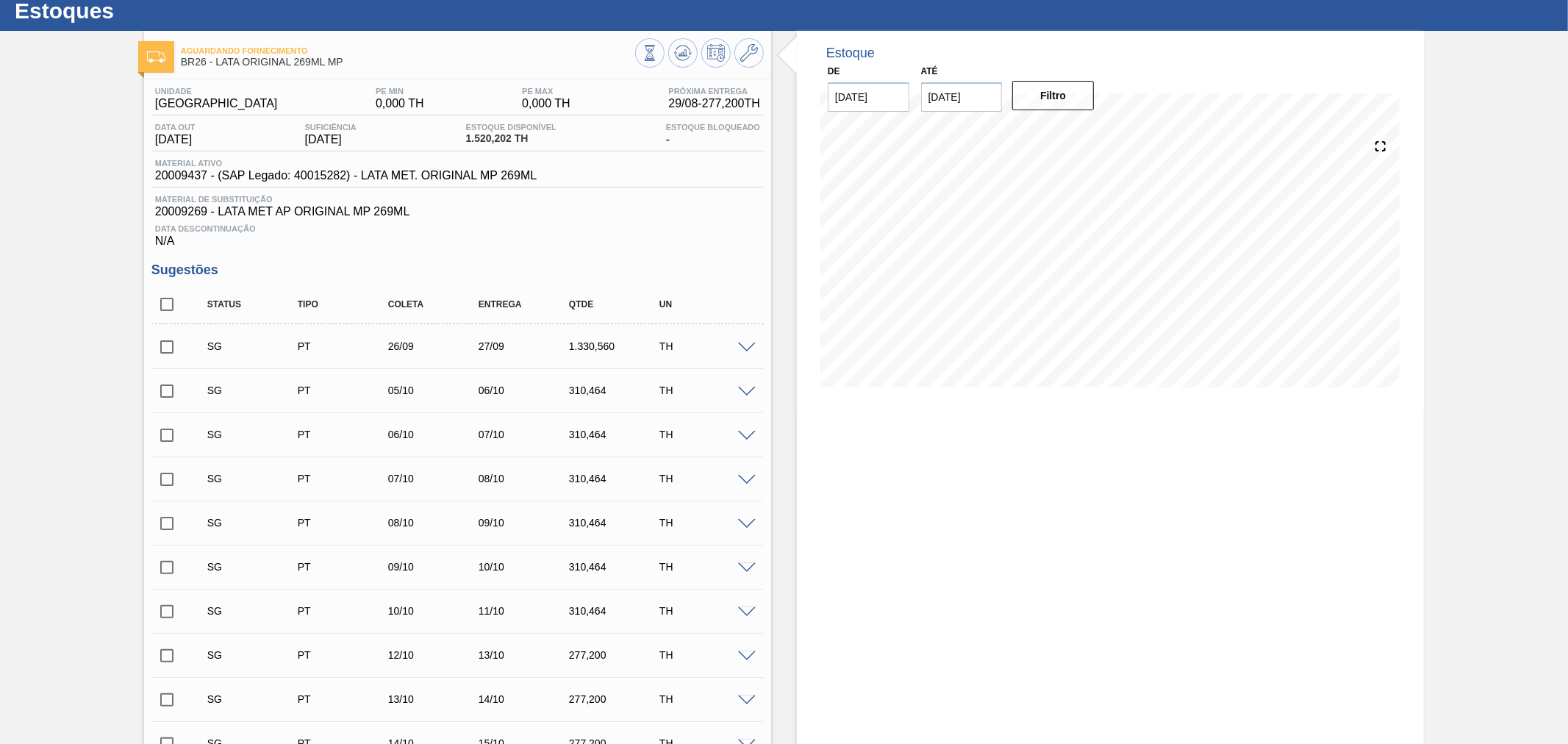
scroll to position [0, 0]
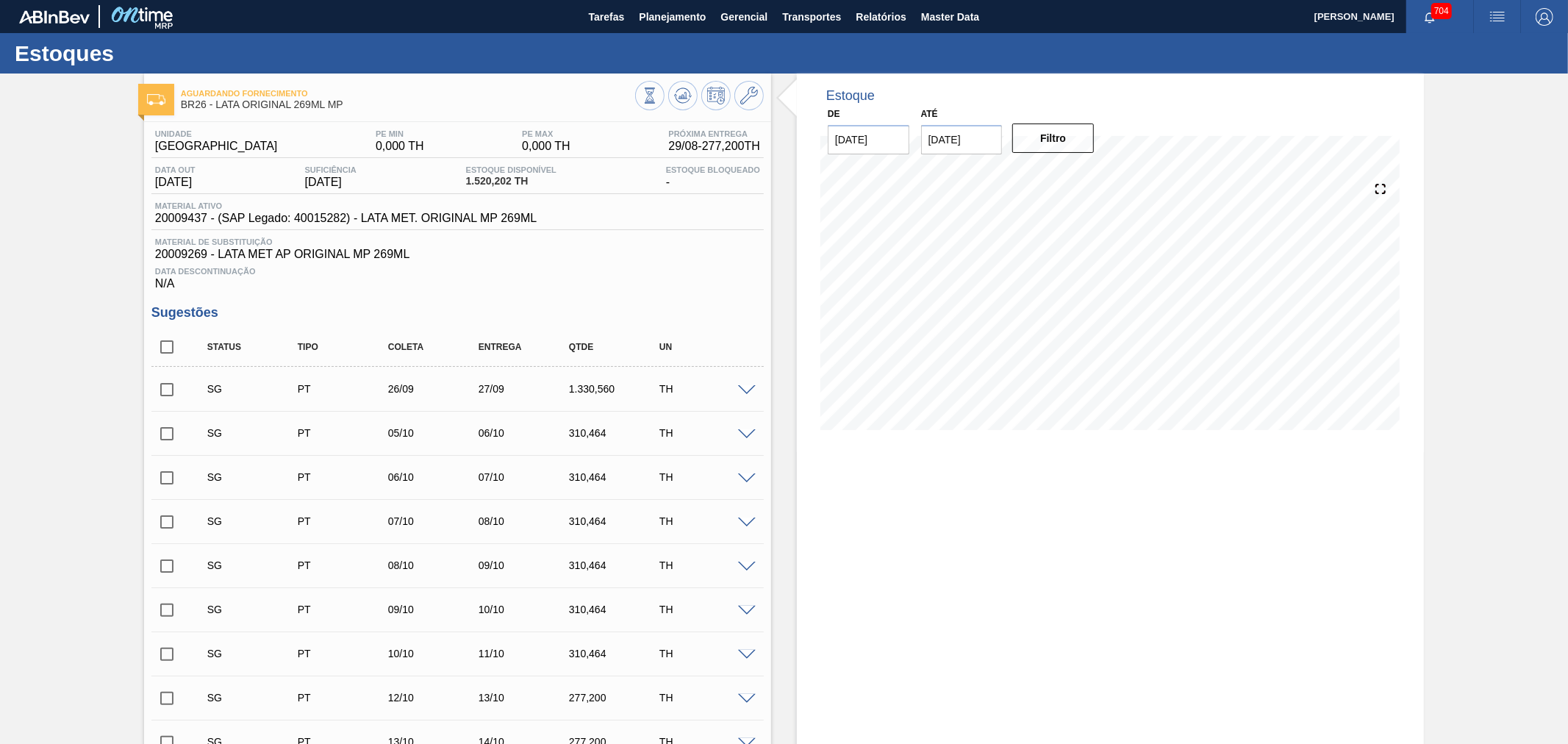
click at [612, 74] on div "Aguardando Fornecimento BR26 - LATA ORIGINAL 269ML MP" at bounding box center [457, 93] width 627 height 40
click at [141, 13] on img at bounding box center [141, 16] width 71 height 33
